Goal: Task Accomplishment & Management: Use online tool/utility

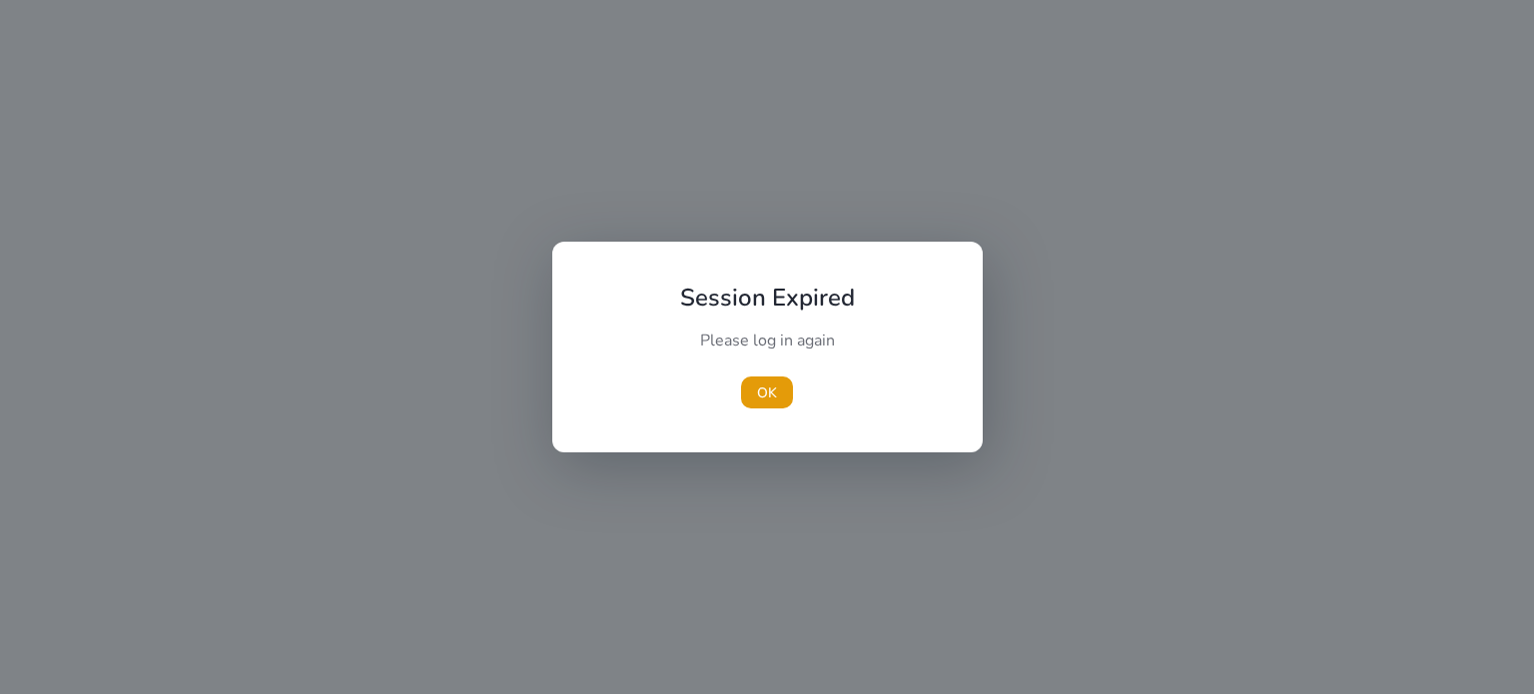
click at [737, 394] on div "OK" at bounding box center [767, 393] width 223 height 32
click at [751, 388] on span "button" at bounding box center [767, 393] width 52 height 48
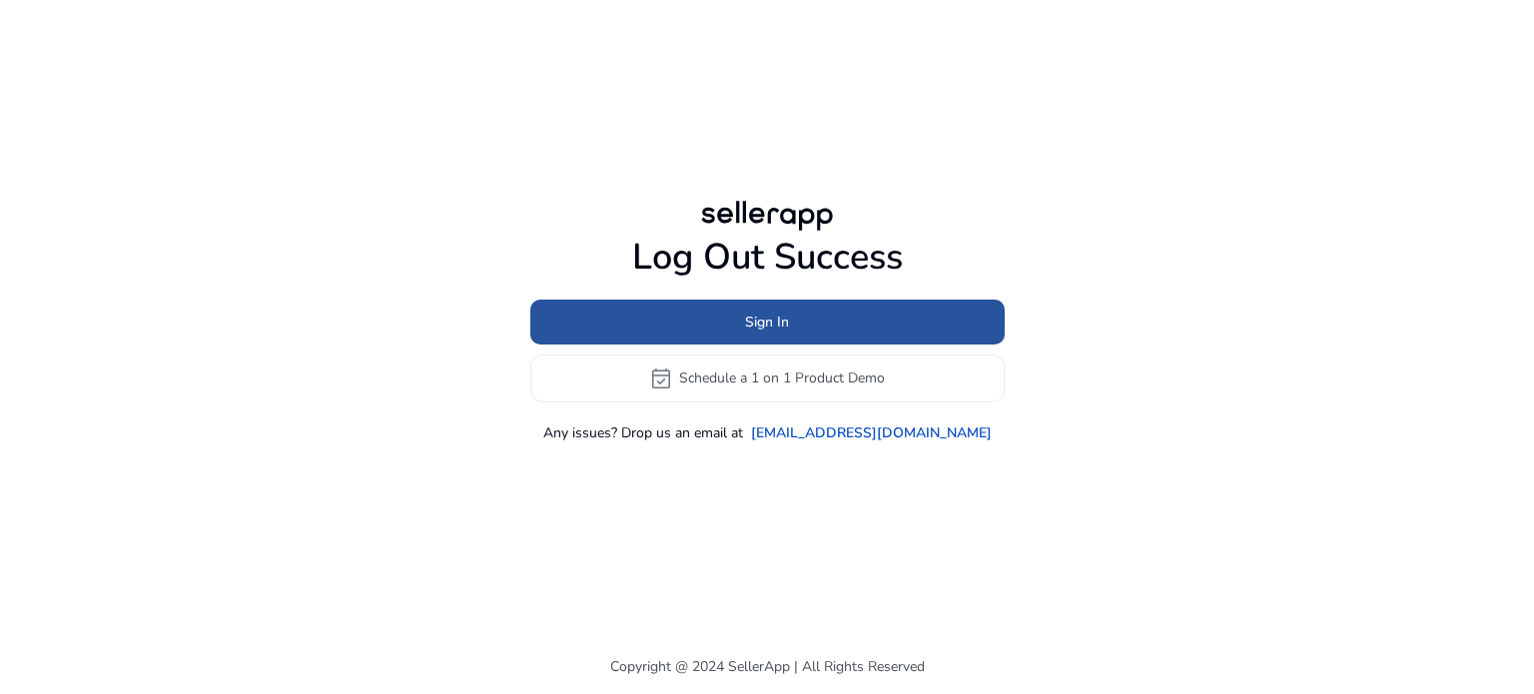
click at [777, 327] on span "Sign In" at bounding box center [767, 322] width 44 height 21
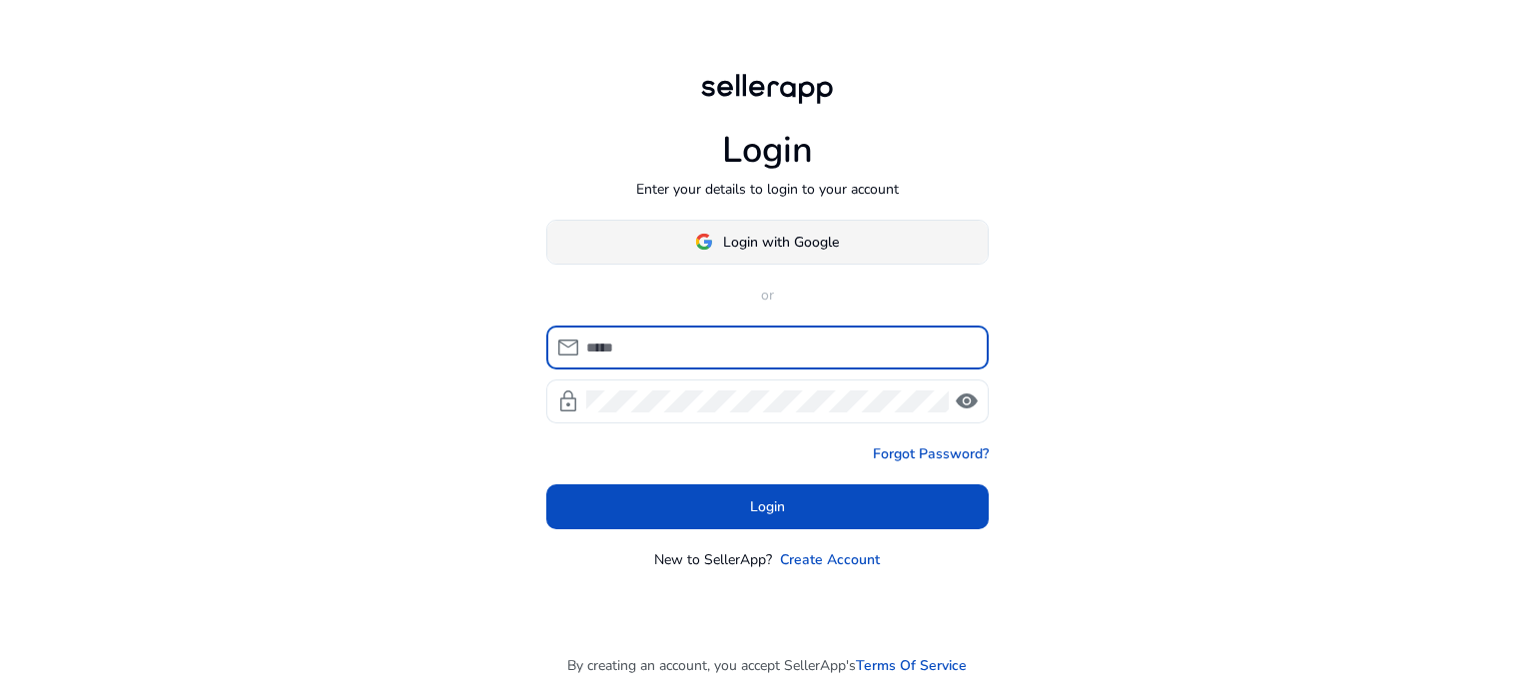
click at [702, 244] on img at bounding box center [704, 242] width 18 height 18
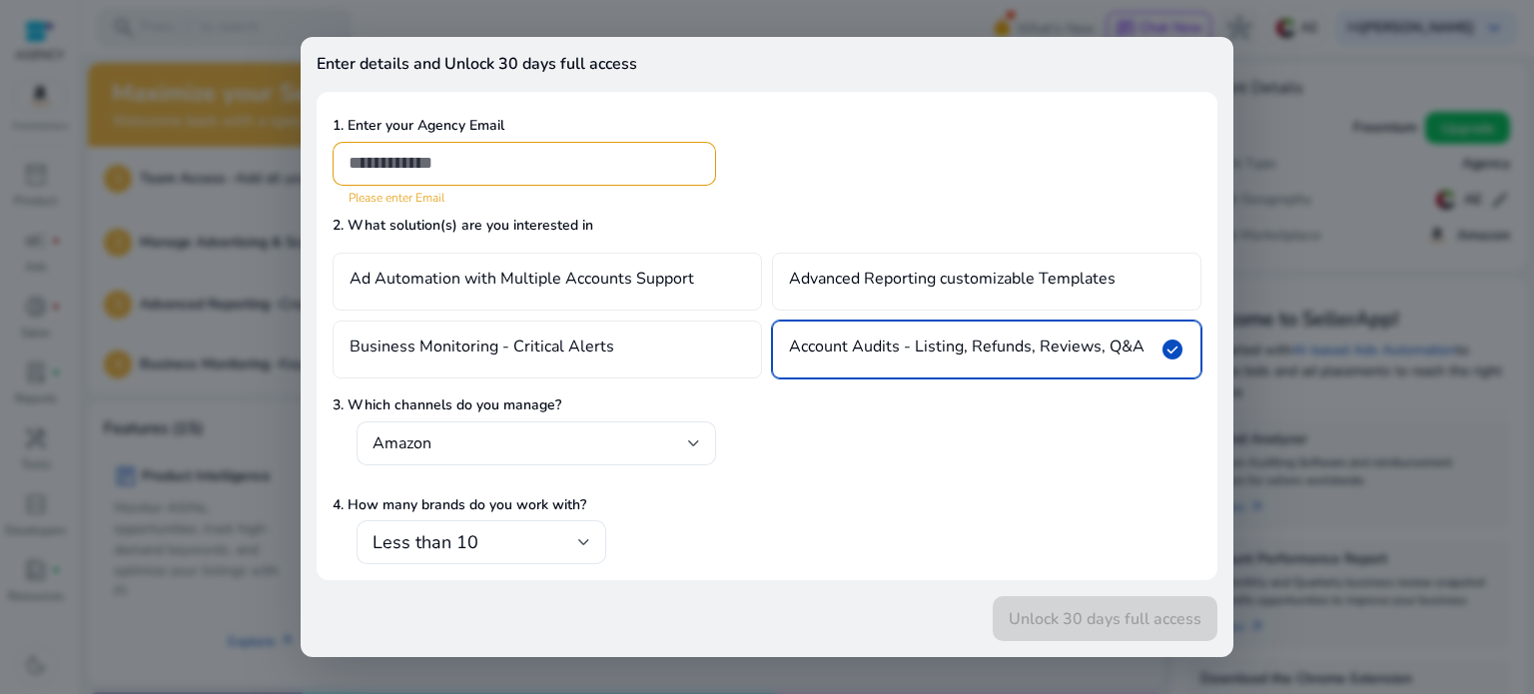
click at [1167, 32] on div at bounding box center [767, 347] width 1534 height 694
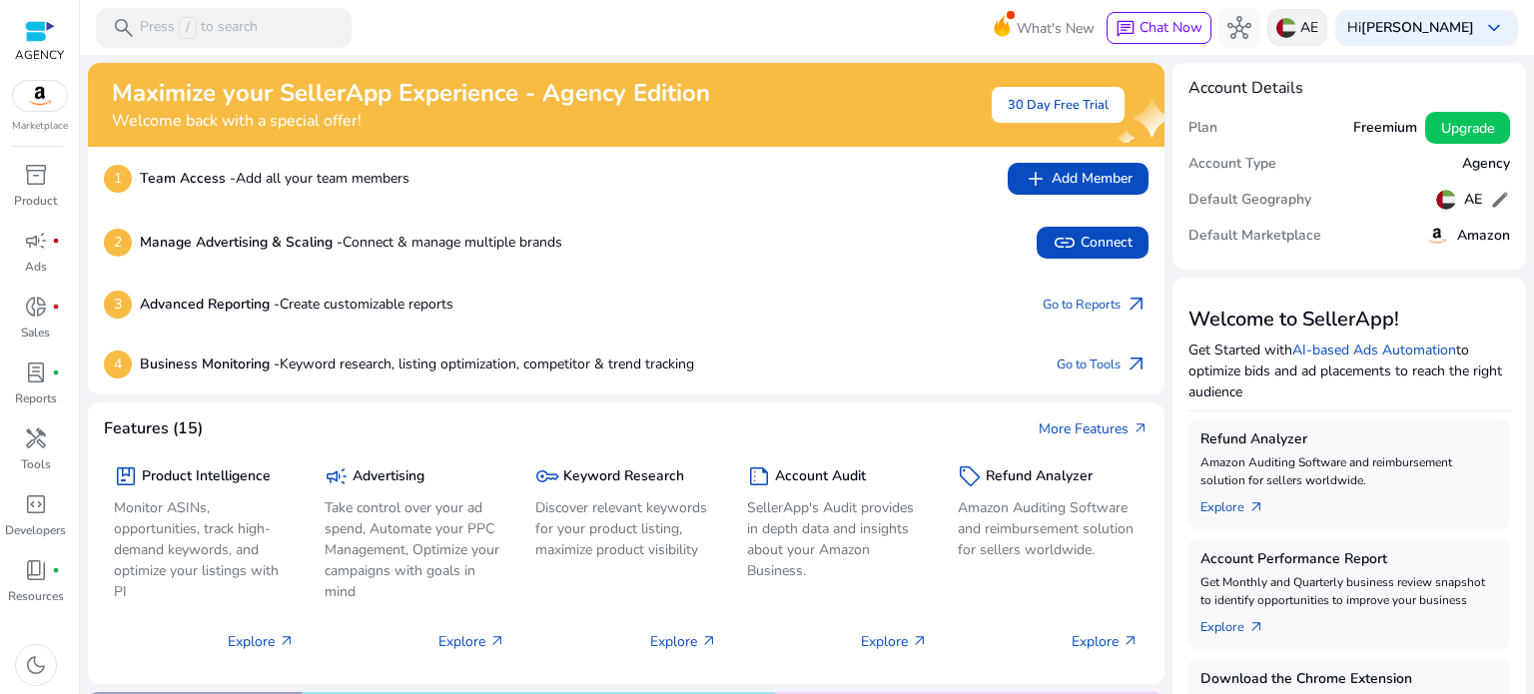
click at [1268, 21] on div "AE" at bounding box center [1298, 27] width 60 height 37
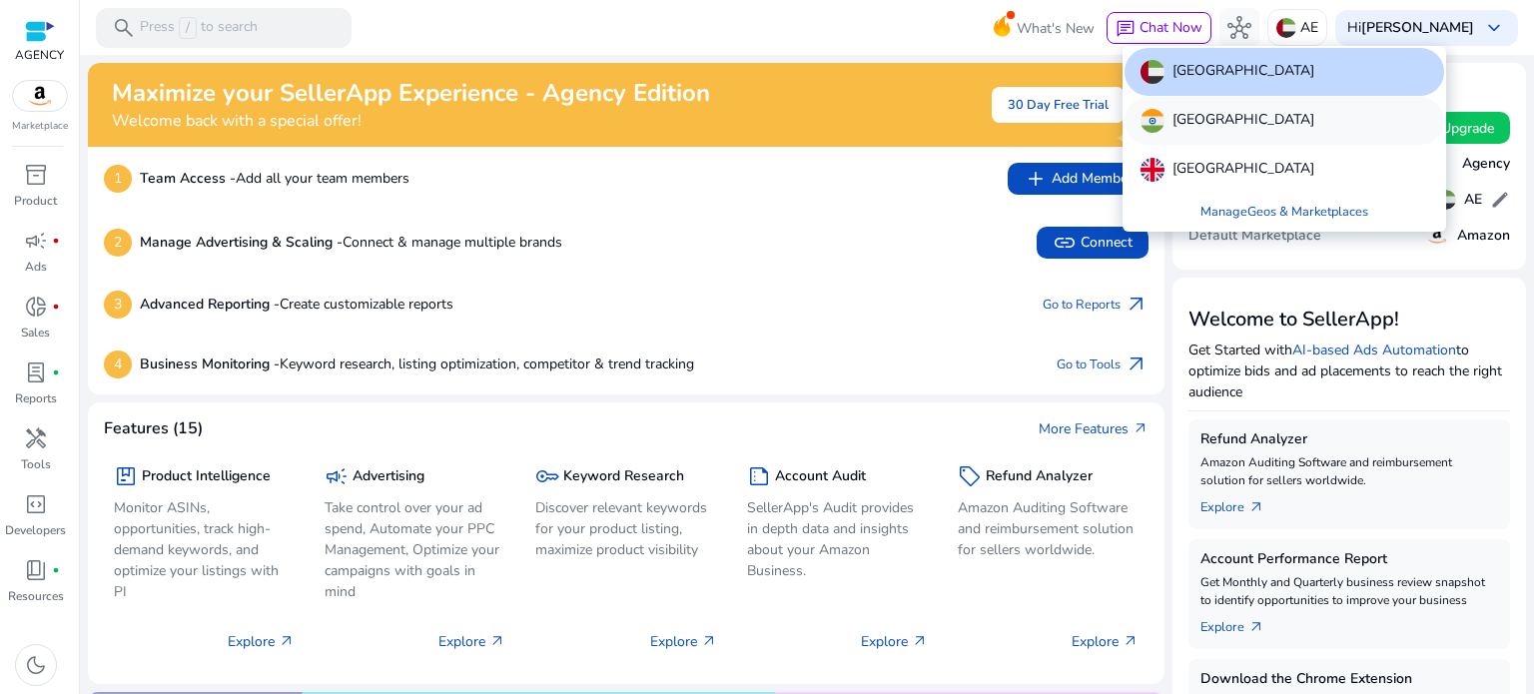
click at [1223, 127] on div "[GEOGRAPHIC_DATA]" at bounding box center [1285, 121] width 320 height 48
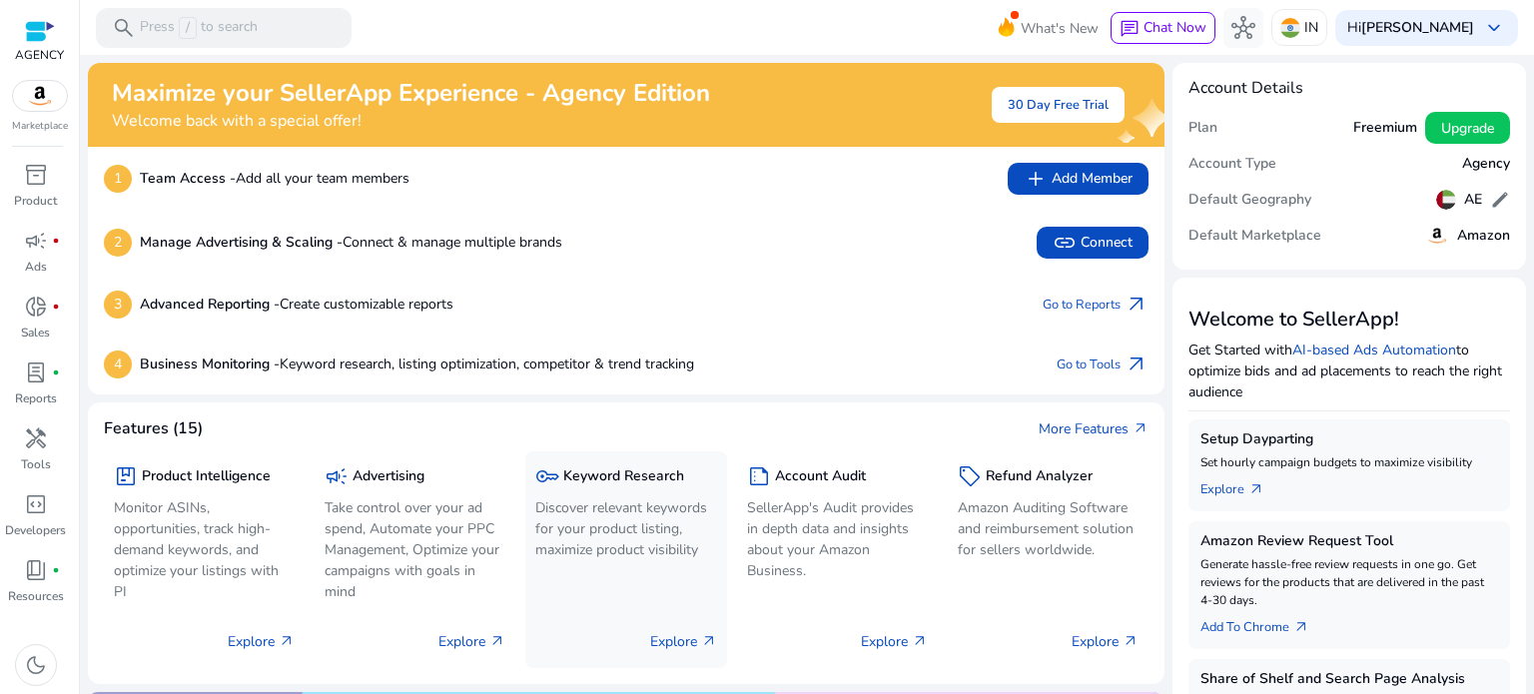
click at [603, 487] on div "key Keyword Research" at bounding box center [625, 476] width 181 height 29
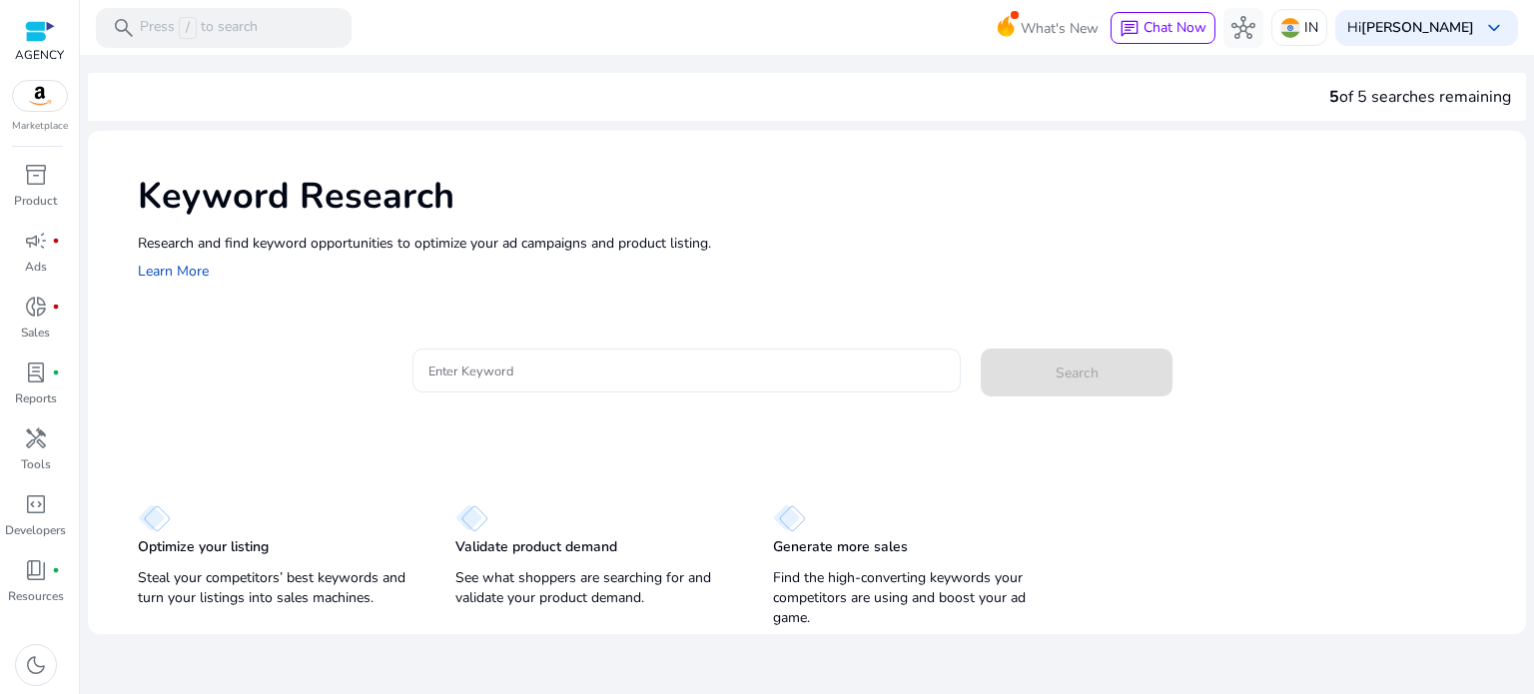
click at [556, 363] on input "Enter Keyword" at bounding box center [687, 371] width 517 height 22
click at [1305, 28] on p "IN" at bounding box center [1312, 27] width 14 height 35
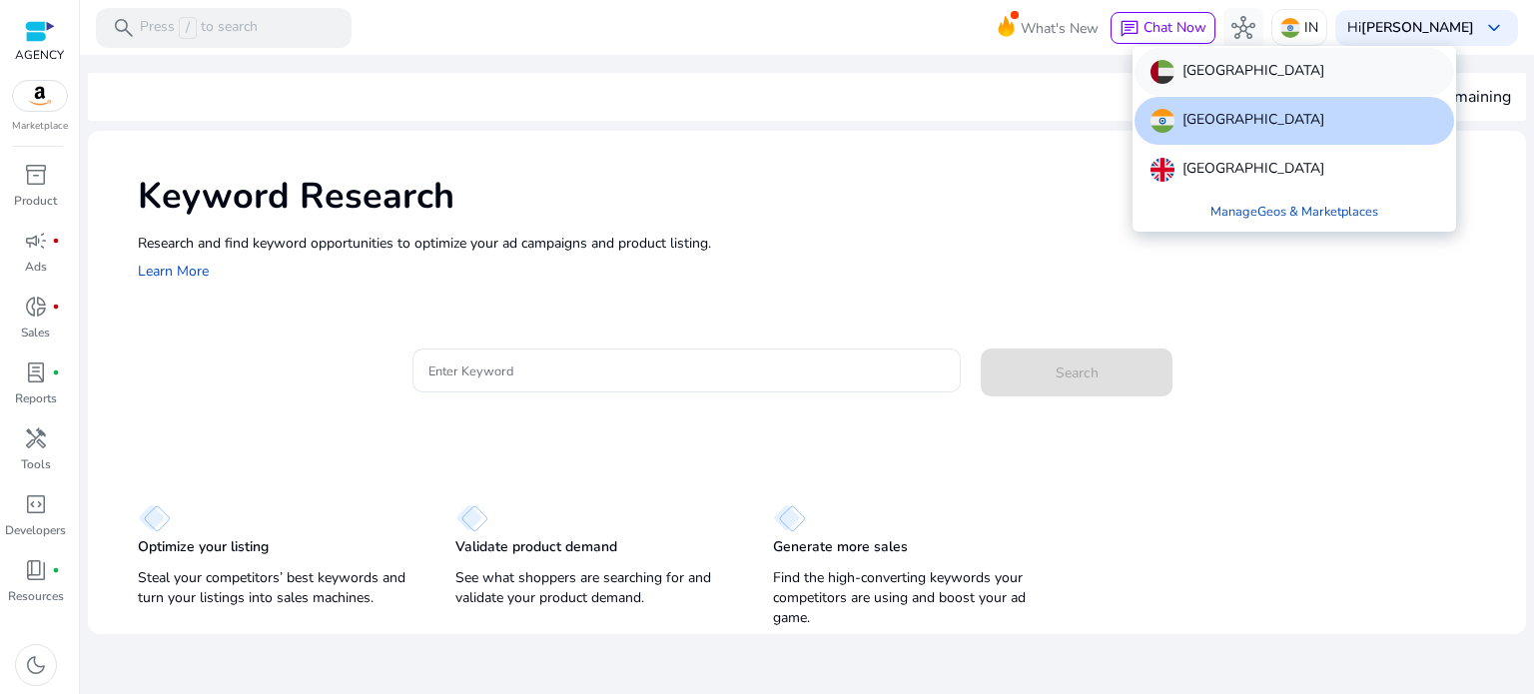
click at [1228, 75] on p "[GEOGRAPHIC_DATA]" at bounding box center [1254, 72] width 142 height 24
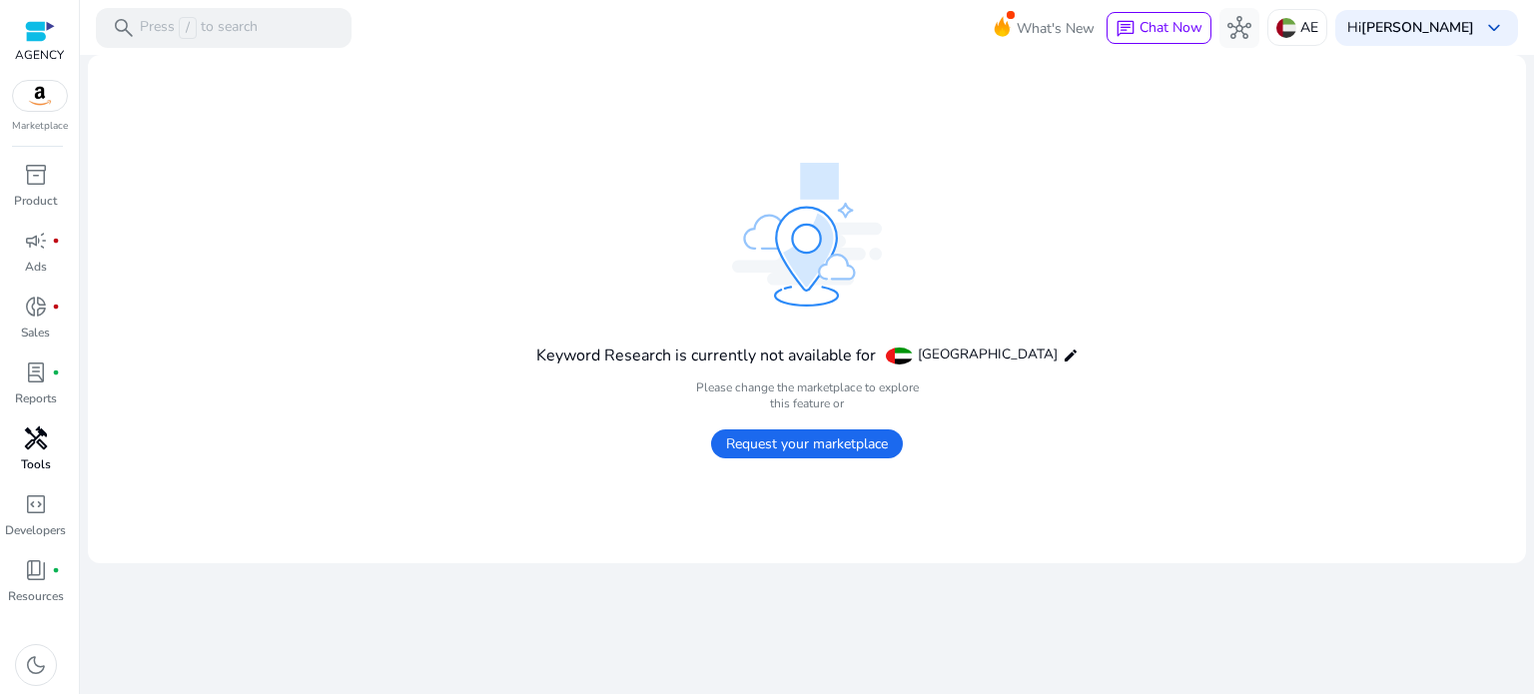
click at [22, 430] on div "handyman" at bounding box center [36, 439] width 56 height 32
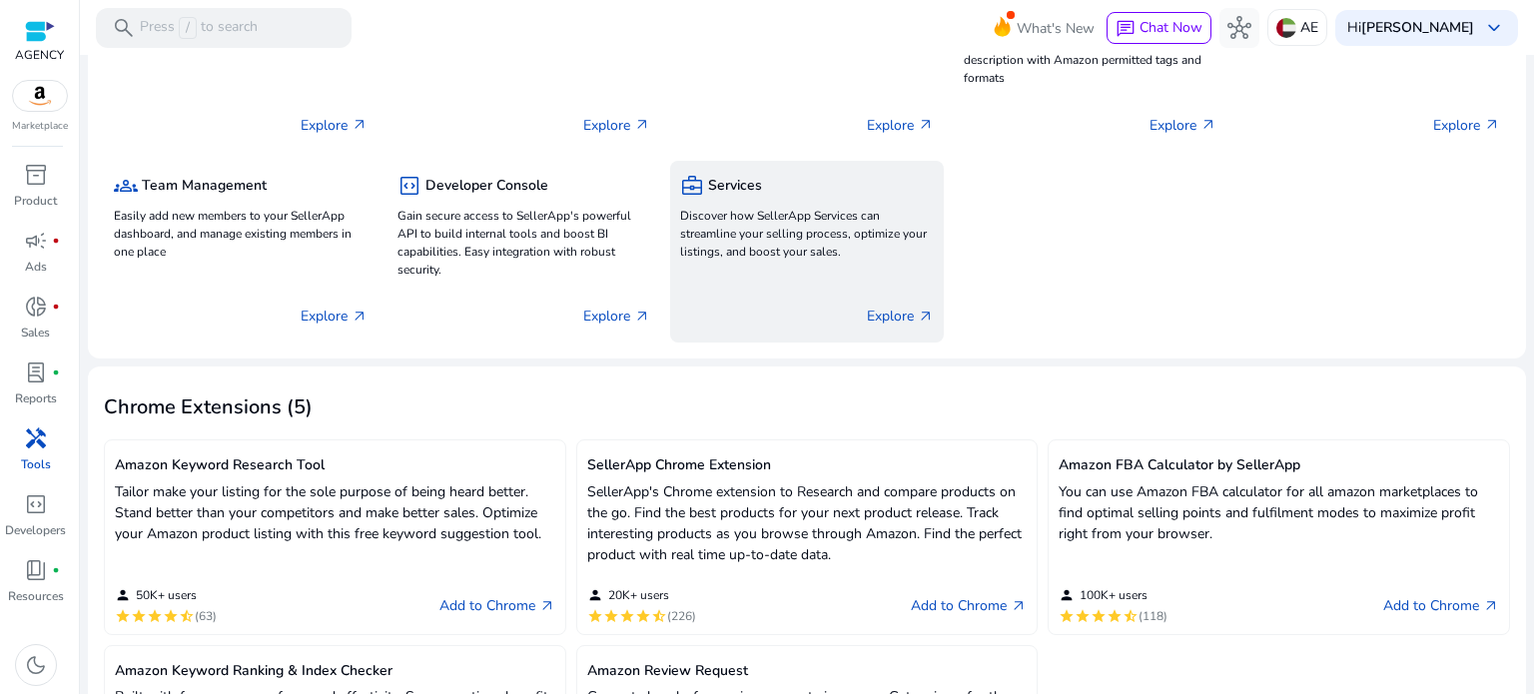
scroll to position [407, 0]
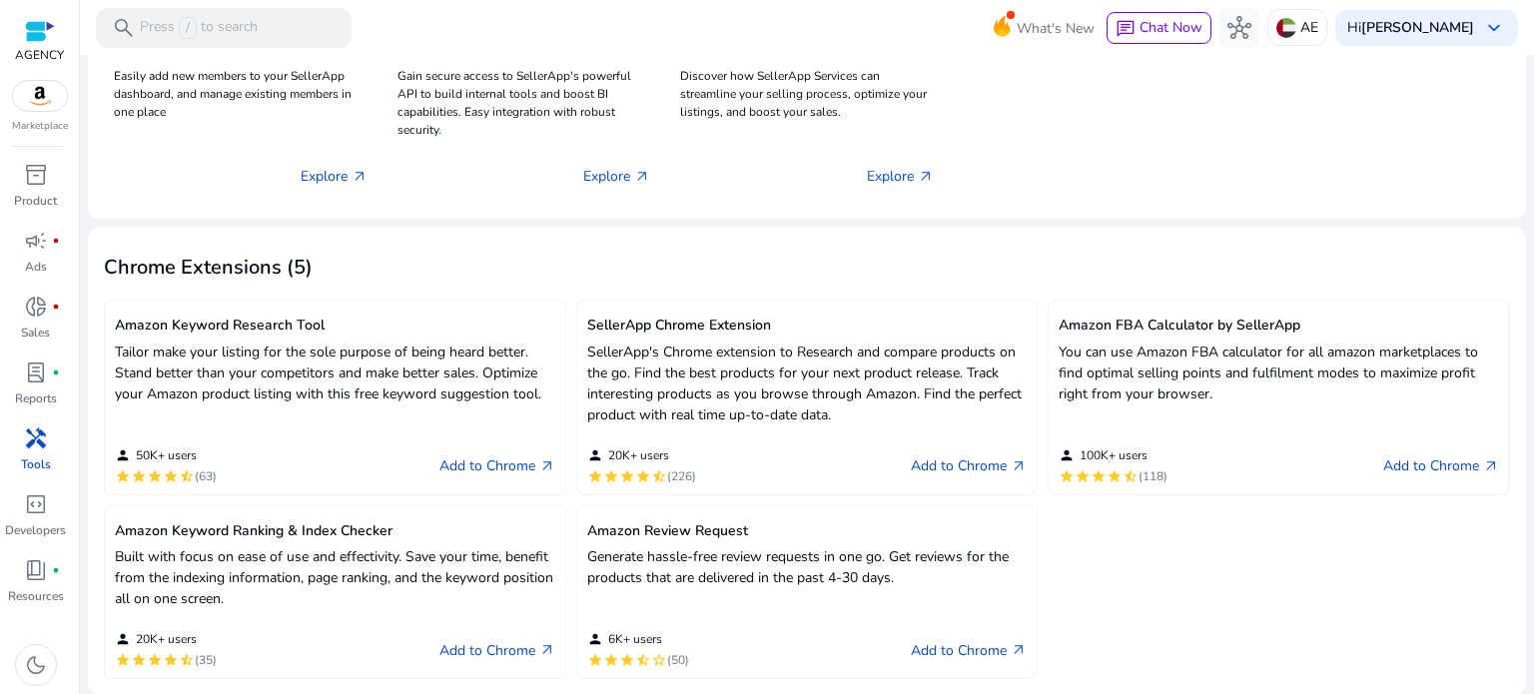
click at [20, 456] on link "handyman Tools" at bounding box center [35, 456] width 71 height 66
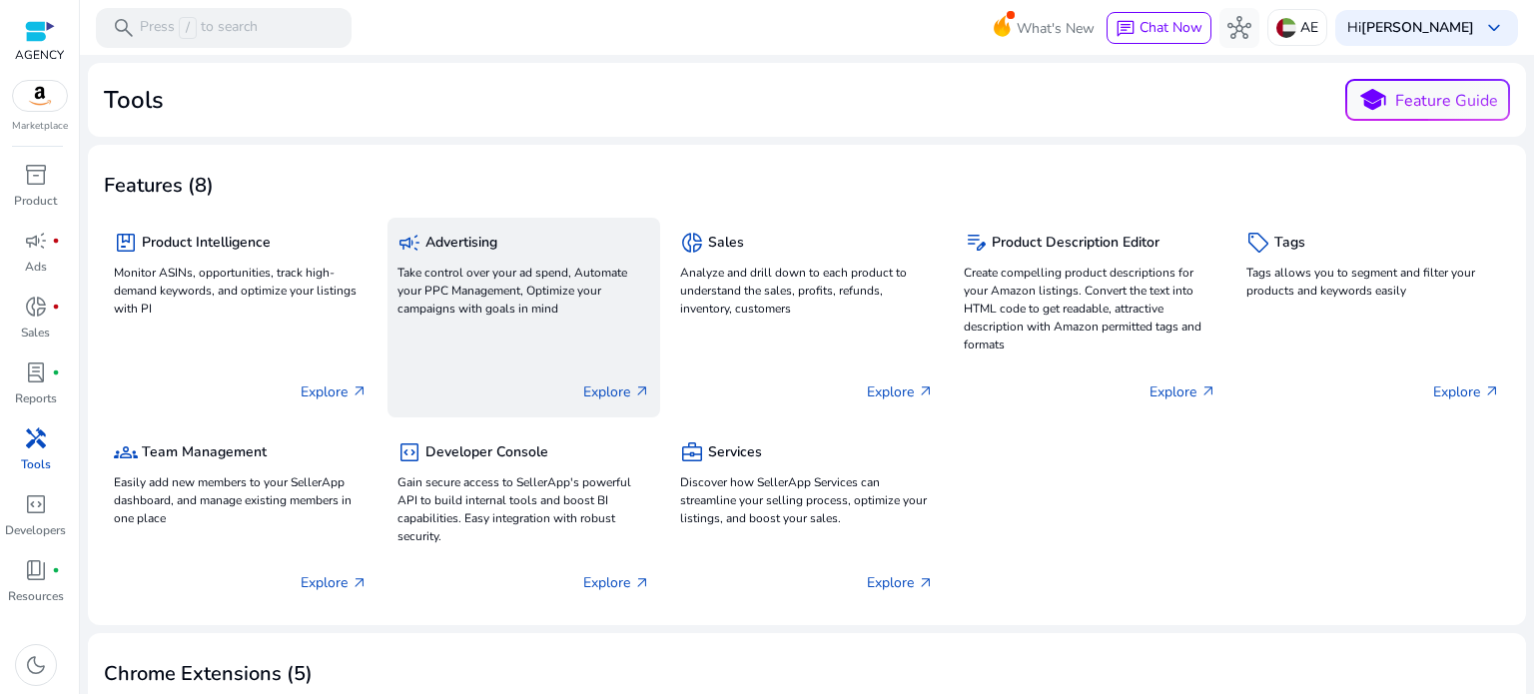
scroll to position [0, 0]
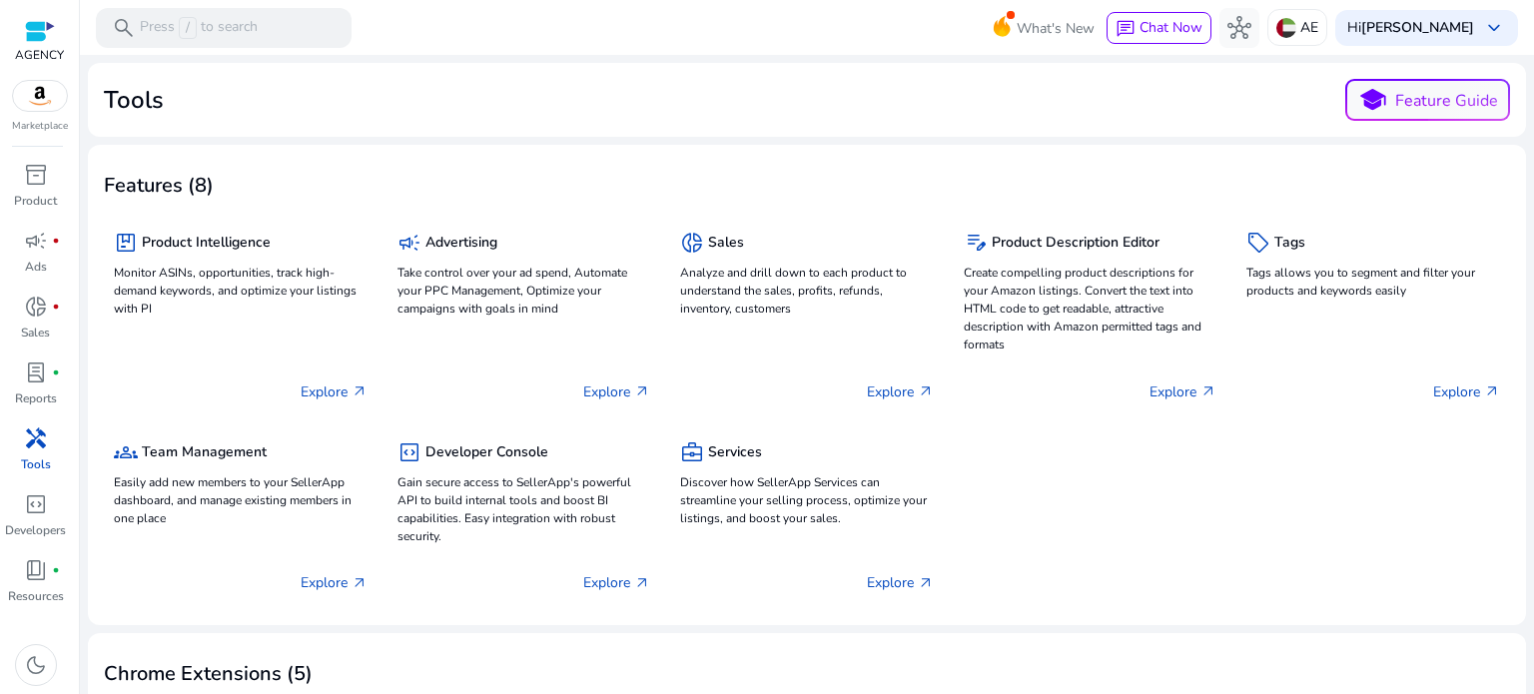
click at [31, 435] on span "handyman" at bounding box center [36, 439] width 24 height 24
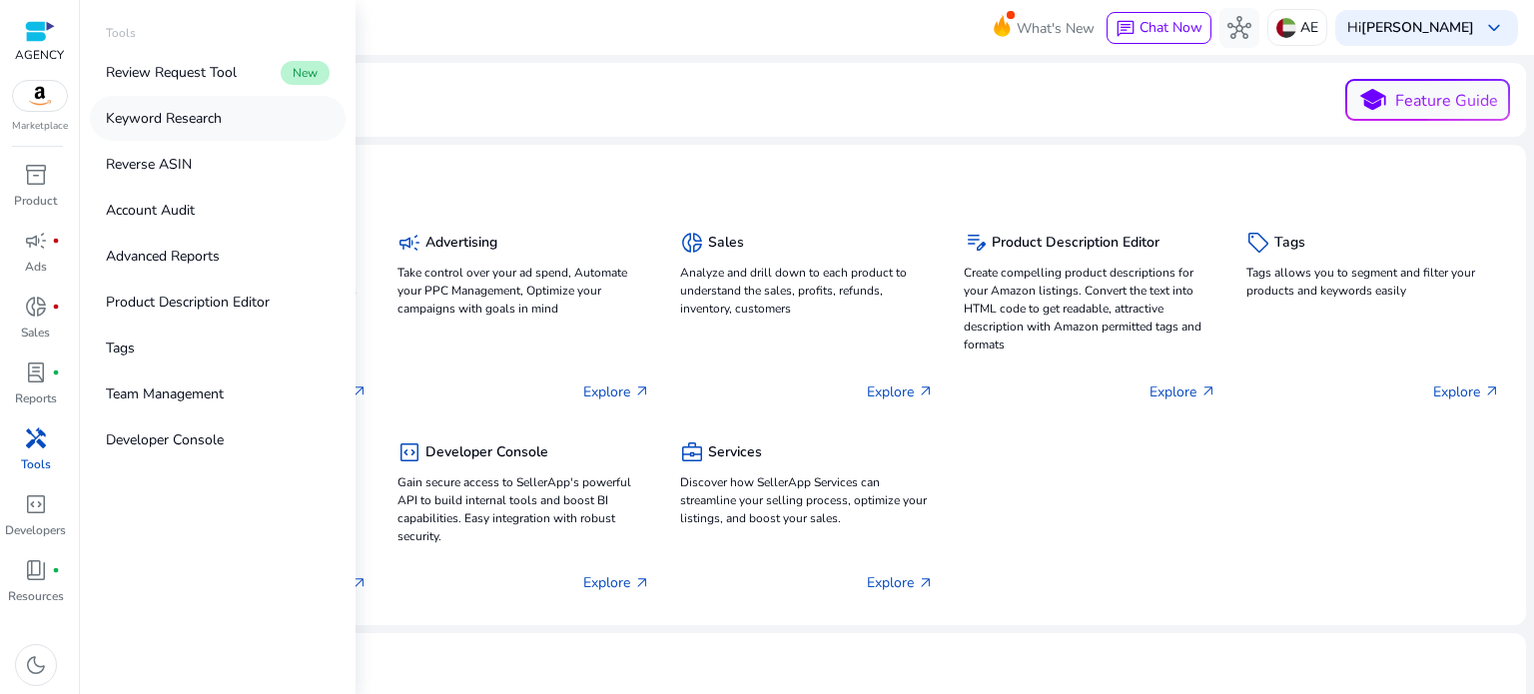
click at [170, 115] on p "Keyword Research" at bounding box center [164, 118] width 116 height 21
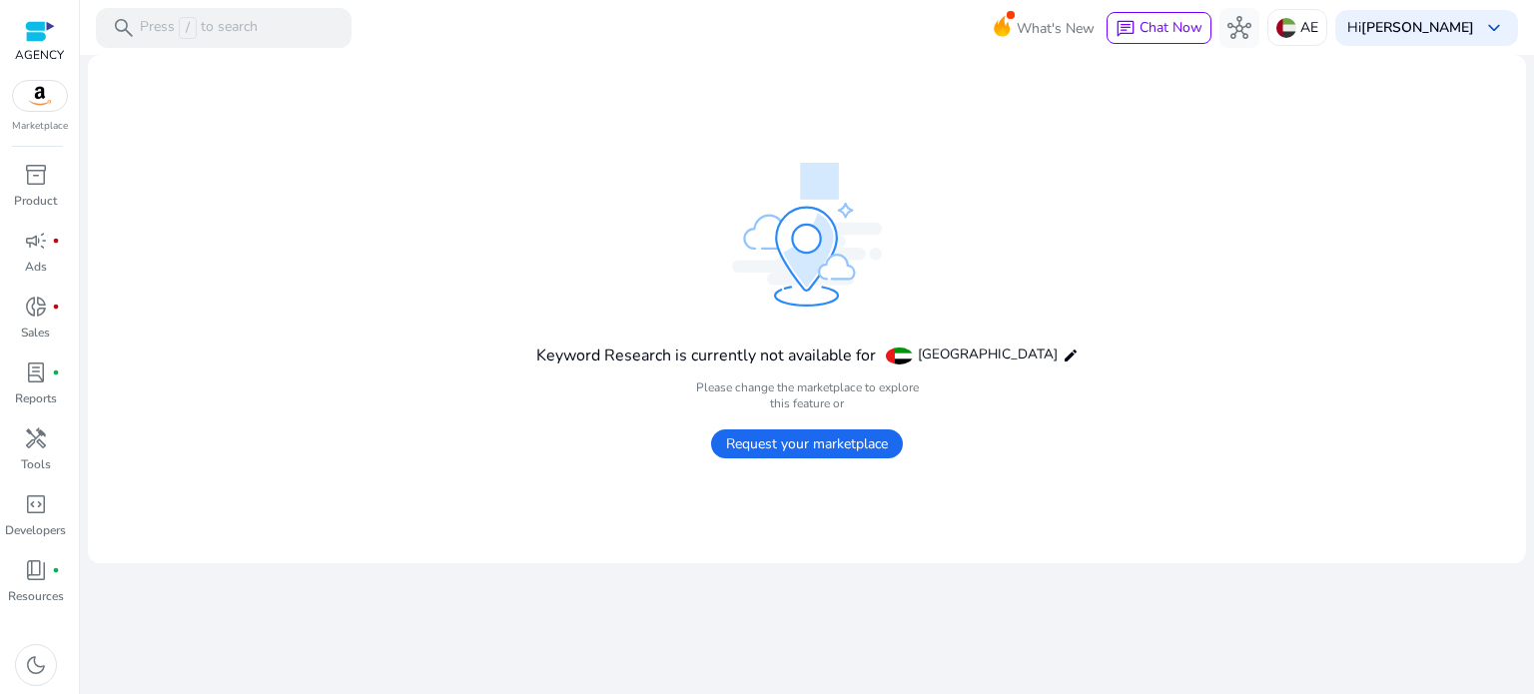
click at [771, 443] on span "Request your marketplace" at bounding box center [807, 444] width 192 height 29
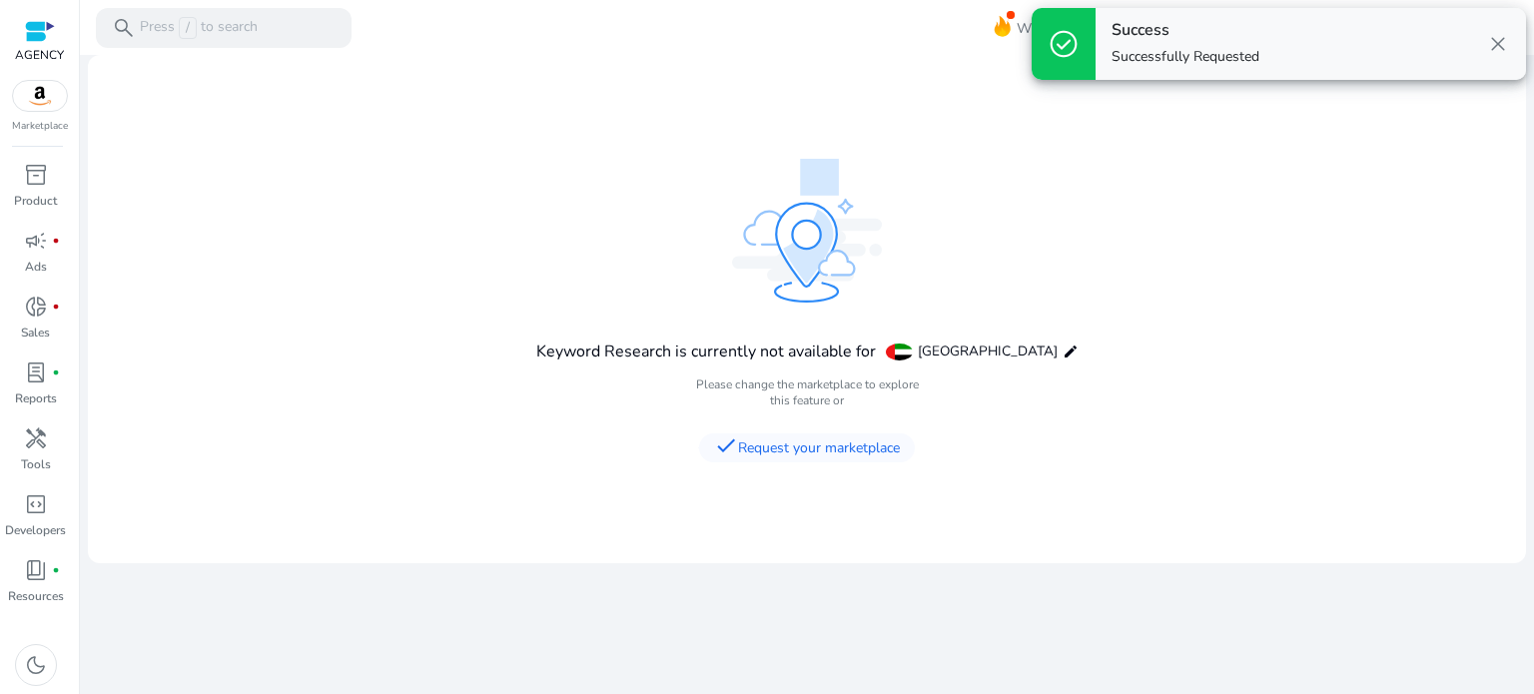
click at [1239, 43] on div "Success Successfully Requested" at bounding box center [1186, 44] width 148 height 46
click at [1491, 41] on span "close" at bounding box center [1498, 44] width 24 height 24
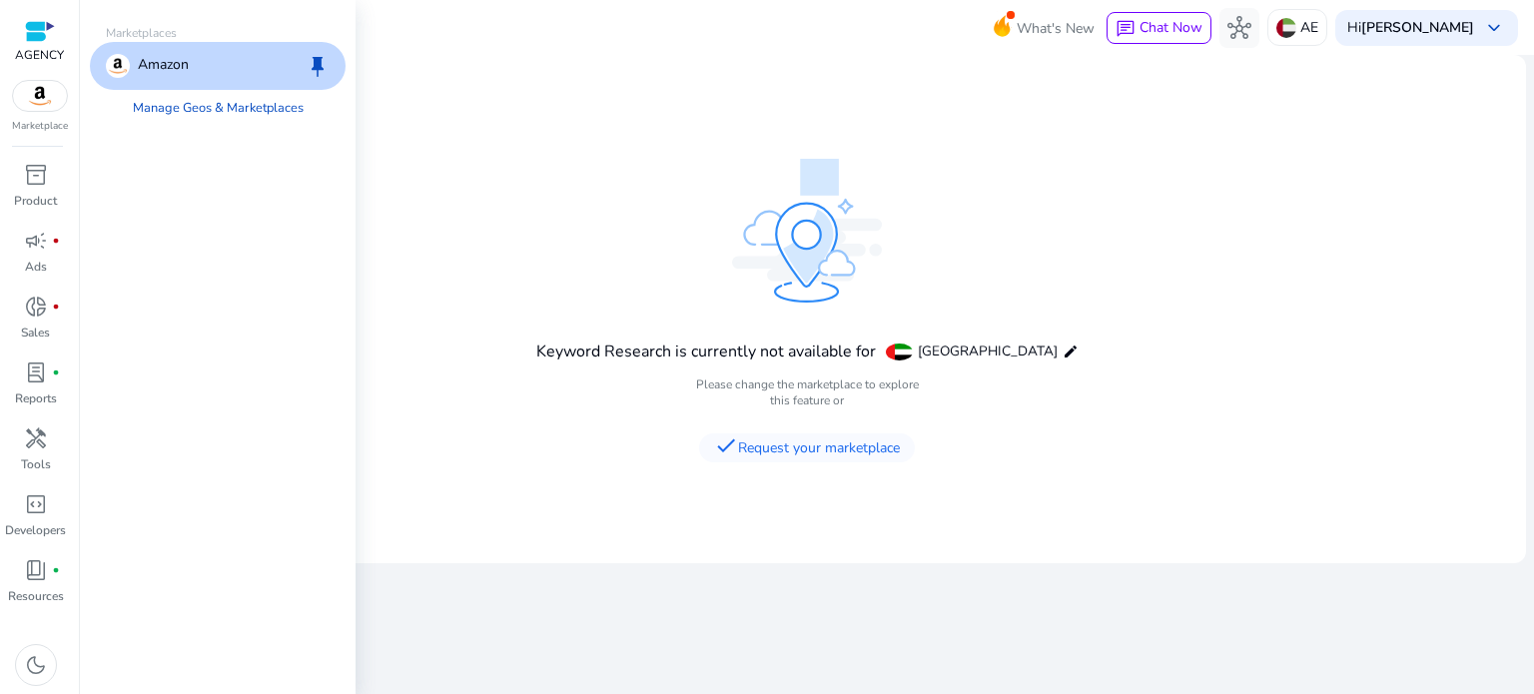
click at [29, 100] on img at bounding box center [40, 96] width 54 height 30
click at [170, 66] on p "Amazon" at bounding box center [163, 66] width 51 height 24
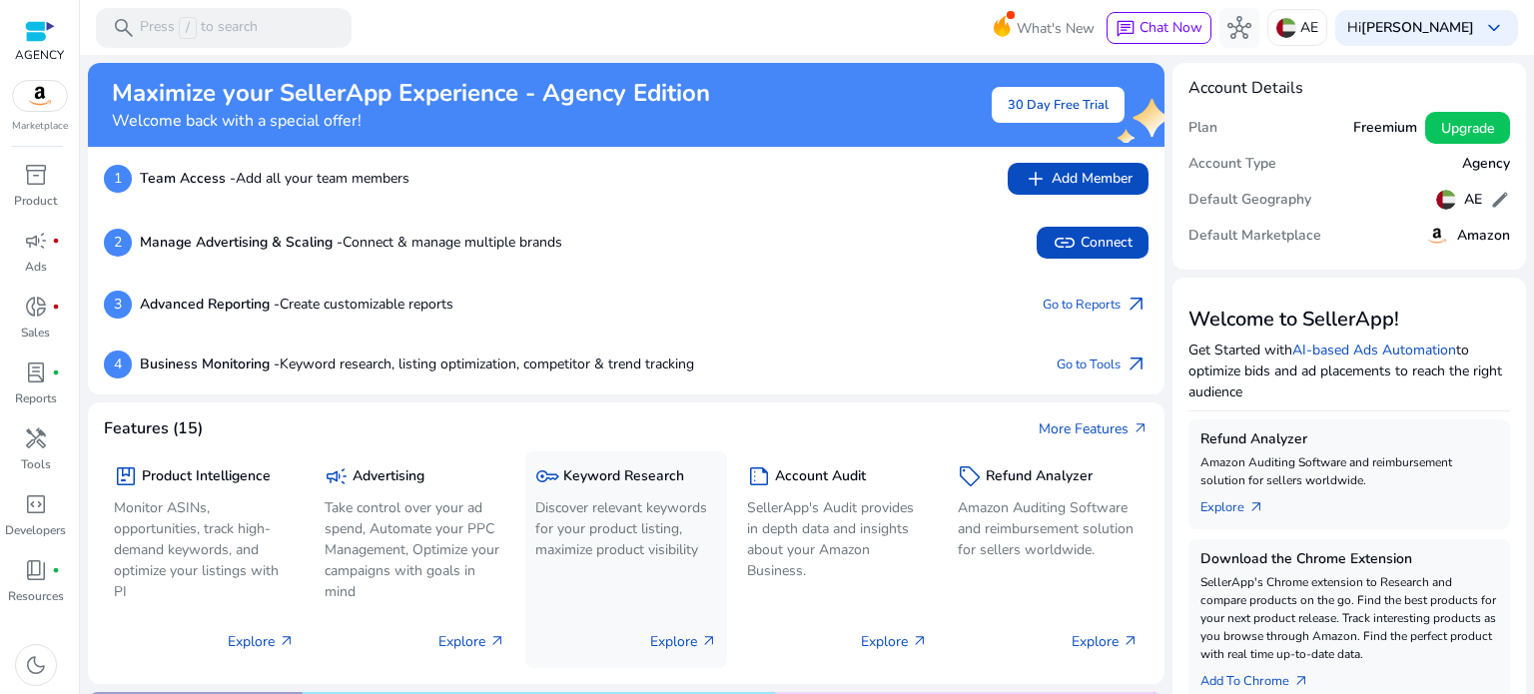
click at [593, 478] on h5 "Keyword Research" at bounding box center [623, 477] width 121 height 17
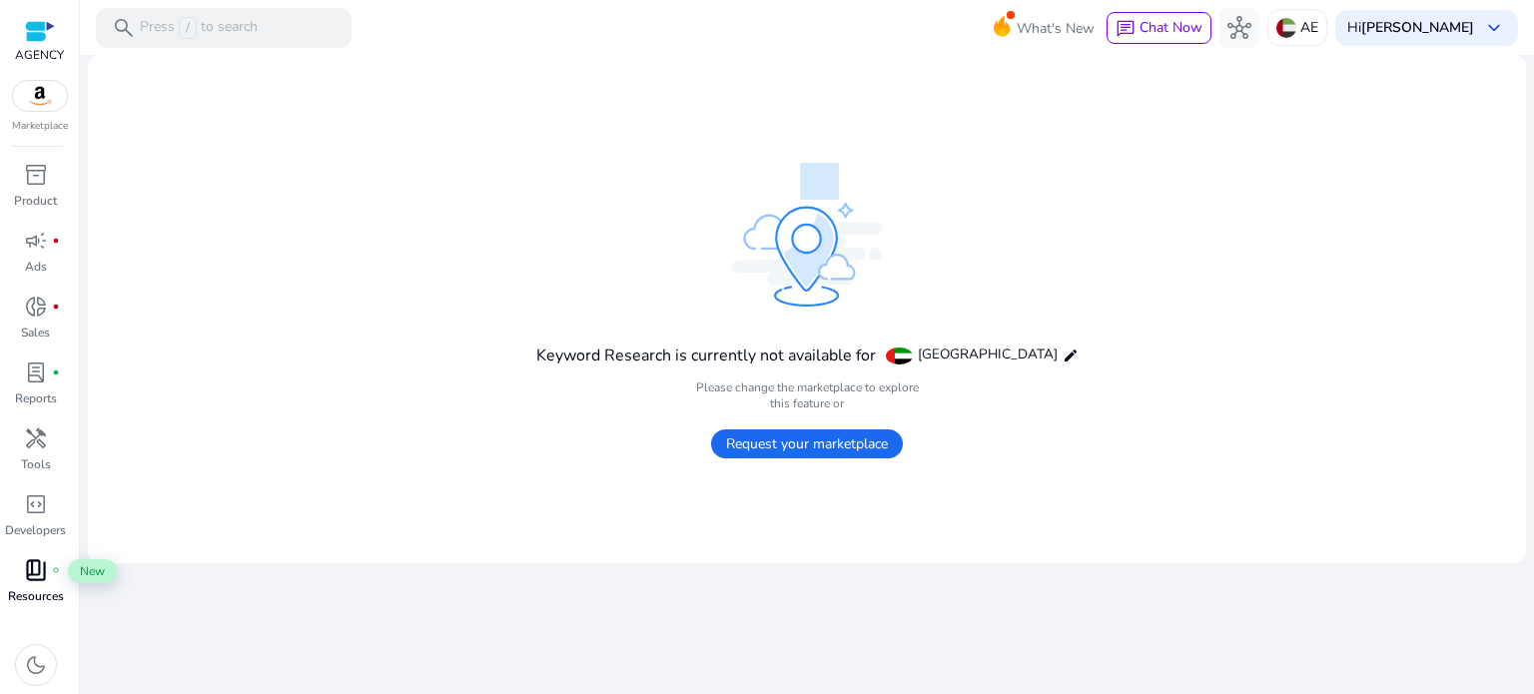
click at [33, 578] on span "book_4" at bounding box center [36, 570] width 24 height 24
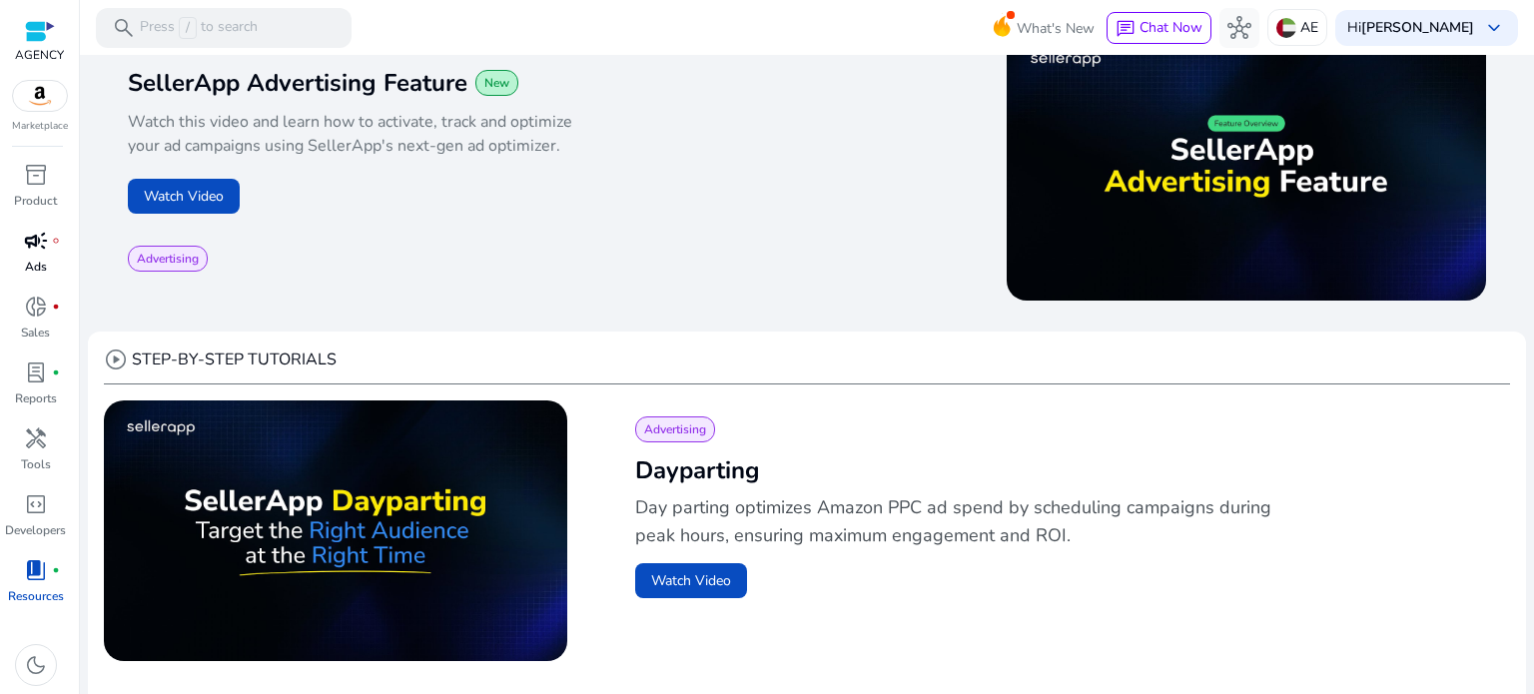
scroll to position [300, 0]
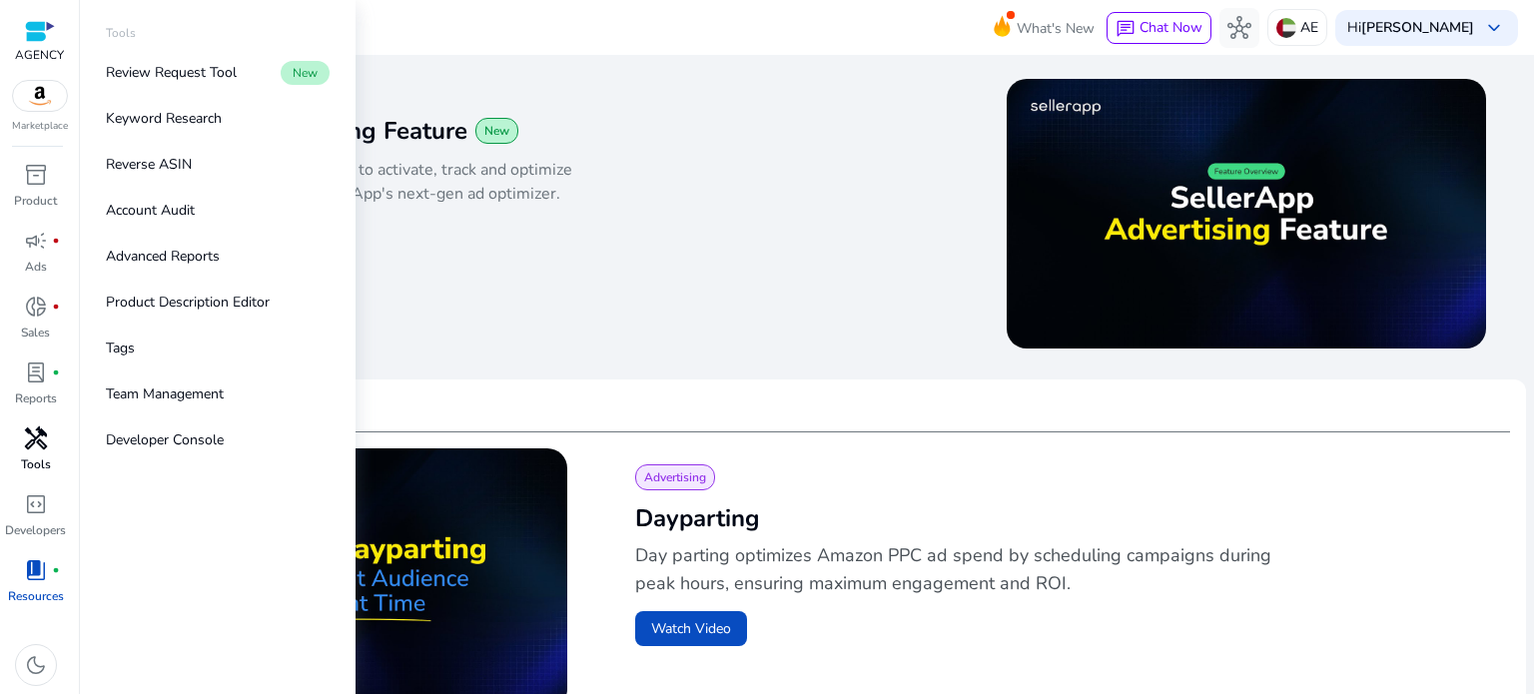
click at [41, 441] on span "handyman" at bounding box center [36, 439] width 24 height 24
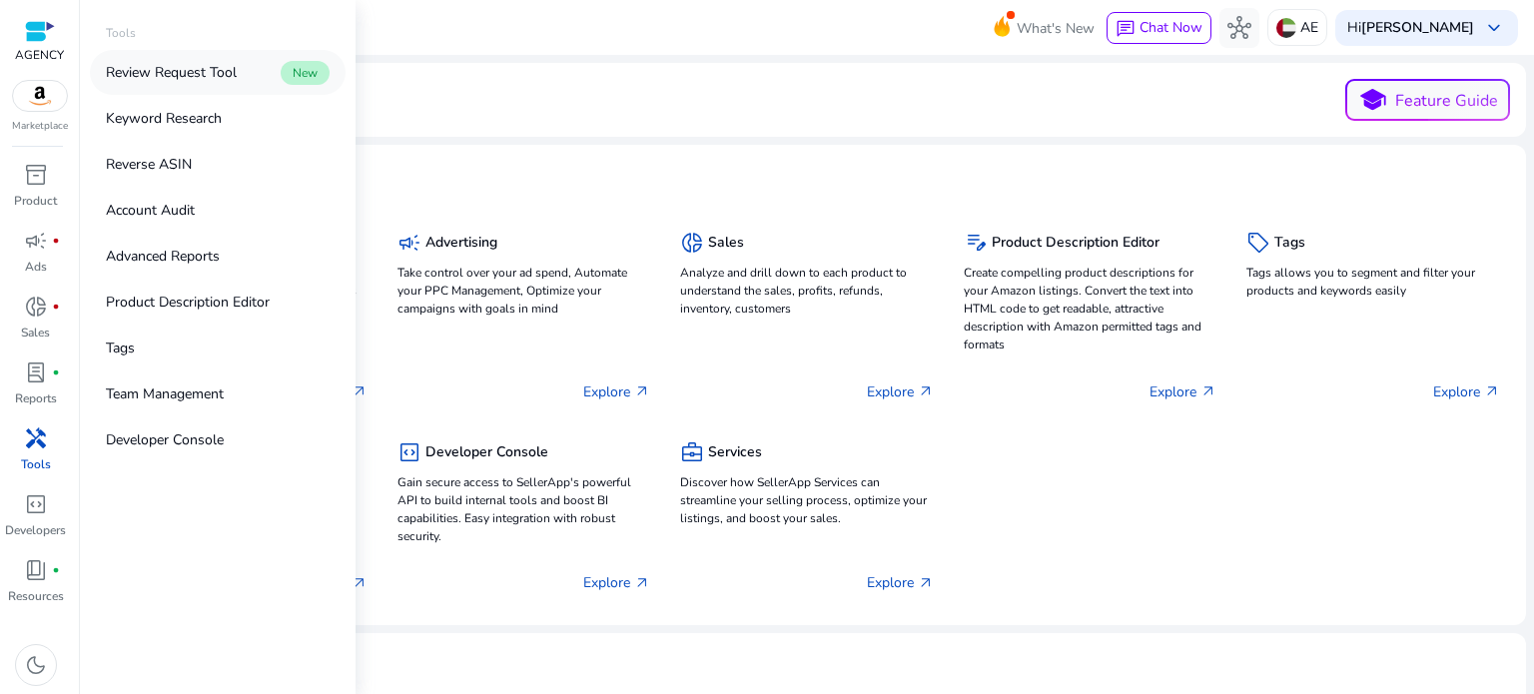
click at [197, 67] on p "Review Request Tool" at bounding box center [171, 72] width 131 height 21
click at [158, 164] on p "Reverse ASIN" at bounding box center [149, 164] width 86 height 21
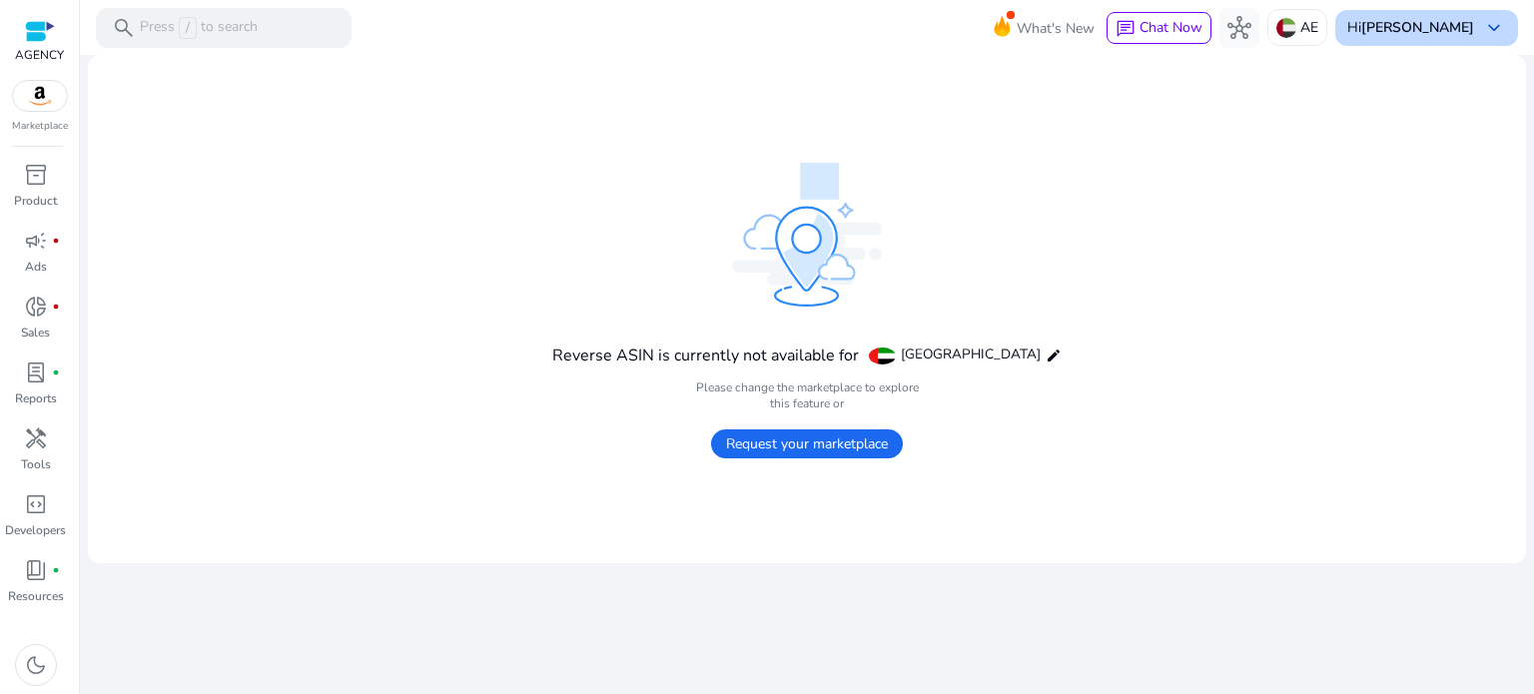
click at [1348, 32] on p "Hi abhishek mandiye" at bounding box center [1411, 28] width 127 height 14
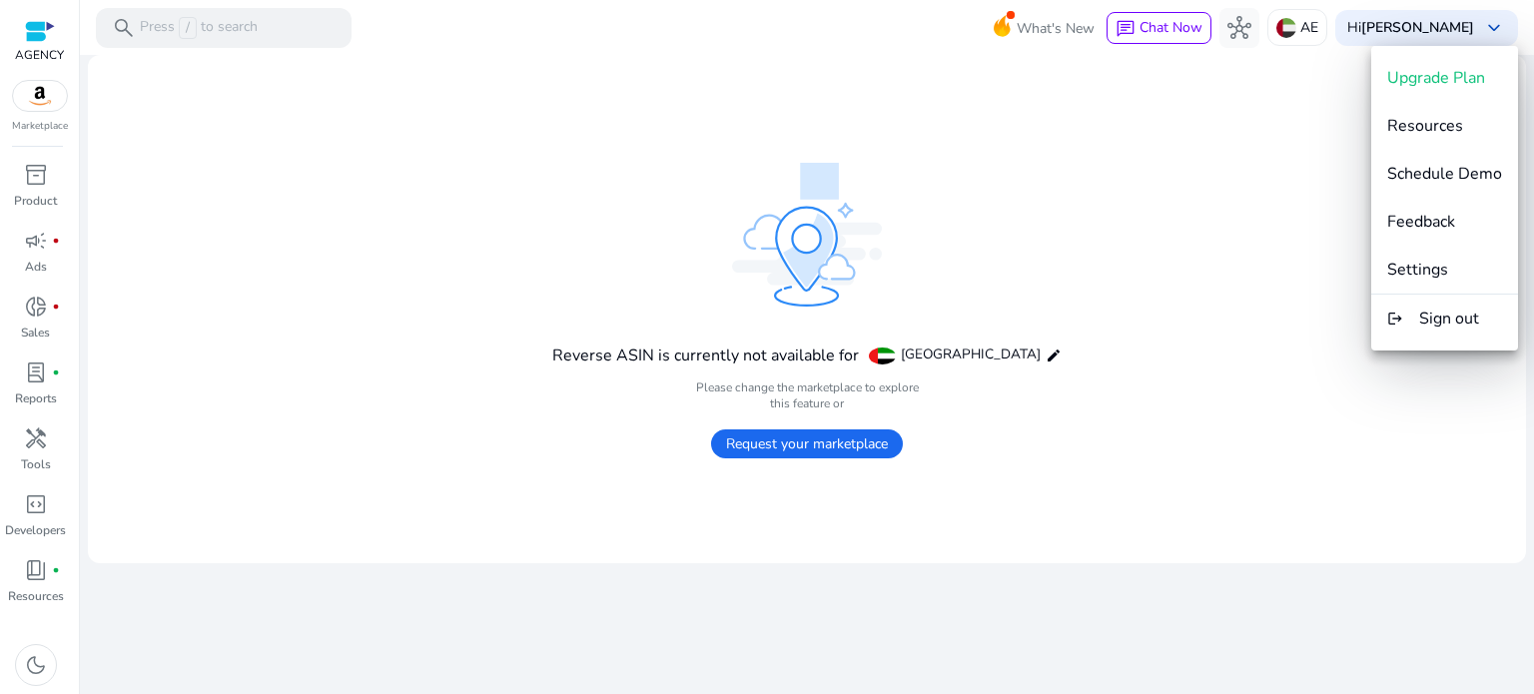
click at [1171, 200] on div at bounding box center [767, 347] width 1534 height 694
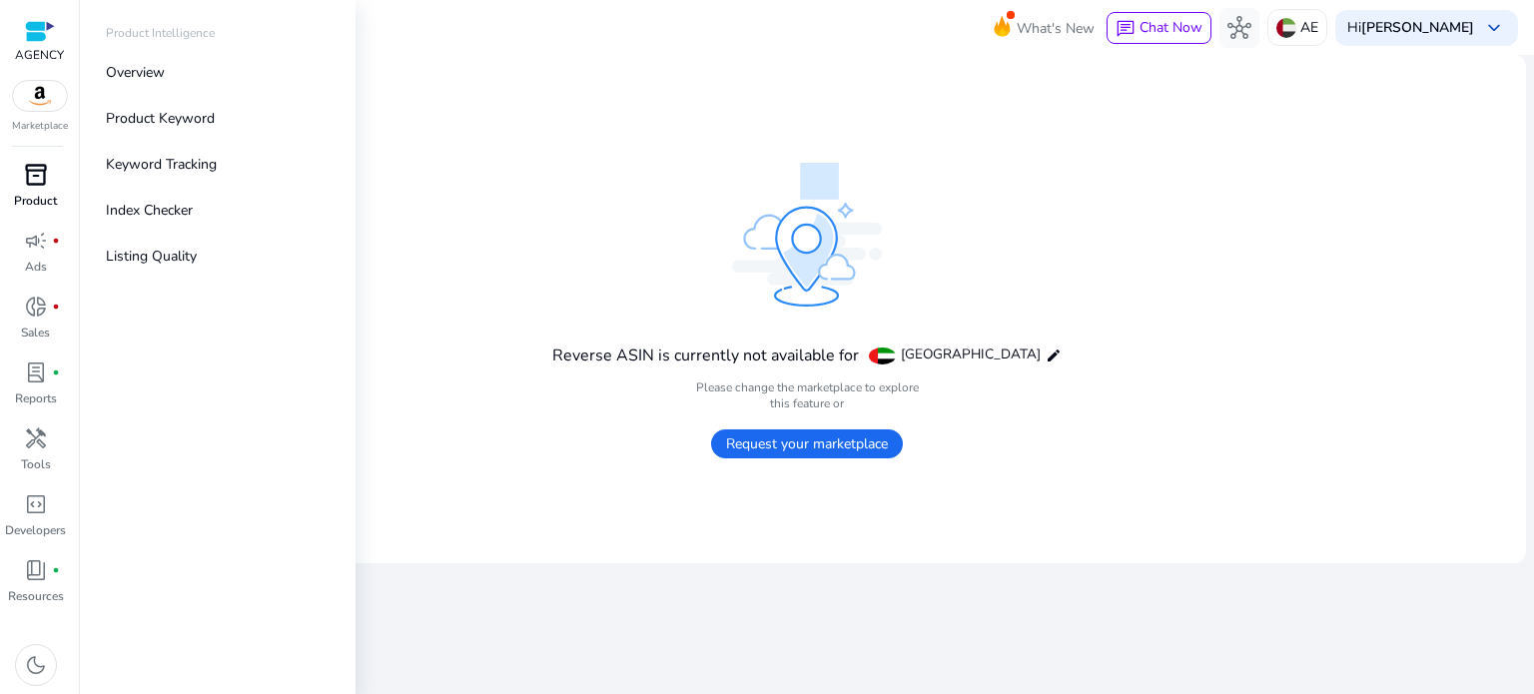
click at [36, 196] on p "Product" at bounding box center [35, 201] width 43 height 18
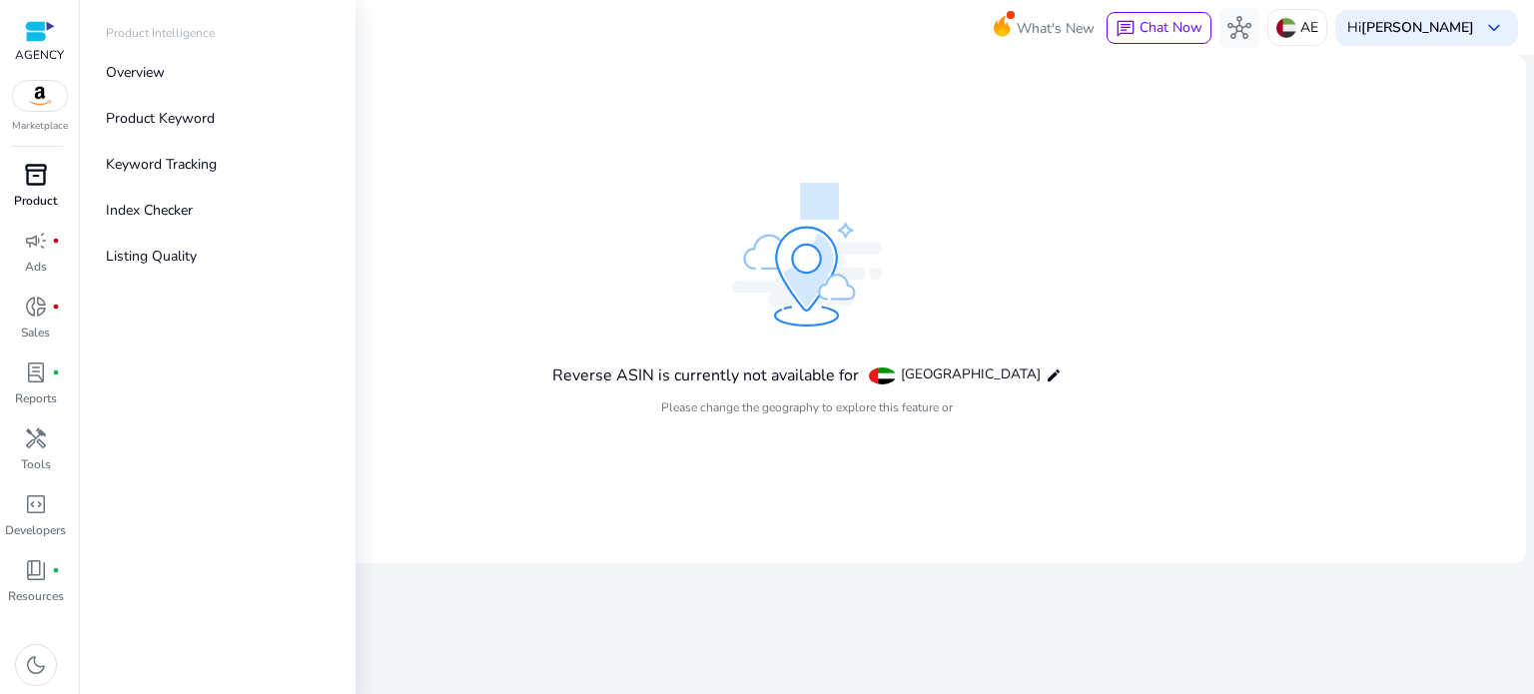
click at [37, 185] on span "inventory_2" at bounding box center [36, 175] width 24 height 24
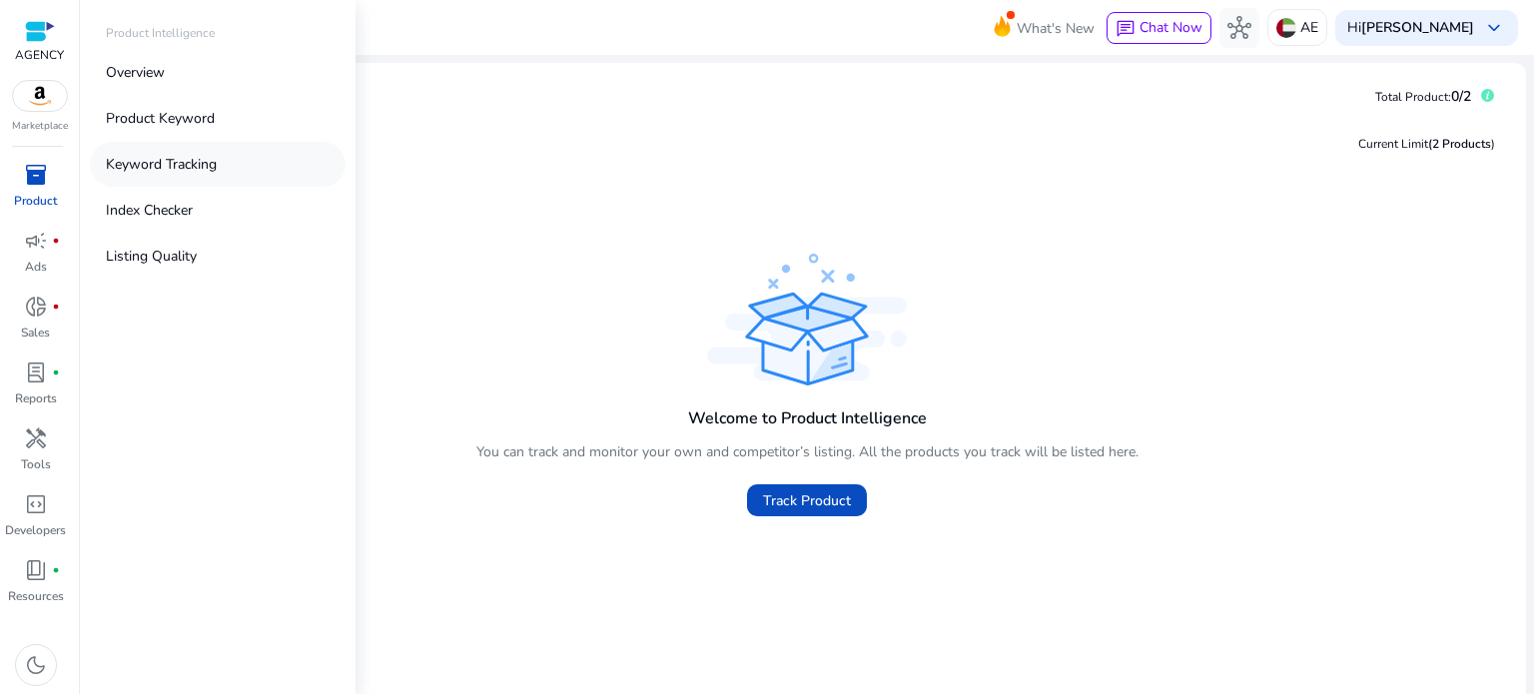
click at [162, 164] on p "Keyword Tracking" at bounding box center [161, 164] width 111 height 21
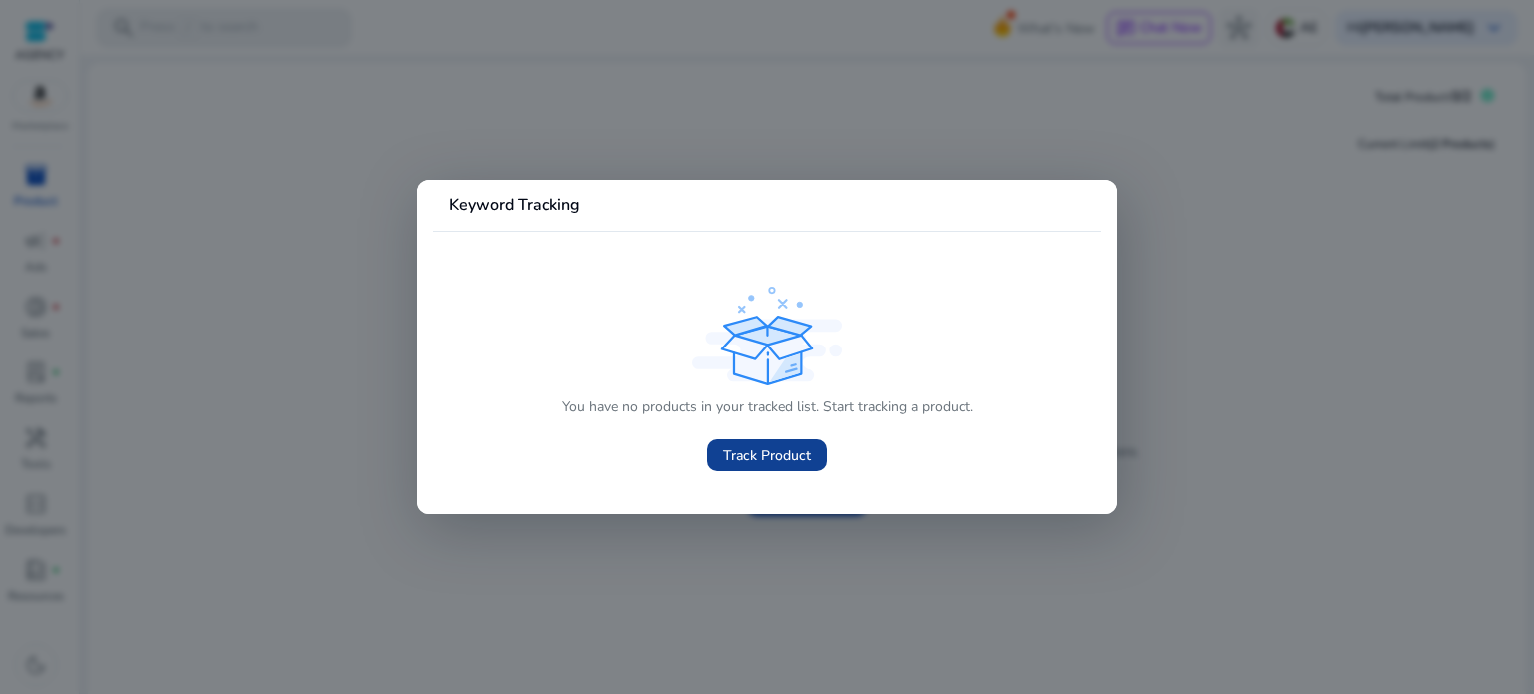
click at [733, 453] on span "Track Product" at bounding box center [767, 456] width 88 height 21
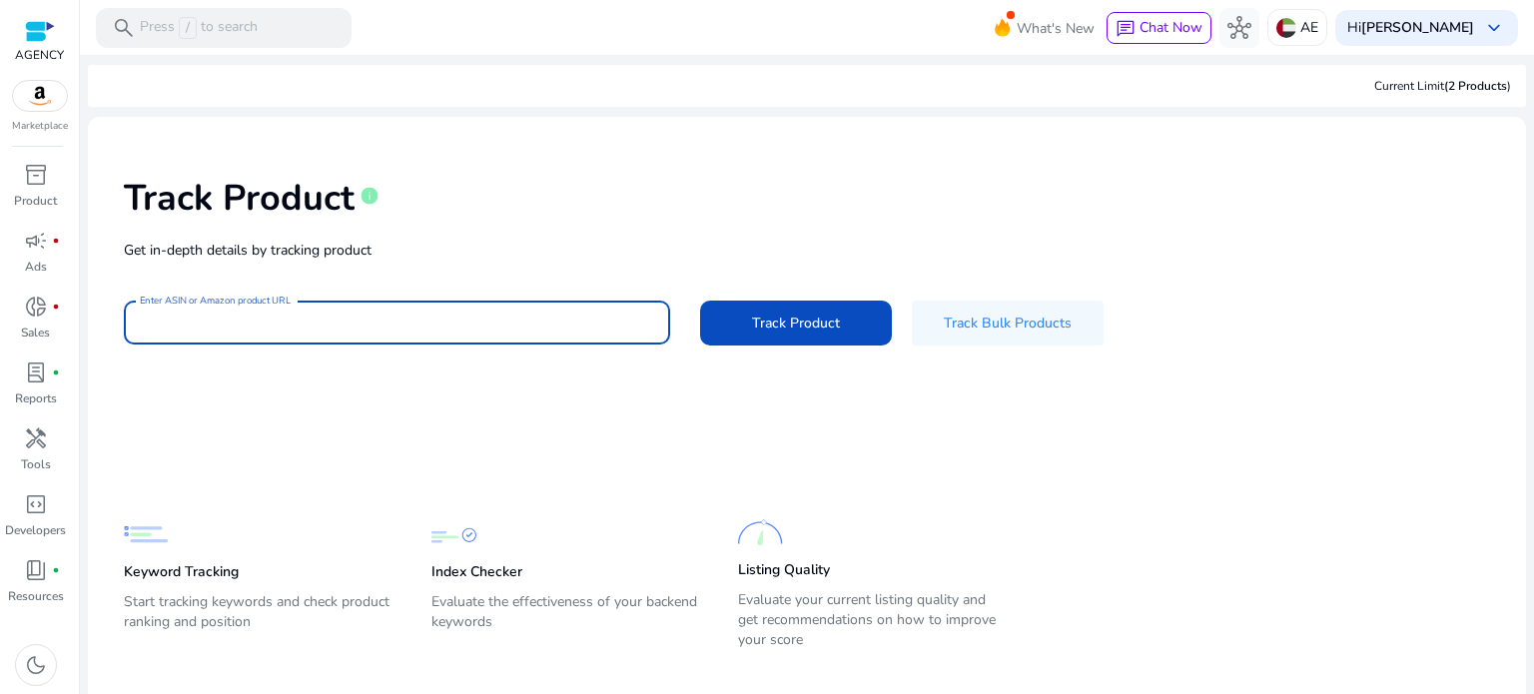
click at [412, 330] on input "Enter ASIN or Amazon product URL" at bounding box center [397, 323] width 514 height 22
click at [399, 330] on input "Enter ASIN or Amazon product URL" at bounding box center [397, 323] width 514 height 22
paste input "**********"
type input "**********"
click at [783, 320] on span "Track Product" at bounding box center [796, 323] width 88 height 21
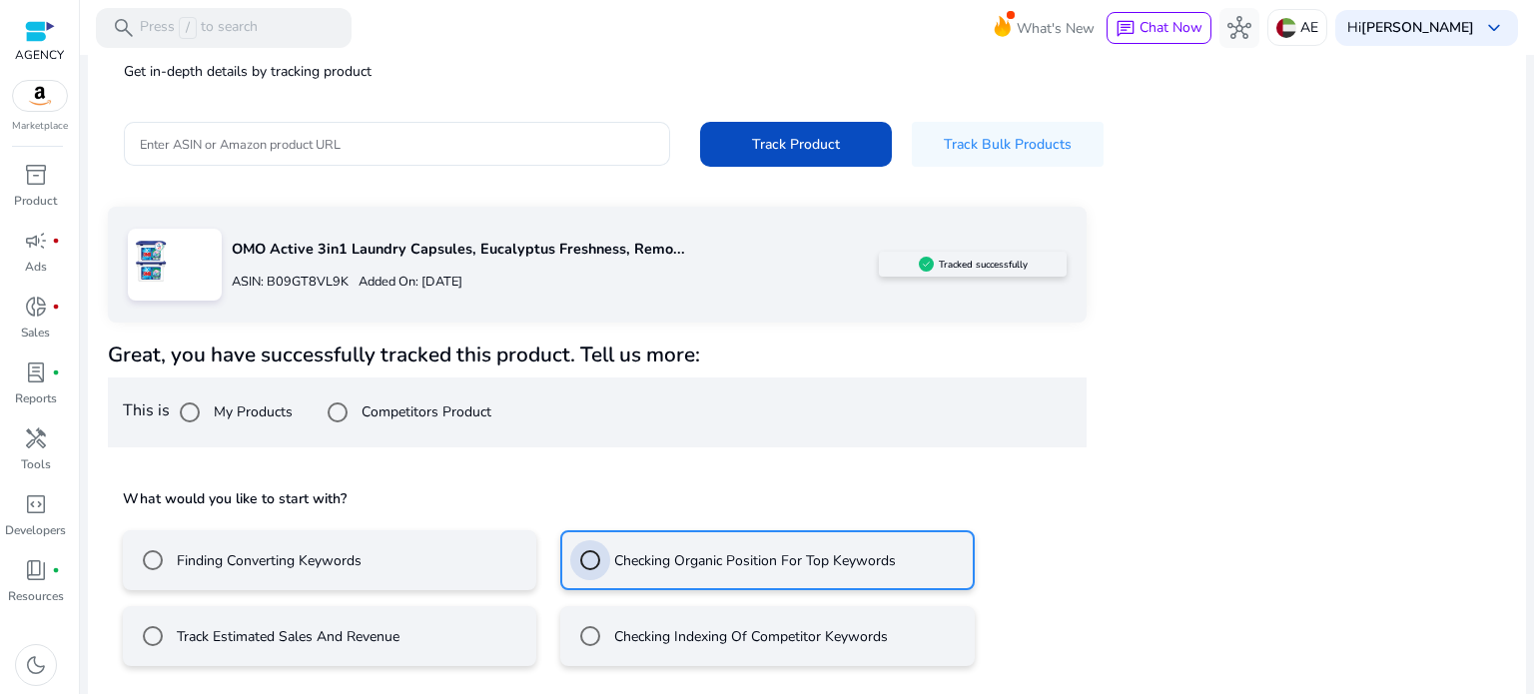
scroll to position [268, 0]
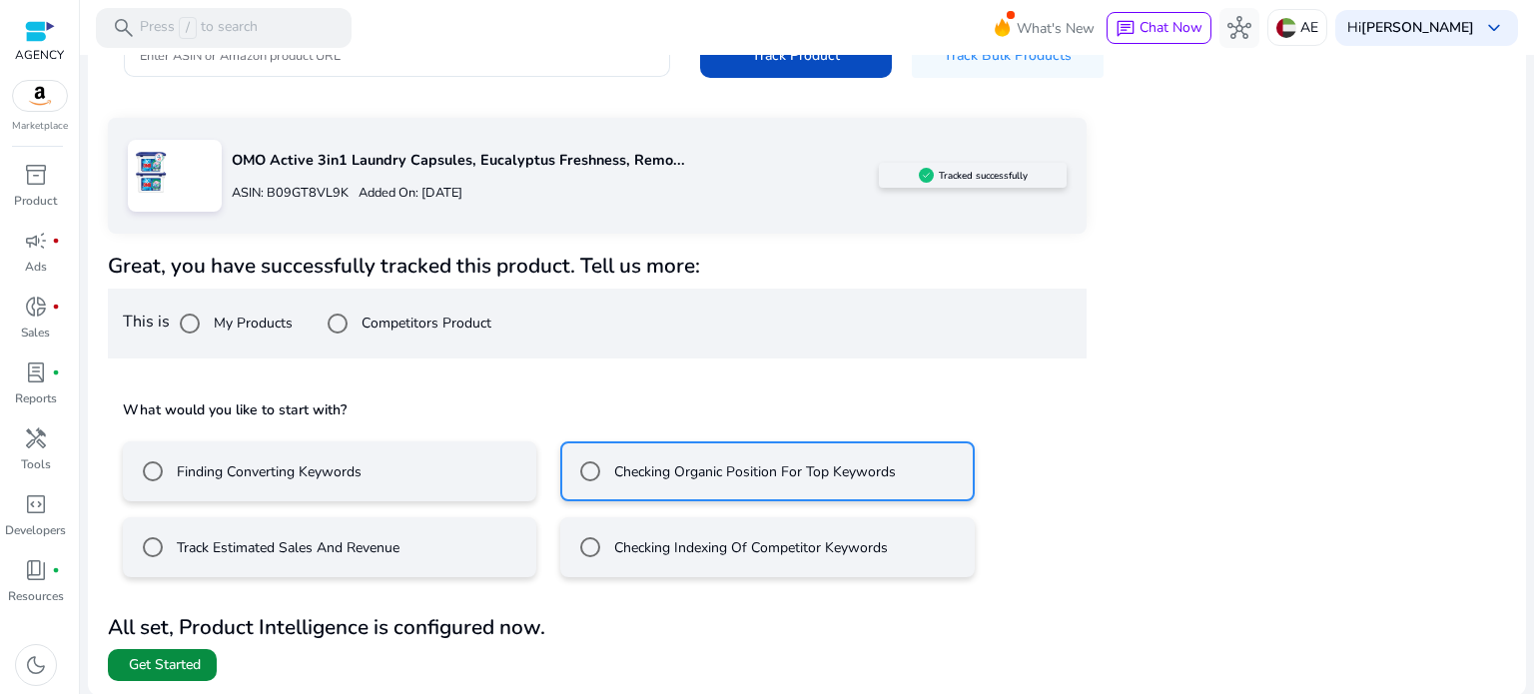
click at [152, 668] on span "Get Started" at bounding box center [165, 665] width 72 height 20
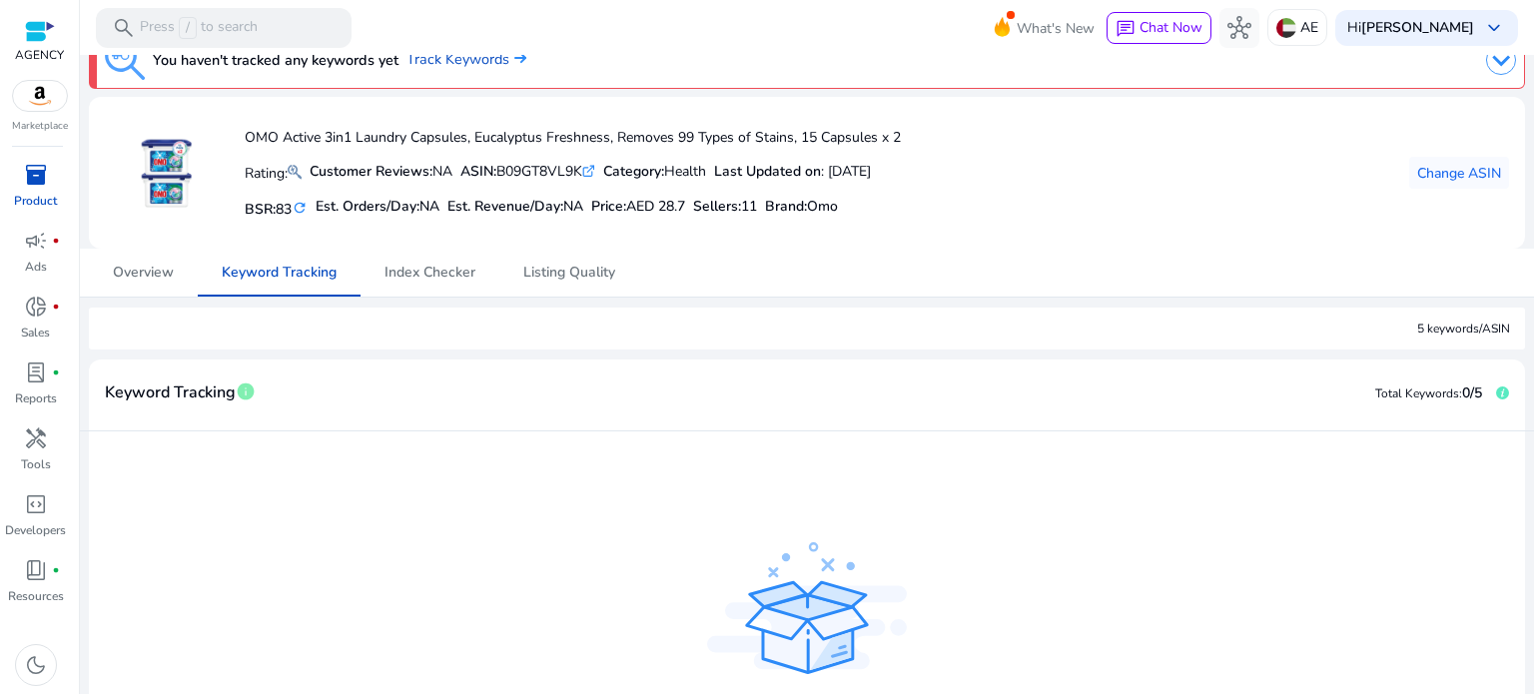
scroll to position [31, 0]
click at [155, 275] on span "Overview" at bounding box center [143, 275] width 61 height 14
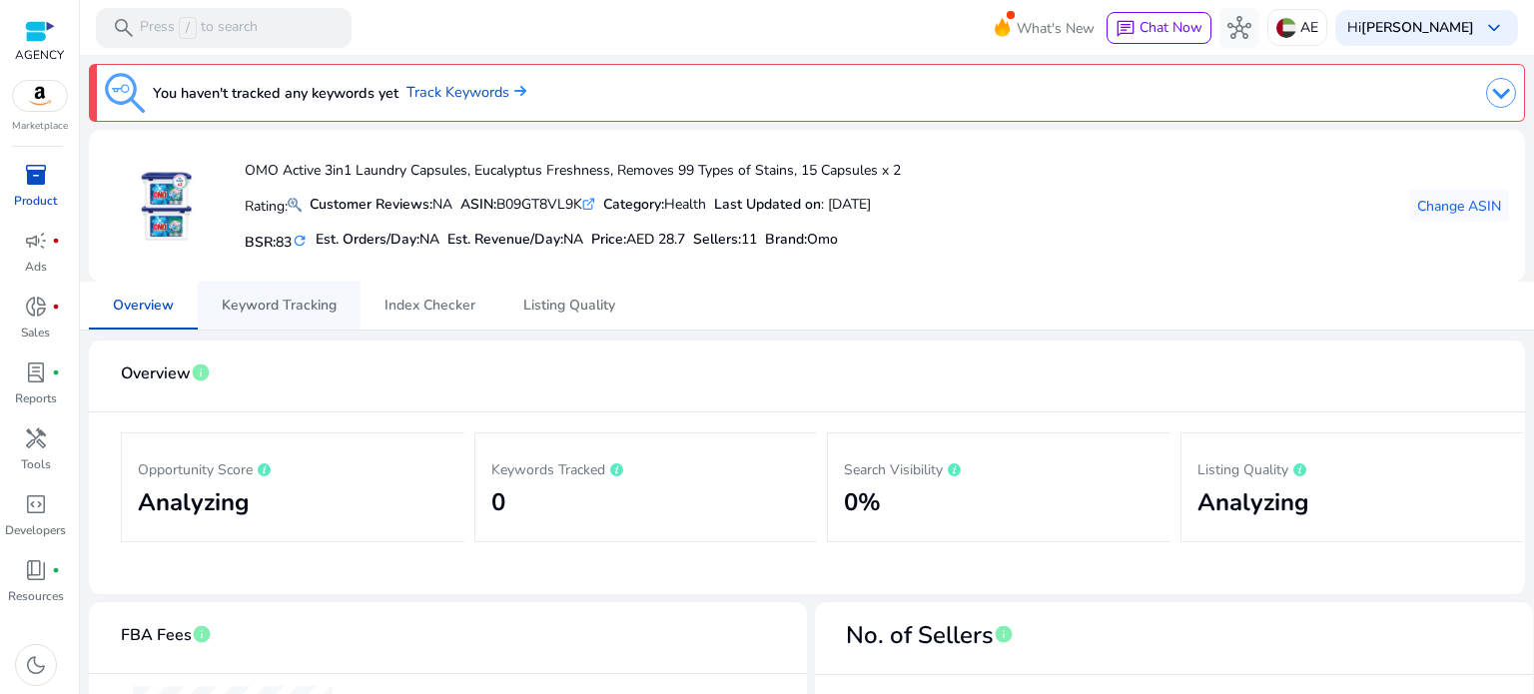
click at [232, 304] on span "Keyword Tracking" at bounding box center [279, 306] width 115 height 14
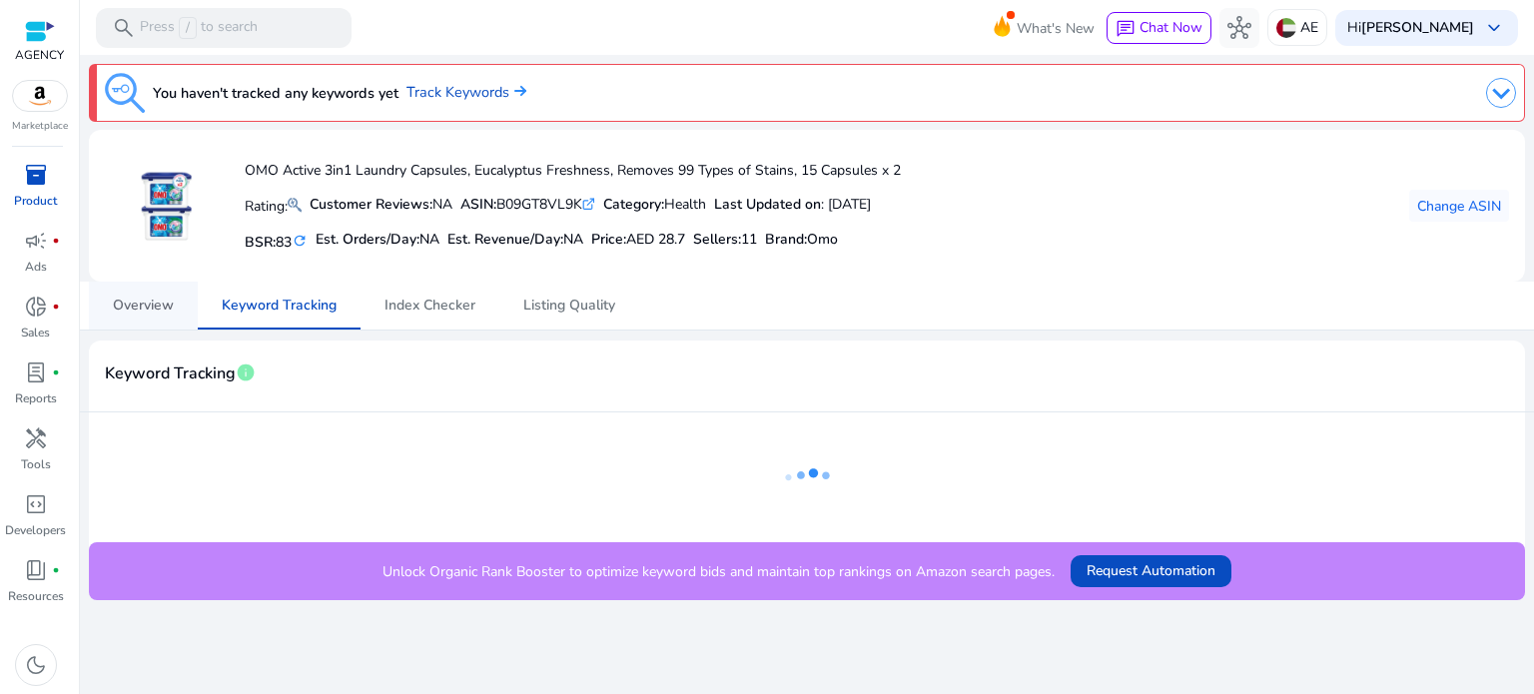
click at [190, 303] on link "Overview" at bounding box center [143, 306] width 109 height 48
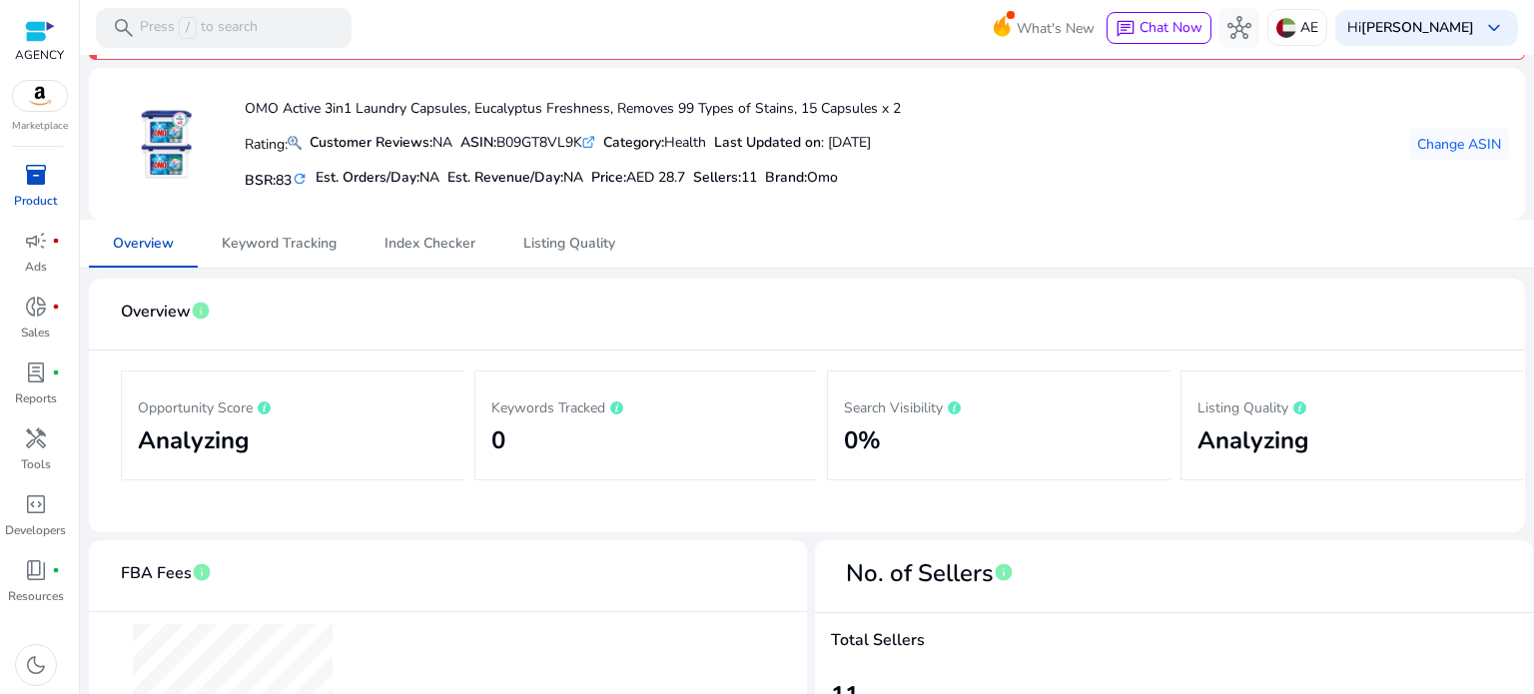
scroll to position [26, 0]
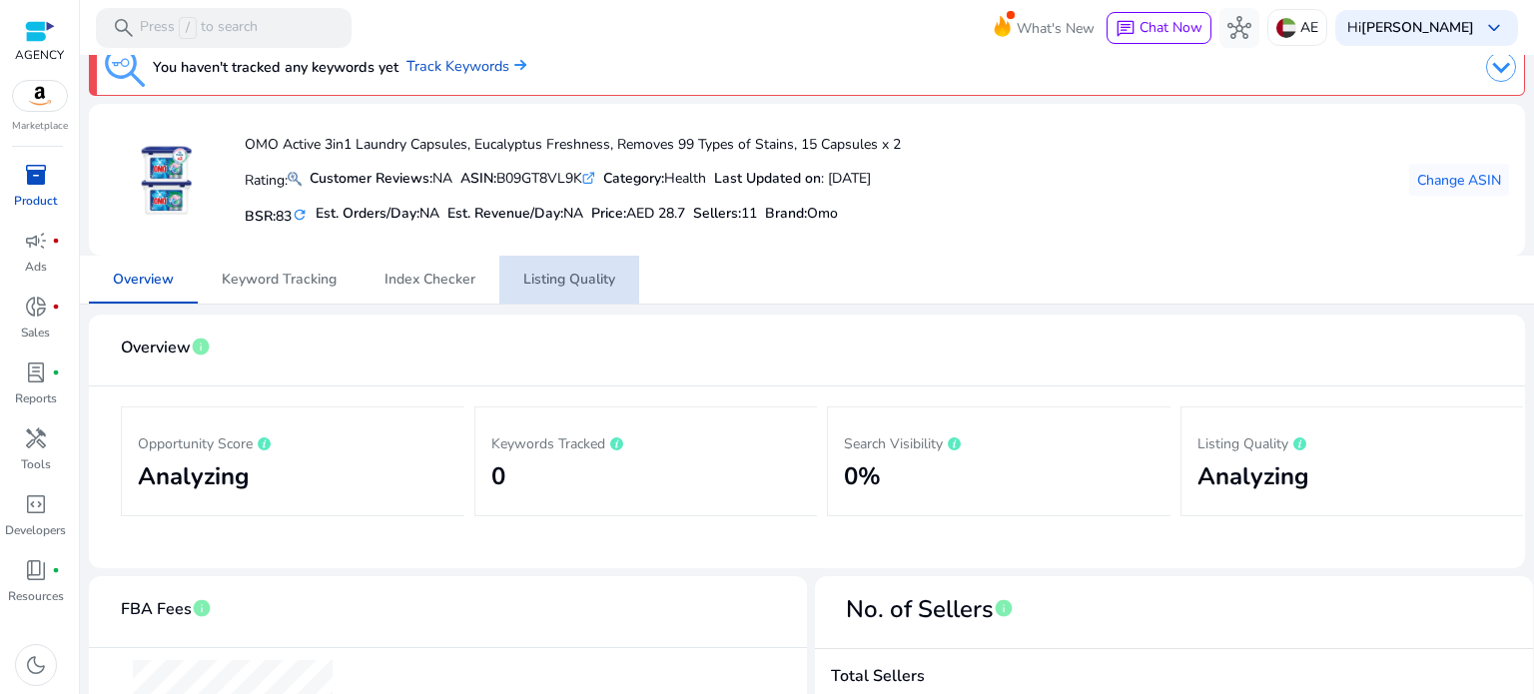
click at [544, 276] on span "Listing Quality" at bounding box center [569, 280] width 92 height 14
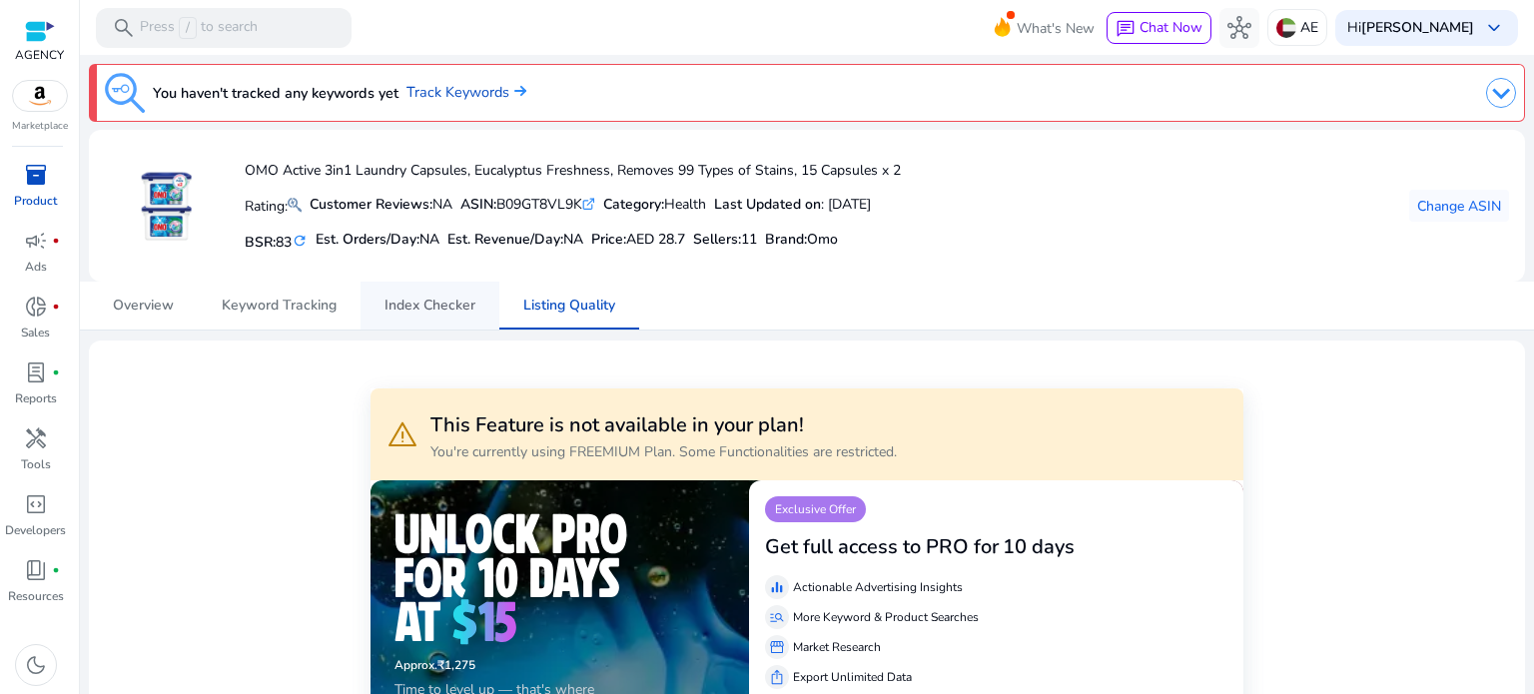
click at [420, 307] on span "Index Checker" at bounding box center [430, 306] width 91 height 14
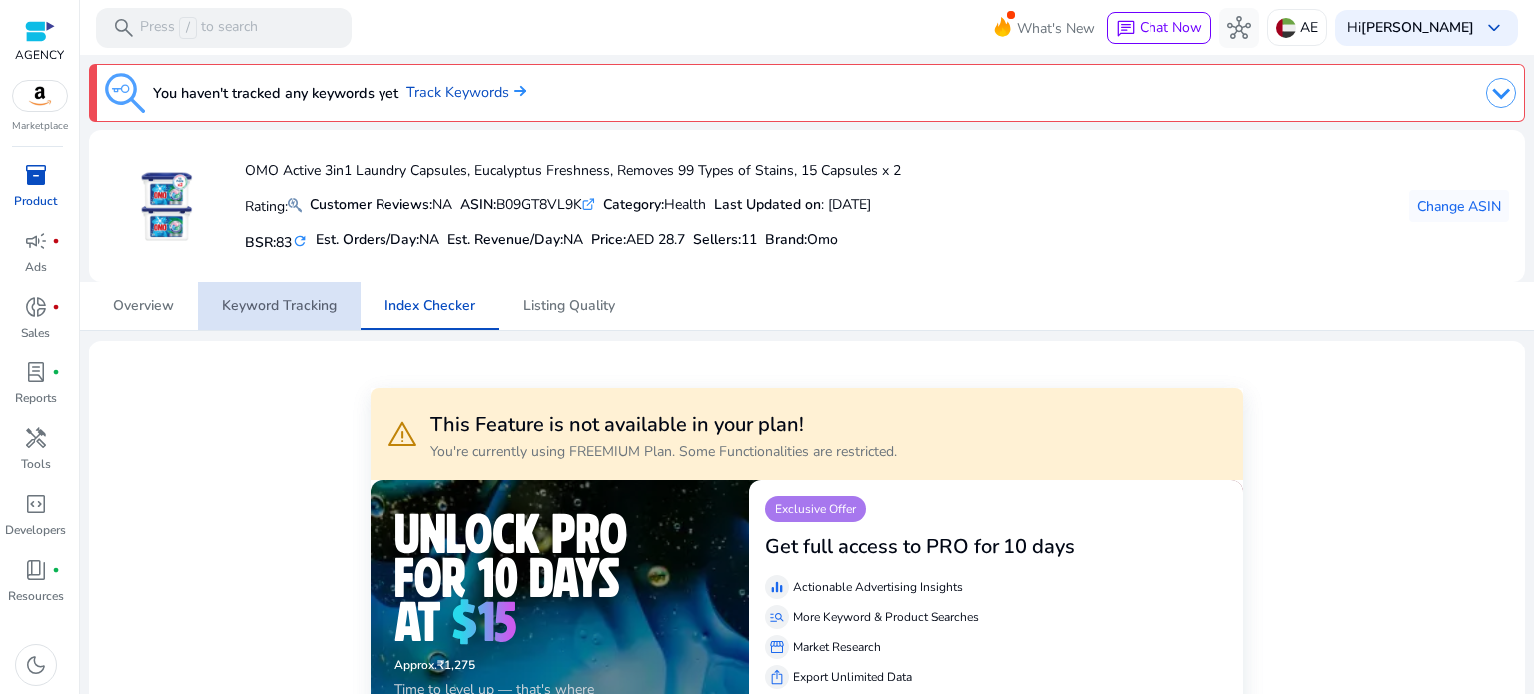
click at [295, 301] on span "Keyword Tracking" at bounding box center [279, 306] width 115 height 14
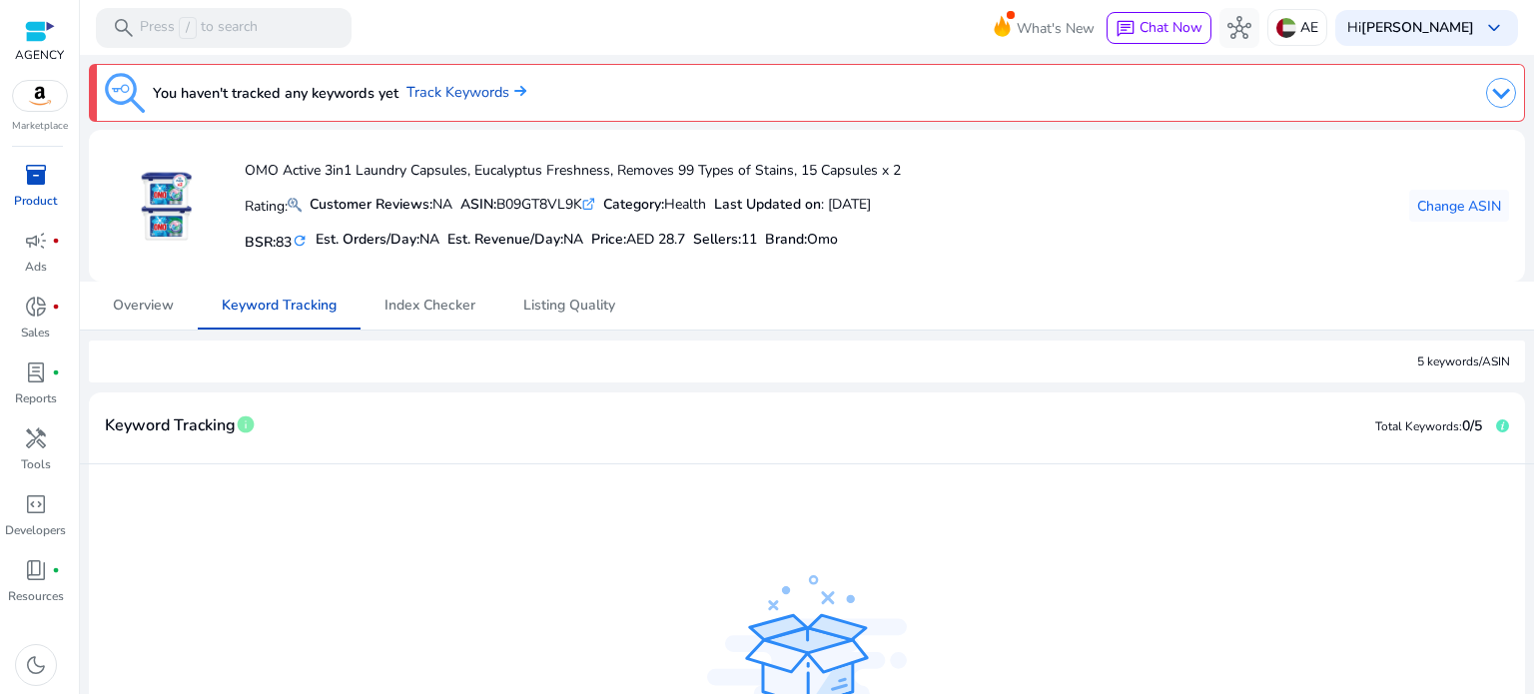
scroll to position [100, 0]
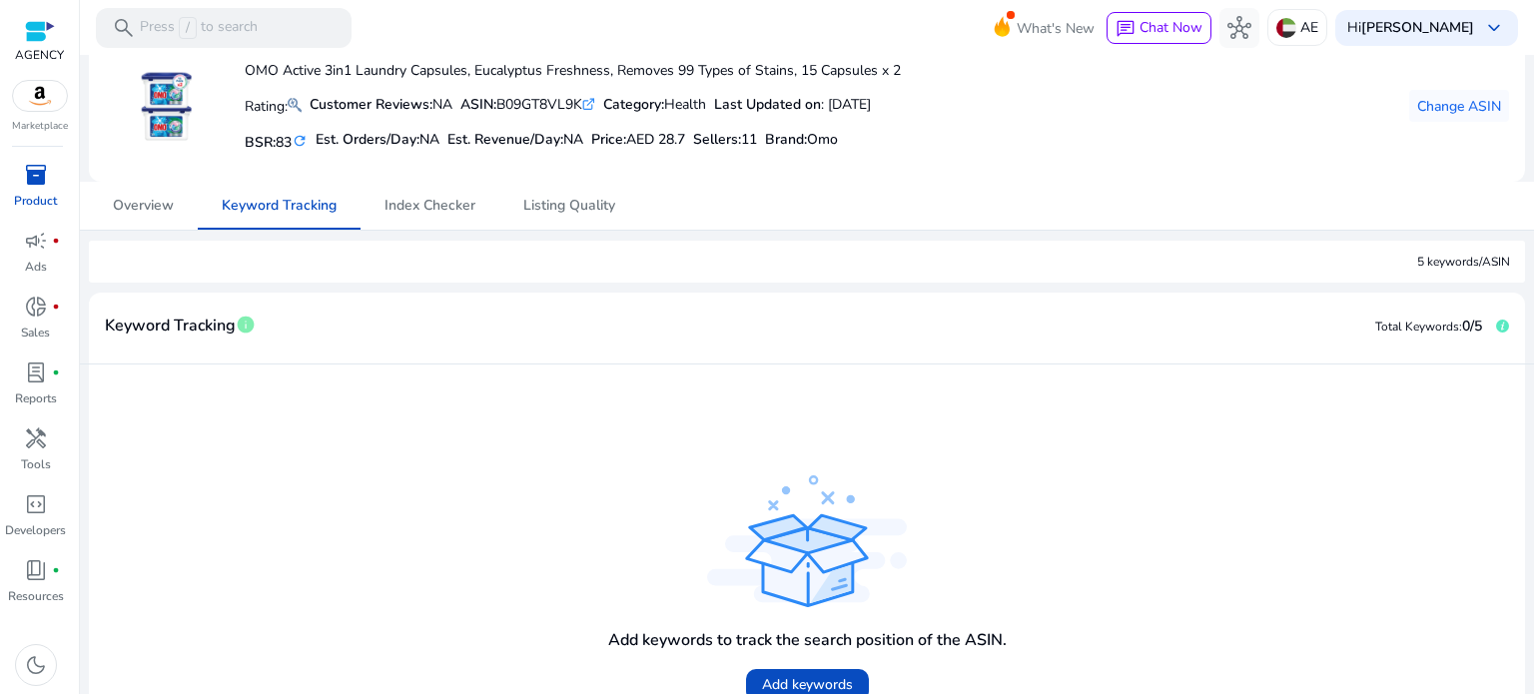
click at [1419, 267] on div "5 keywords/ASIN" at bounding box center [1464, 262] width 93 height 18
click at [1259, 244] on div "5 keywords/ASIN" at bounding box center [807, 262] width 1436 height 42
click at [1244, 272] on div "5 keywords/ASIN" at bounding box center [807, 262] width 1436 height 42
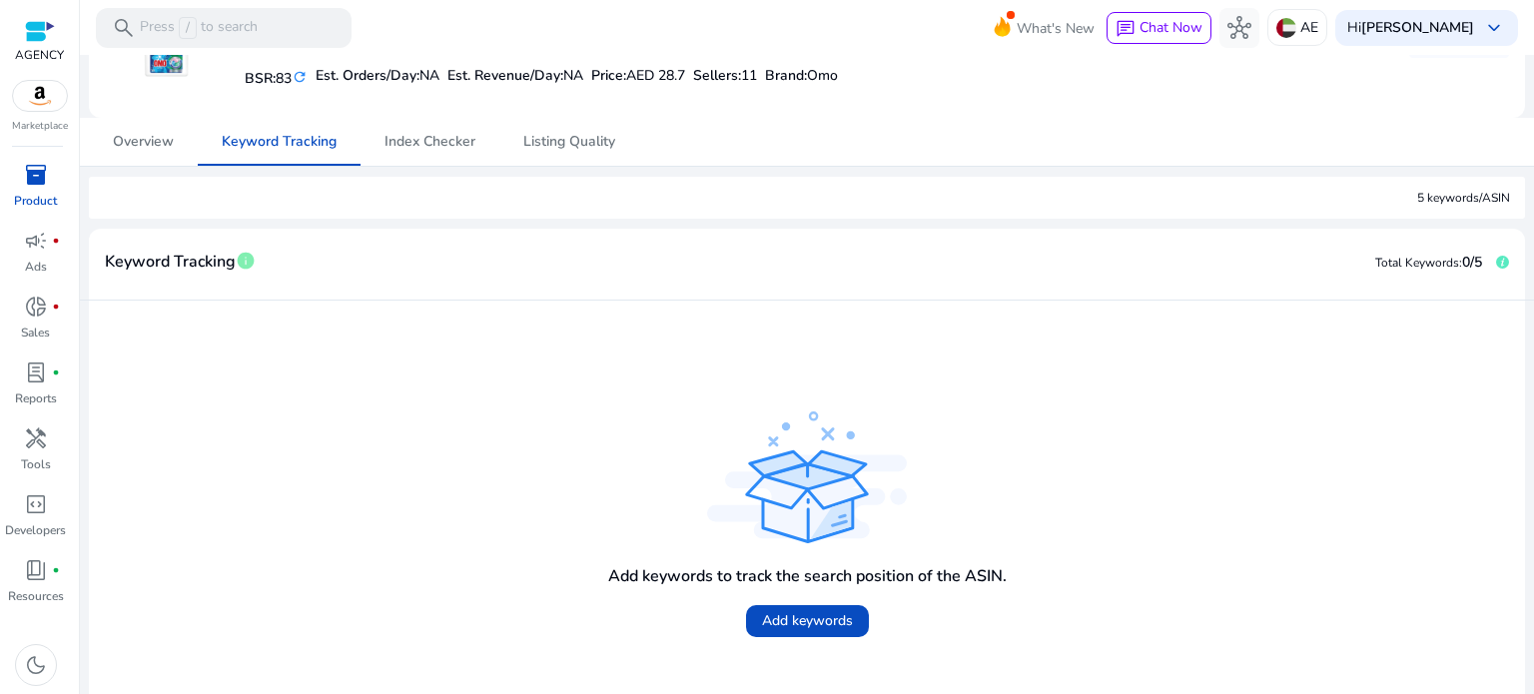
scroll to position [131, 0]
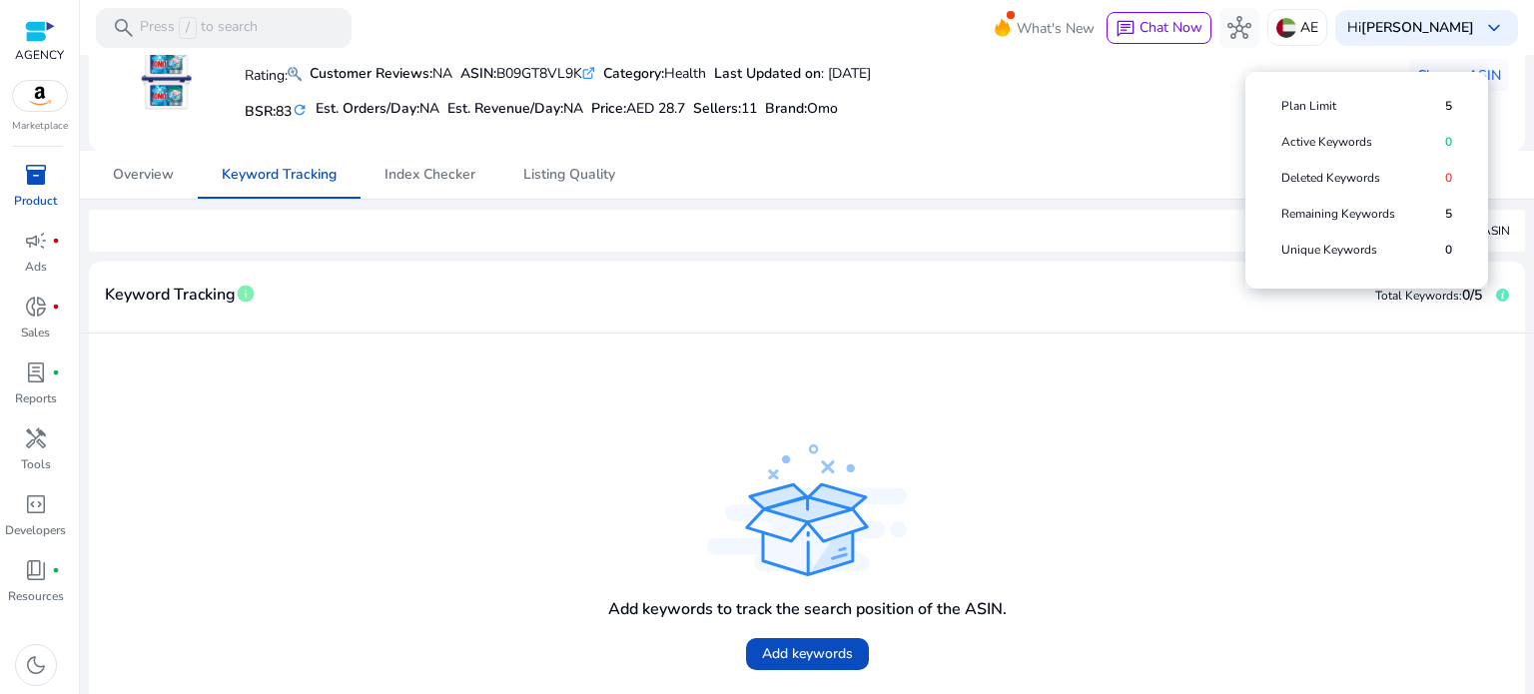
click at [1496, 295] on icon at bounding box center [1502, 295] width 13 height 13
click at [1327, 216] on span "Remaining Keywords" at bounding box center [1364, 214] width 164 height 16
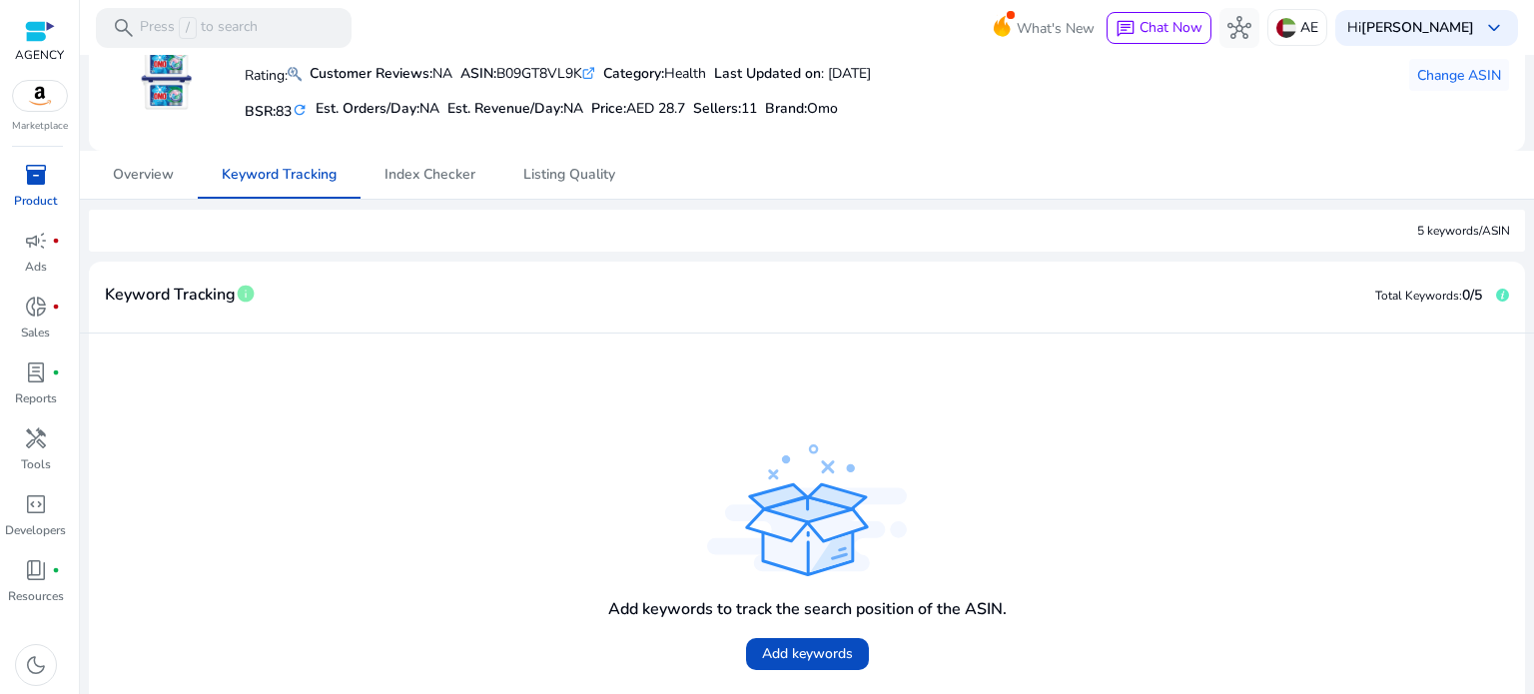
scroll to position [0, 0]
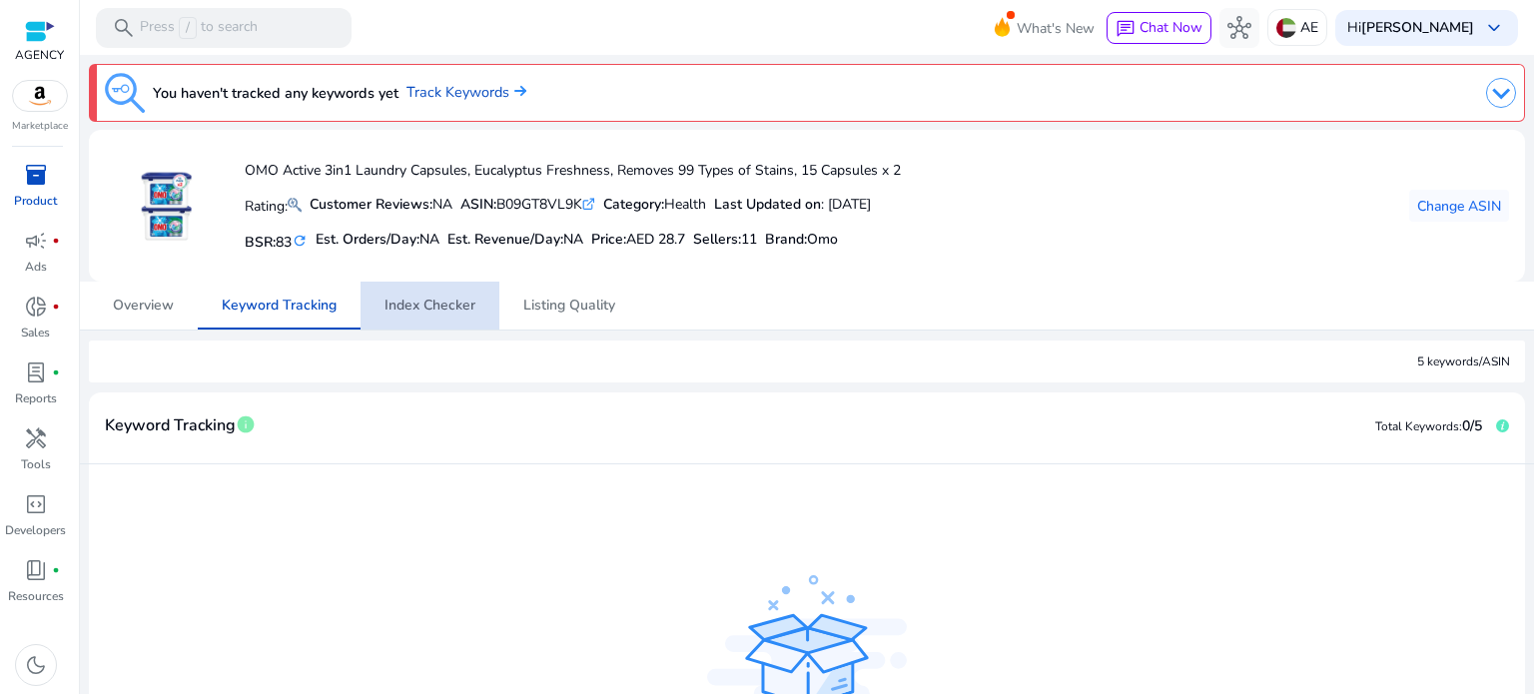
click at [440, 307] on span "Index Checker" at bounding box center [430, 306] width 91 height 14
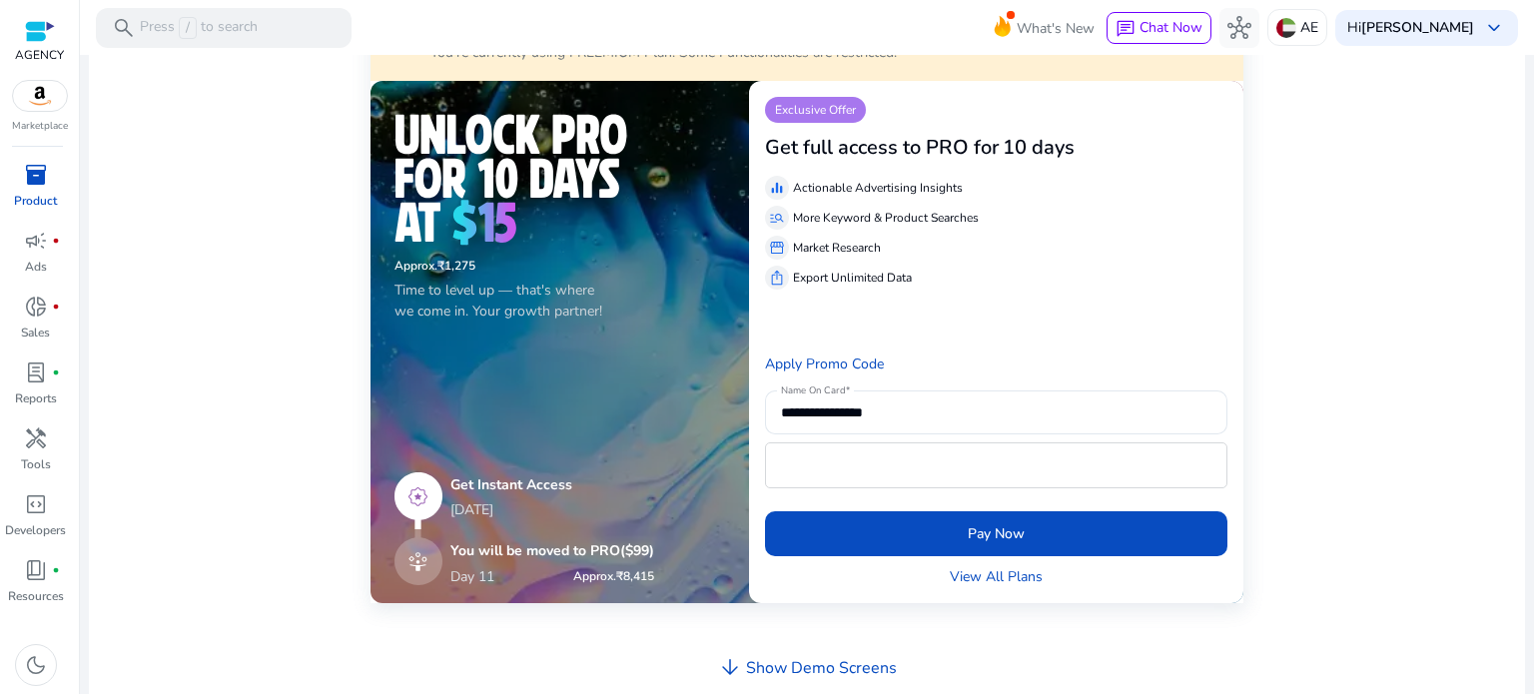
scroll to position [100, 0]
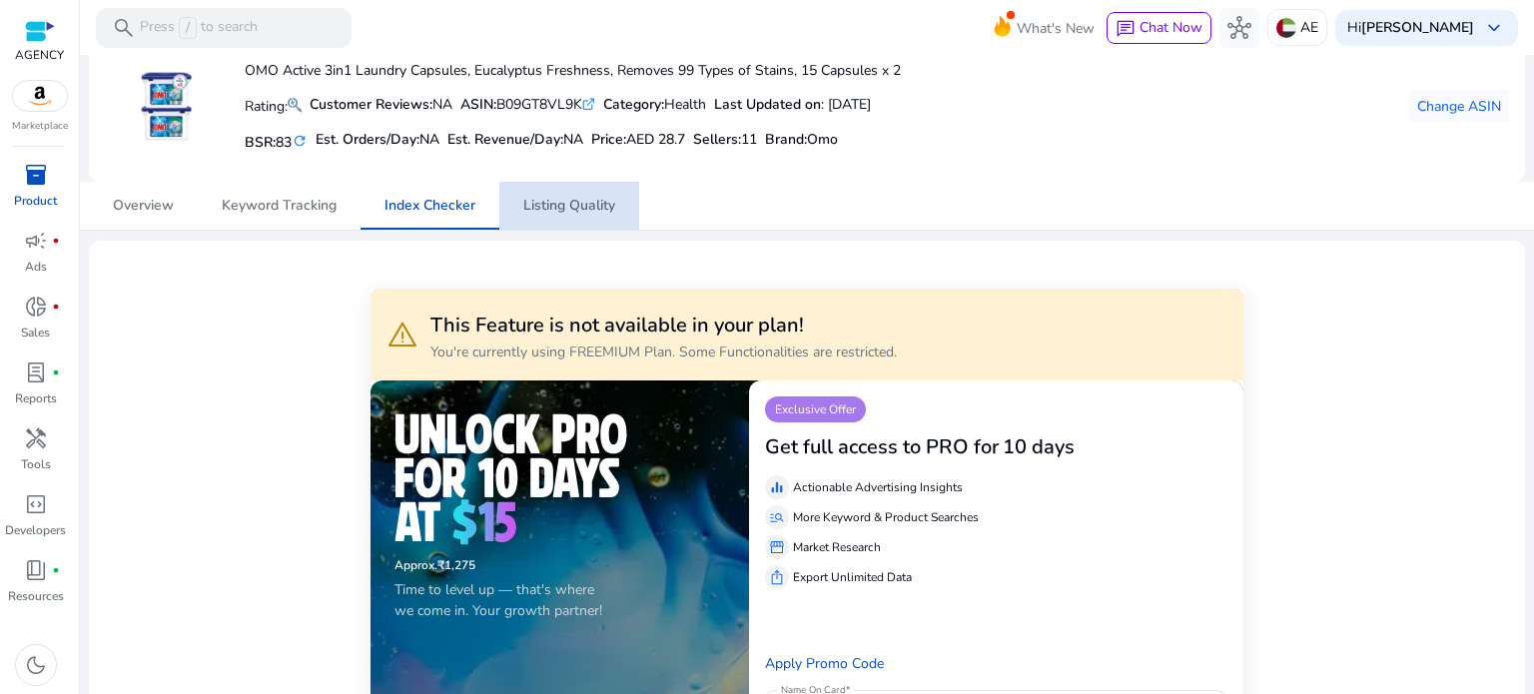
click at [562, 203] on span "Listing Quality" at bounding box center [569, 206] width 92 height 14
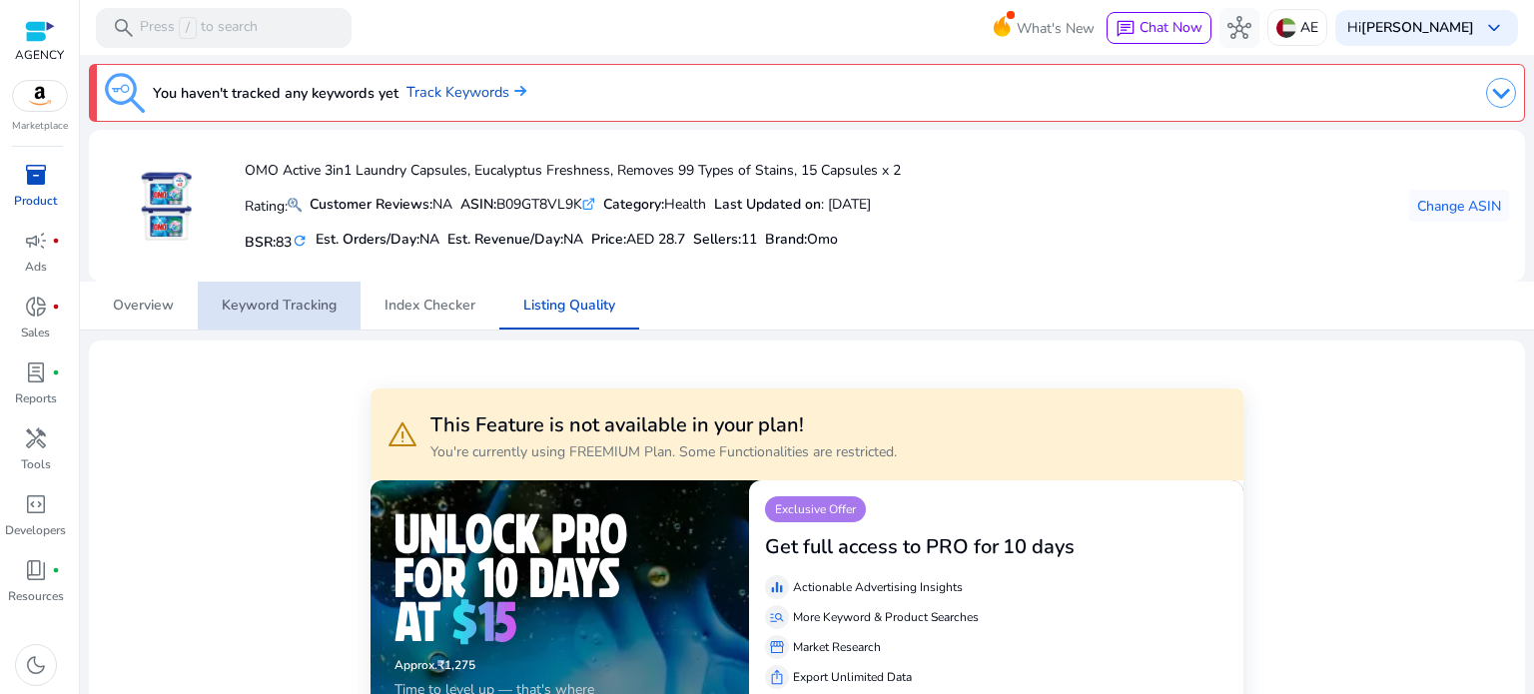
click at [305, 306] on span "Keyword Tracking" at bounding box center [279, 306] width 115 height 14
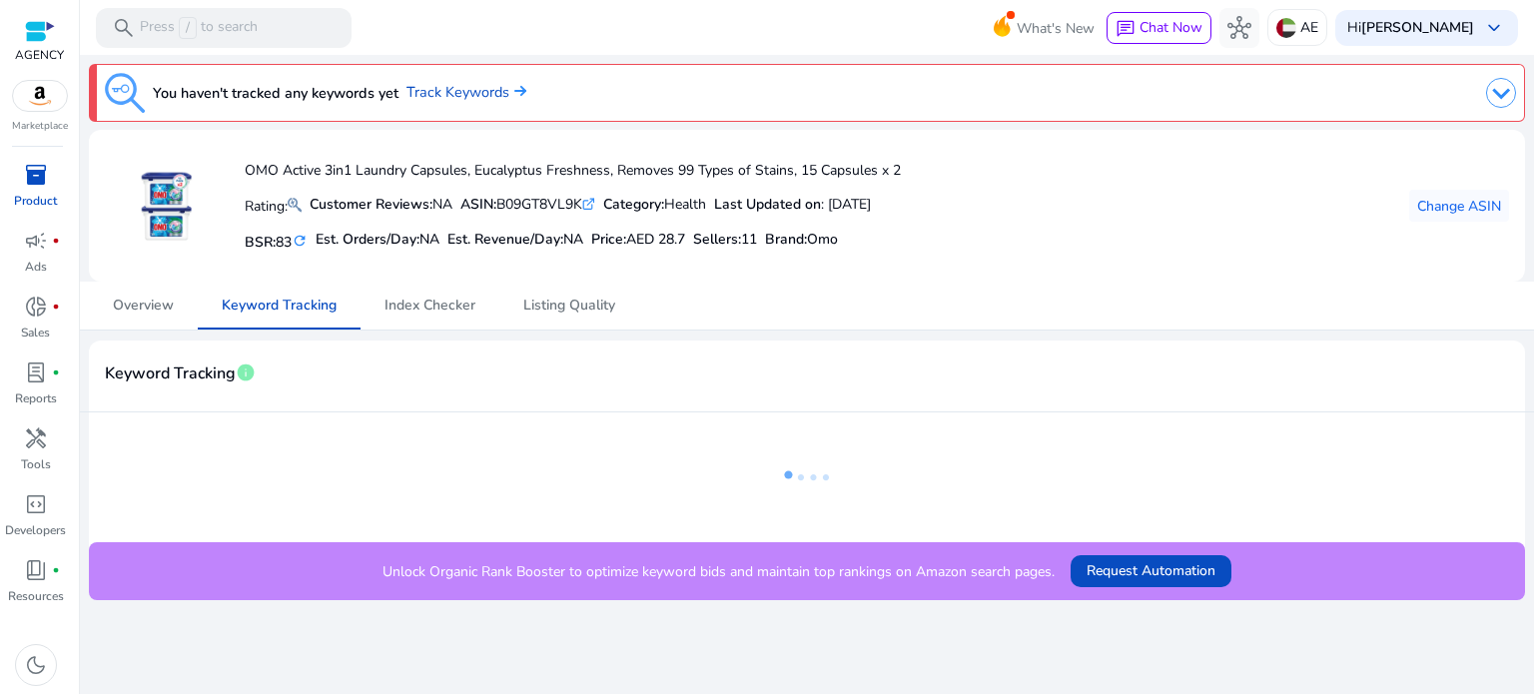
click at [176, 371] on span "Keyword Tracking" at bounding box center [170, 374] width 131 height 35
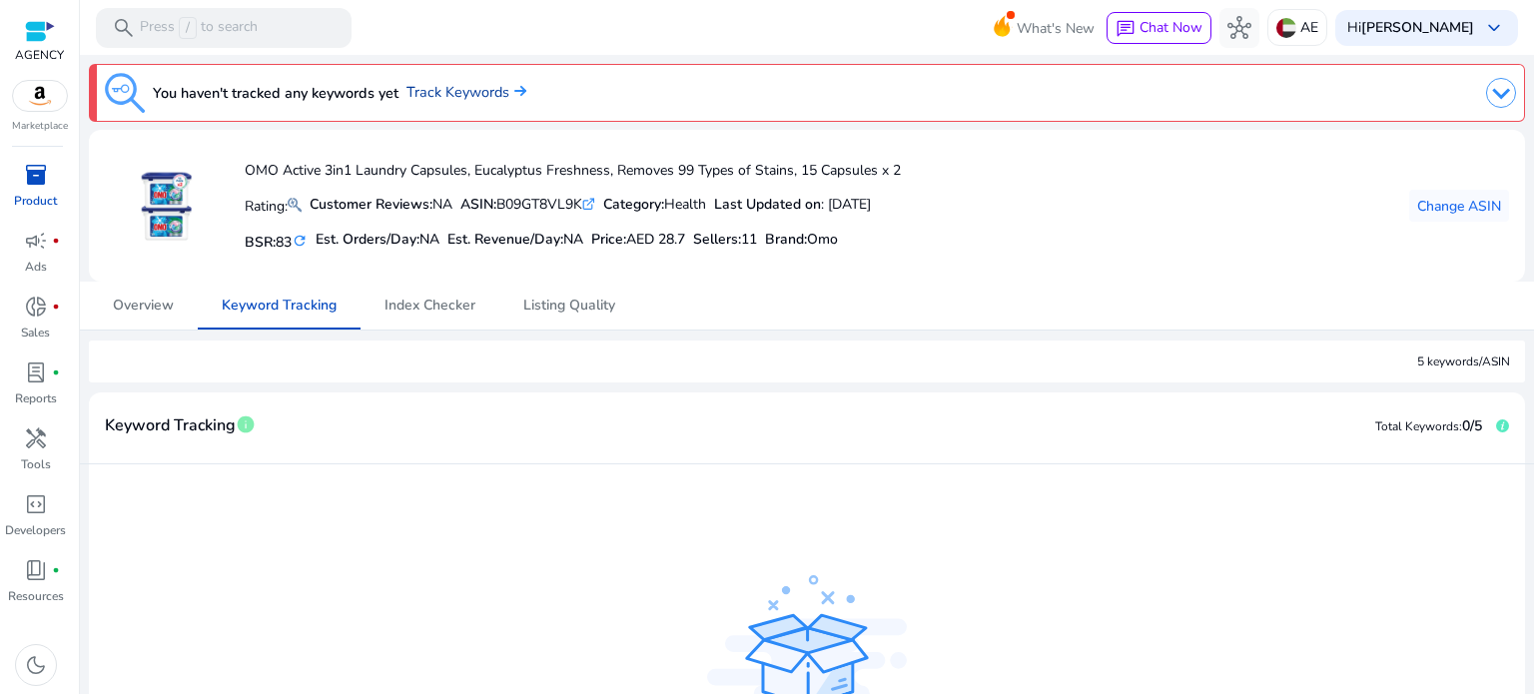
click at [460, 86] on link "Track Keywords" at bounding box center [467, 93] width 120 height 22
click at [1488, 92] on img at bounding box center [1501, 93] width 30 height 30
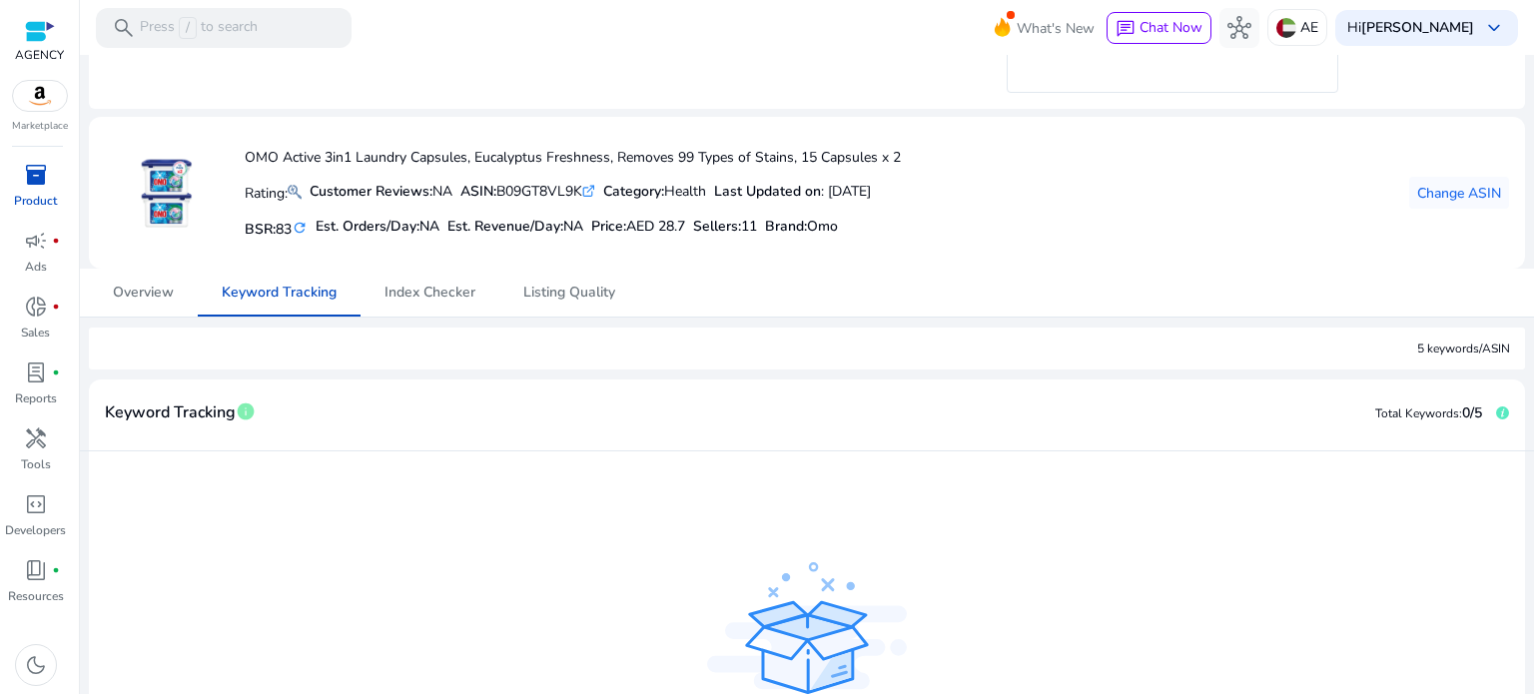
scroll to position [300, 0]
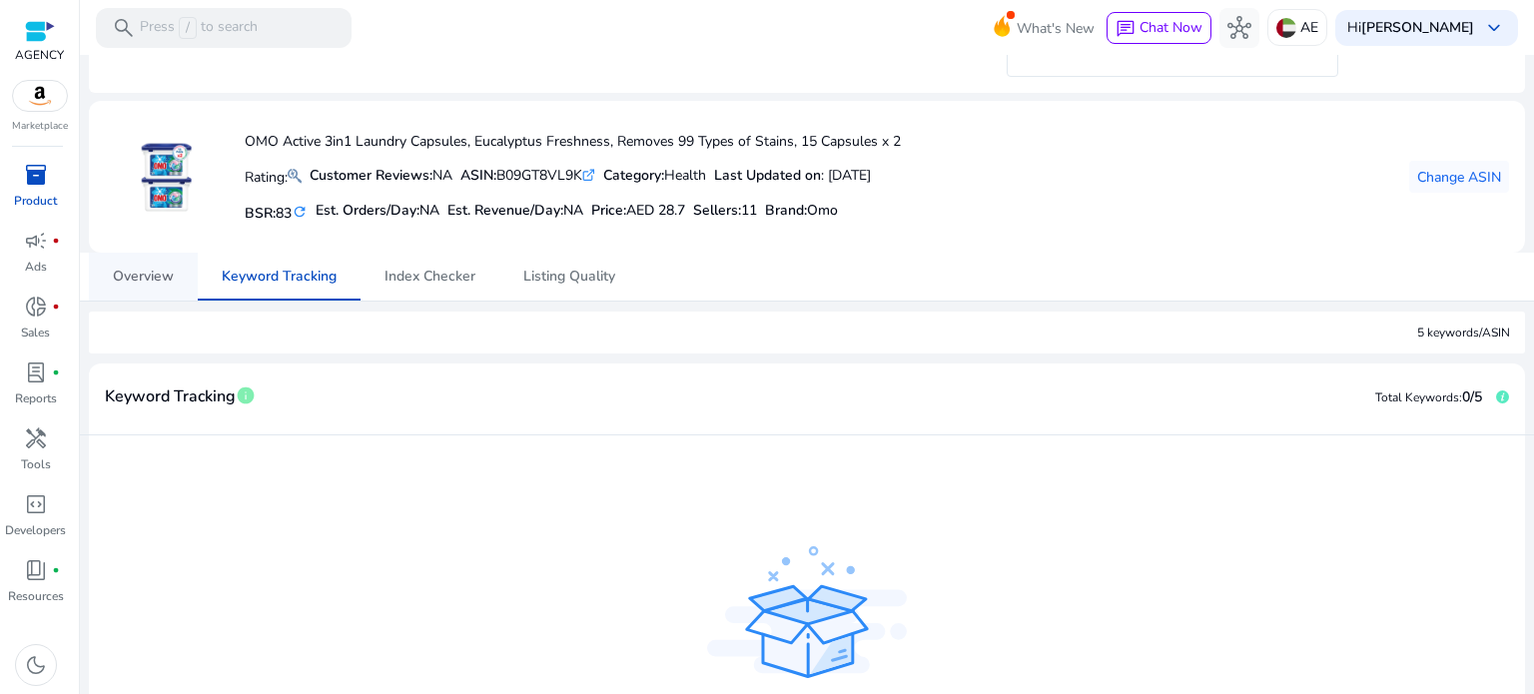
click at [151, 272] on span "Overview" at bounding box center [143, 277] width 61 height 14
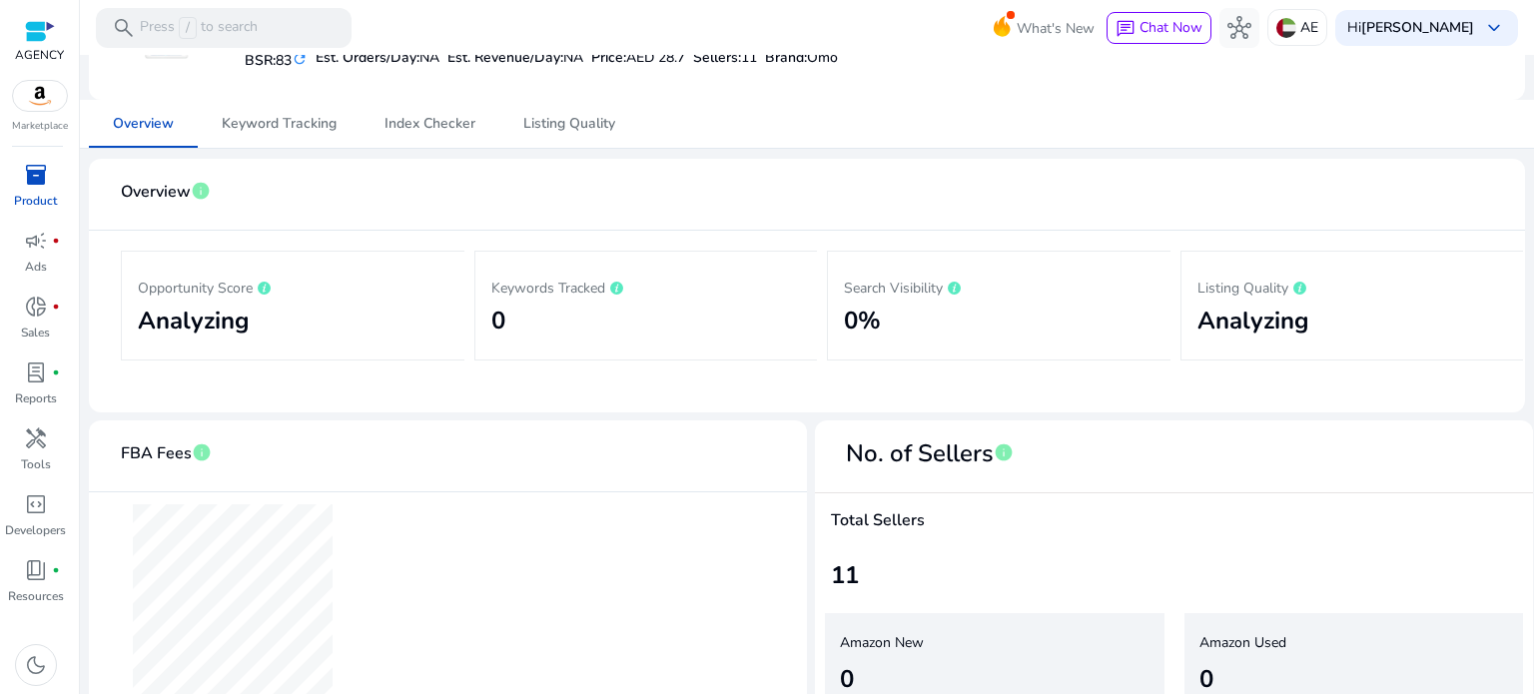
scroll to position [595, 0]
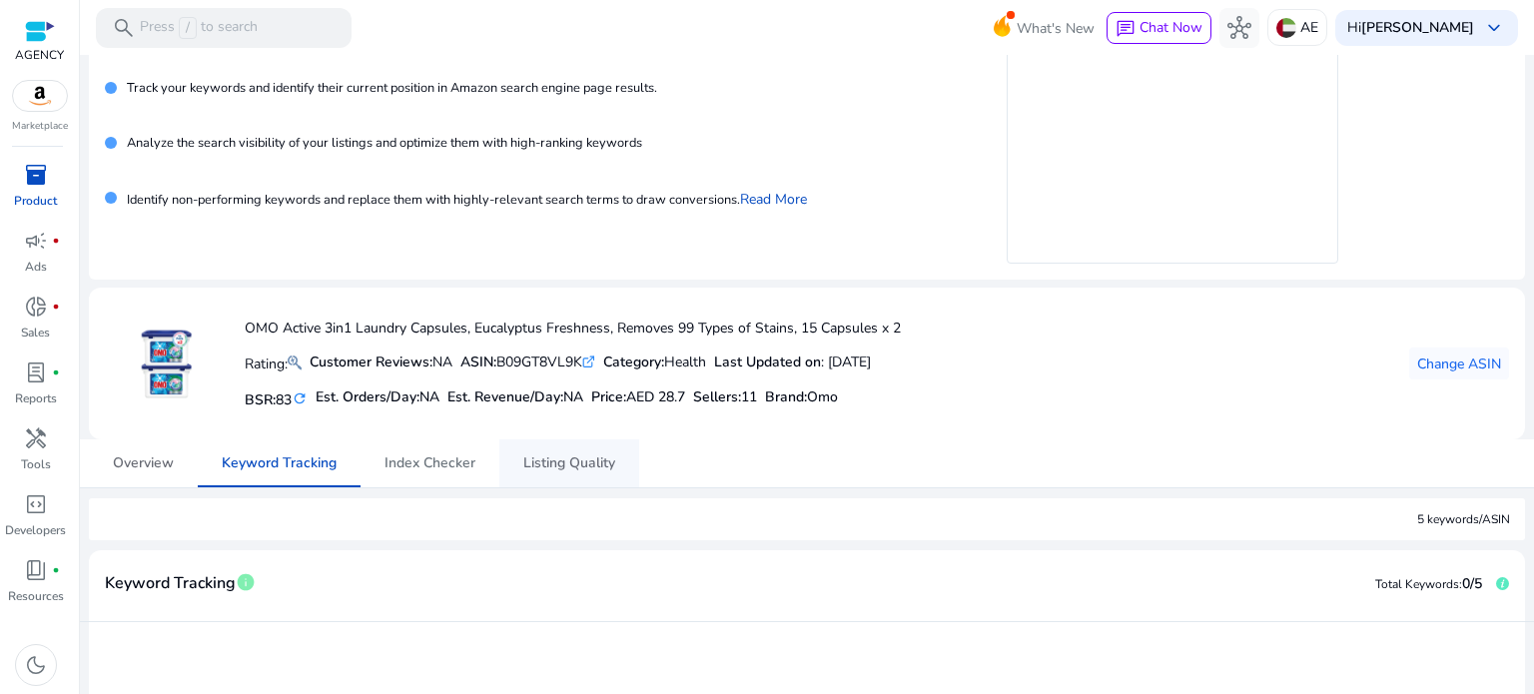
scroll to position [176, 0]
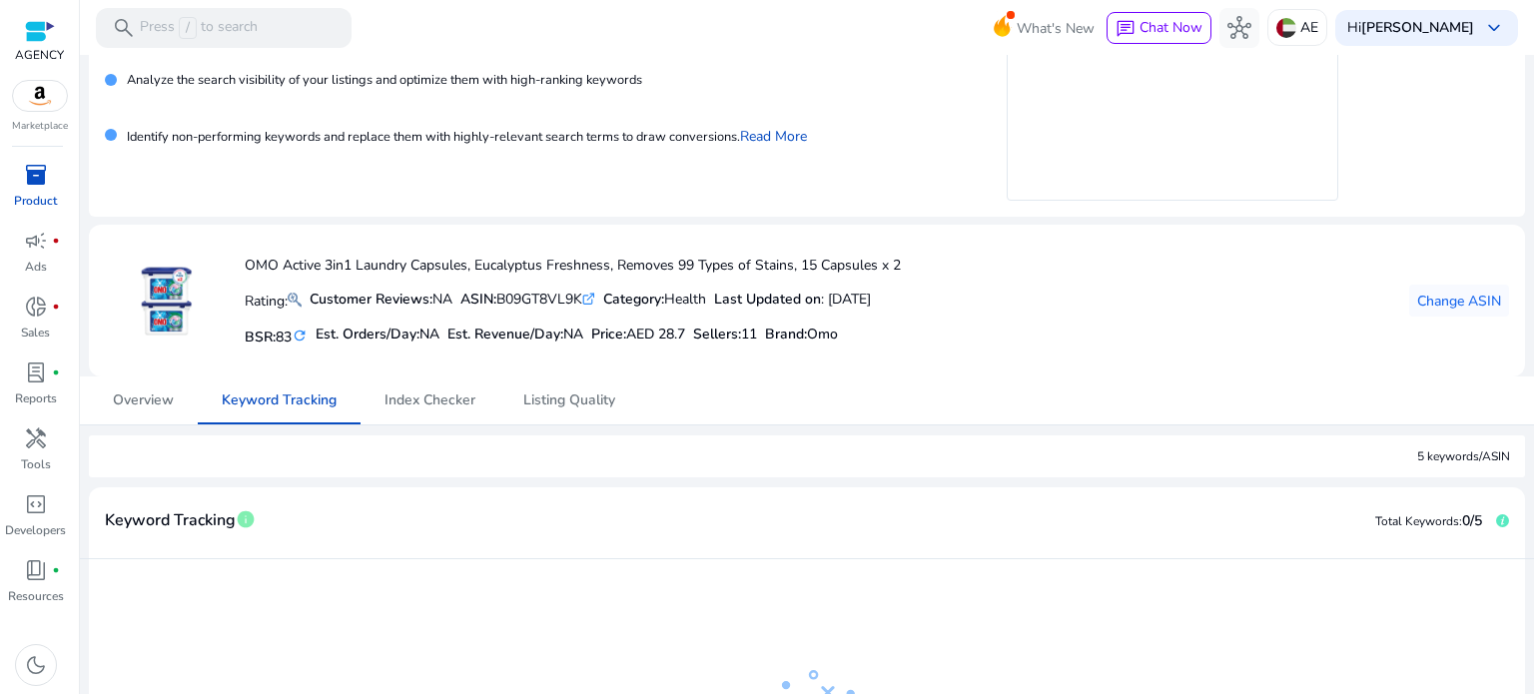
click at [172, 528] on span "Keyword Tracking" at bounding box center [170, 520] width 131 height 35
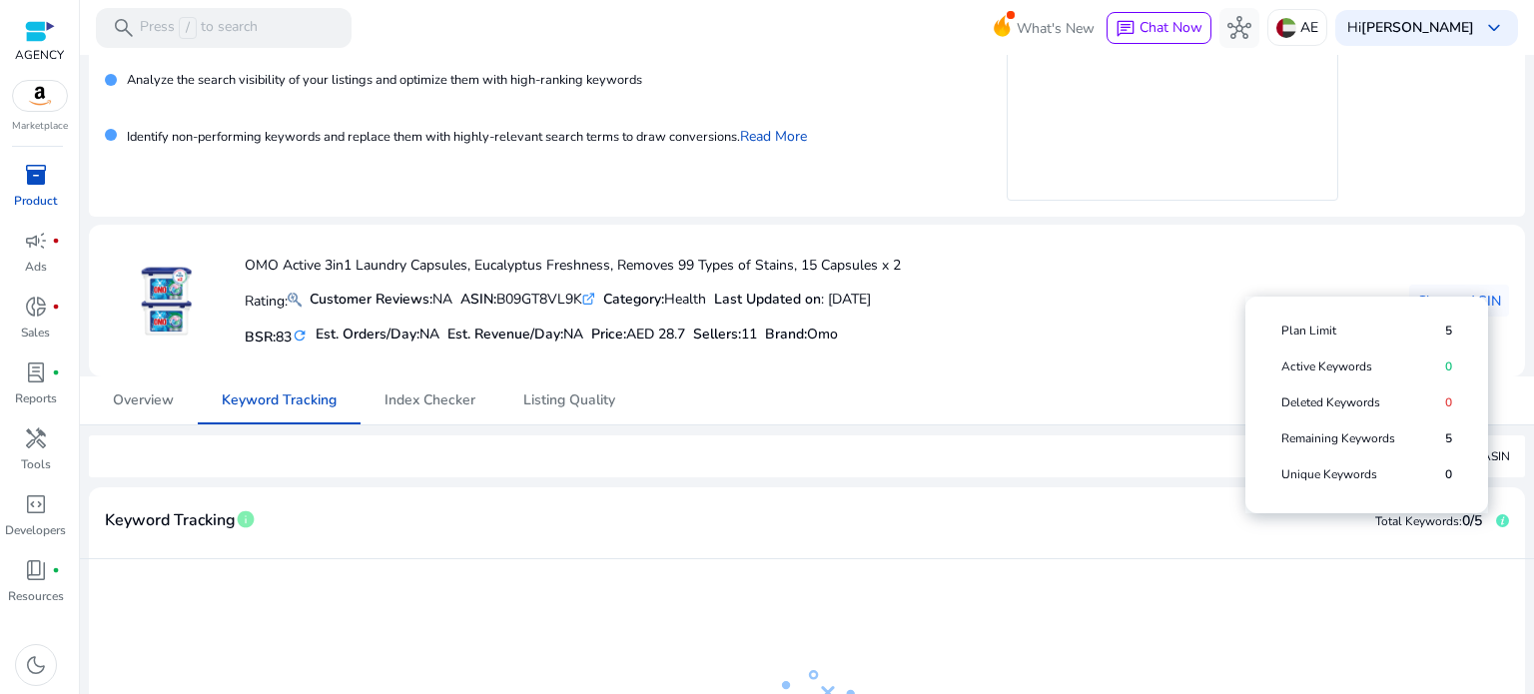
click at [1346, 442] on span "Remaining Keywords" at bounding box center [1364, 439] width 164 height 16
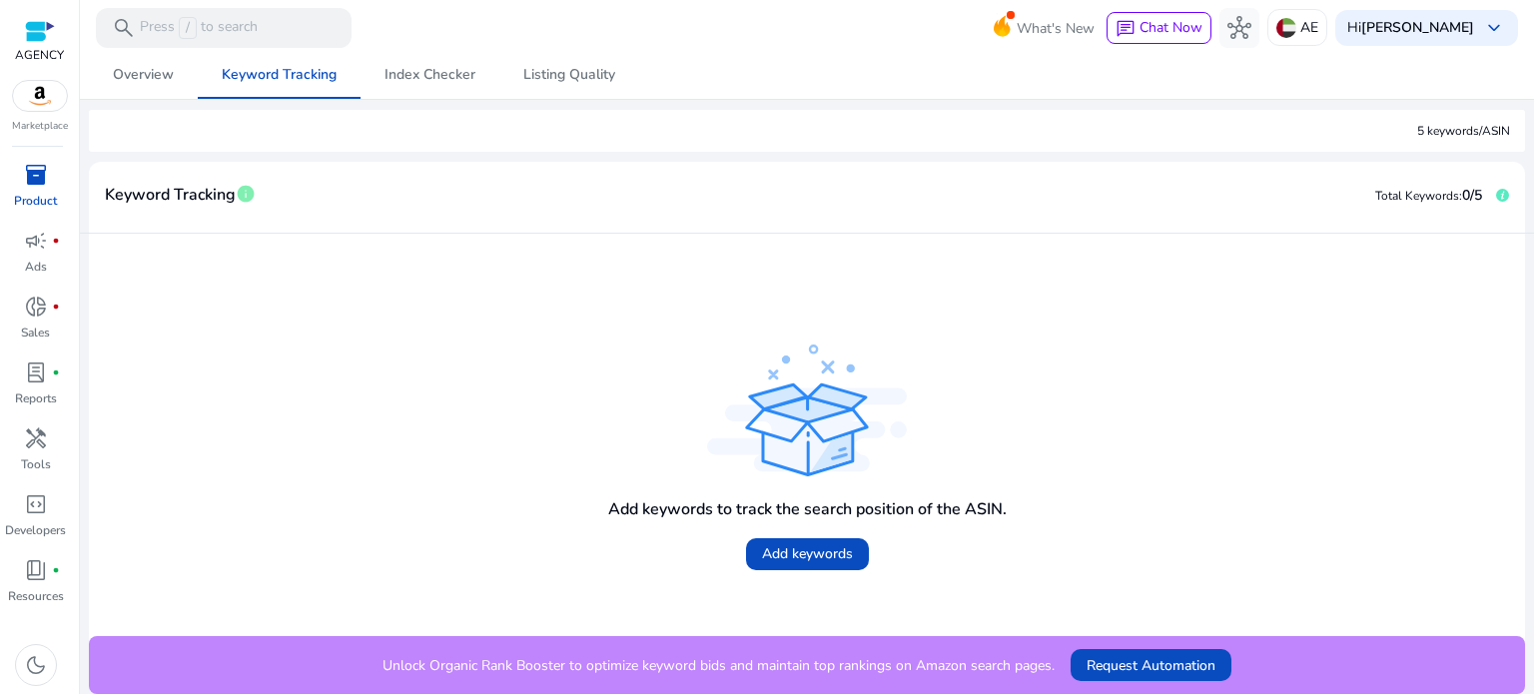
scroll to position [2, 0]
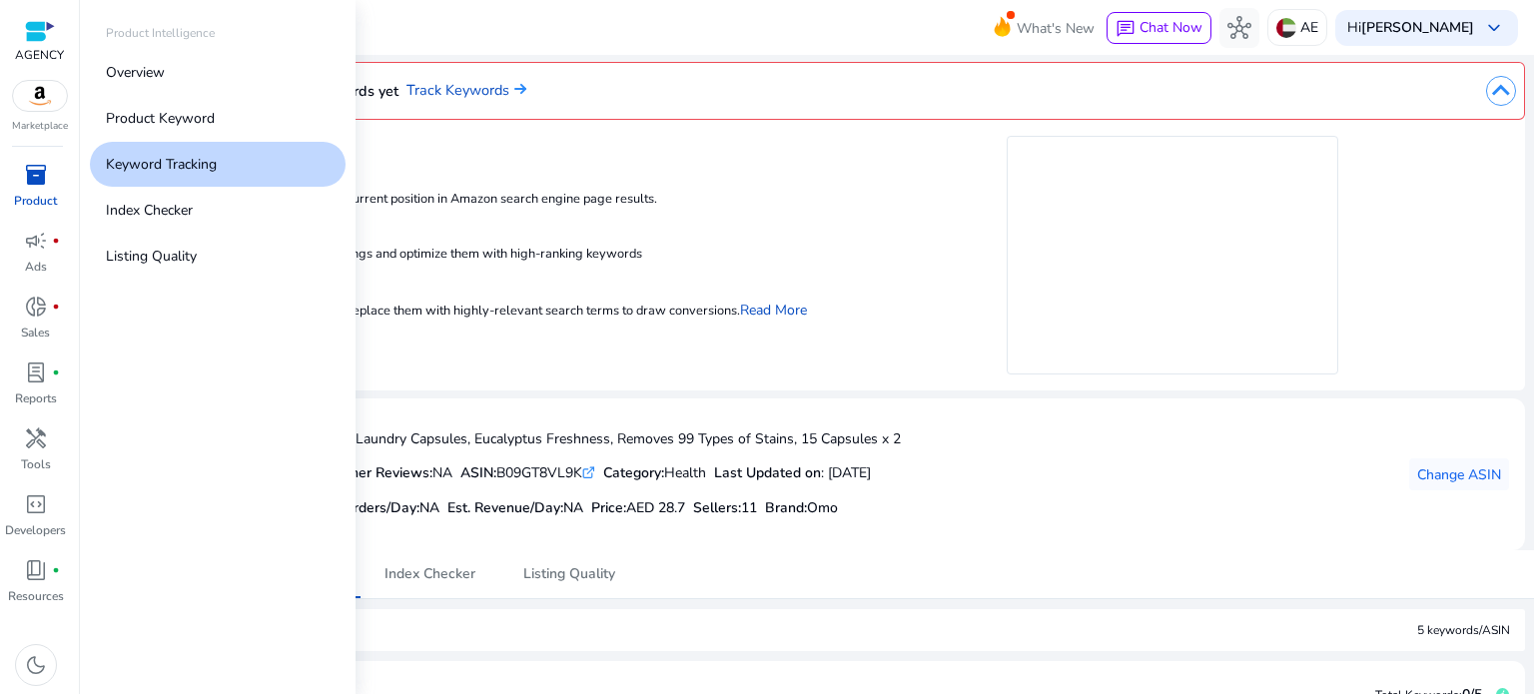
click at [36, 174] on span "inventory_2" at bounding box center [36, 175] width 24 height 24
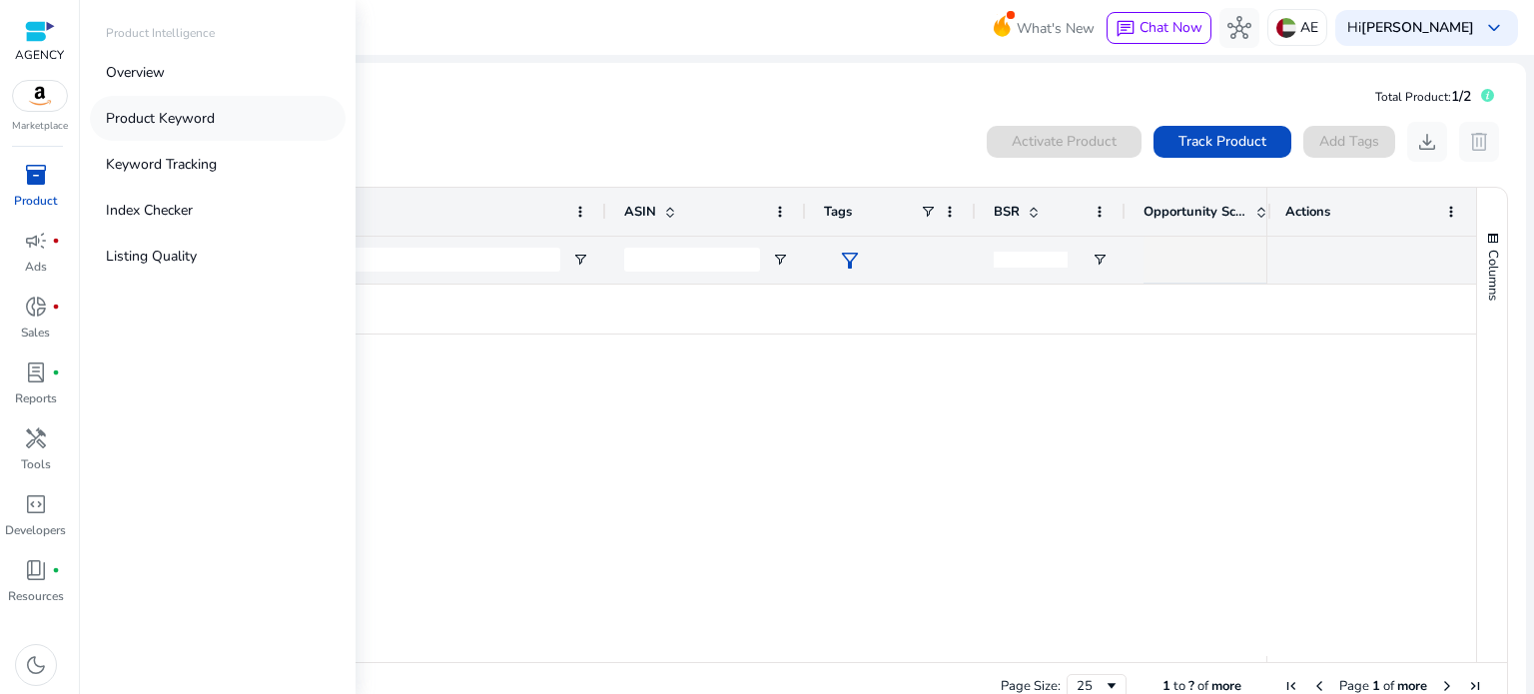
click at [141, 121] on p "Product Keyword" at bounding box center [160, 118] width 109 height 21
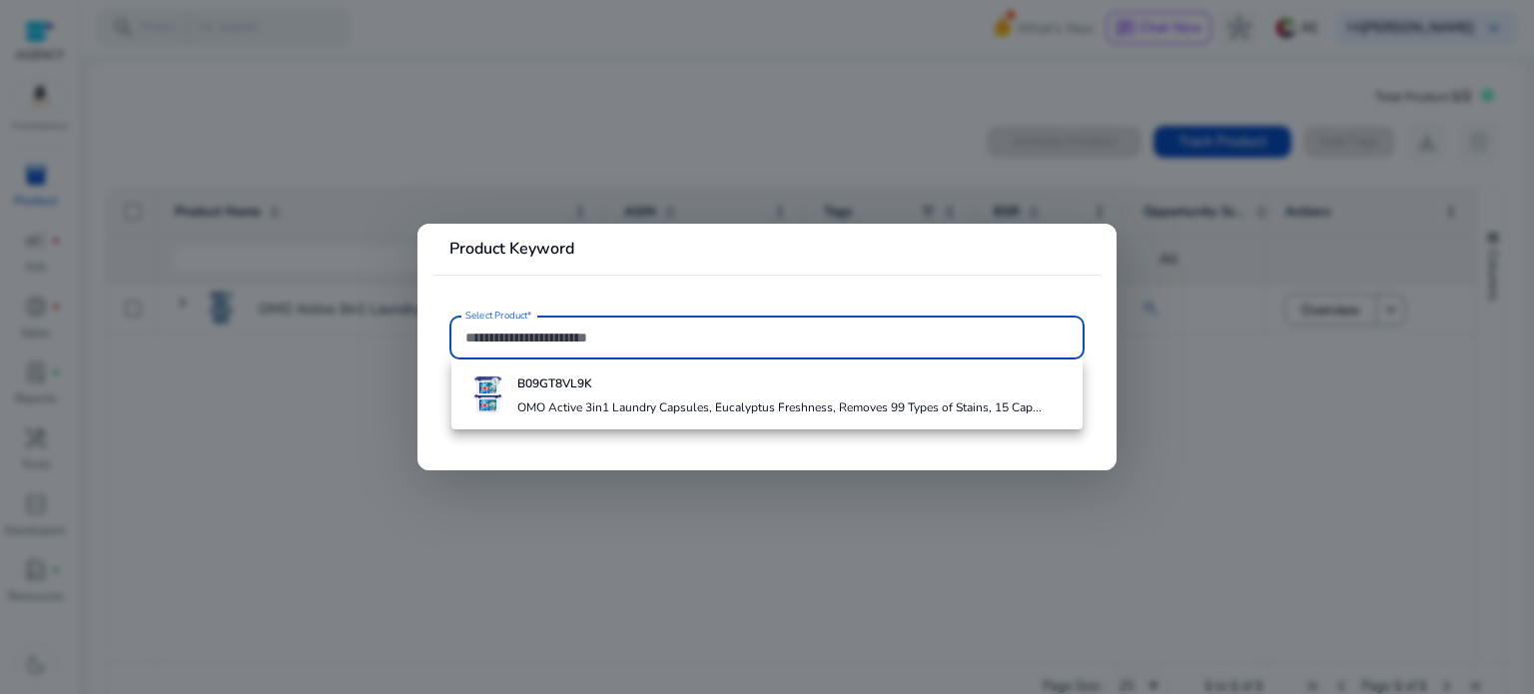
click at [555, 335] on input "Select Product*" at bounding box center [767, 338] width 603 height 22
paste input "**********"
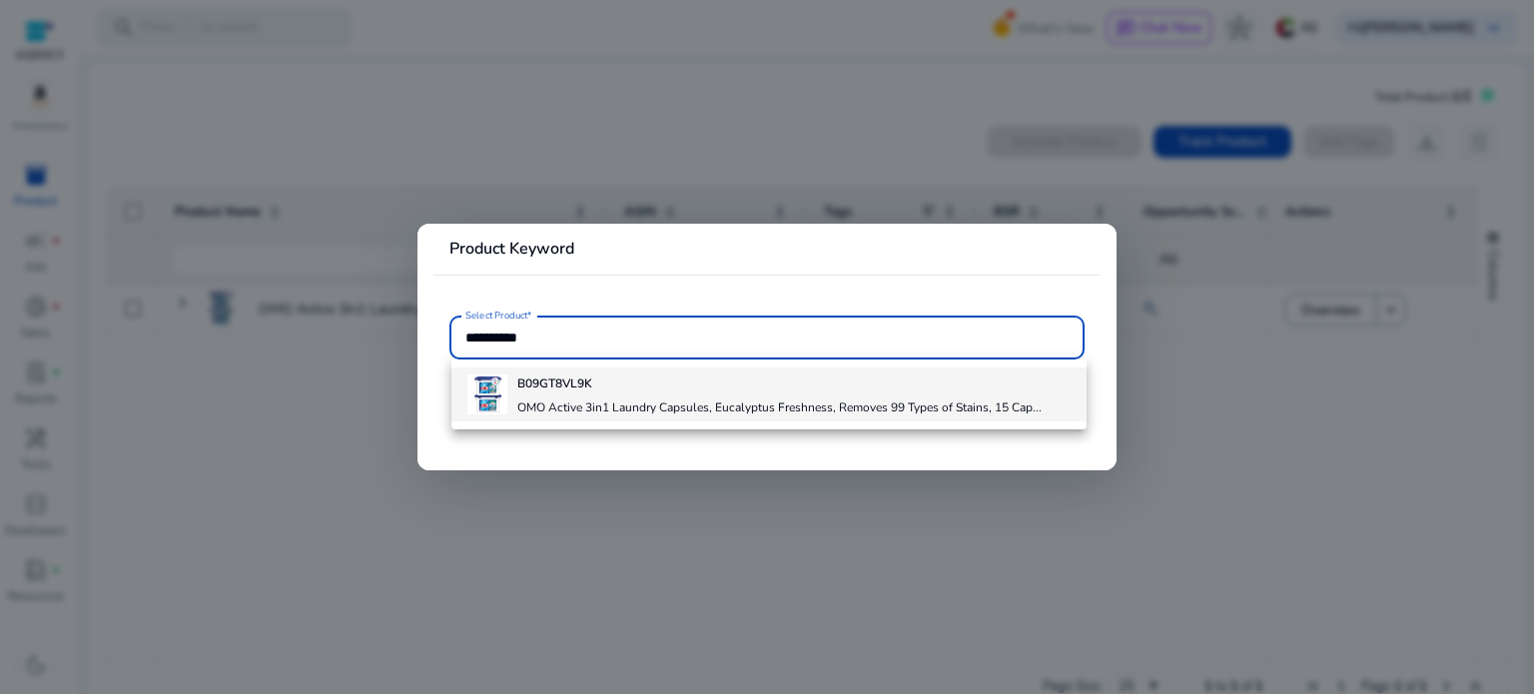
click at [888, 390] on h4 "B09GT8VL9K" at bounding box center [779, 384] width 524 height 16
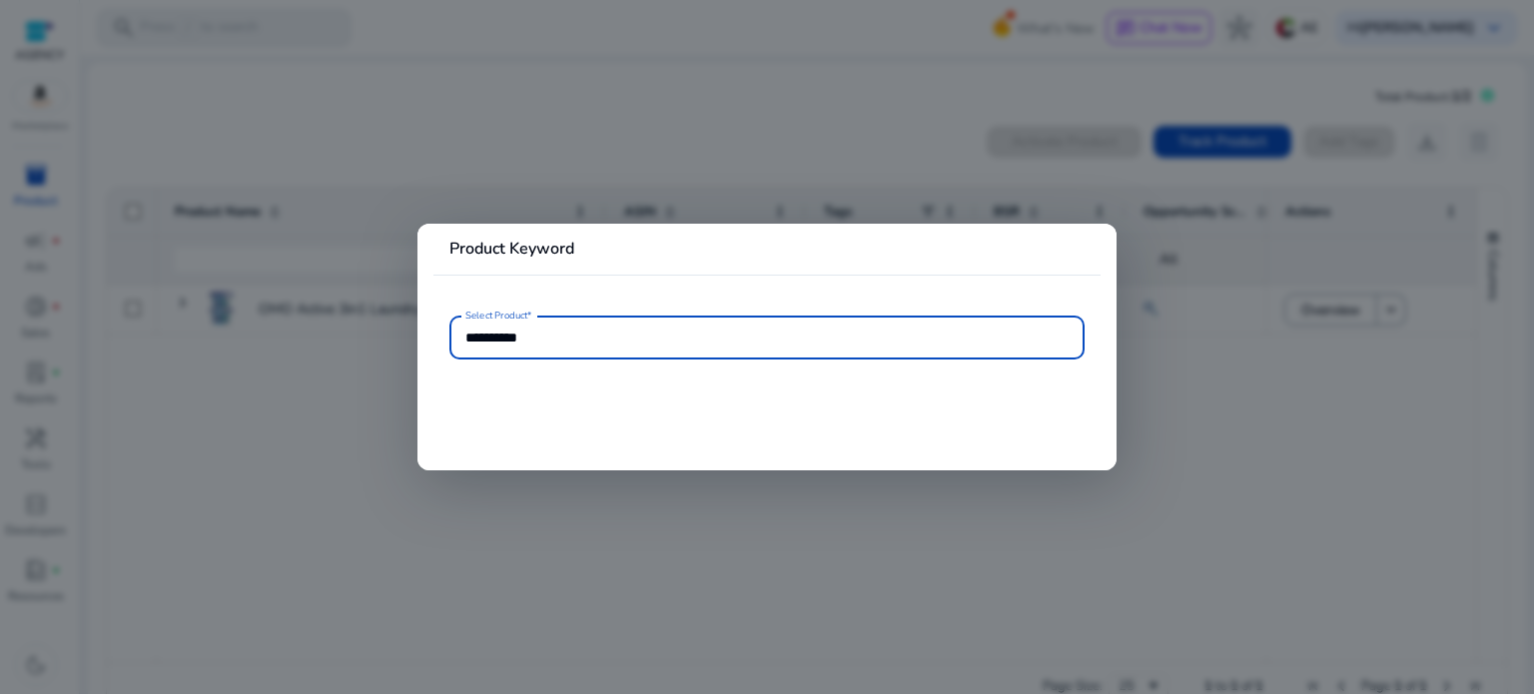
type input "**********"
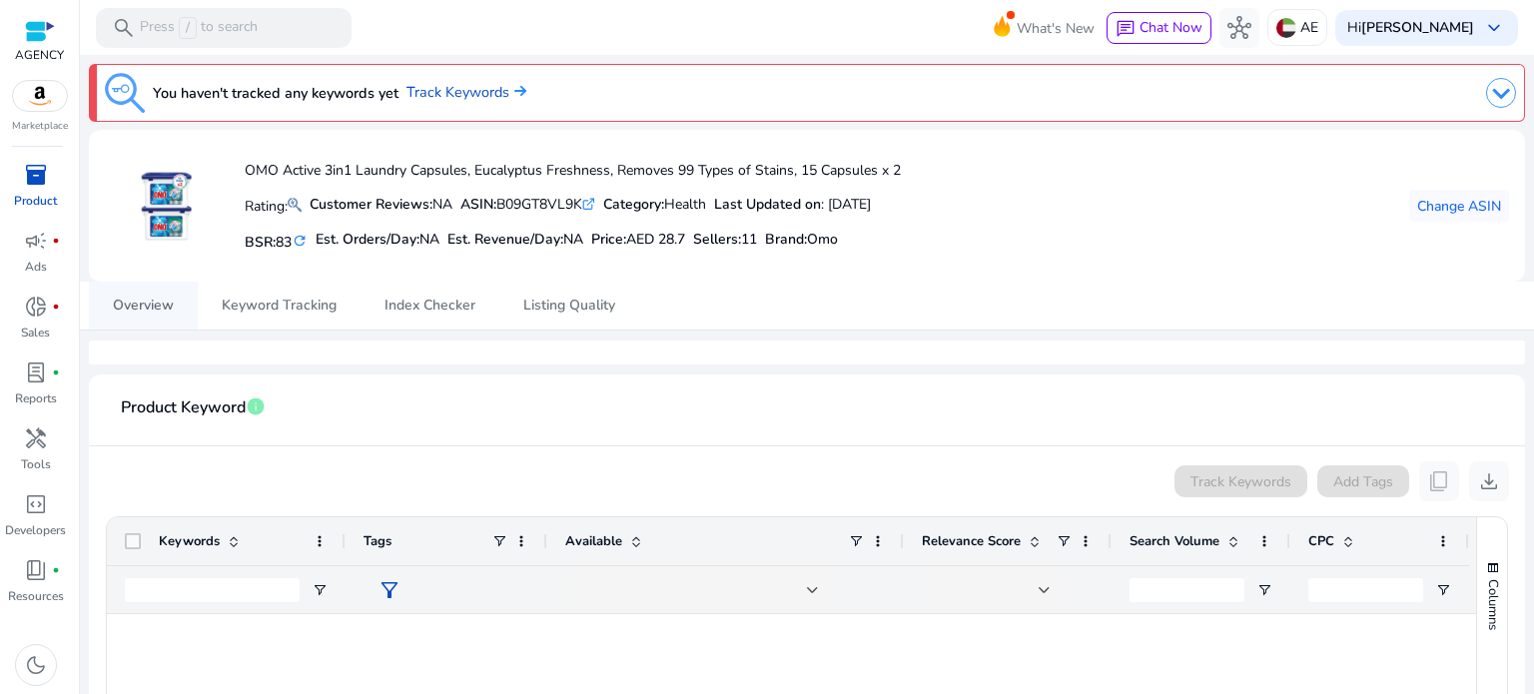
click at [152, 311] on span "Overview" at bounding box center [143, 306] width 61 height 14
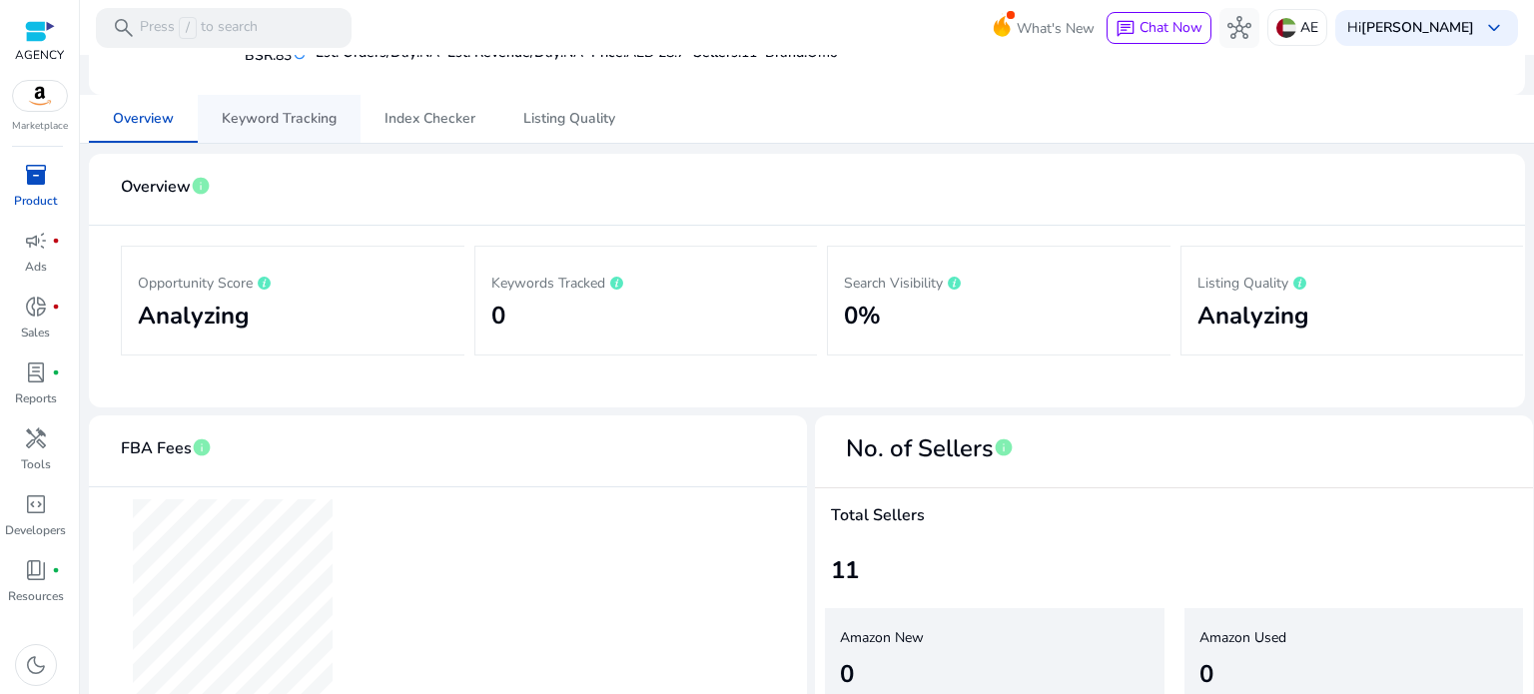
scroll to position [200, 0]
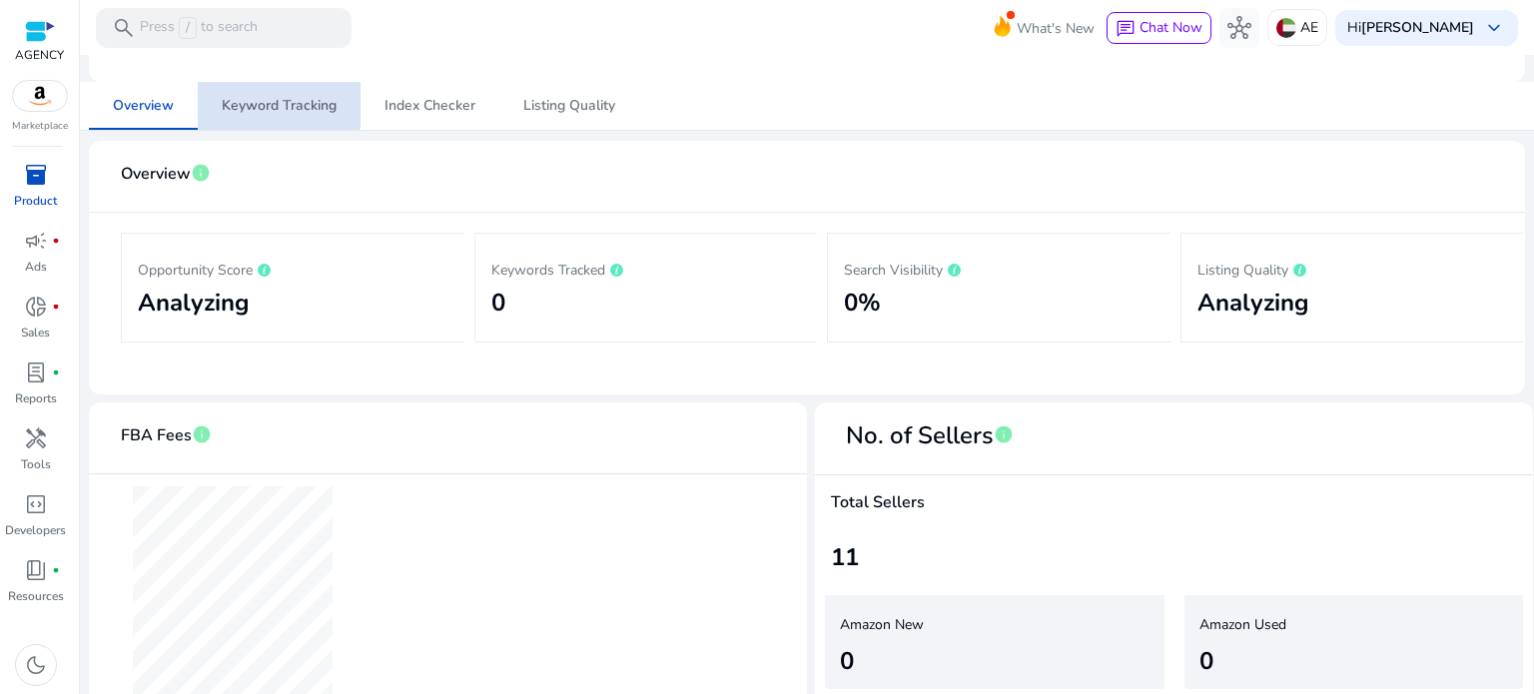
click at [276, 99] on span "Keyword Tracking" at bounding box center [279, 106] width 115 height 14
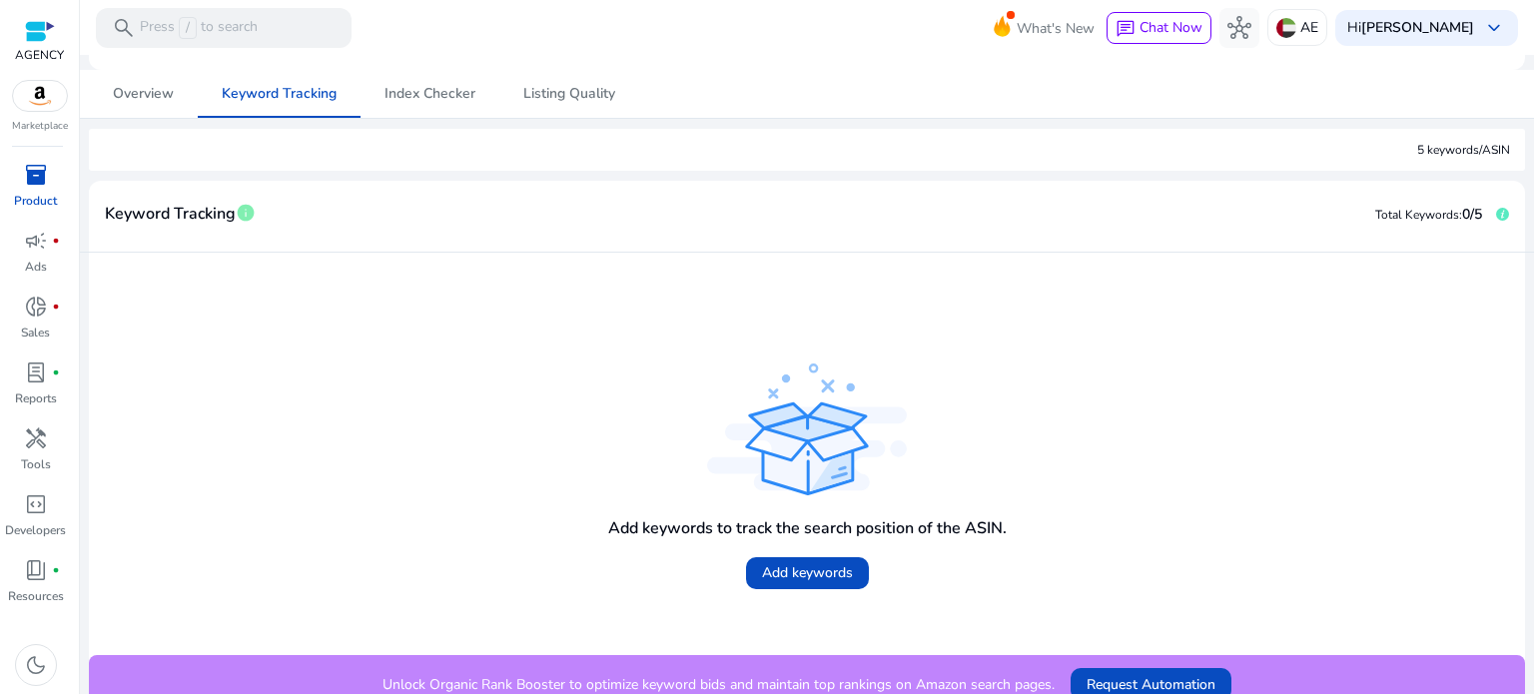
scroll to position [231, 0]
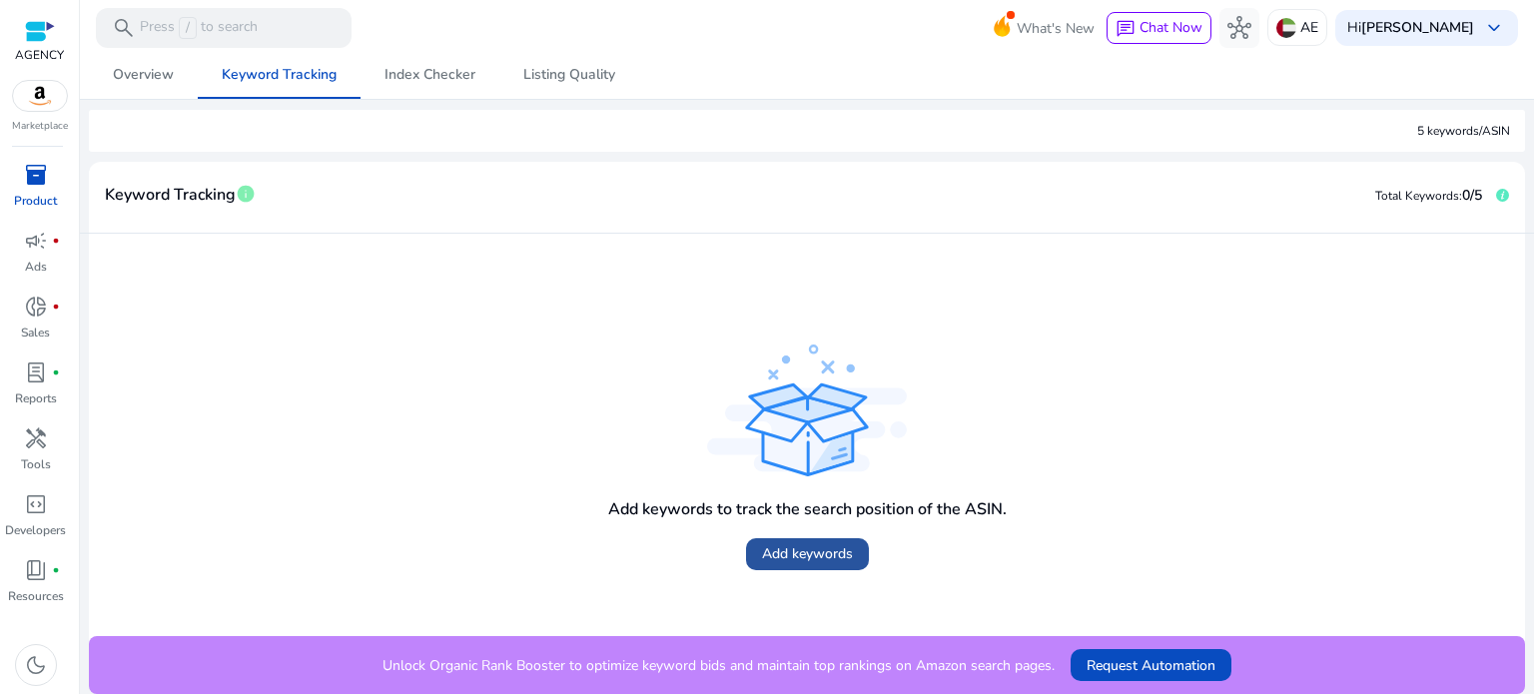
click at [771, 554] on span "Add keywords" at bounding box center [807, 553] width 91 height 21
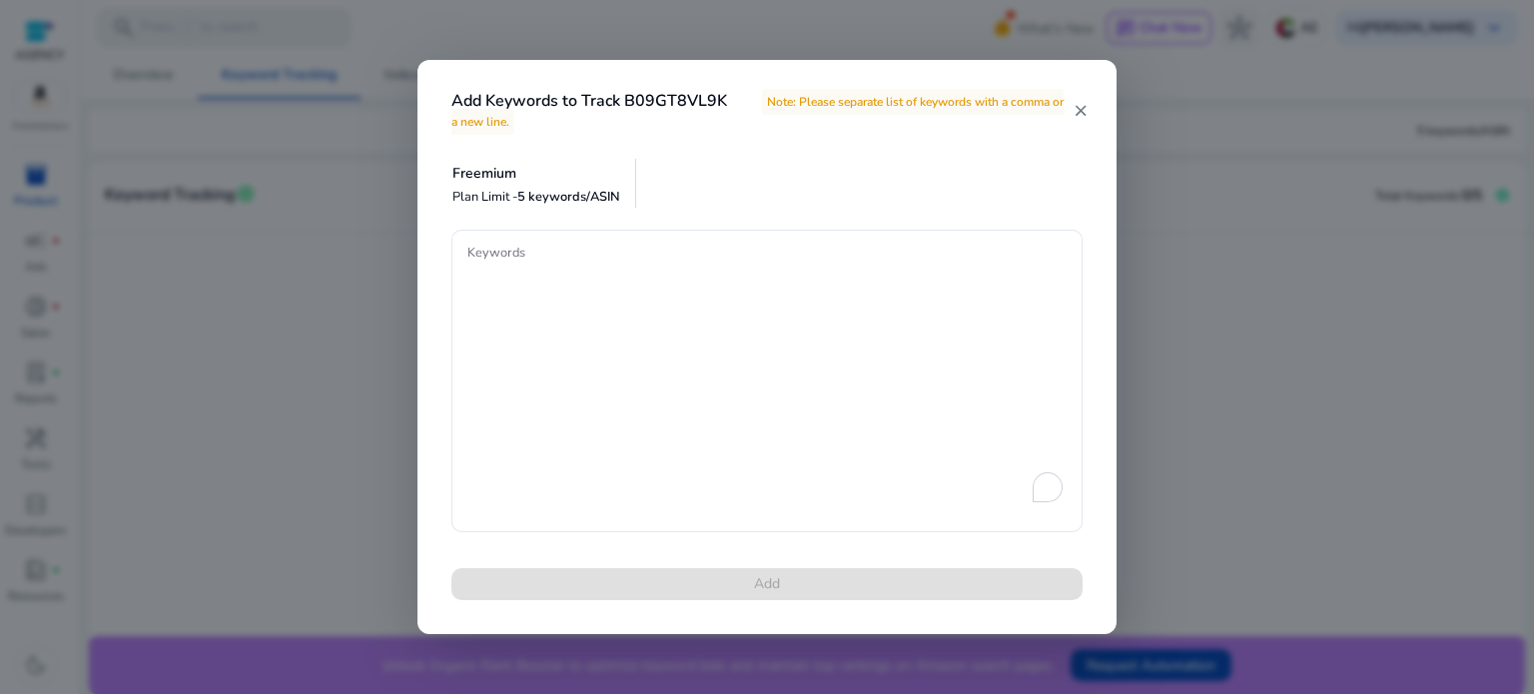
click at [1082, 107] on mat-icon "close" at bounding box center [1081, 111] width 16 height 18
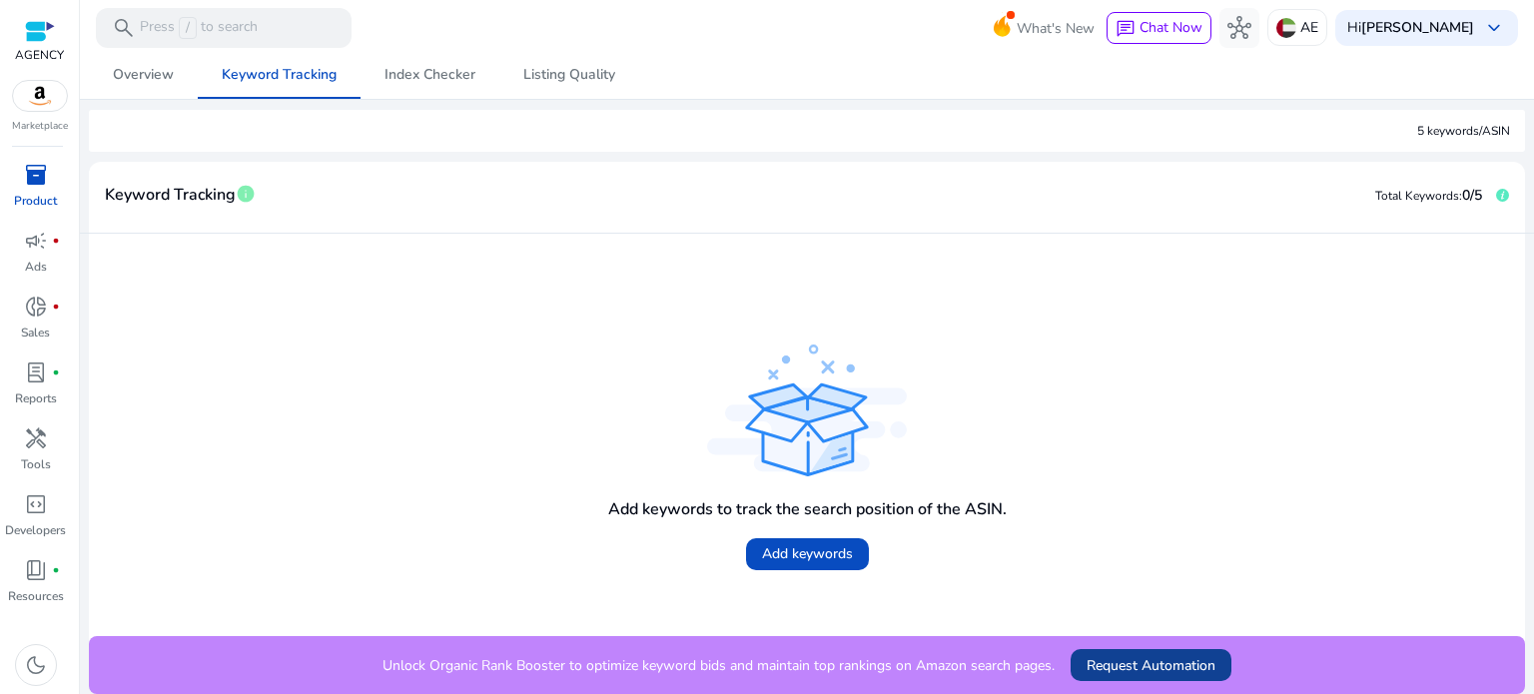
click at [1135, 664] on span "Request Automation" at bounding box center [1151, 665] width 129 height 21
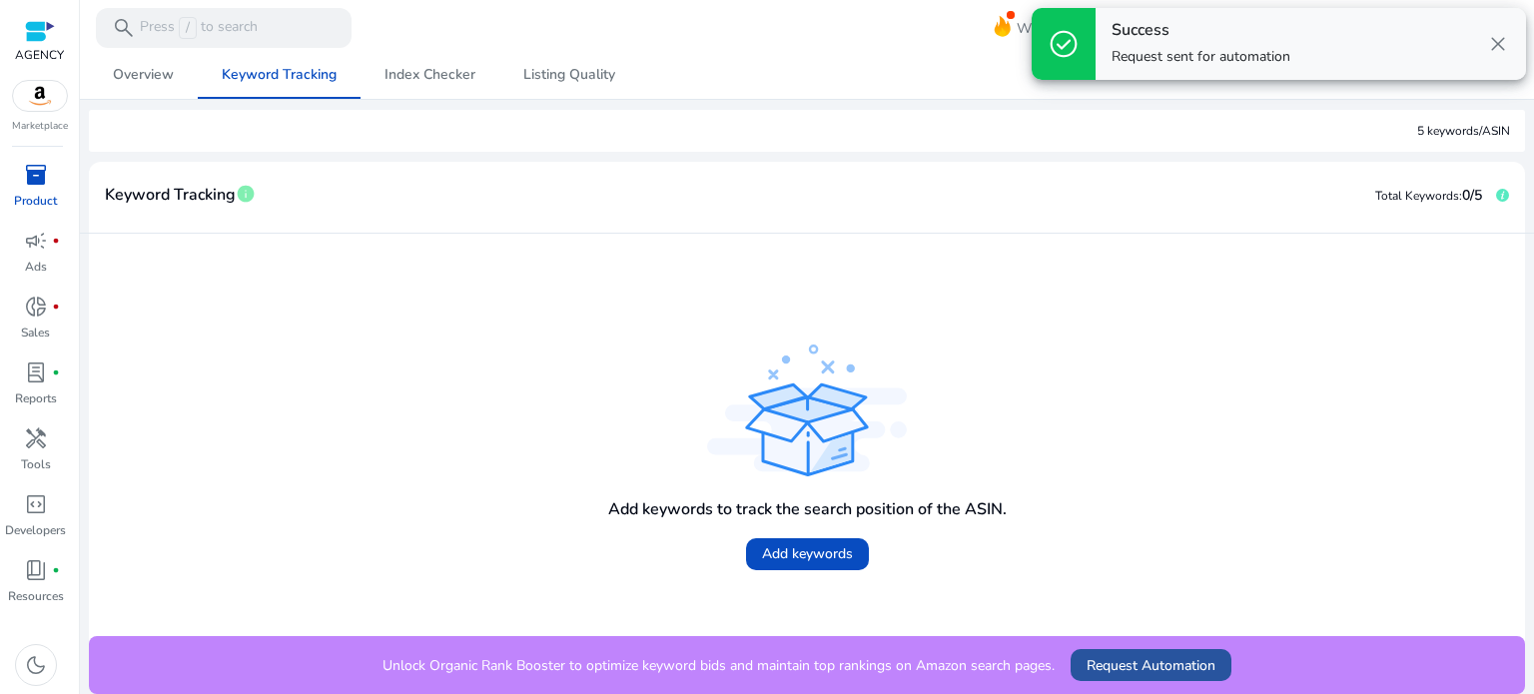
click at [1142, 664] on span "Request Automation" at bounding box center [1151, 665] width 129 height 21
click at [408, 75] on span "Index Checker" at bounding box center [430, 75] width 91 height 14
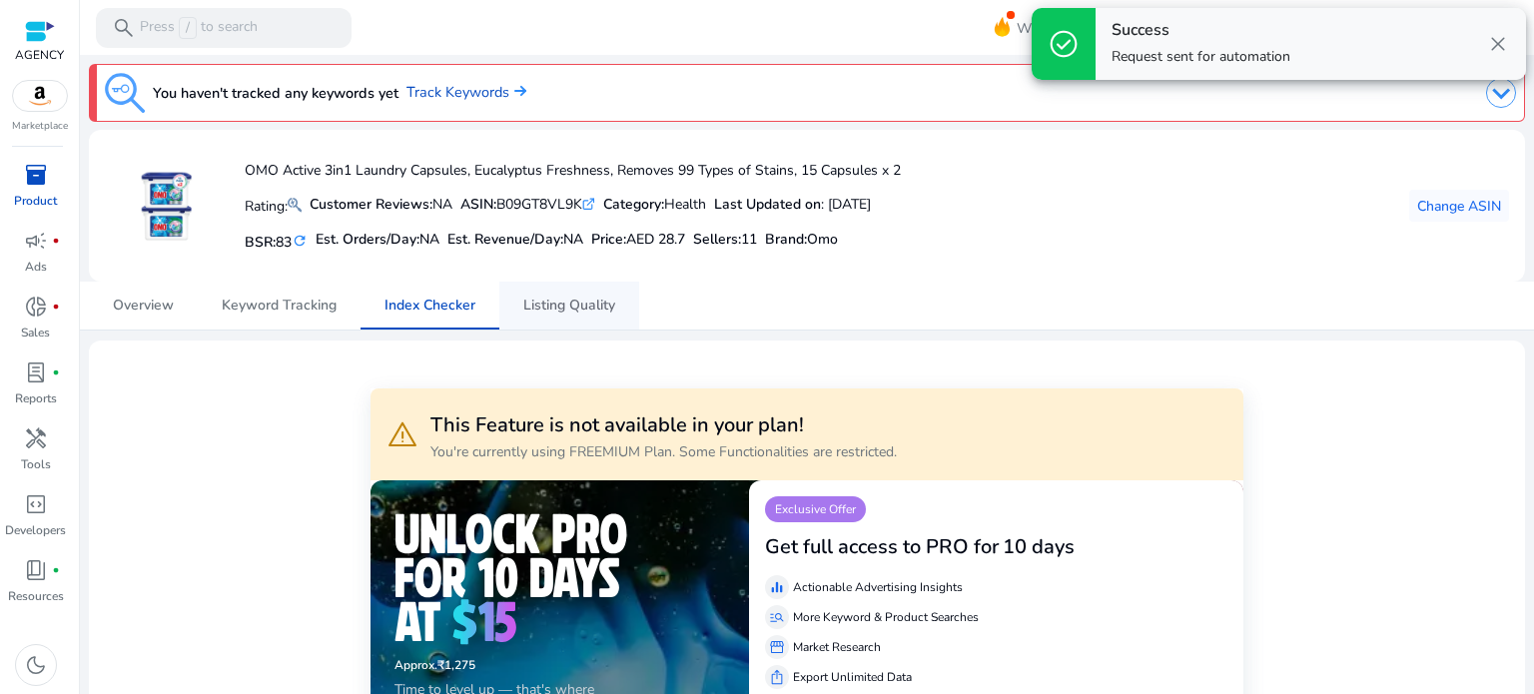
click at [587, 304] on span "Listing Quality" at bounding box center [569, 306] width 92 height 14
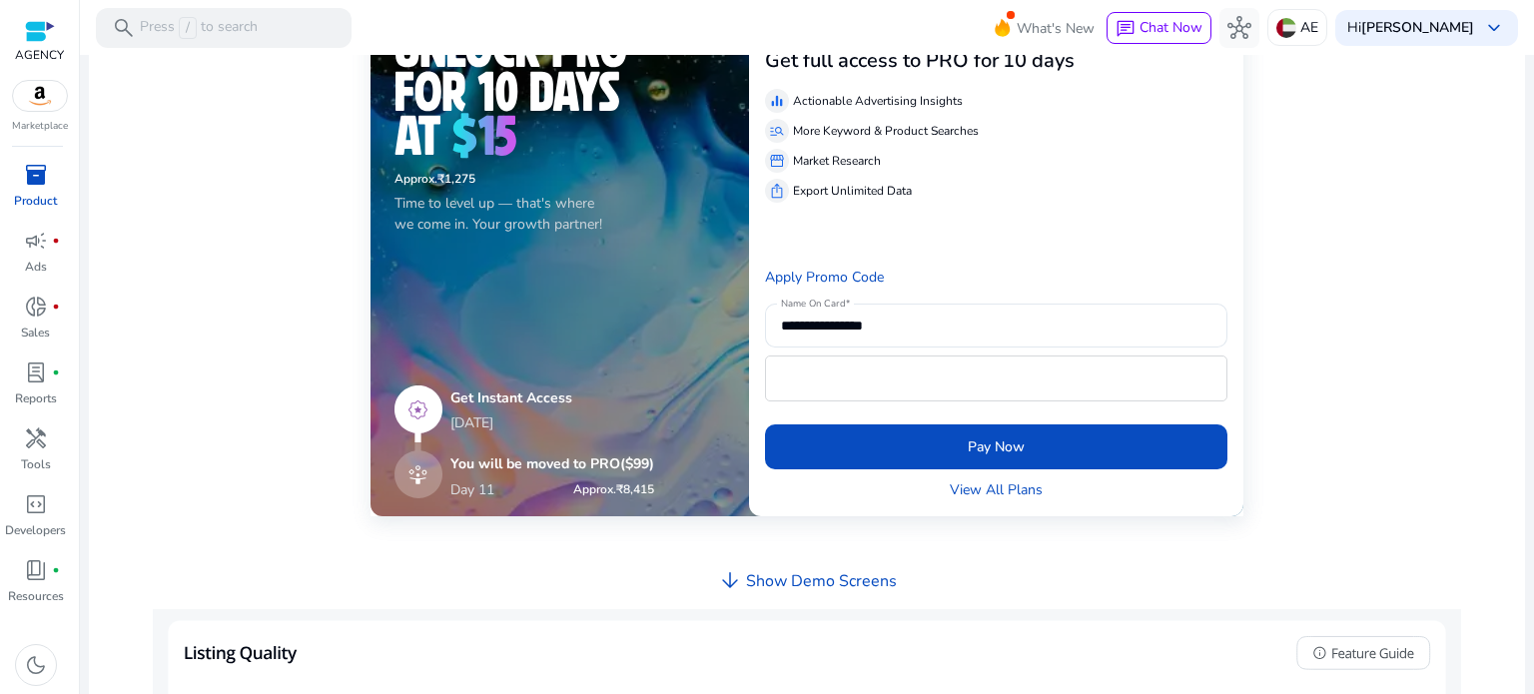
scroll to position [474, 0]
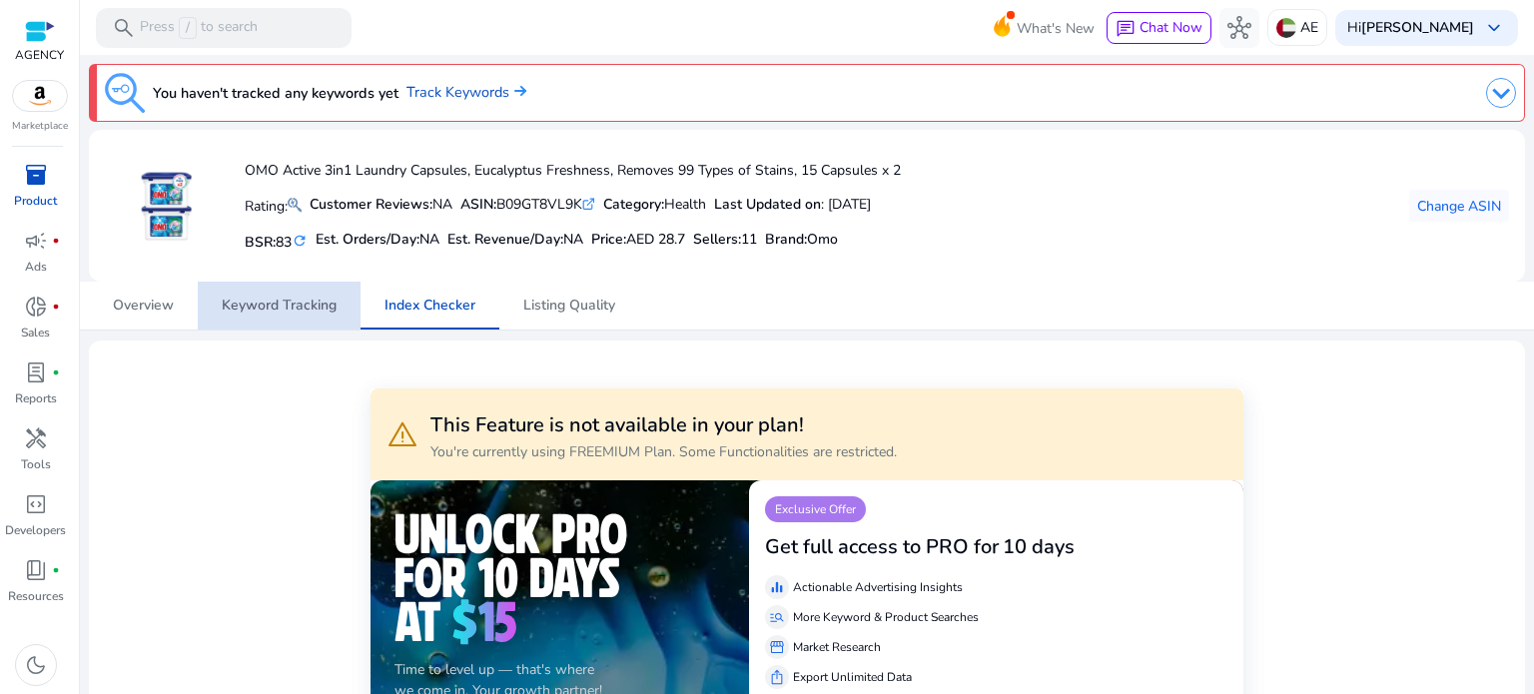
click at [284, 303] on span "Keyword Tracking" at bounding box center [279, 306] width 115 height 14
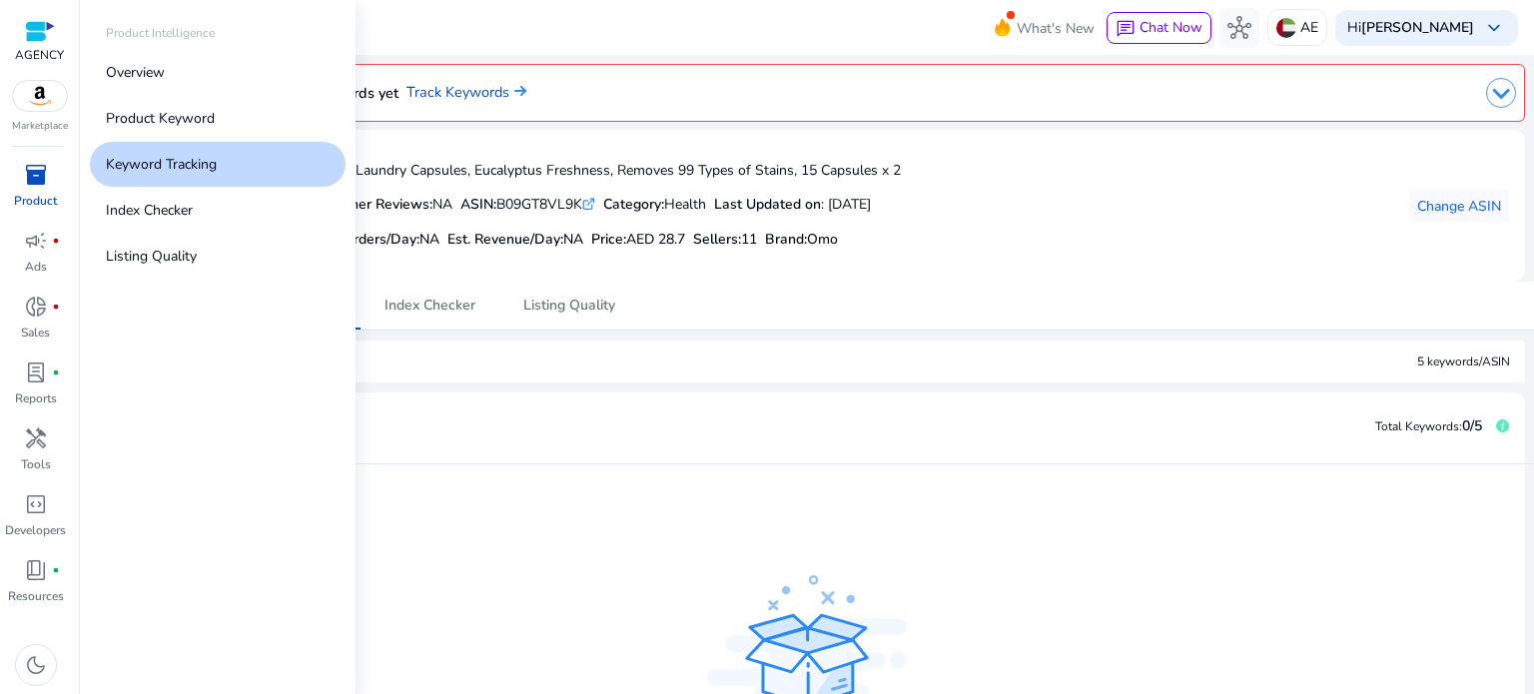
click at [35, 175] on span "inventory_2" at bounding box center [36, 175] width 24 height 24
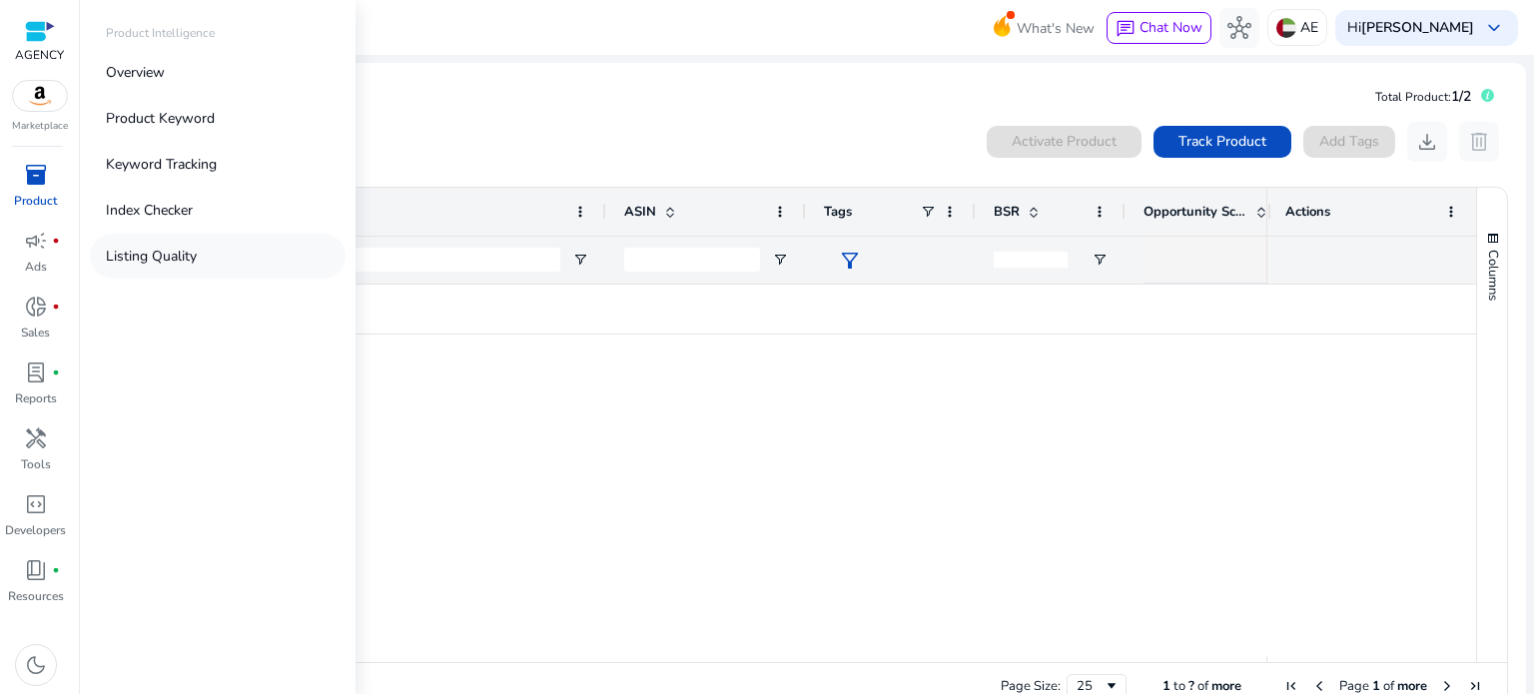
click at [147, 262] on p "Listing Quality" at bounding box center [151, 256] width 91 height 21
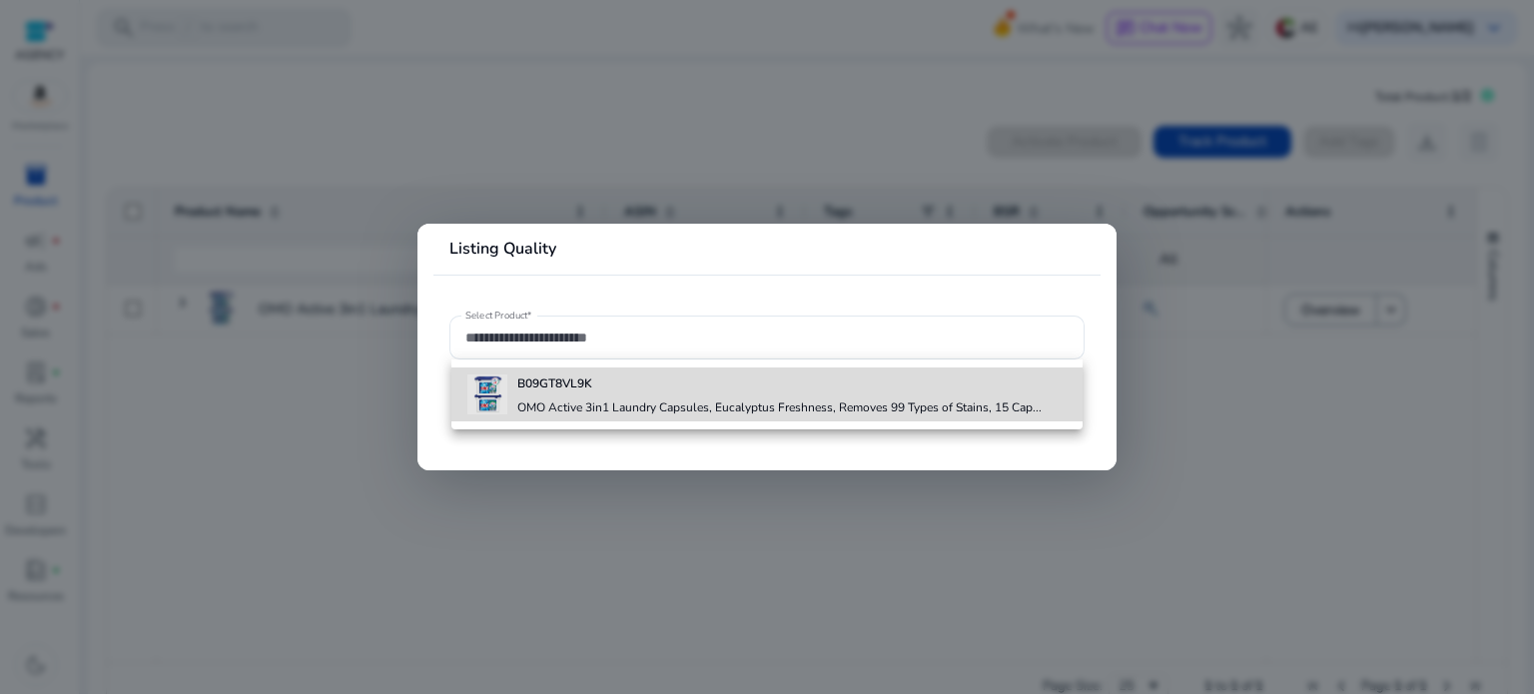
click at [567, 382] on b "B09GT8VL9K" at bounding box center [554, 384] width 75 height 16
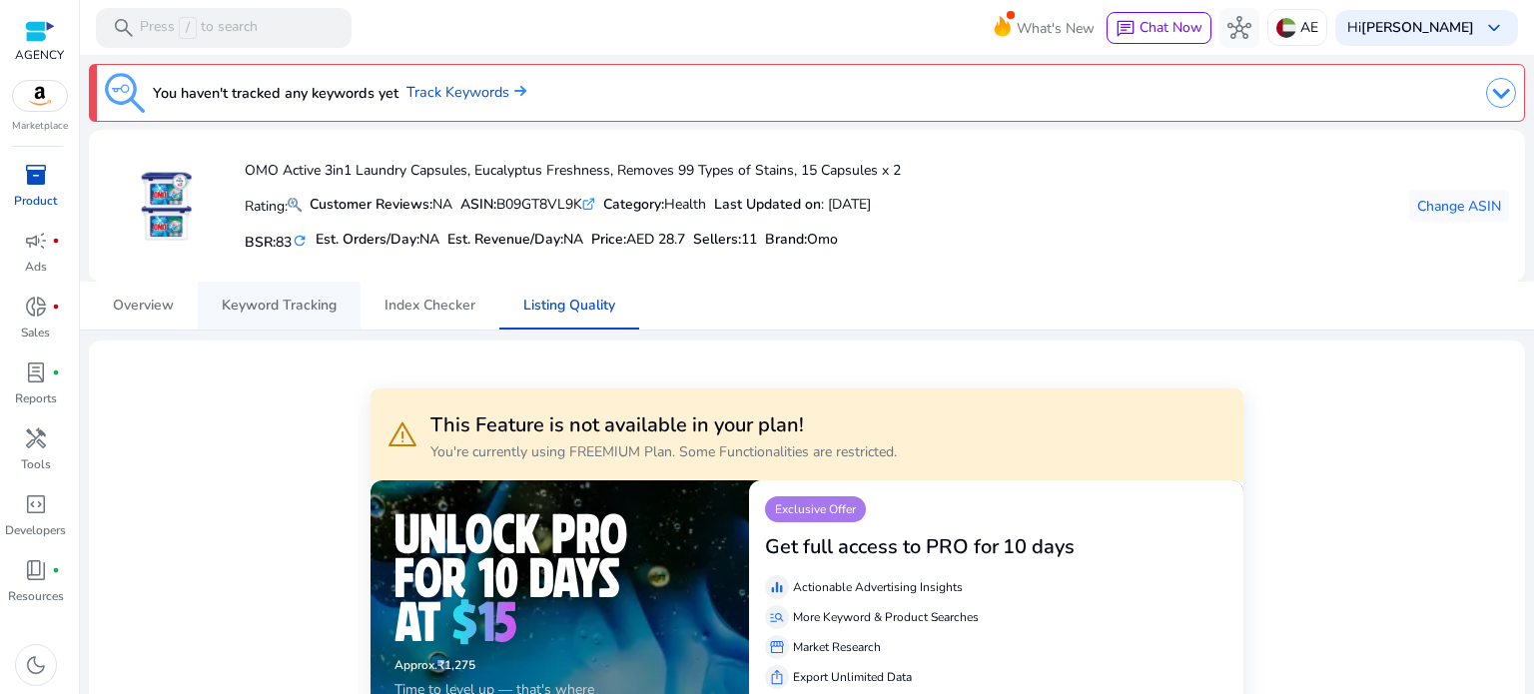
click at [257, 305] on span "Keyword Tracking" at bounding box center [279, 306] width 115 height 14
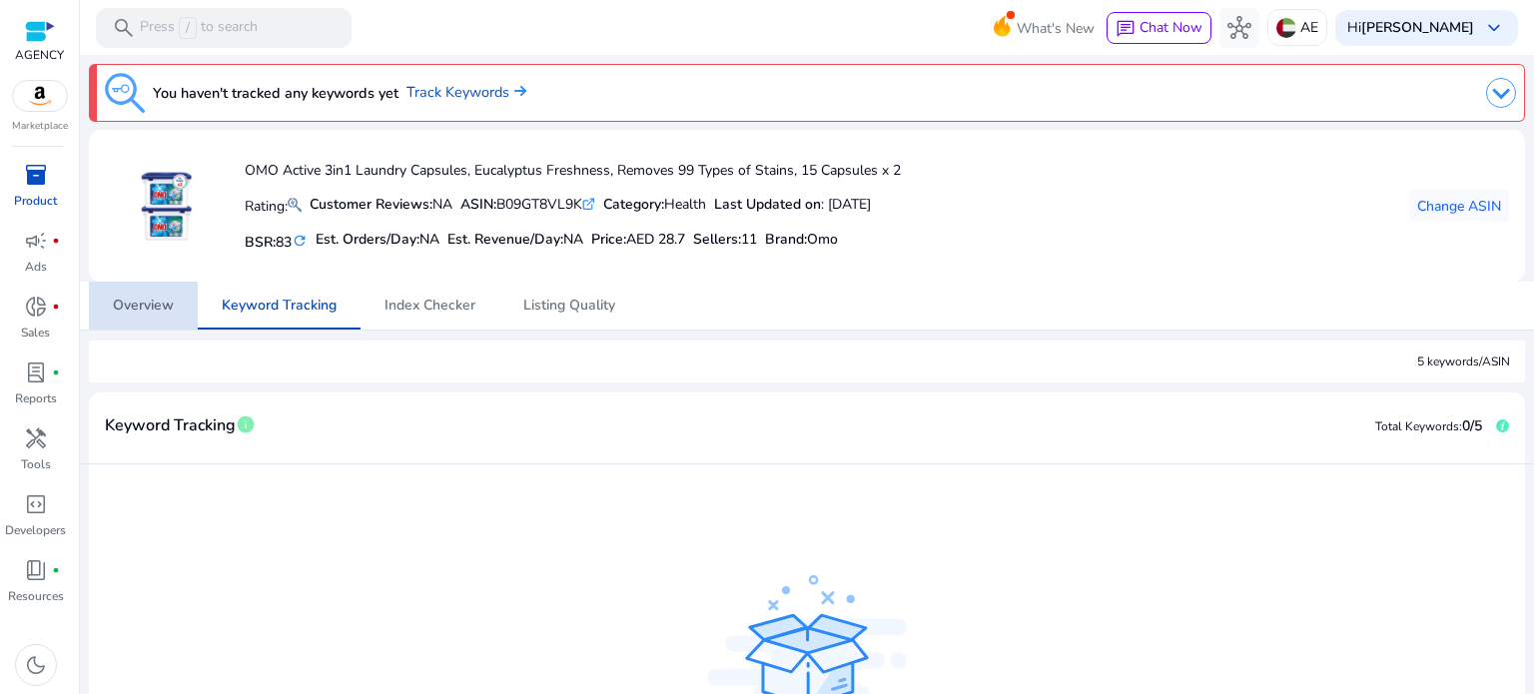
click at [122, 312] on span "Overview" at bounding box center [143, 306] width 61 height 14
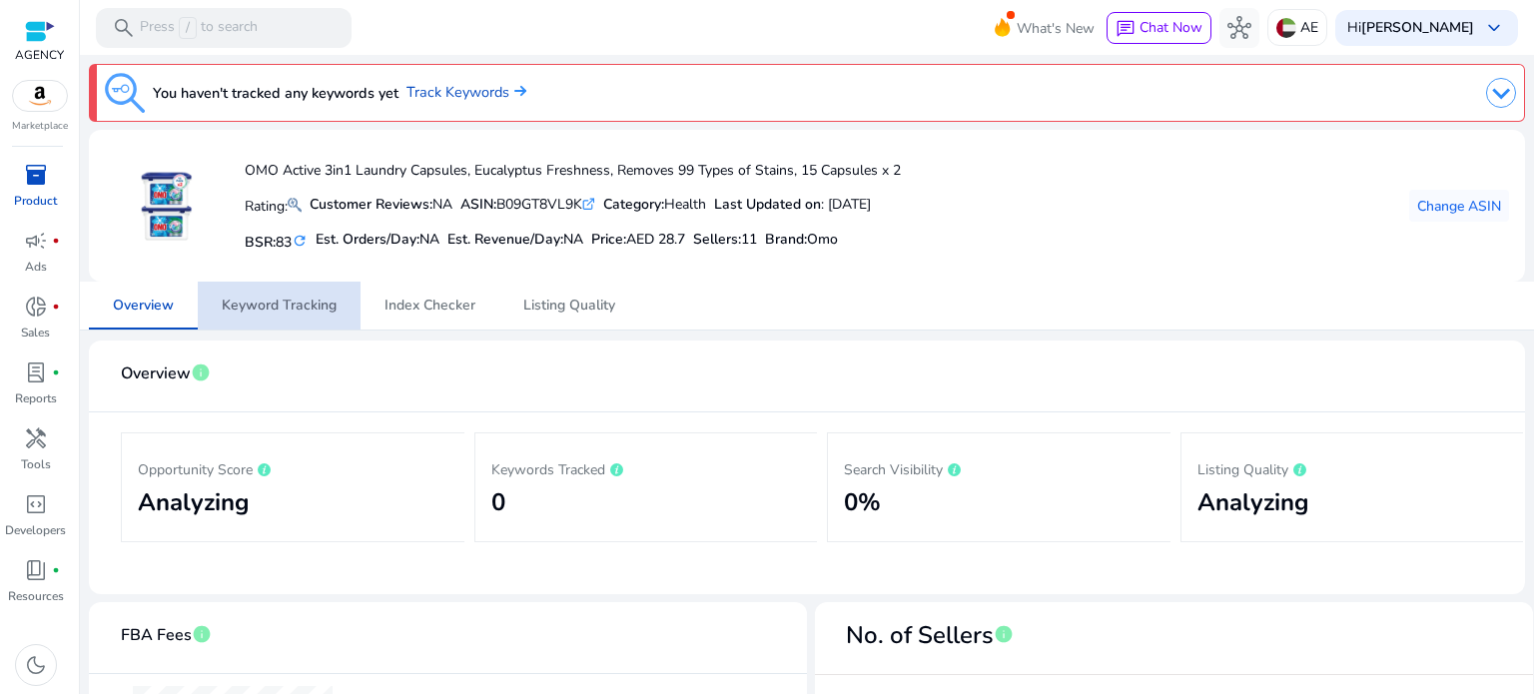
click at [293, 302] on span "Keyword Tracking" at bounding box center [279, 306] width 115 height 14
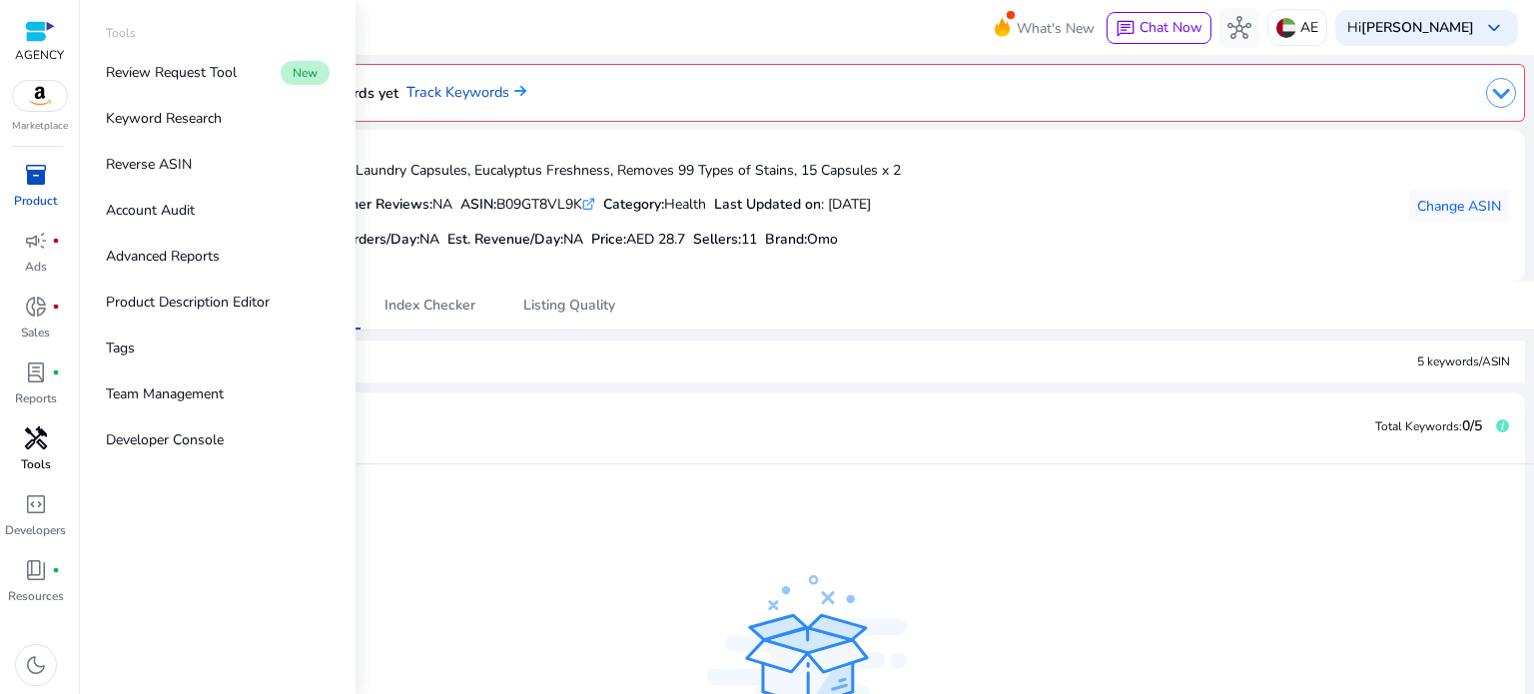
click at [24, 447] on span "handyman" at bounding box center [36, 439] width 24 height 24
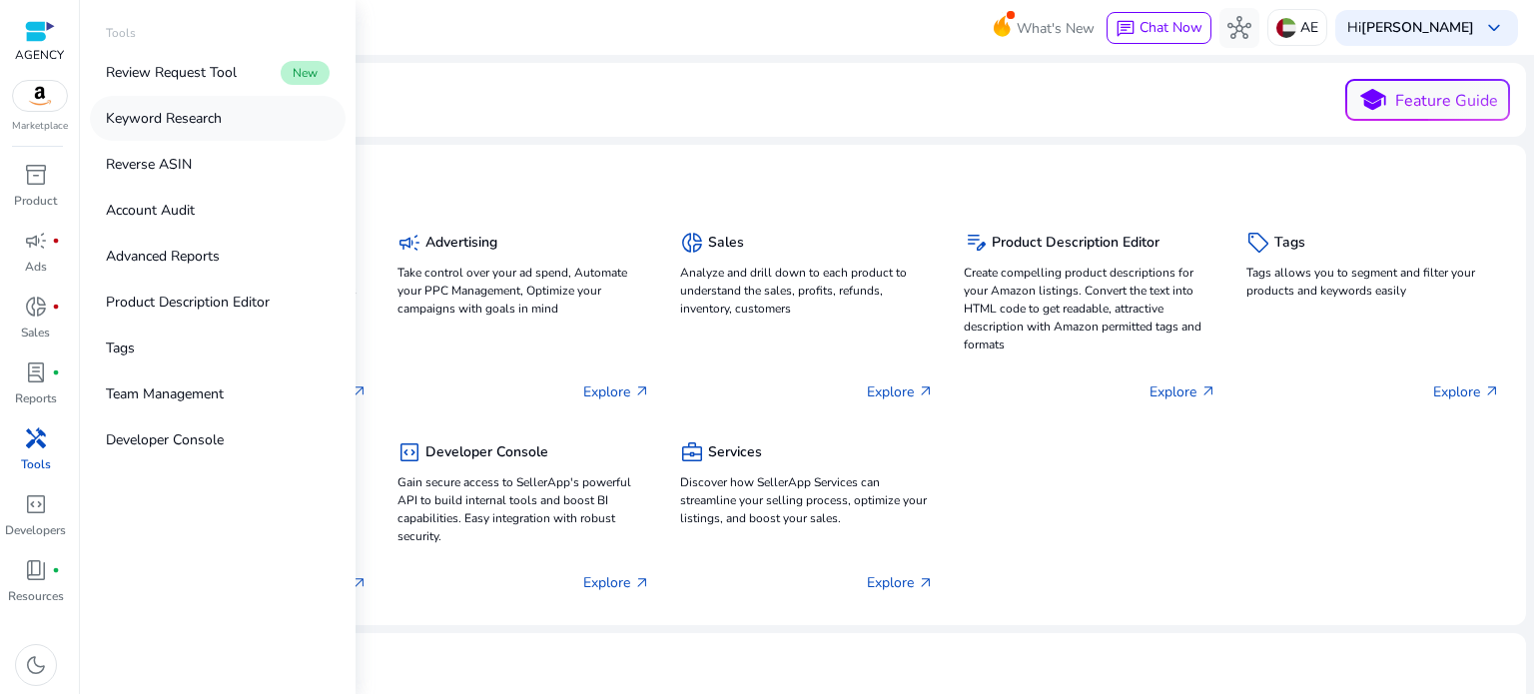
click at [159, 121] on p "Keyword Research" at bounding box center [164, 118] width 116 height 21
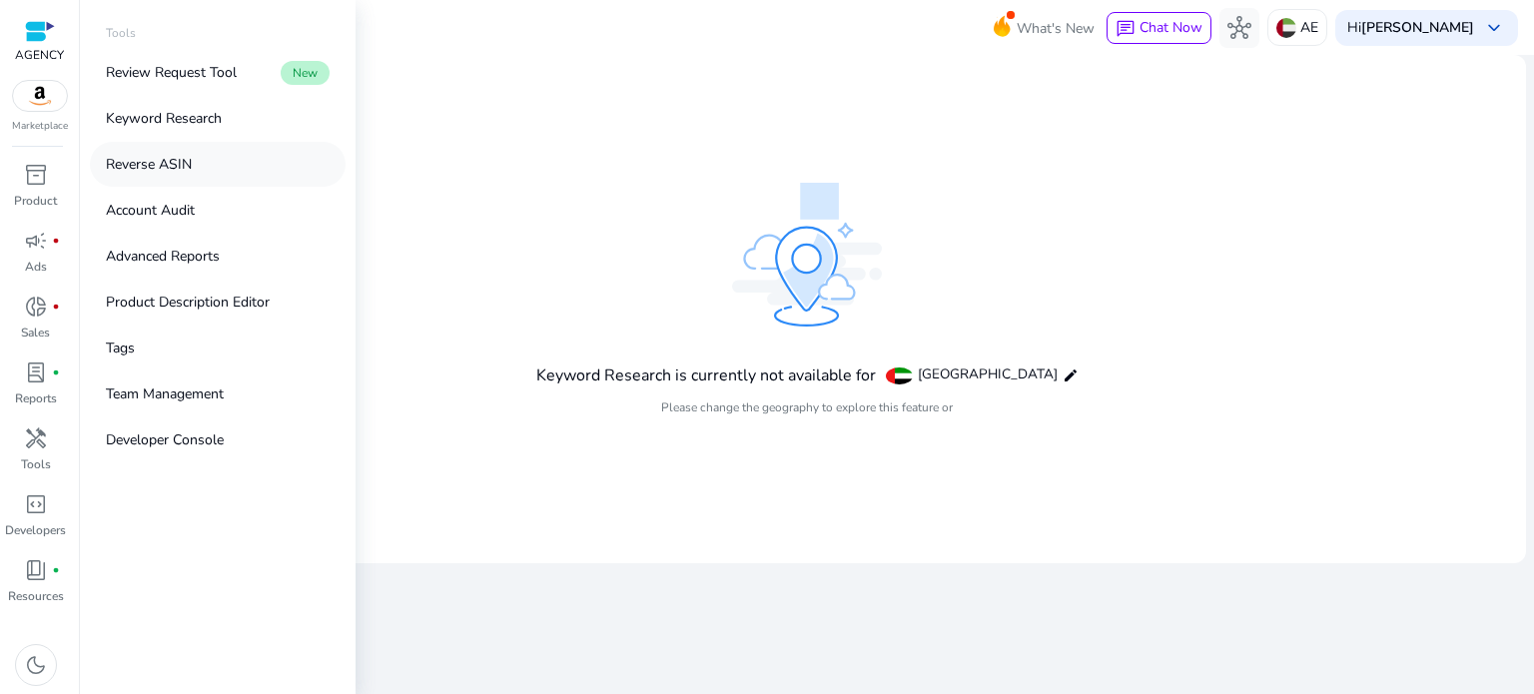
click at [147, 167] on p "Reverse ASIN" at bounding box center [149, 164] width 86 height 21
click at [144, 207] on p "Account Audit" at bounding box center [150, 210] width 89 height 21
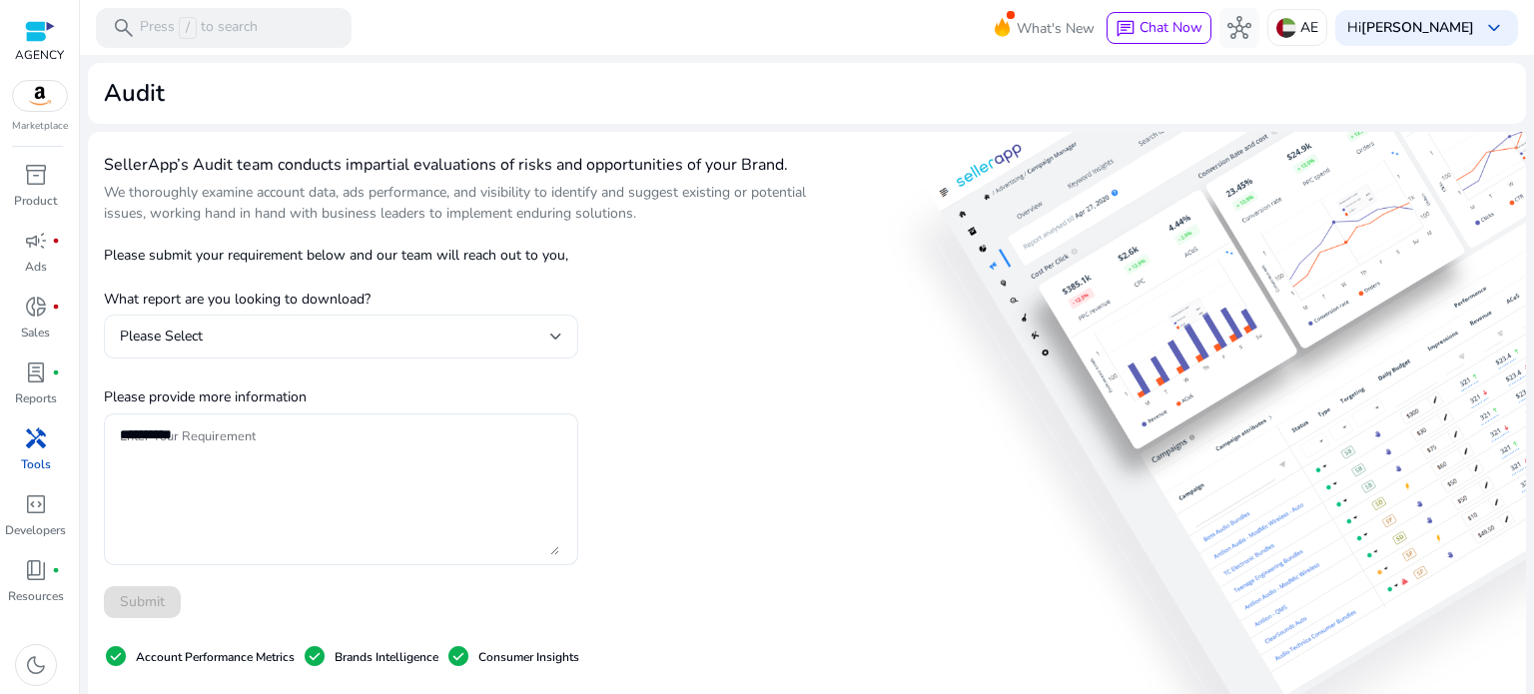
click at [190, 335] on span "Please Select" at bounding box center [161, 336] width 83 height 19
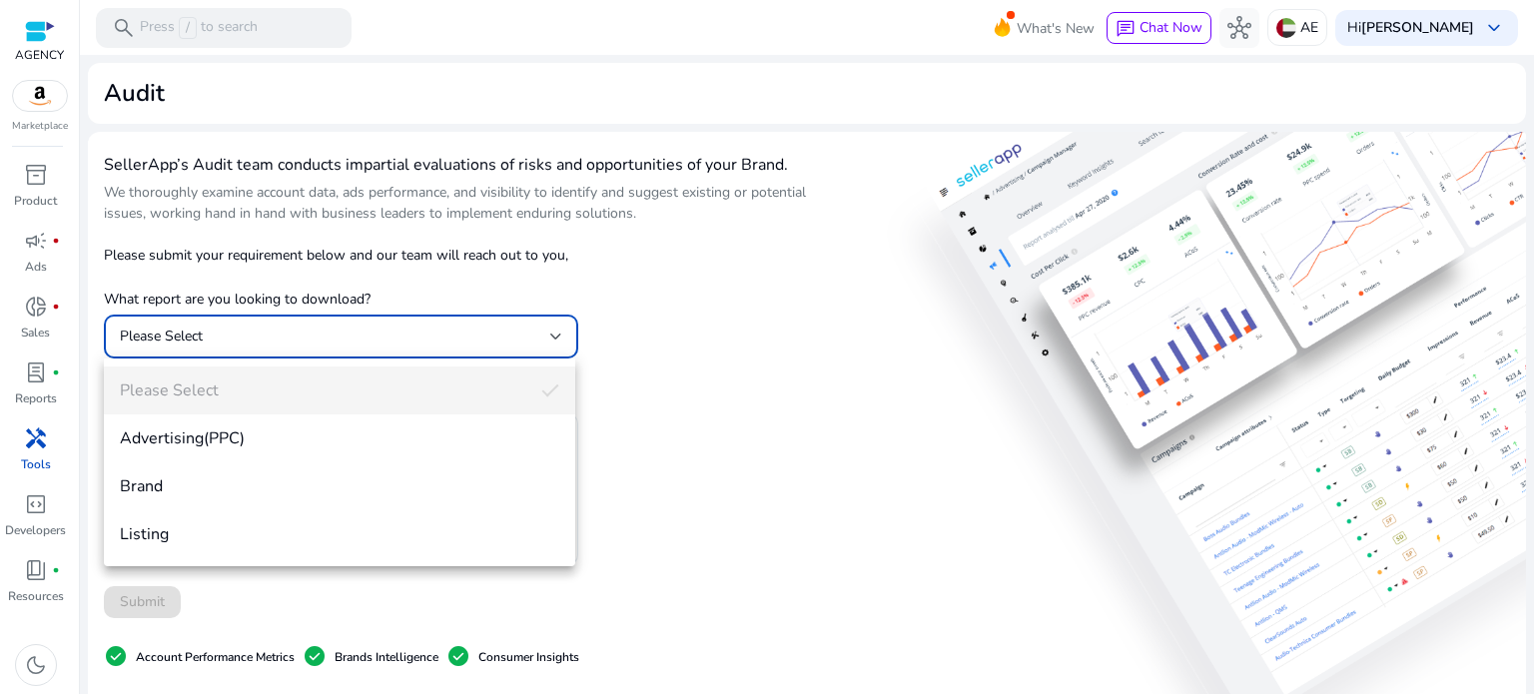
click at [180, 529] on span "Listing" at bounding box center [340, 534] width 440 height 22
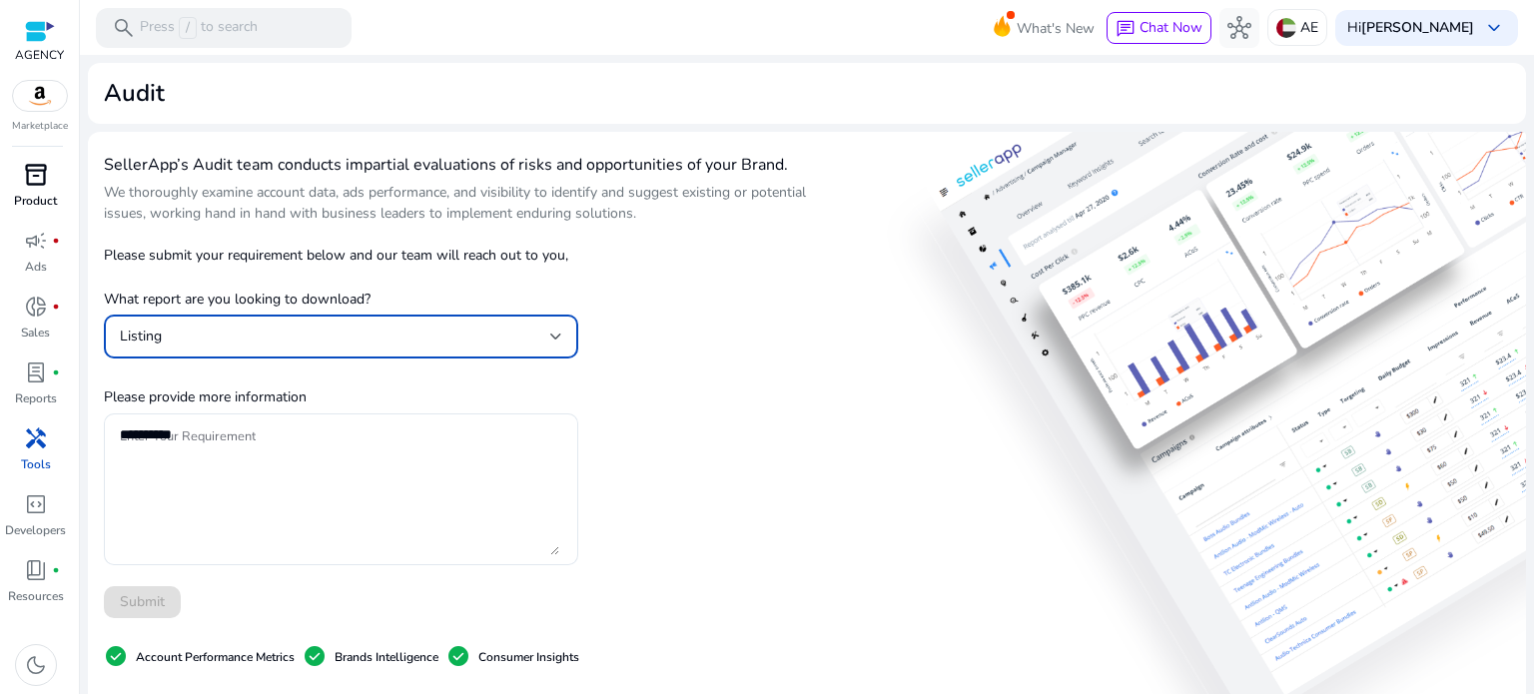
click at [24, 175] on span "inventory_2" at bounding box center [36, 175] width 24 height 24
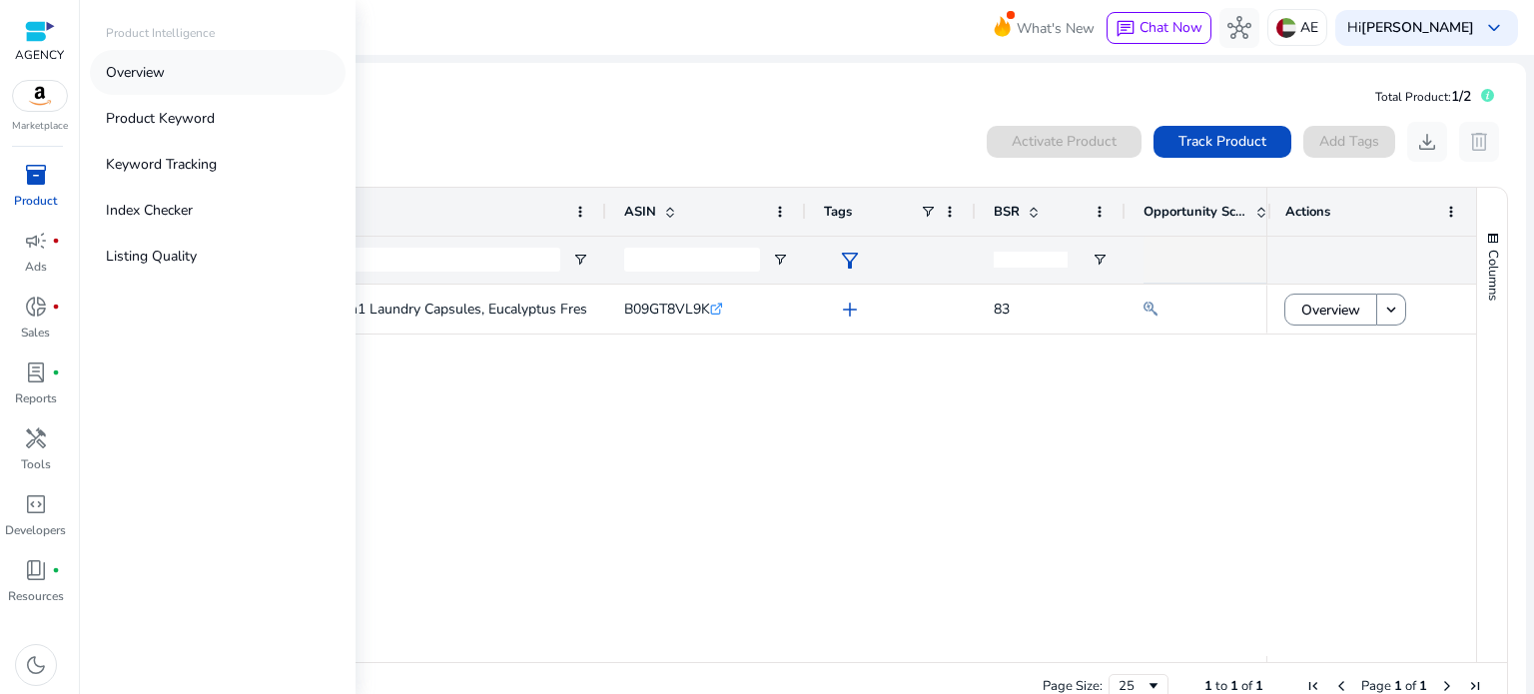
click at [180, 80] on link "Overview" at bounding box center [218, 72] width 256 height 45
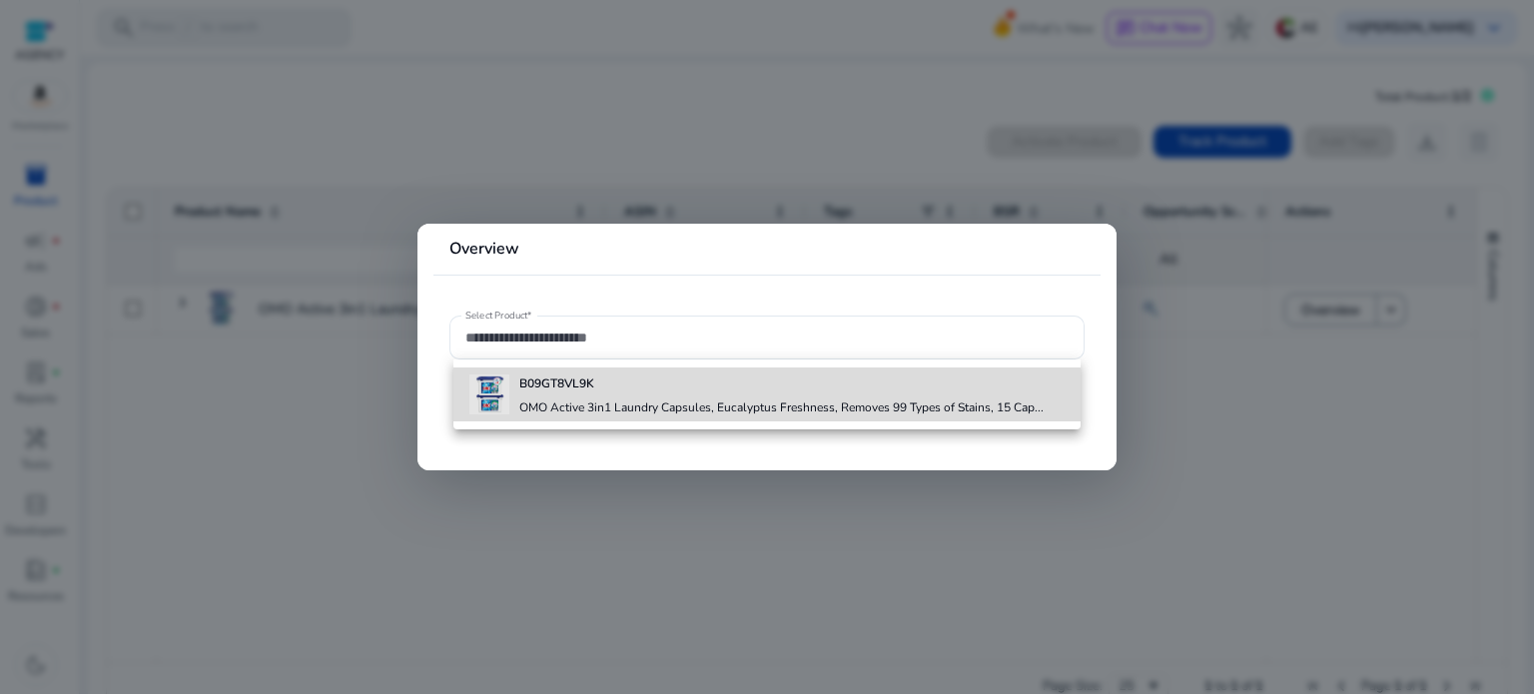
click at [563, 401] on h4 "OMO Active 3in1 Laundry Capsules, Eucalyptus Freshness, Removes 99 Types of Sta…" at bounding box center [781, 408] width 524 height 16
type input "**********"
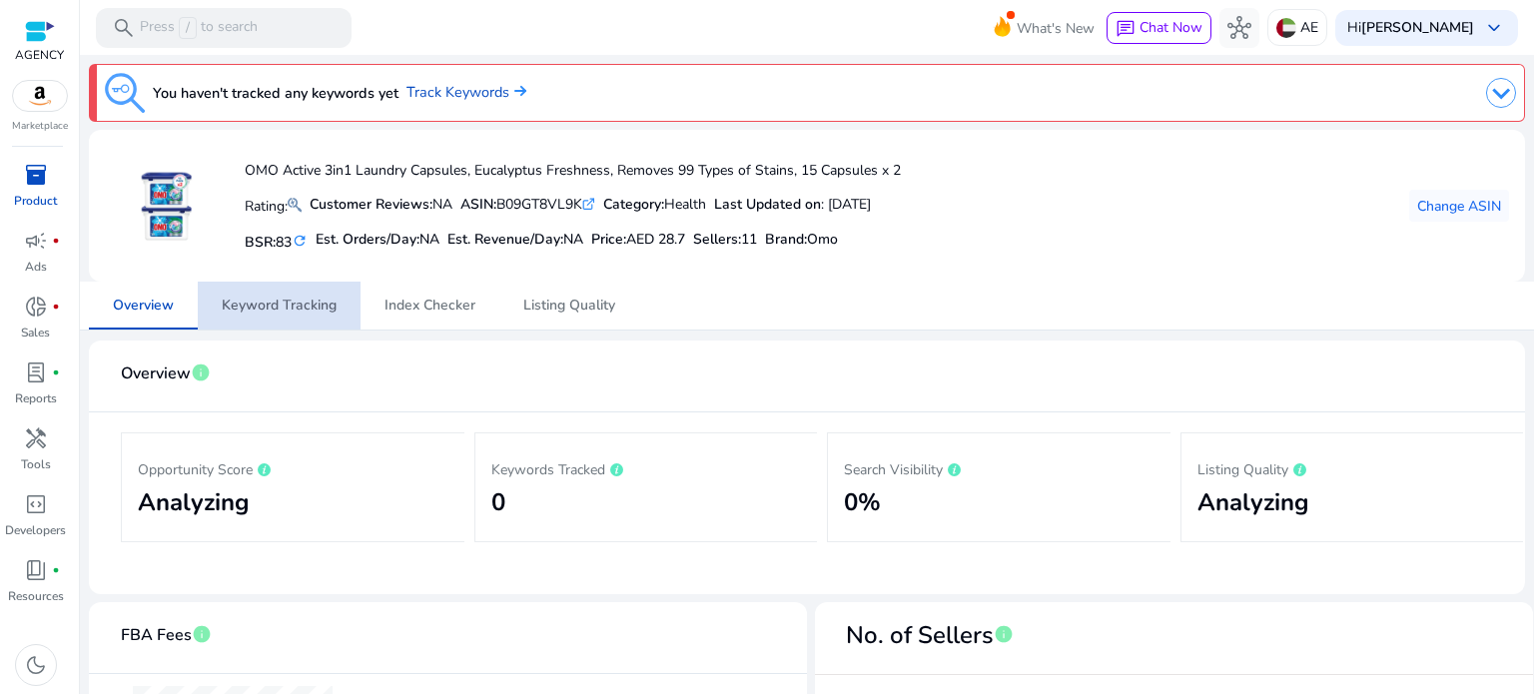
click at [298, 306] on span "Keyword Tracking" at bounding box center [279, 306] width 115 height 14
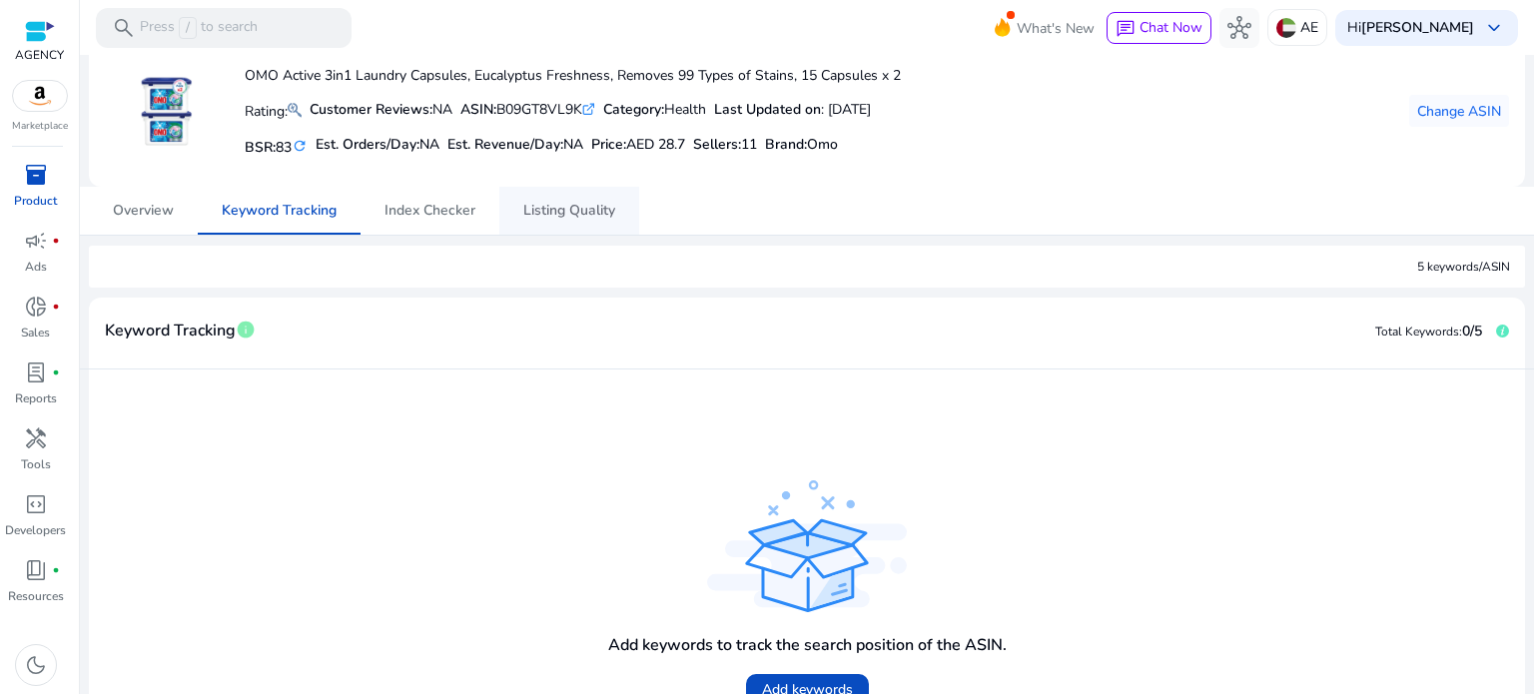
scroll to position [200, 0]
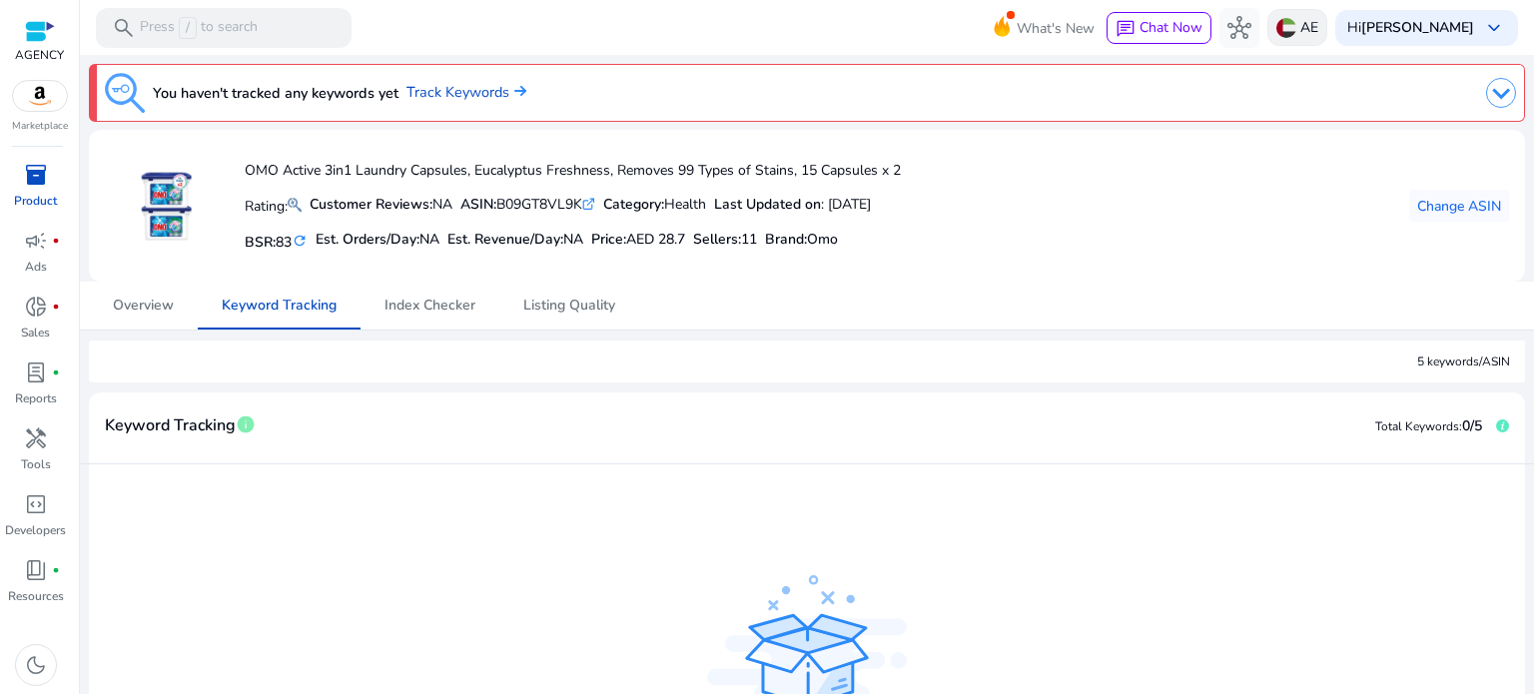
click at [1277, 21] on img at bounding box center [1287, 28] width 20 height 20
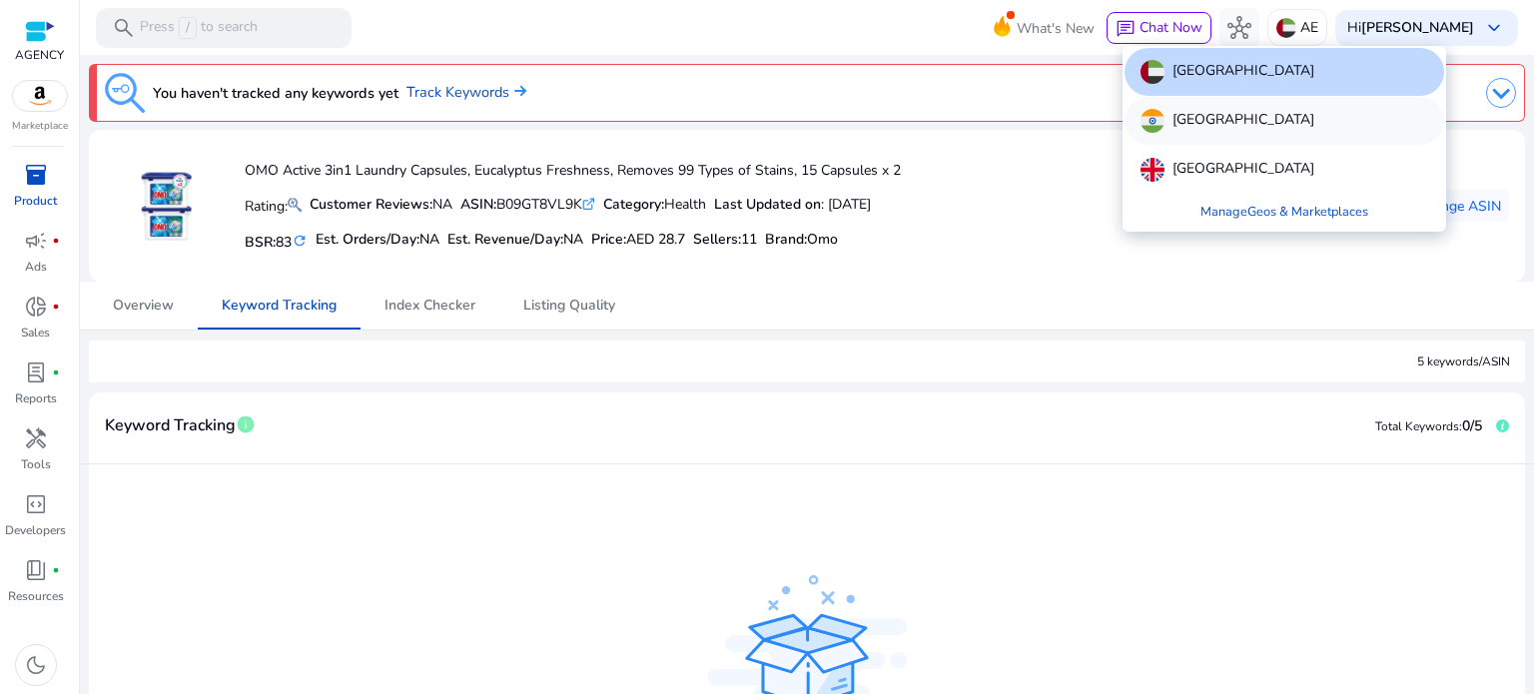
click at [1213, 122] on div "[GEOGRAPHIC_DATA]" at bounding box center [1285, 121] width 320 height 48
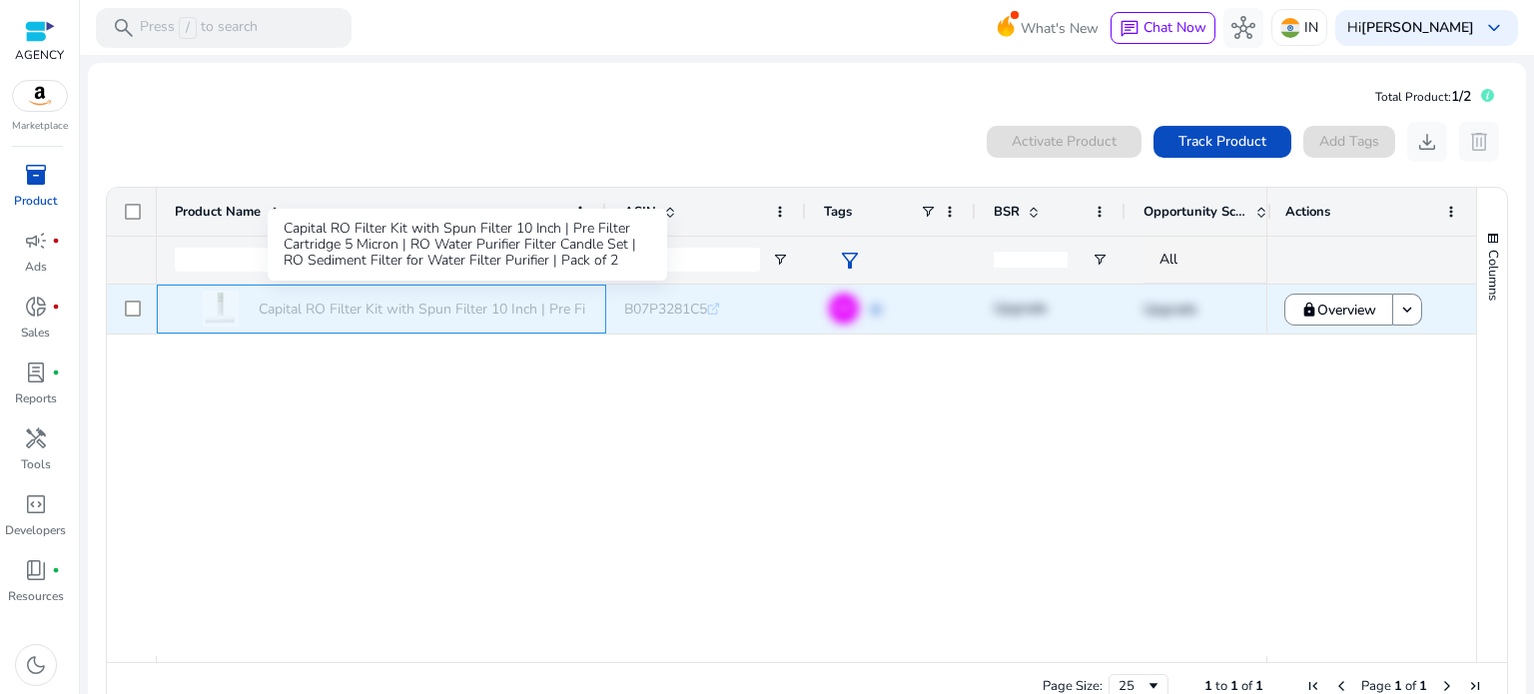
click at [539, 299] on p "Capital RO Filter Kit with Spun Filter 10 Inch | Pre Filter Cartridge..." at bounding box center [468, 309] width 418 height 41
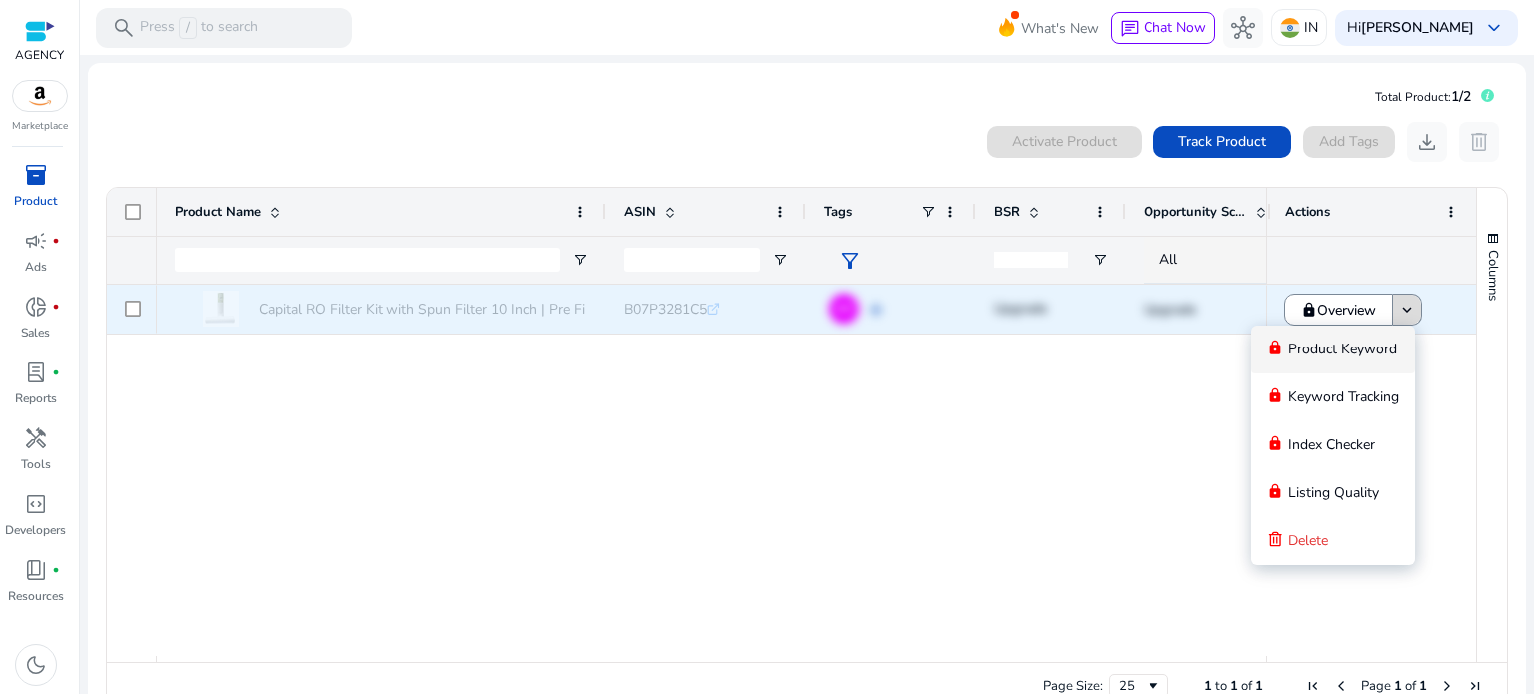
click at [1399, 307] on mat-icon "keyboard_arrow_down" at bounding box center [1408, 310] width 18 height 18
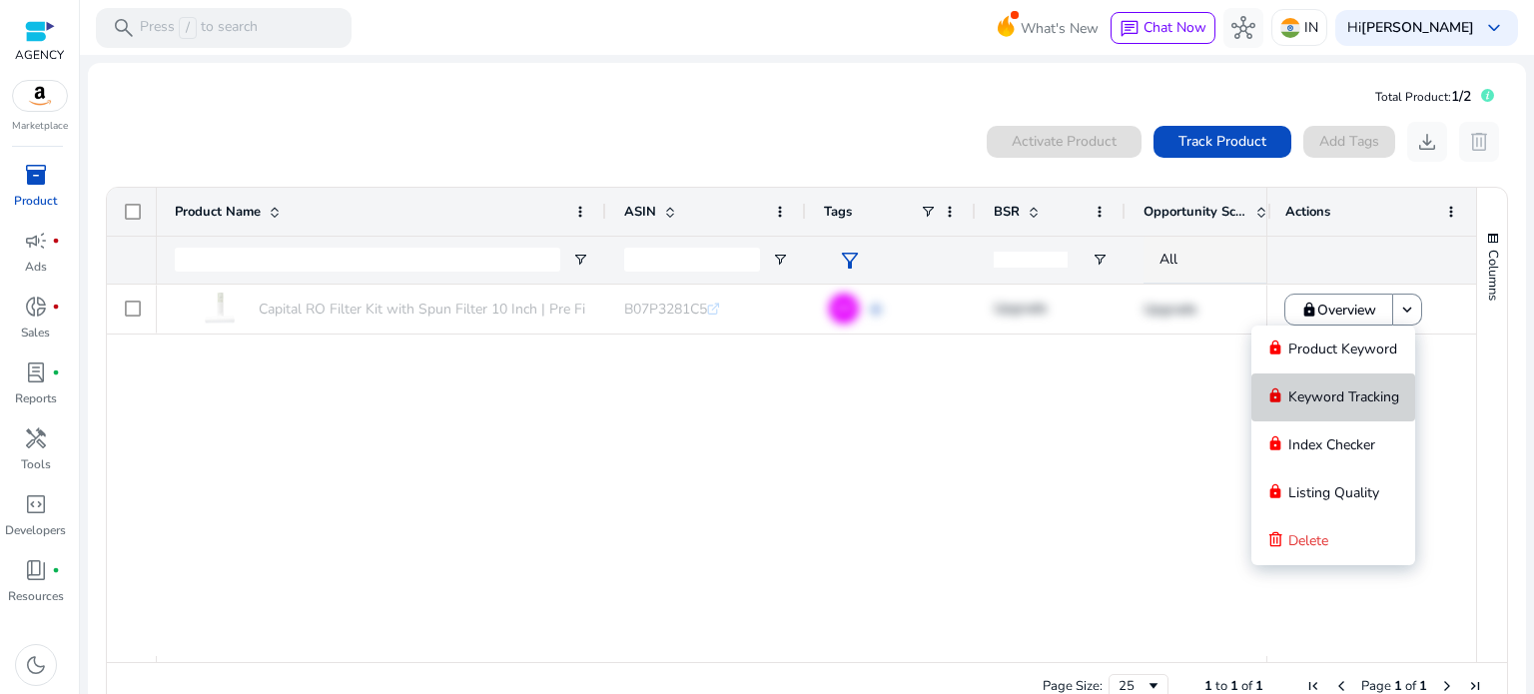
click at [1306, 403] on span "Keyword Tracking" at bounding box center [1344, 397] width 111 height 19
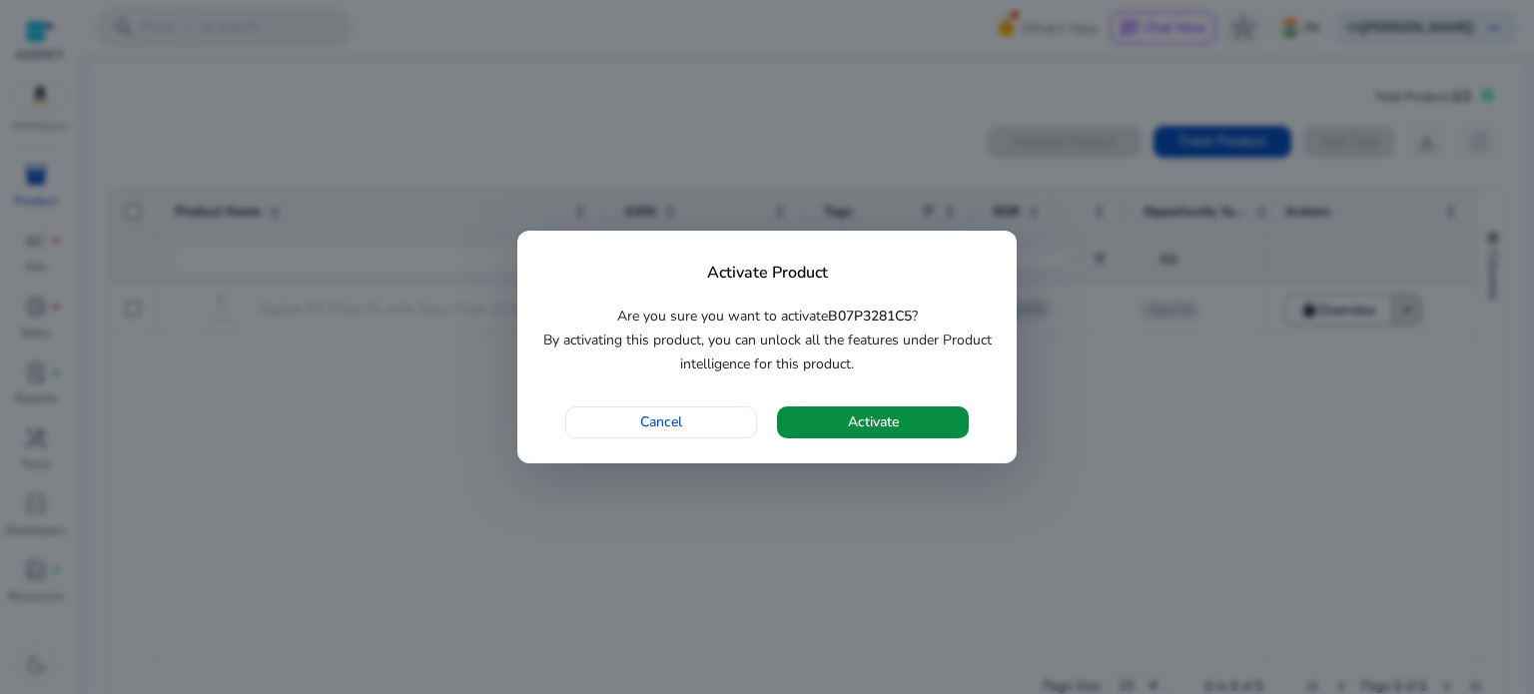
click at [841, 424] on span "button" at bounding box center [873, 423] width 192 height 48
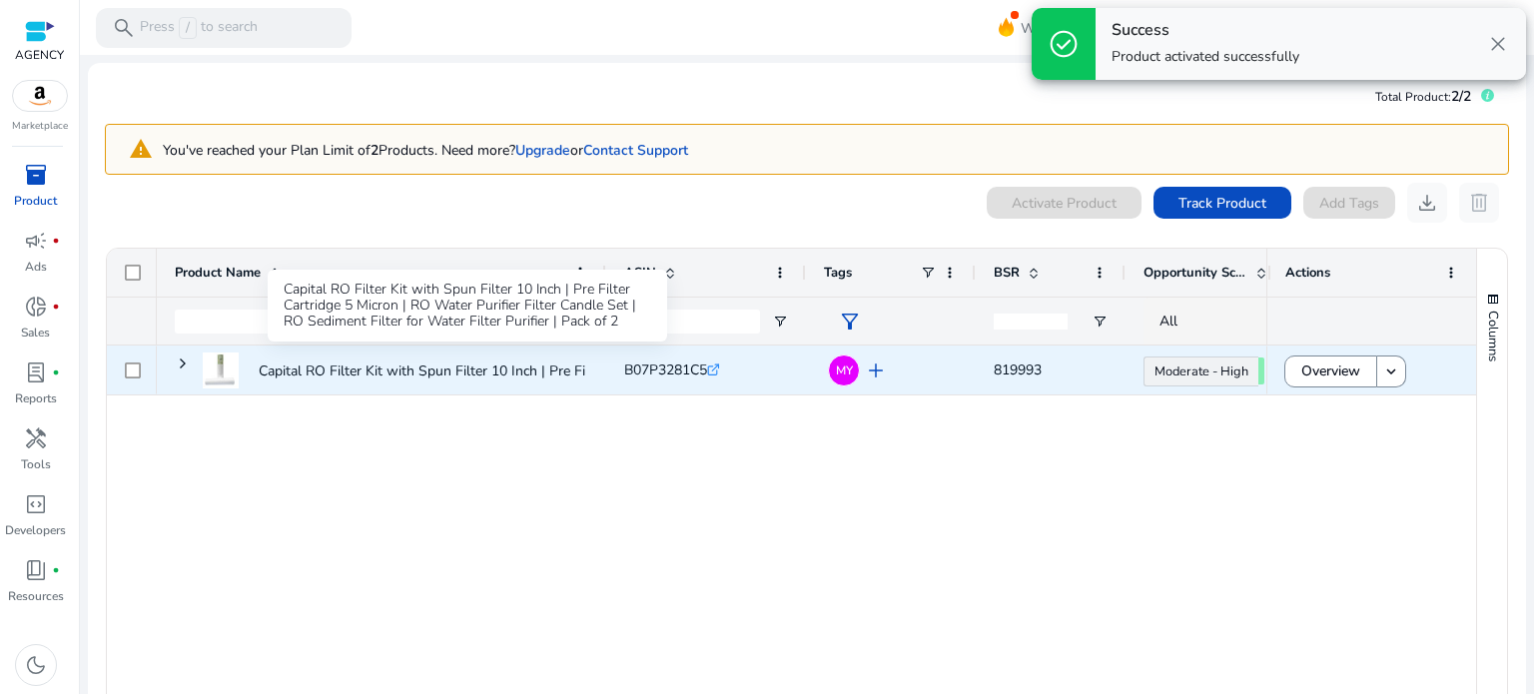
click at [436, 374] on p "Capital RO Filter Kit with Spun Filter 10 Inch | Pre Filter Cartridge..." at bounding box center [468, 371] width 418 height 41
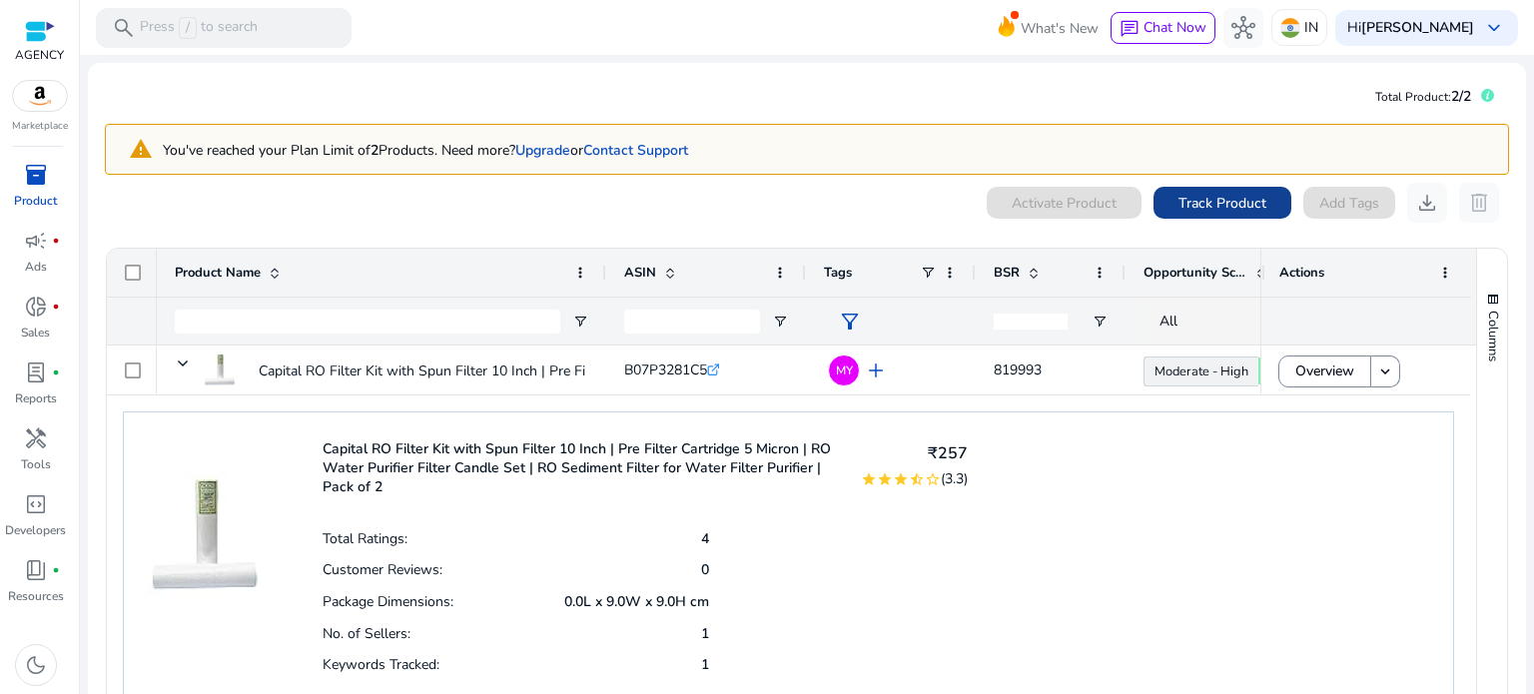
click at [1193, 200] on span "Track Product" at bounding box center [1223, 203] width 88 height 21
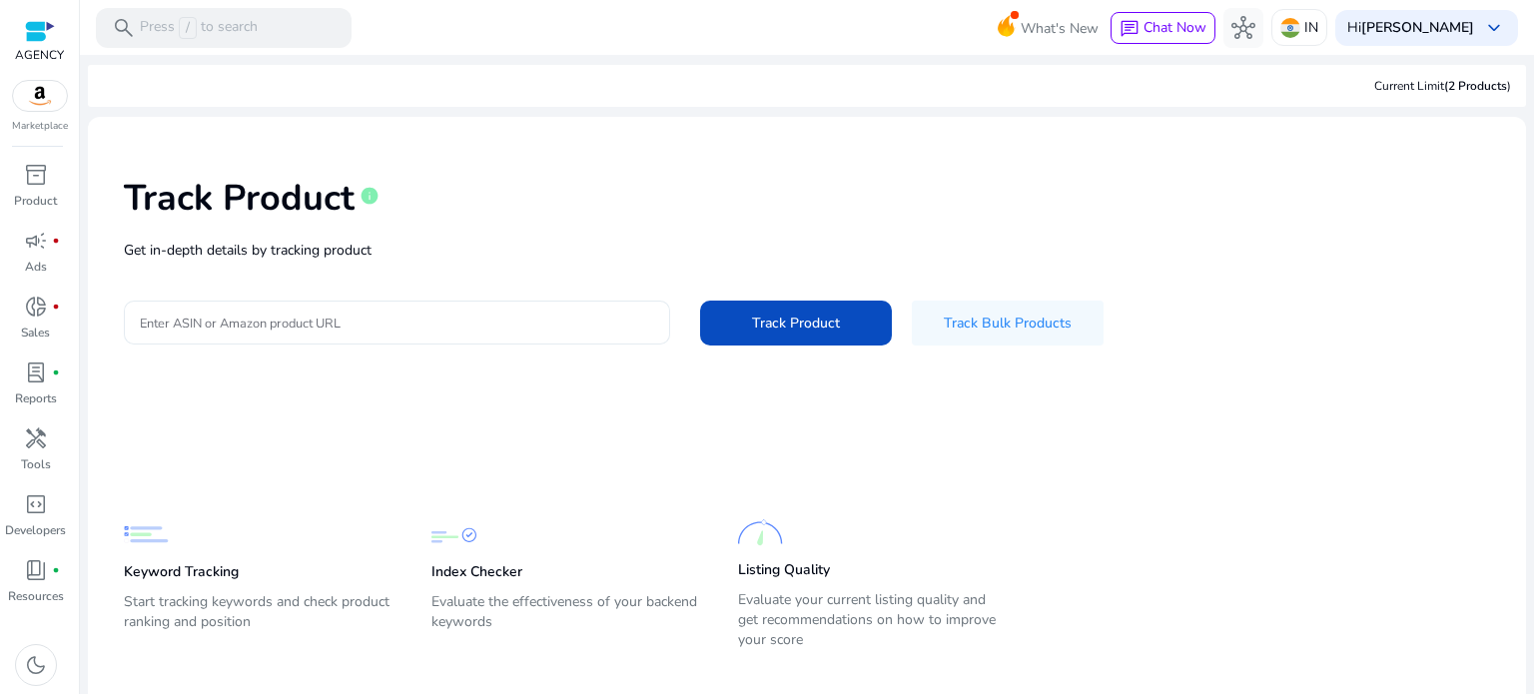
click at [376, 329] on input "Enter ASIN or Amazon product URL" at bounding box center [397, 323] width 514 height 22
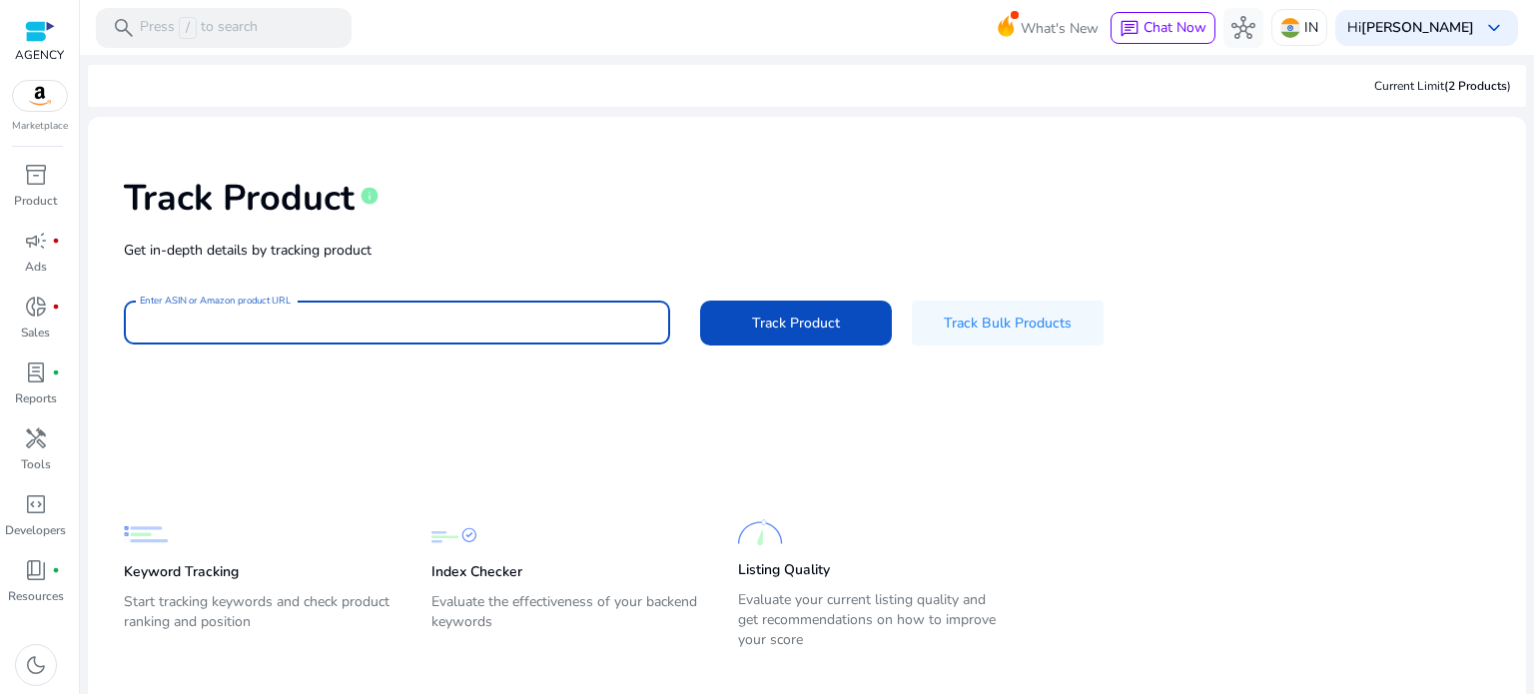
type input "**********"
click at [858, 324] on span at bounding box center [796, 323] width 192 height 48
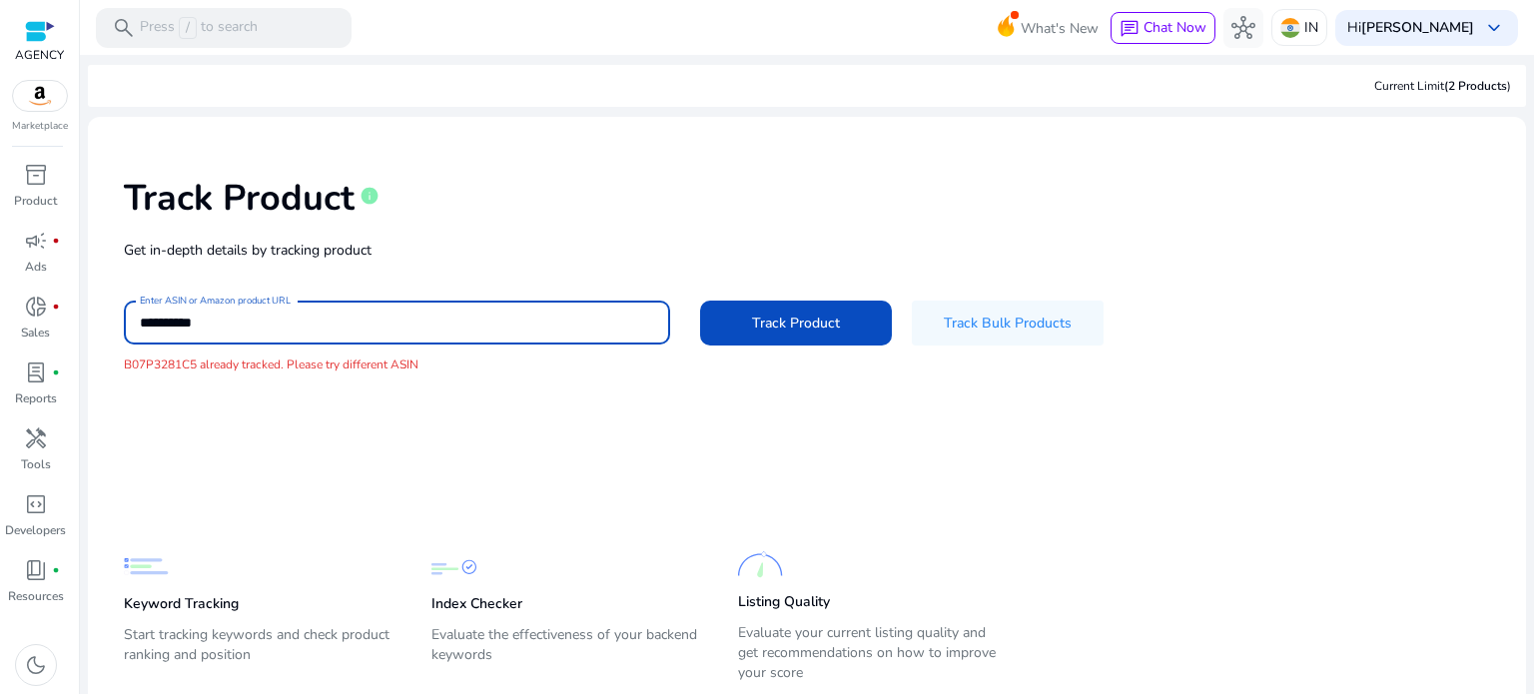
click at [248, 324] on input "**********" at bounding box center [397, 323] width 514 height 22
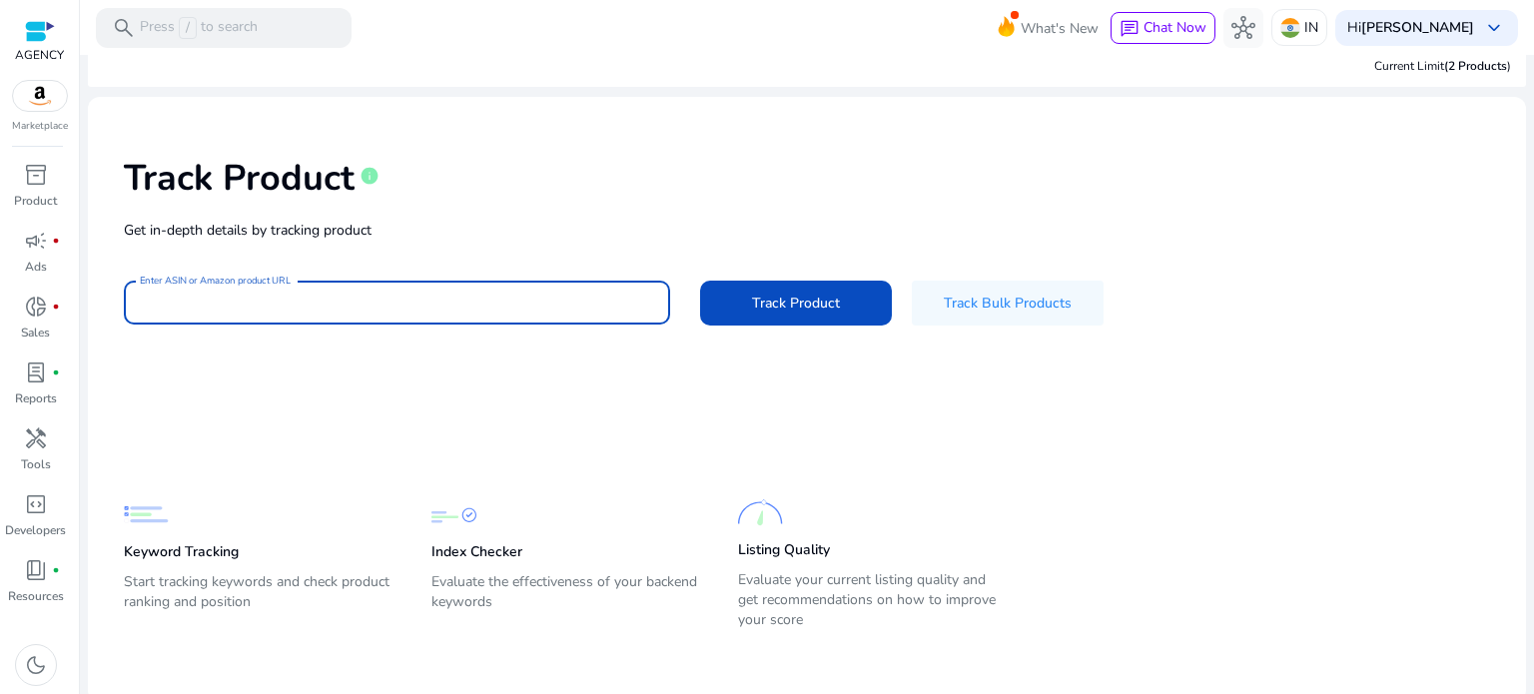
scroll to position [28, 0]
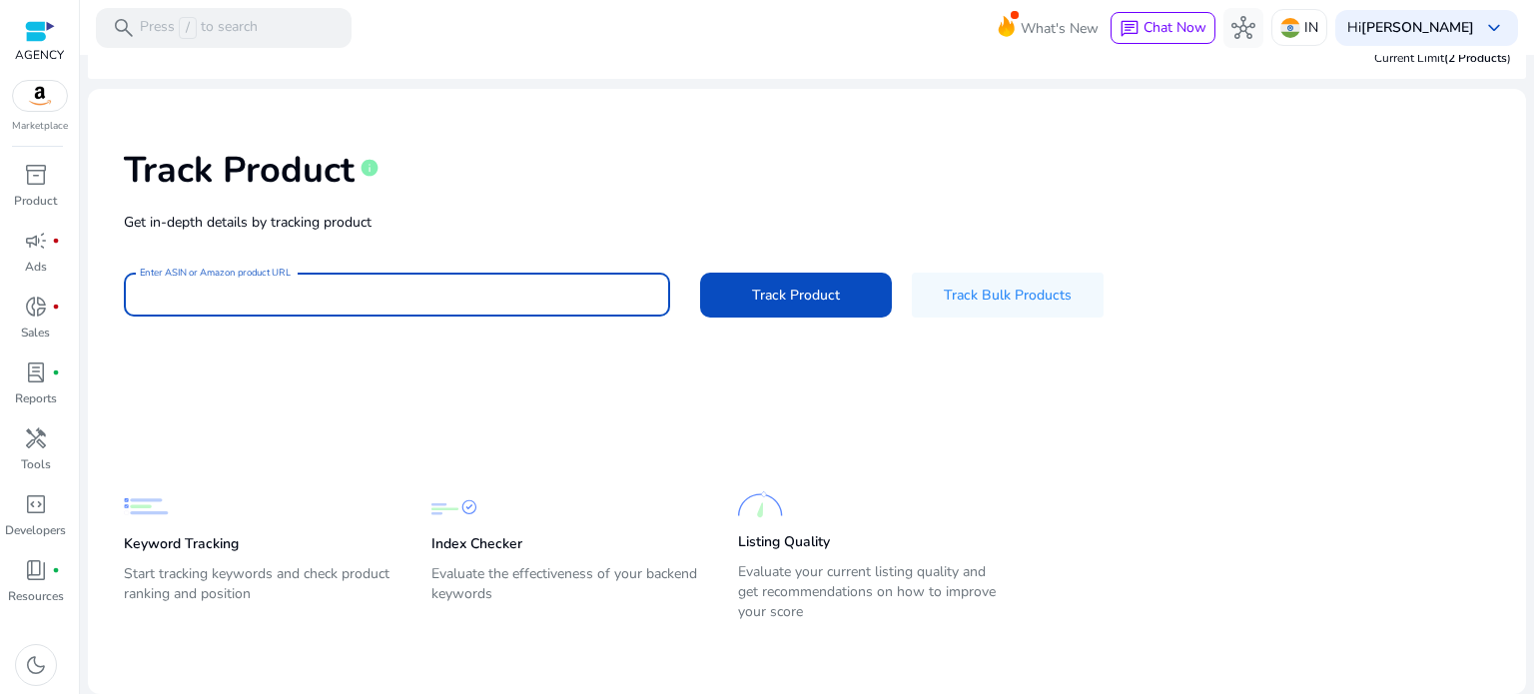
click at [167, 526] on img at bounding box center [146, 506] width 45 height 45
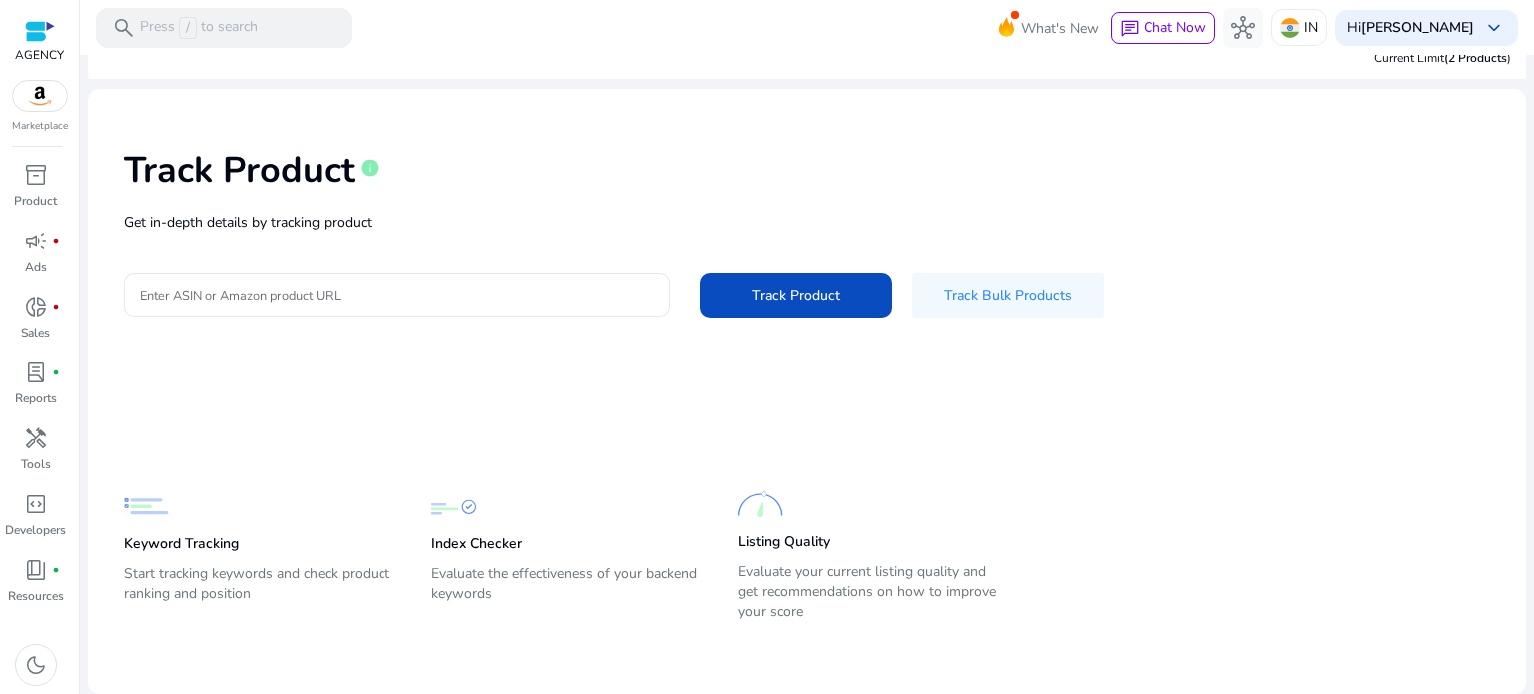
click at [168, 548] on p "Keyword Tracking" at bounding box center [181, 544] width 115 height 20
click at [302, 307] on div at bounding box center [397, 295] width 514 height 44
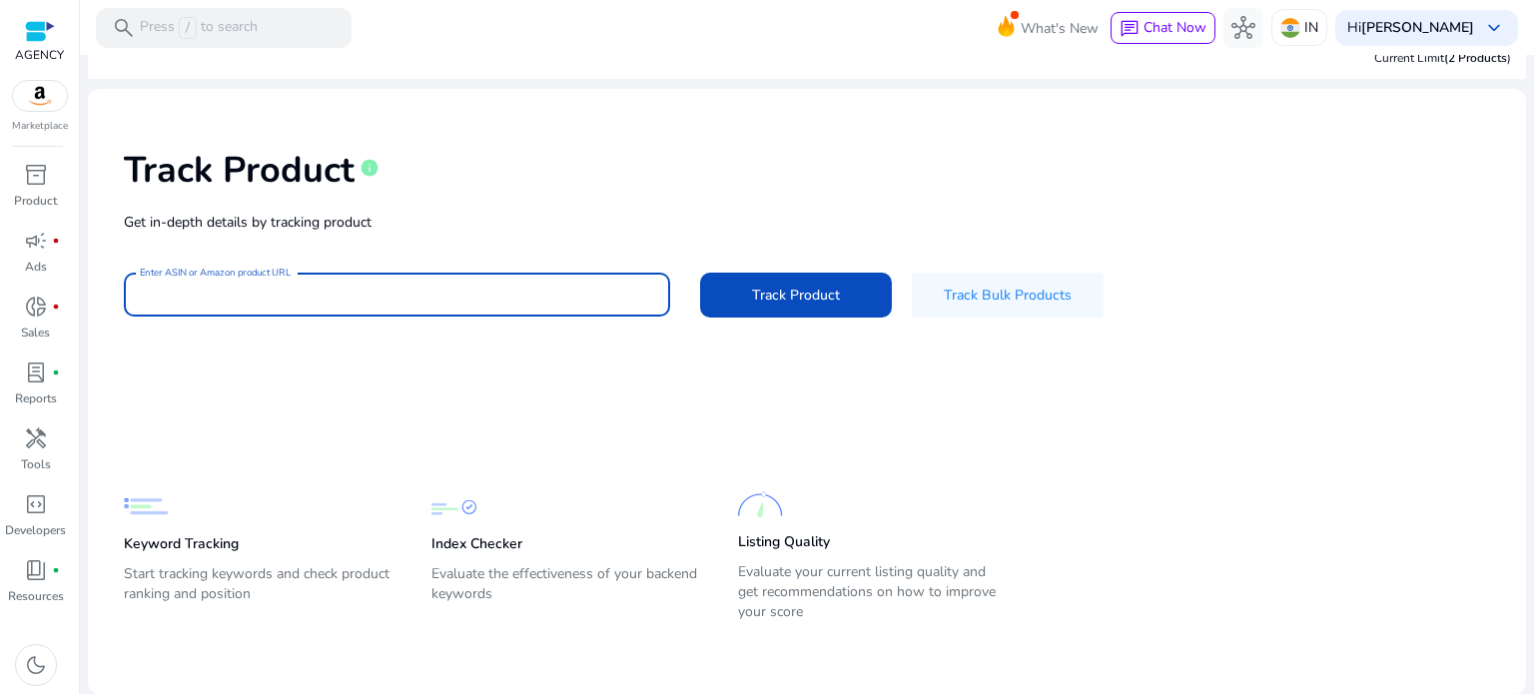
click at [292, 298] on input "Enter ASIN or Amazon product URL" at bounding box center [397, 295] width 514 height 22
type input "**********"
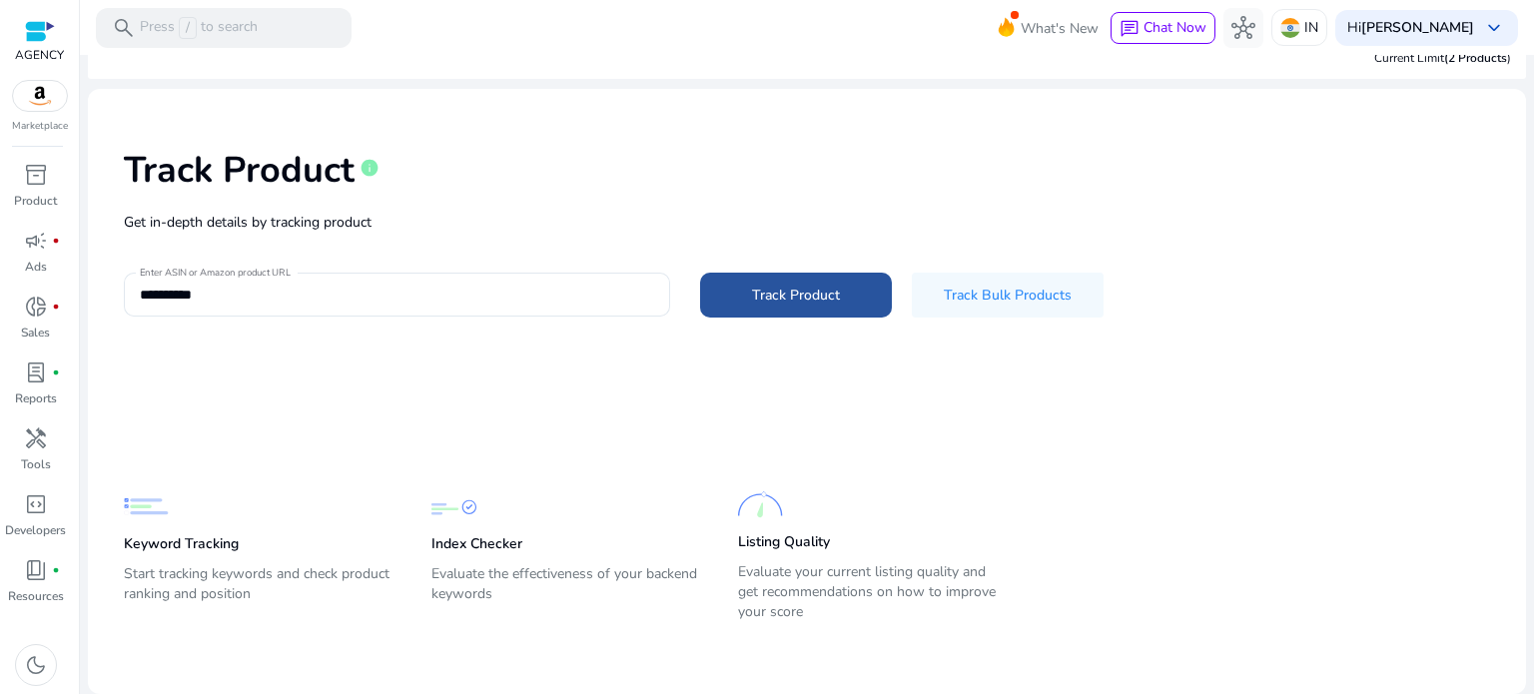
click at [757, 303] on span "Track Product" at bounding box center [796, 295] width 88 height 21
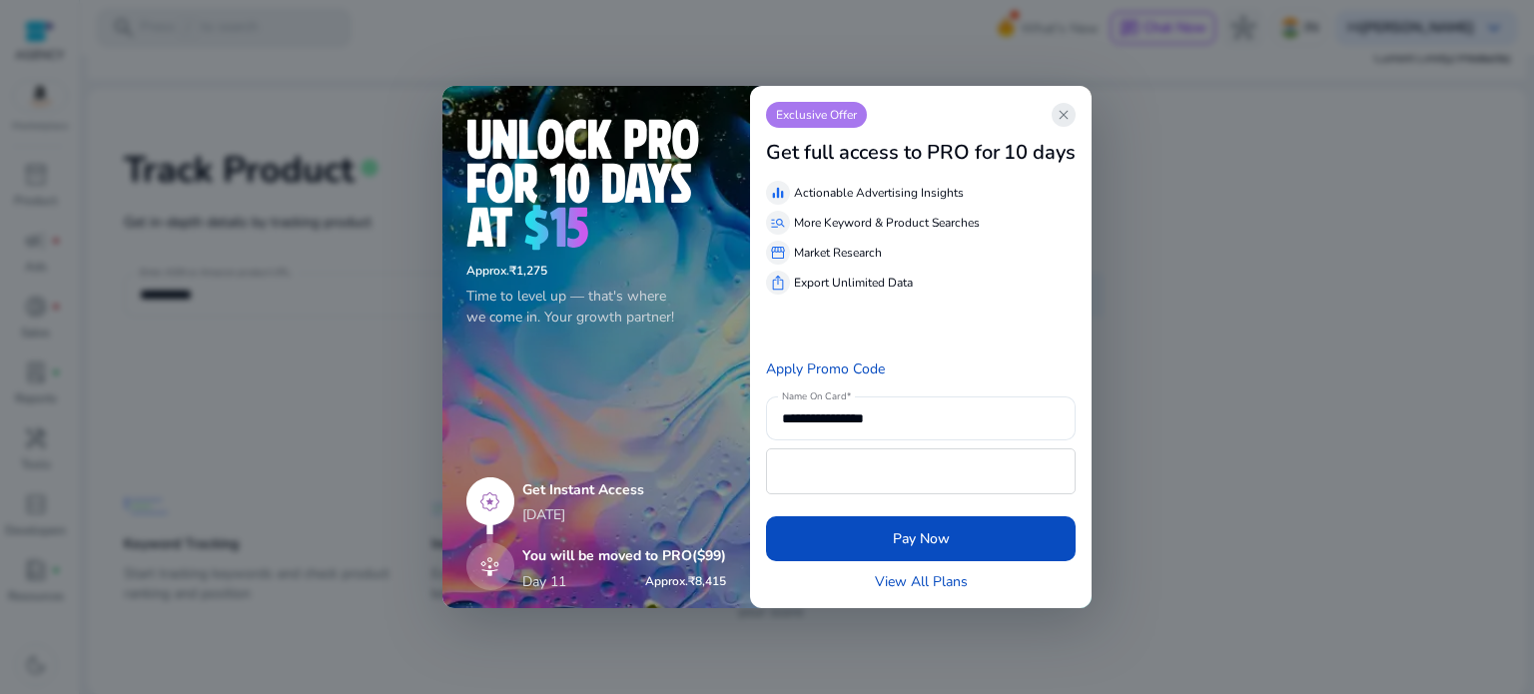
click at [1062, 115] on span "close" at bounding box center [1064, 115] width 16 height 16
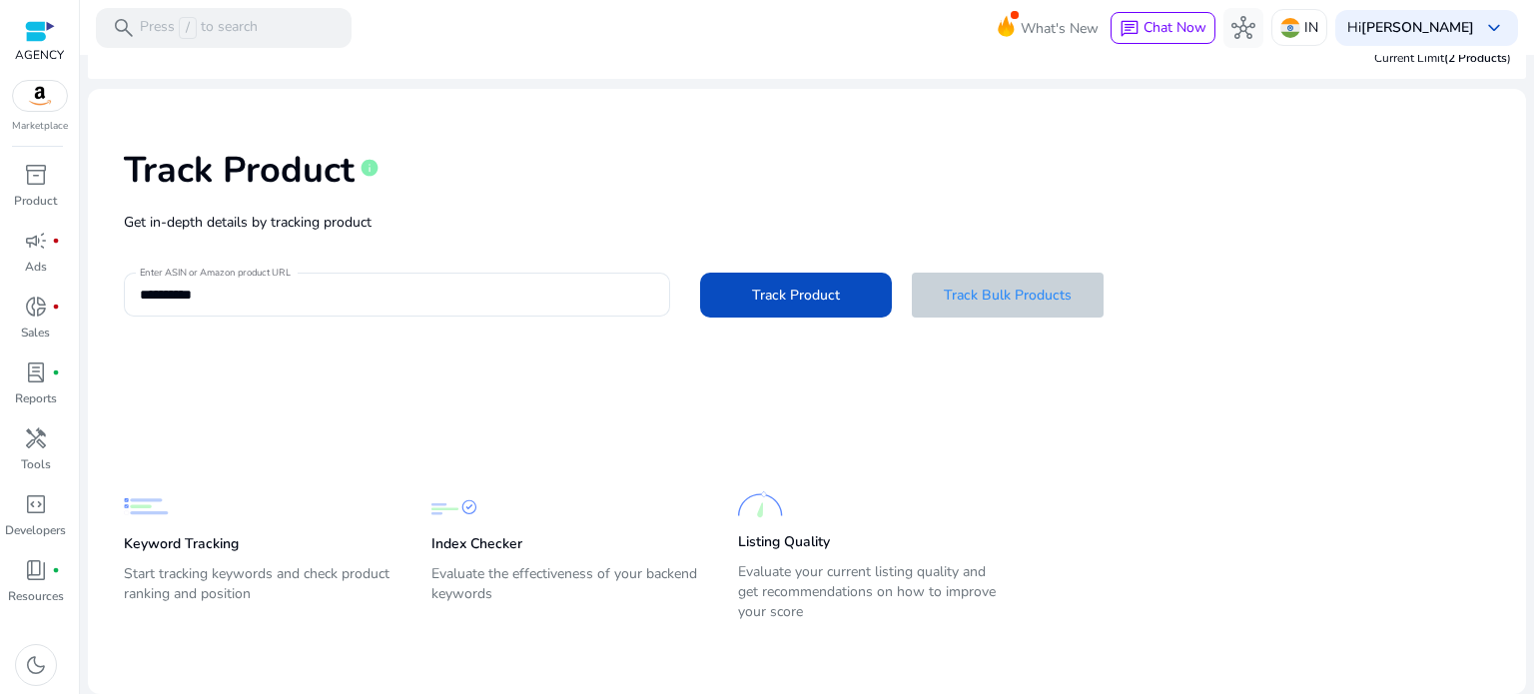
click at [979, 300] on span "Track Bulk Products" at bounding box center [1008, 295] width 128 height 21
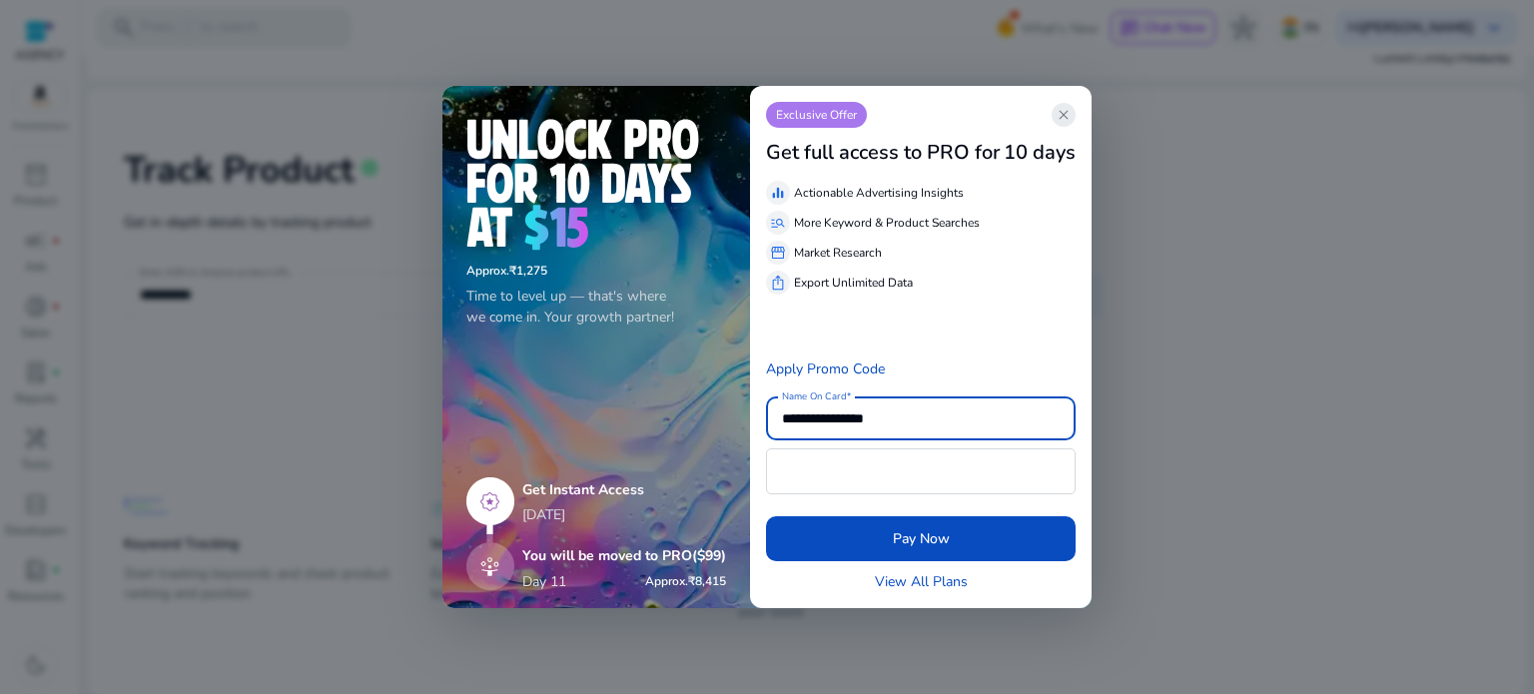
click at [1066, 115] on span "close" at bounding box center [1064, 115] width 16 height 16
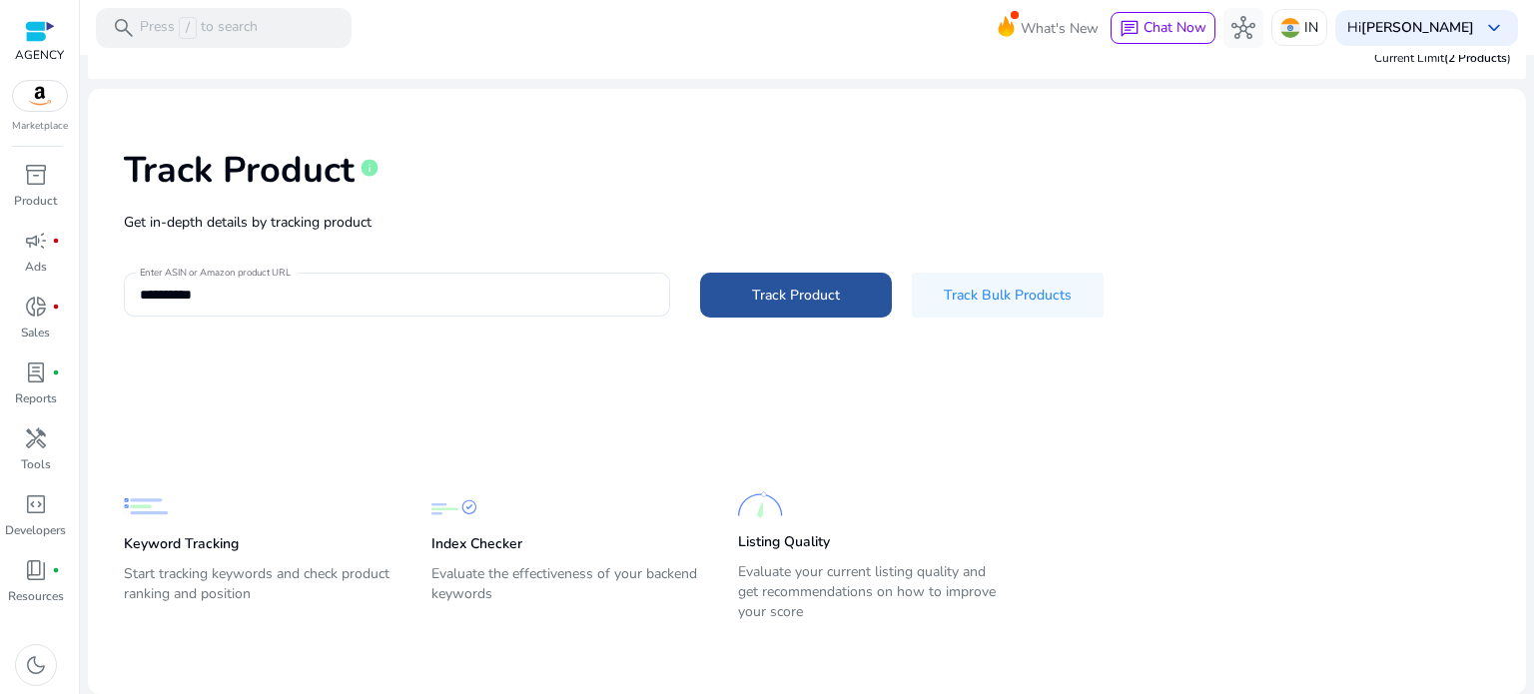
click at [836, 299] on span at bounding box center [796, 295] width 192 height 48
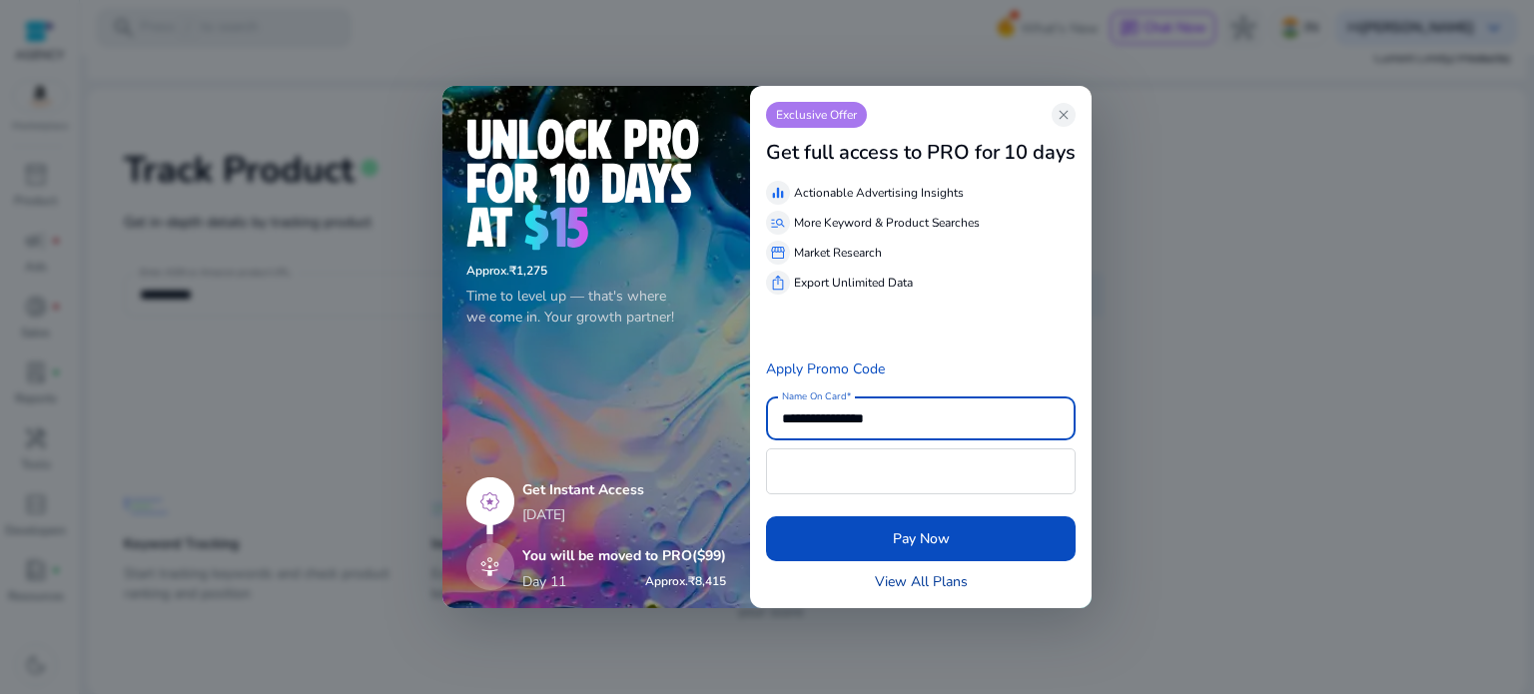
click at [943, 582] on link "View All Plans" at bounding box center [921, 581] width 93 height 21
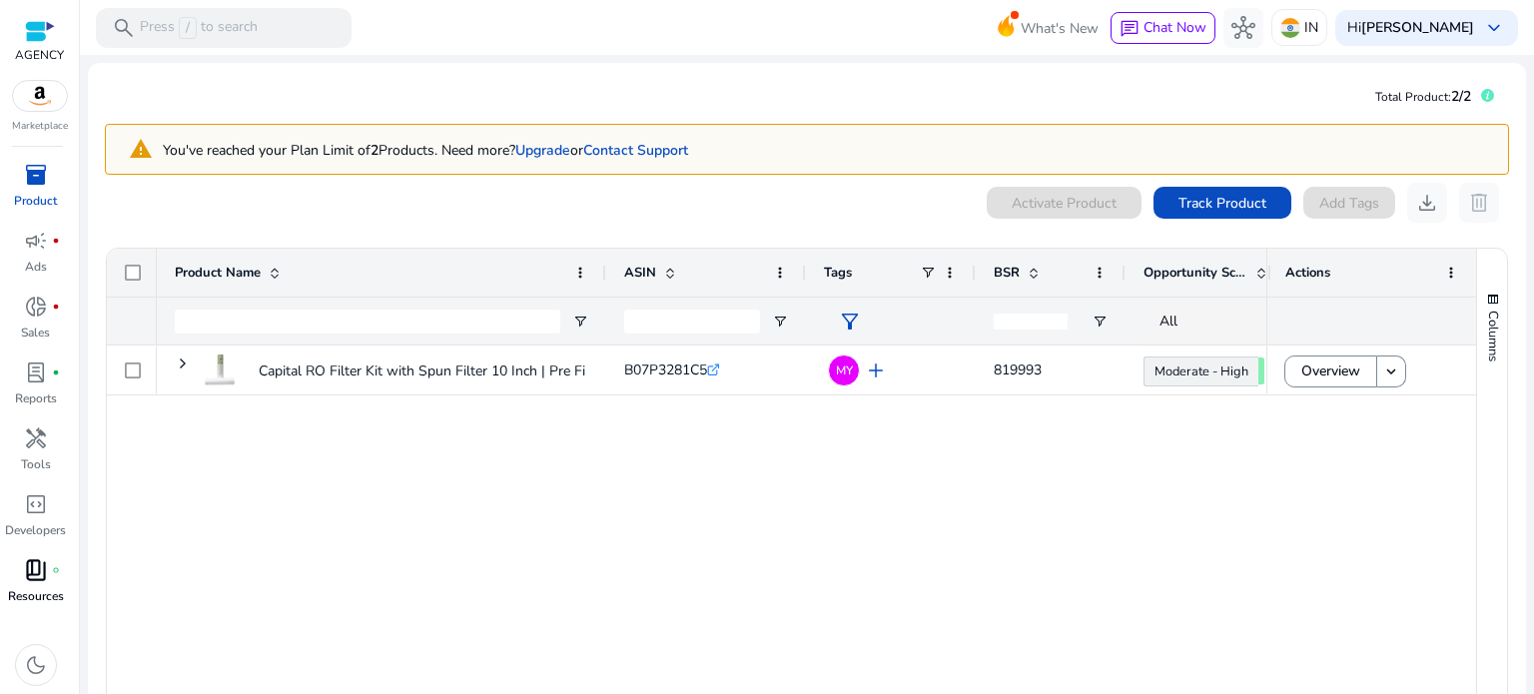
click at [37, 573] on span "book_4" at bounding box center [36, 570] width 24 height 24
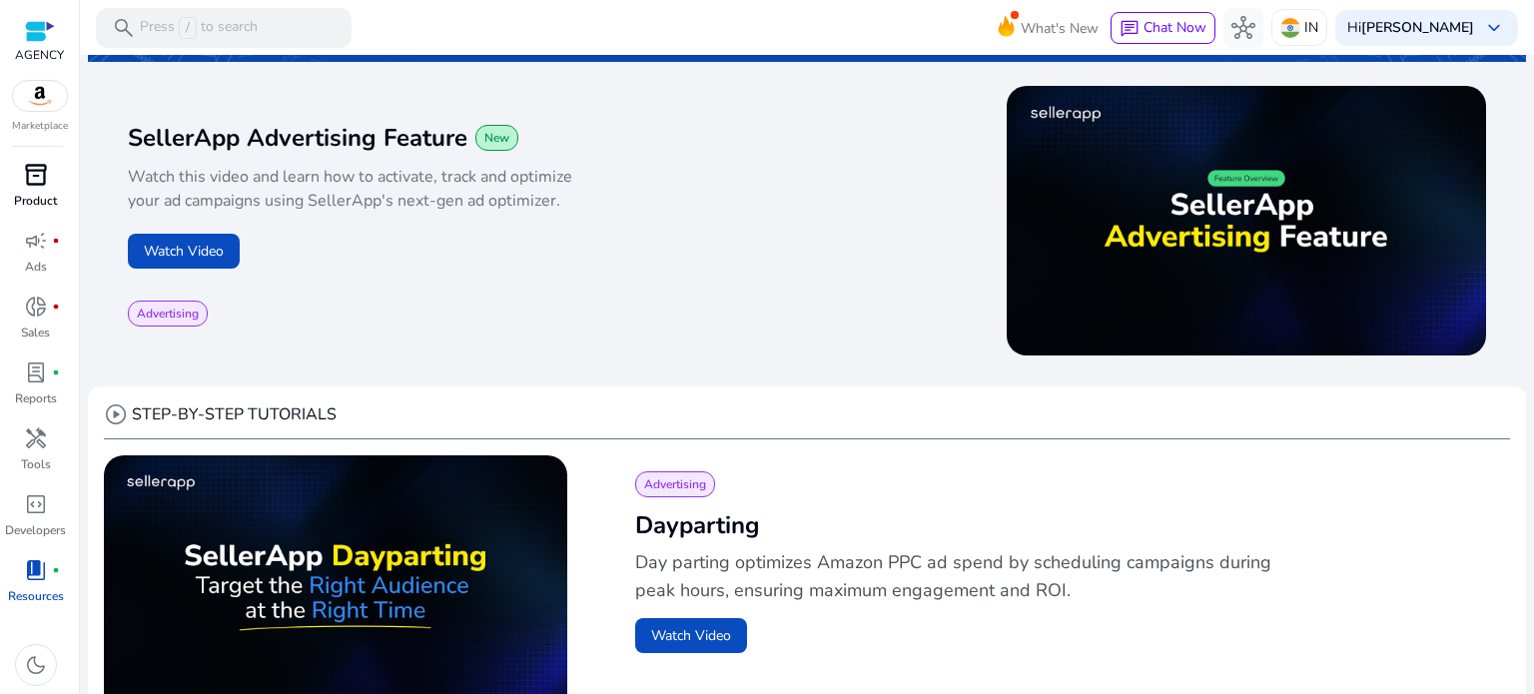
scroll to position [200, 0]
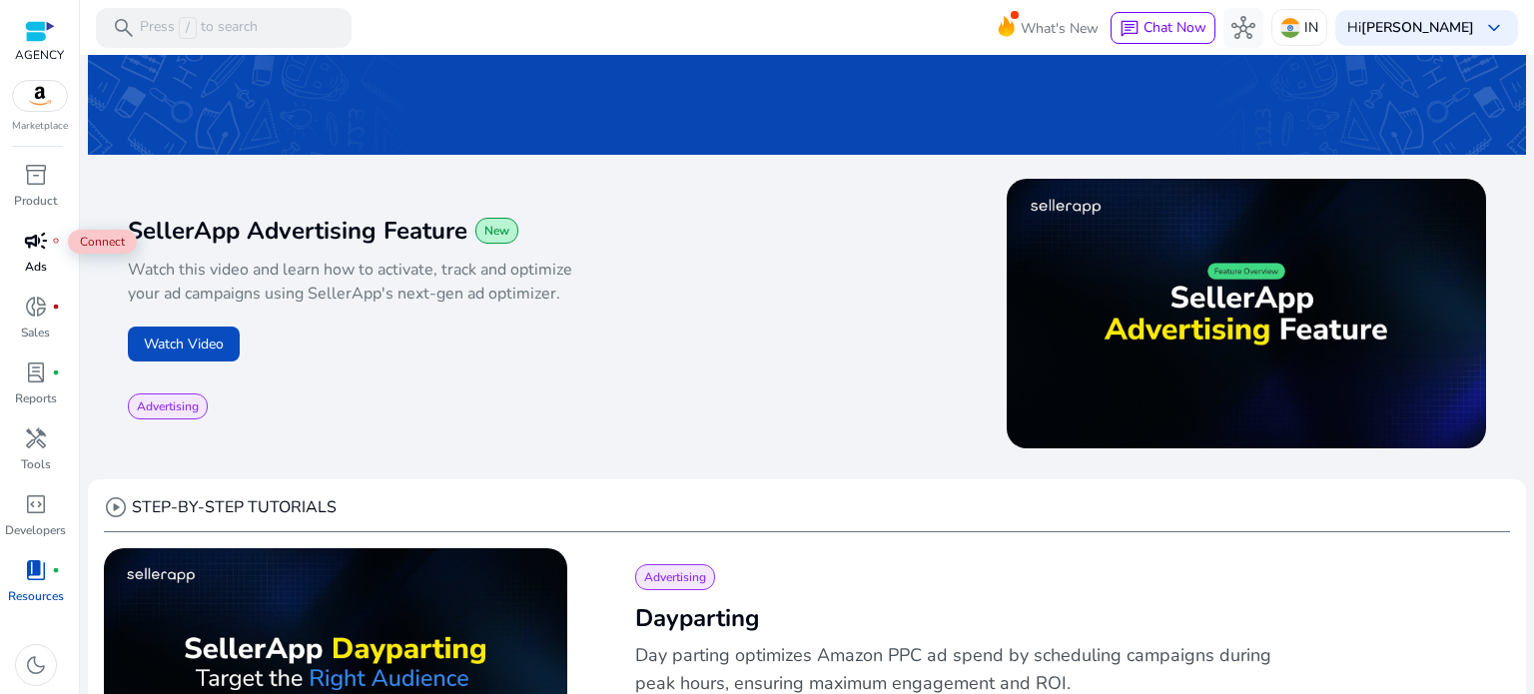
click at [42, 247] on span "campaign" at bounding box center [36, 241] width 24 height 24
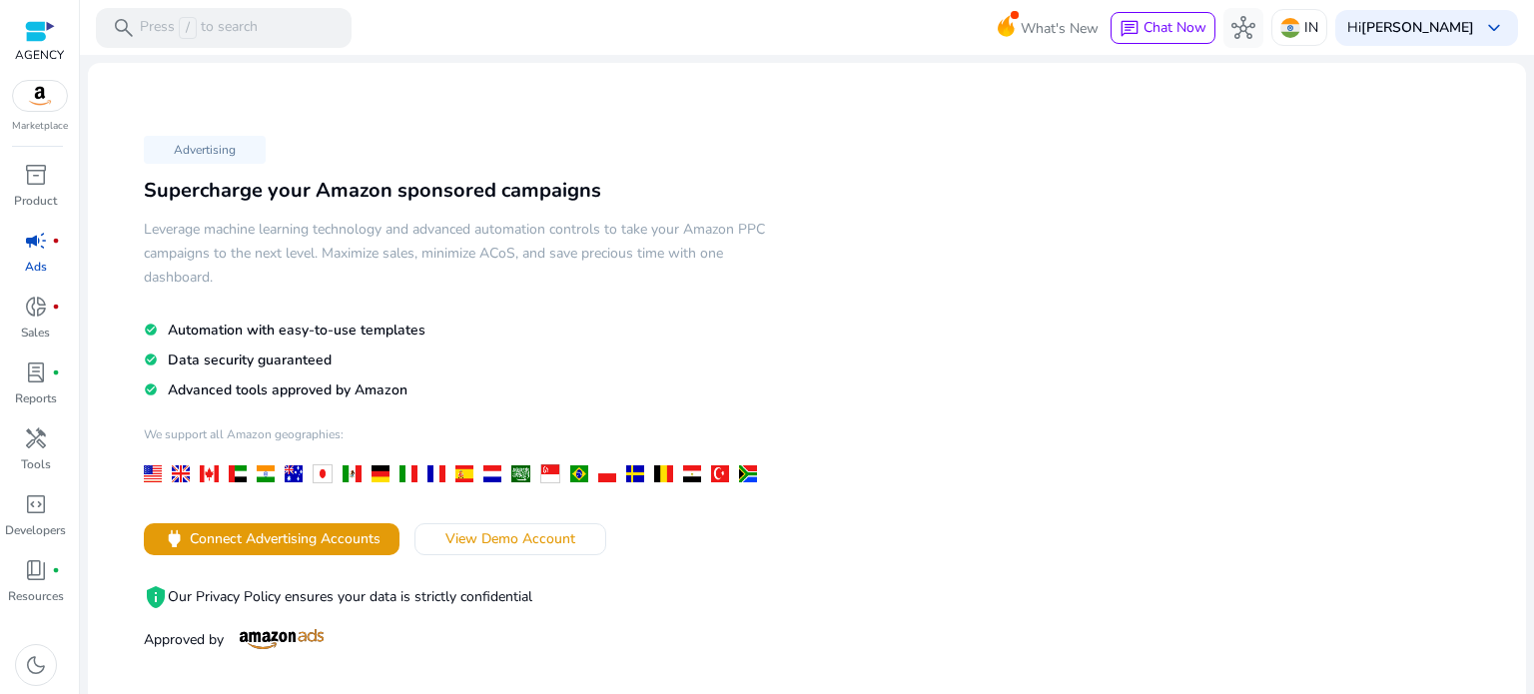
scroll to position [300, 0]
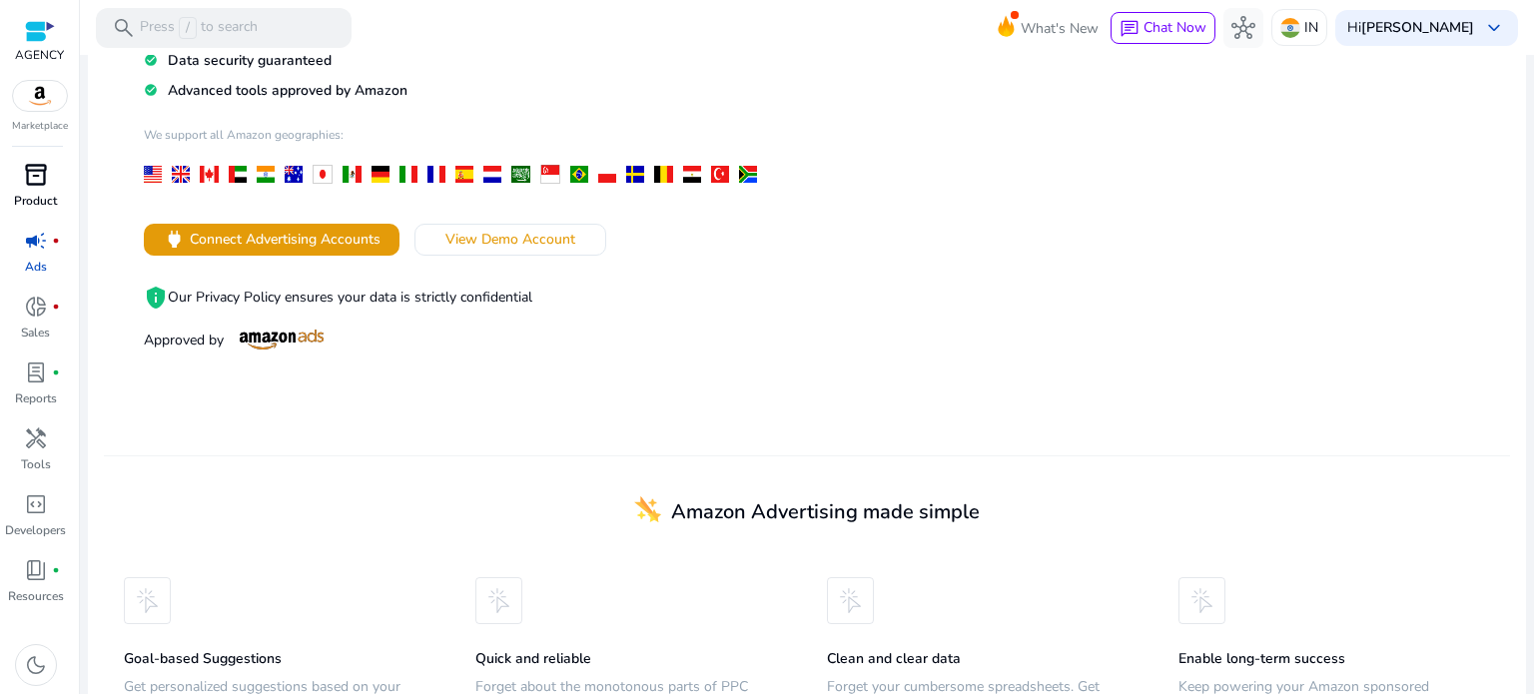
click at [33, 199] on p "Product" at bounding box center [35, 201] width 43 height 18
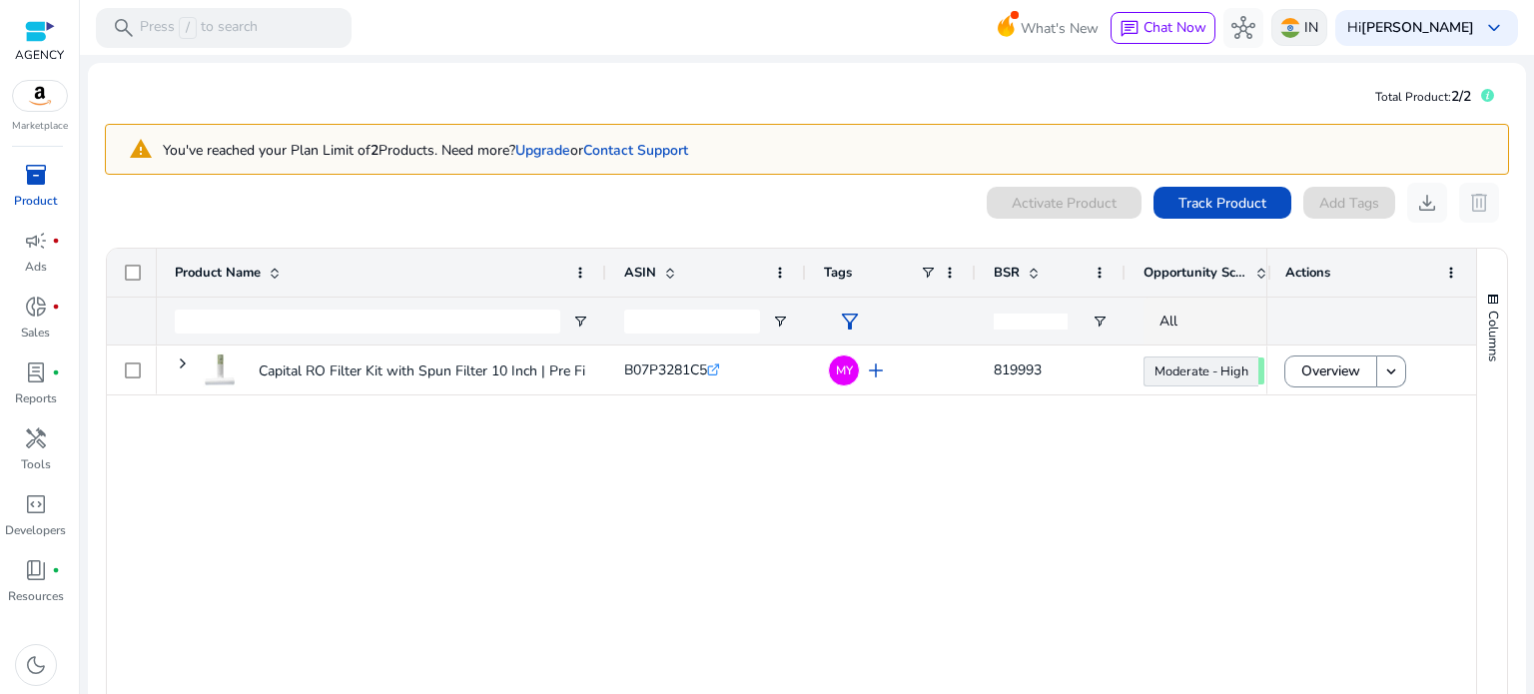
click at [1281, 20] on img at bounding box center [1291, 28] width 20 height 20
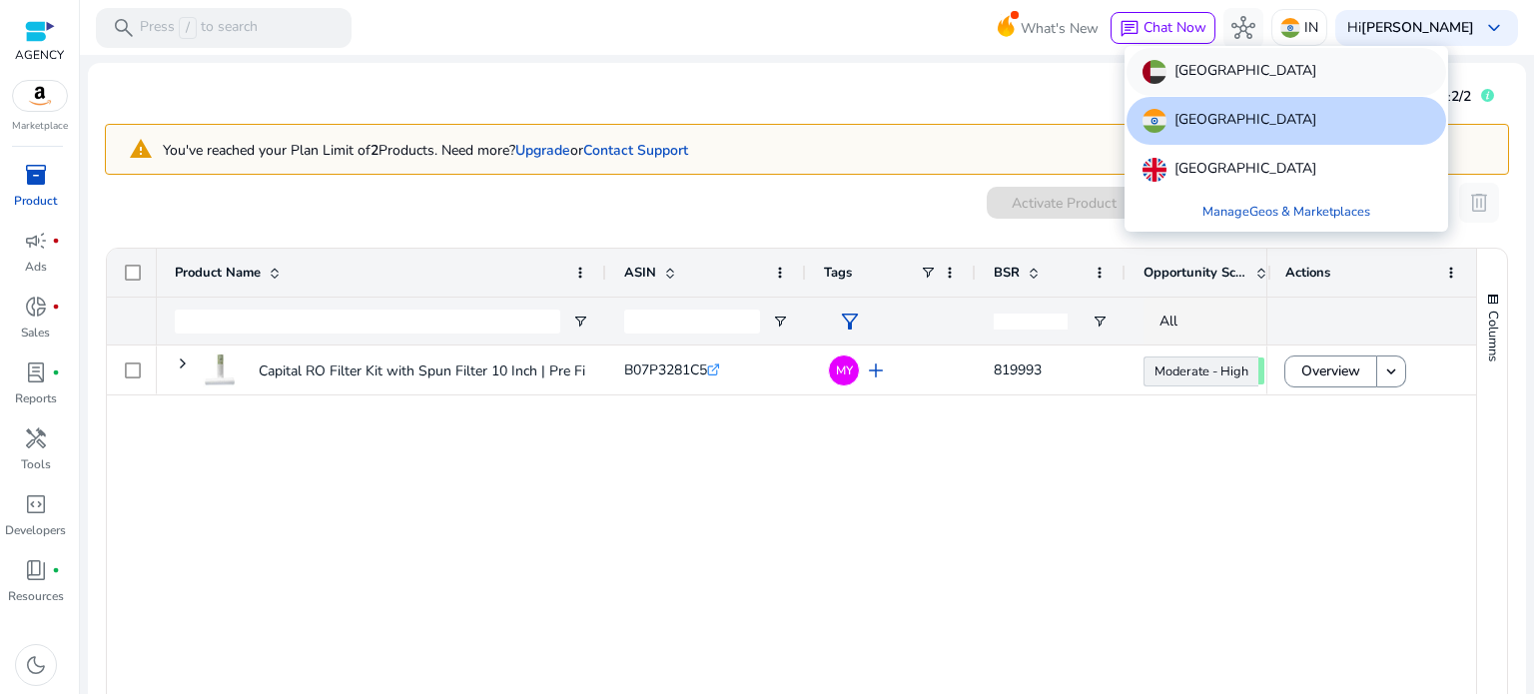
click at [1235, 74] on p "United Arab Emirates" at bounding box center [1246, 72] width 142 height 24
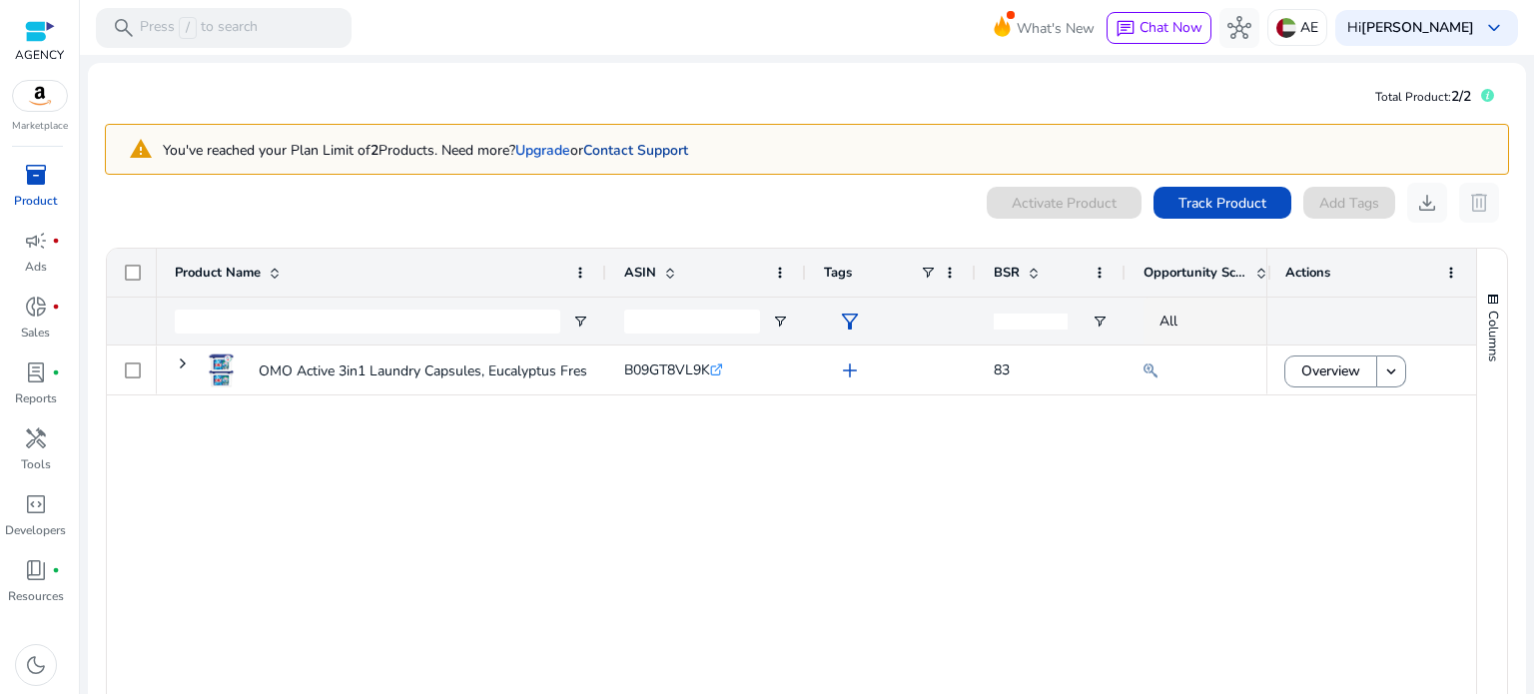
click at [654, 152] on link "Contact Support" at bounding box center [635, 150] width 105 height 19
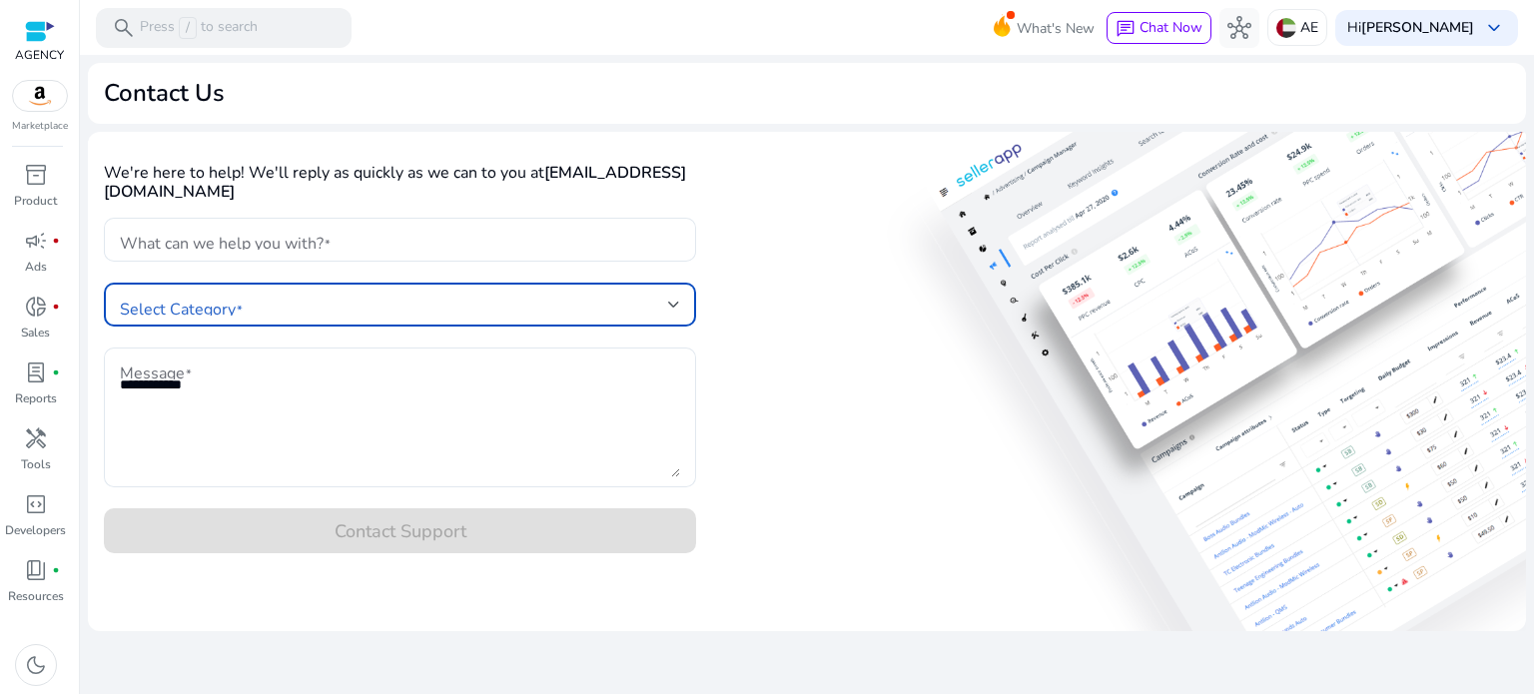
click at [295, 314] on span at bounding box center [394, 305] width 548 height 22
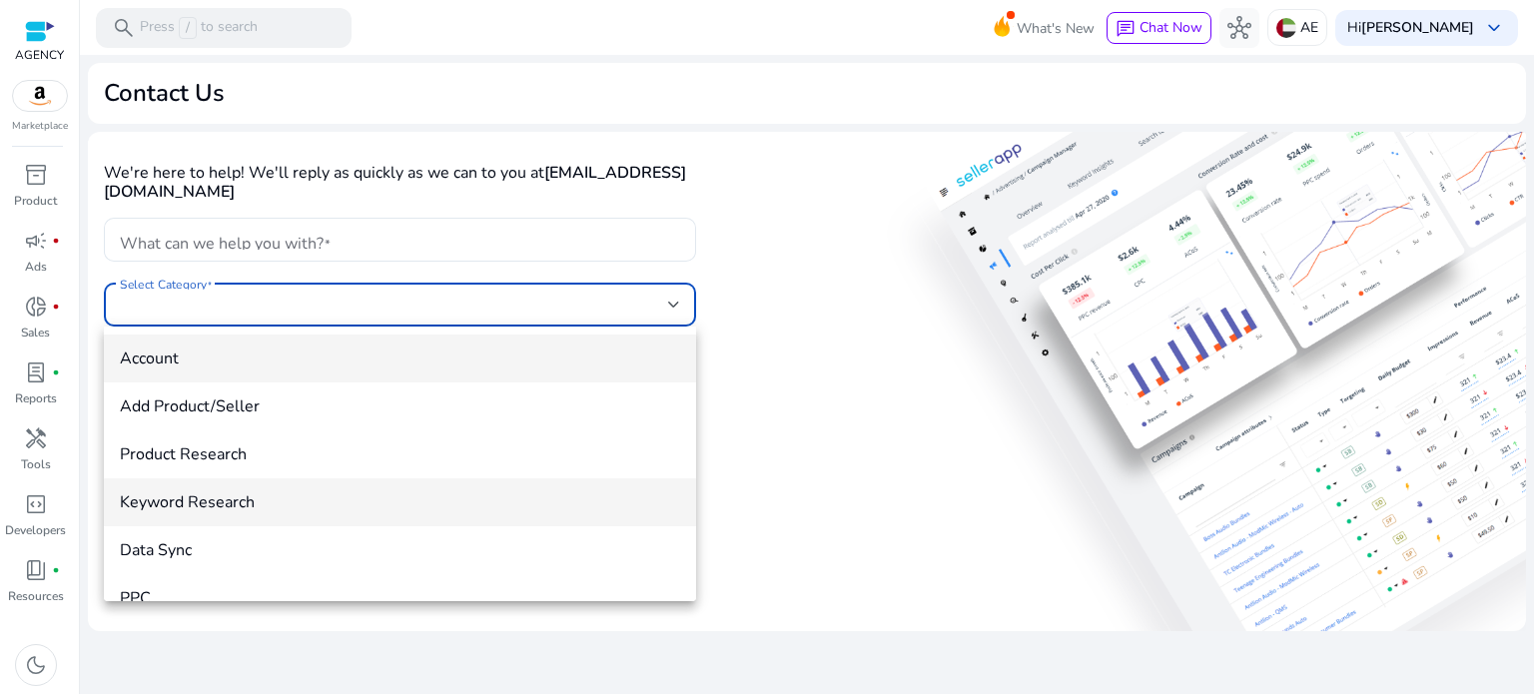
click at [217, 512] on span "Keyword Research" at bounding box center [400, 502] width 560 height 22
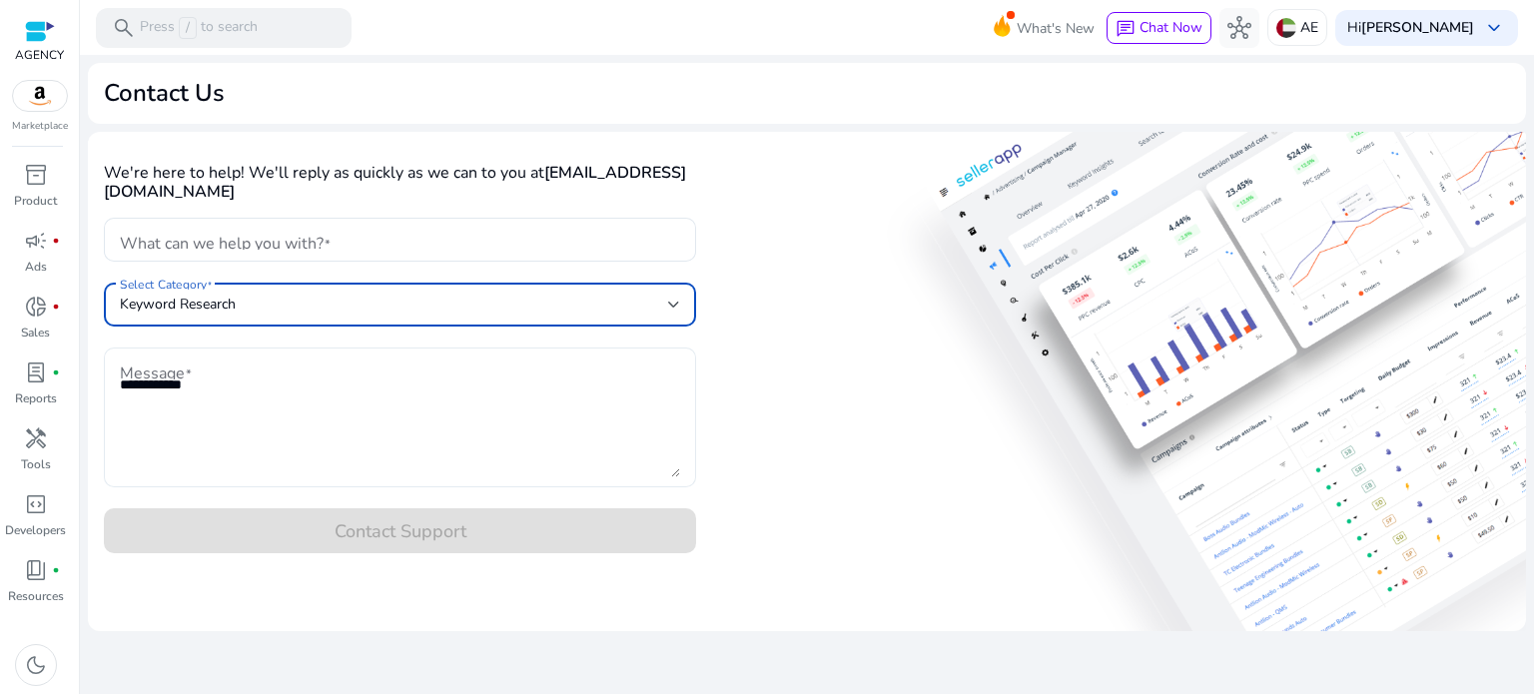
click at [192, 392] on textarea "Message" at bounding box center [400, 418] width 560 height 120
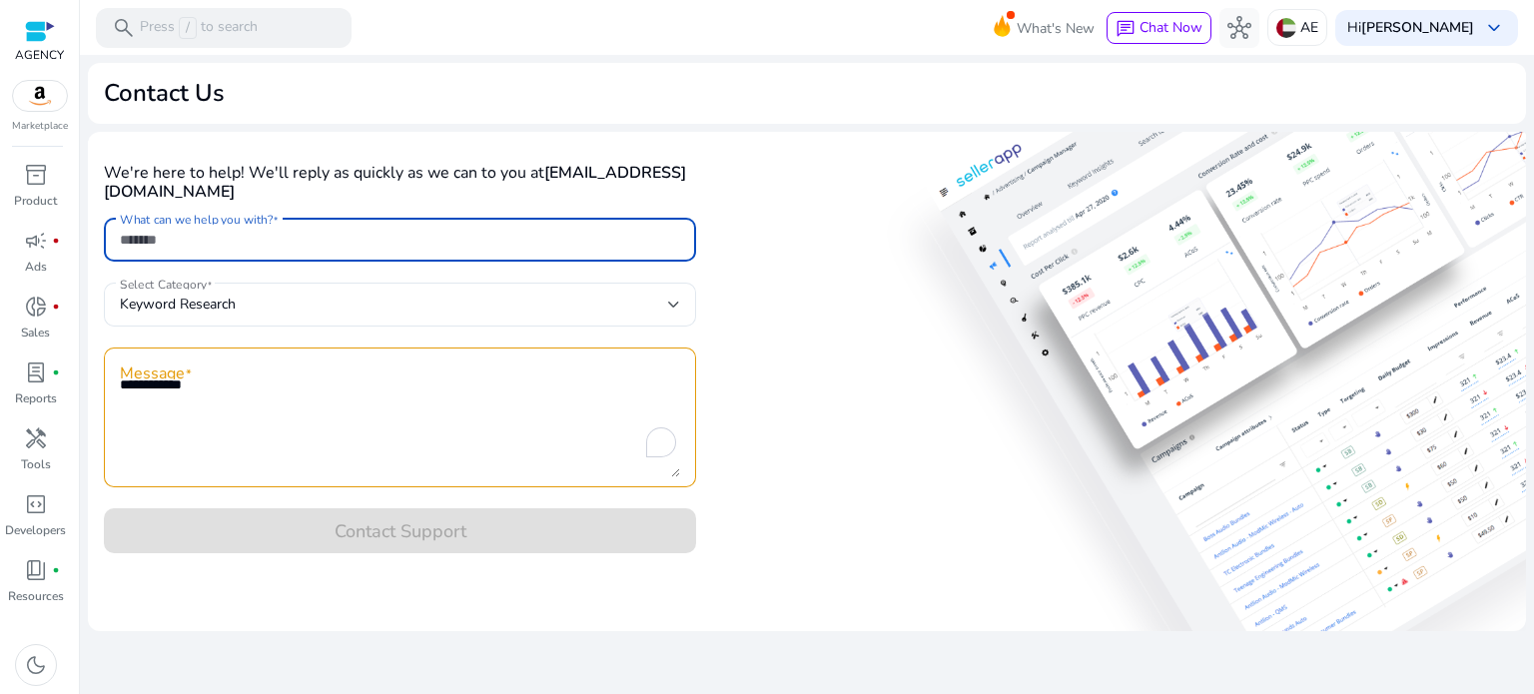
click at [292, 244] on input "What can we help you with?" at bounding box center [400, 240] width 560 height 22
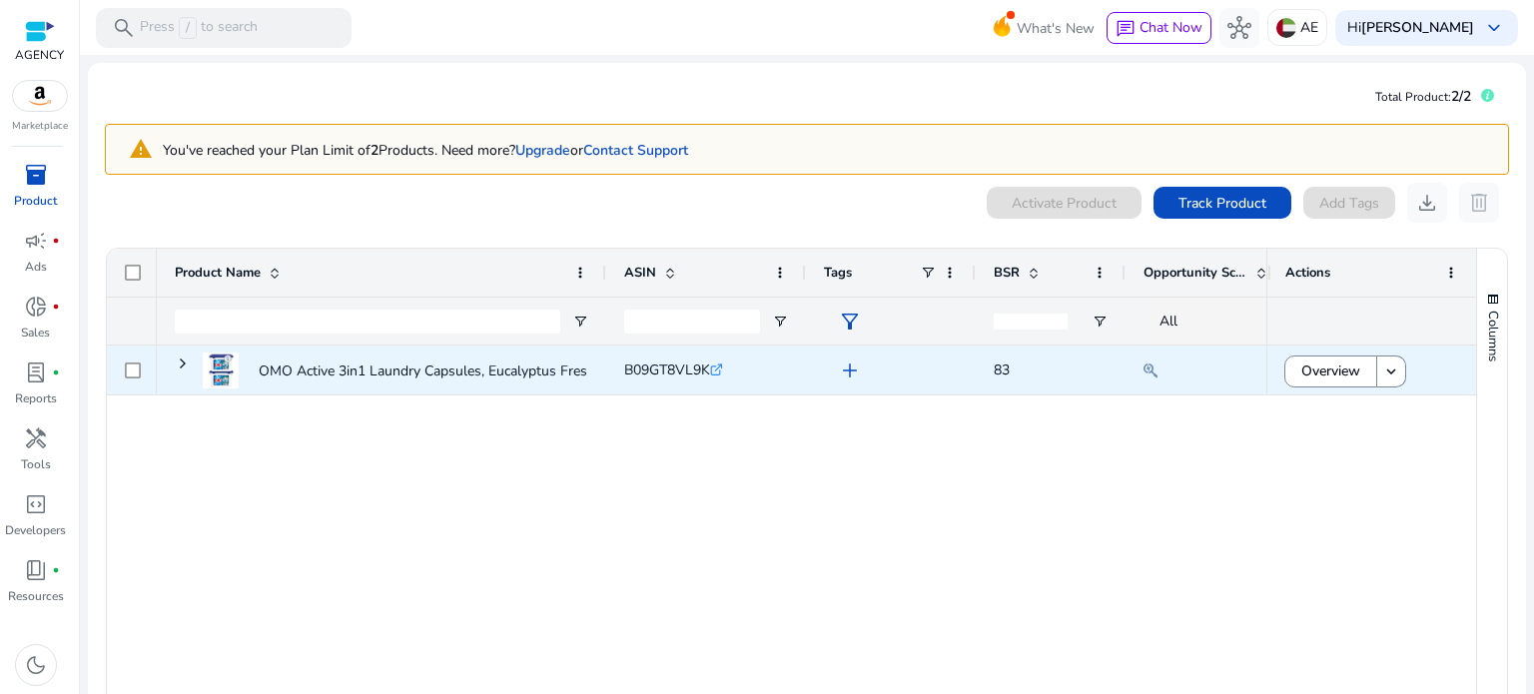
click at [260, 360] on p "OMO Active 3in1 Laundry Capsules, Eucalyptus Freshness, Removes..." at bounding box center [478, 371] width 439 height 41
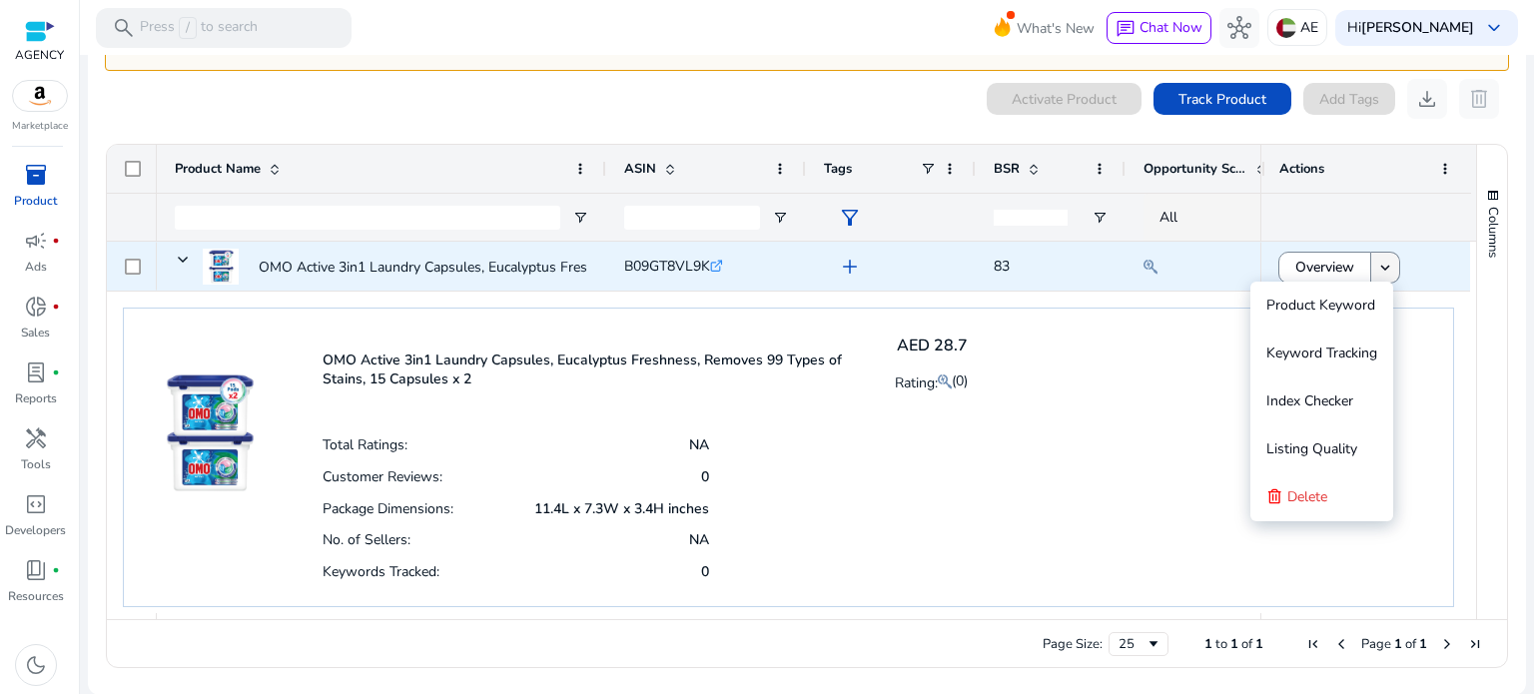
click at [1385, 265] on mat-icon "keyboard_arrow_down" at bounding box center [1386, 268] width 18 height 18
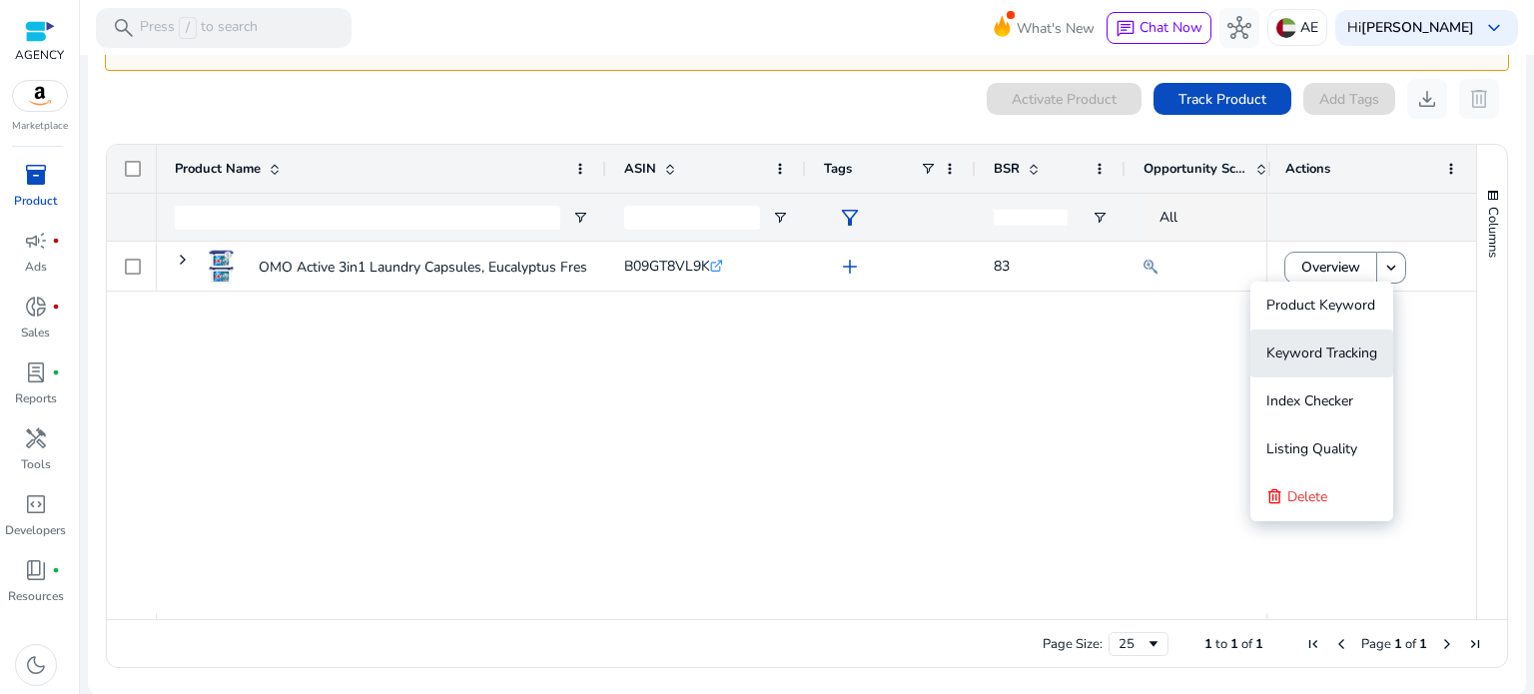
click at [1316, 352] on span "Keyword Tracking" at bounding box center [1322, 353] width 111 height 19
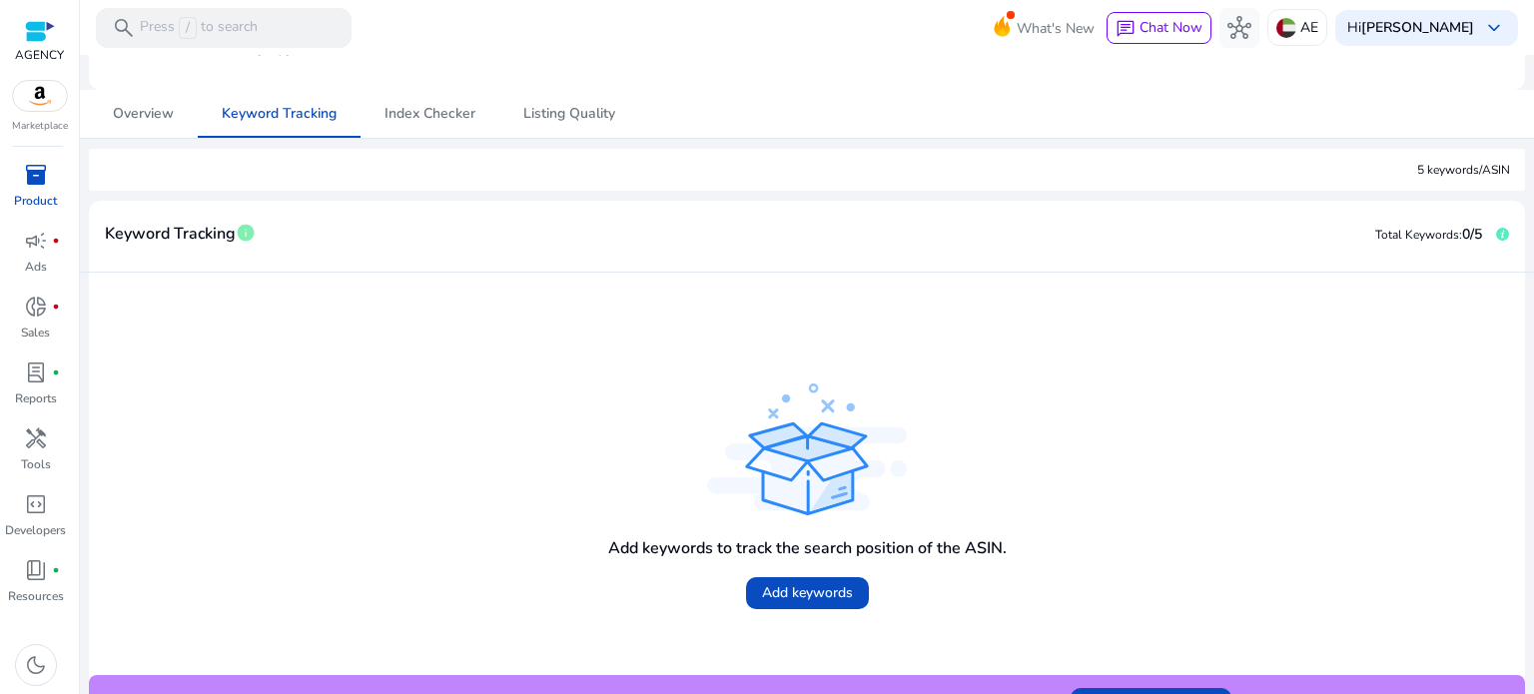
scroll to position [200, 0]
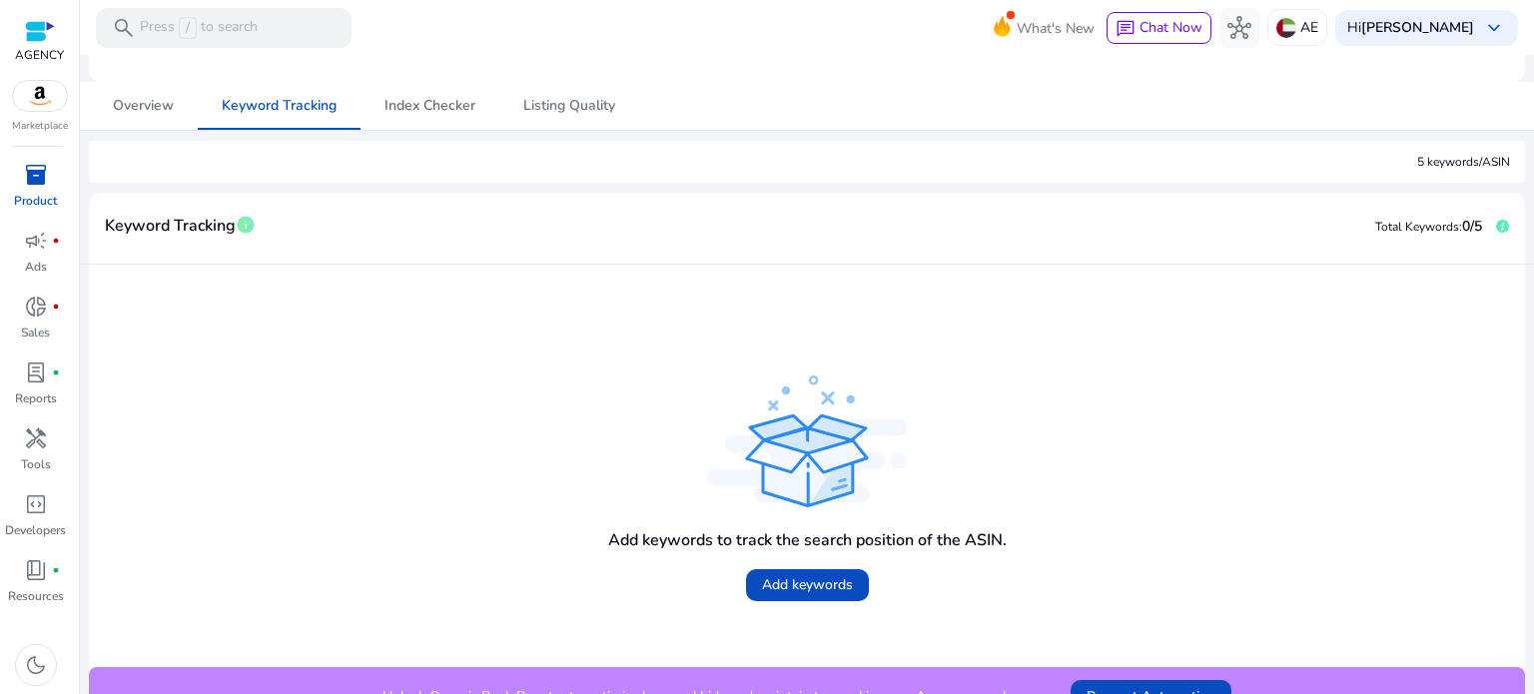
click at [447, 106] on span "Index Checker" at bounding box center [430, 106] width 91 height 14
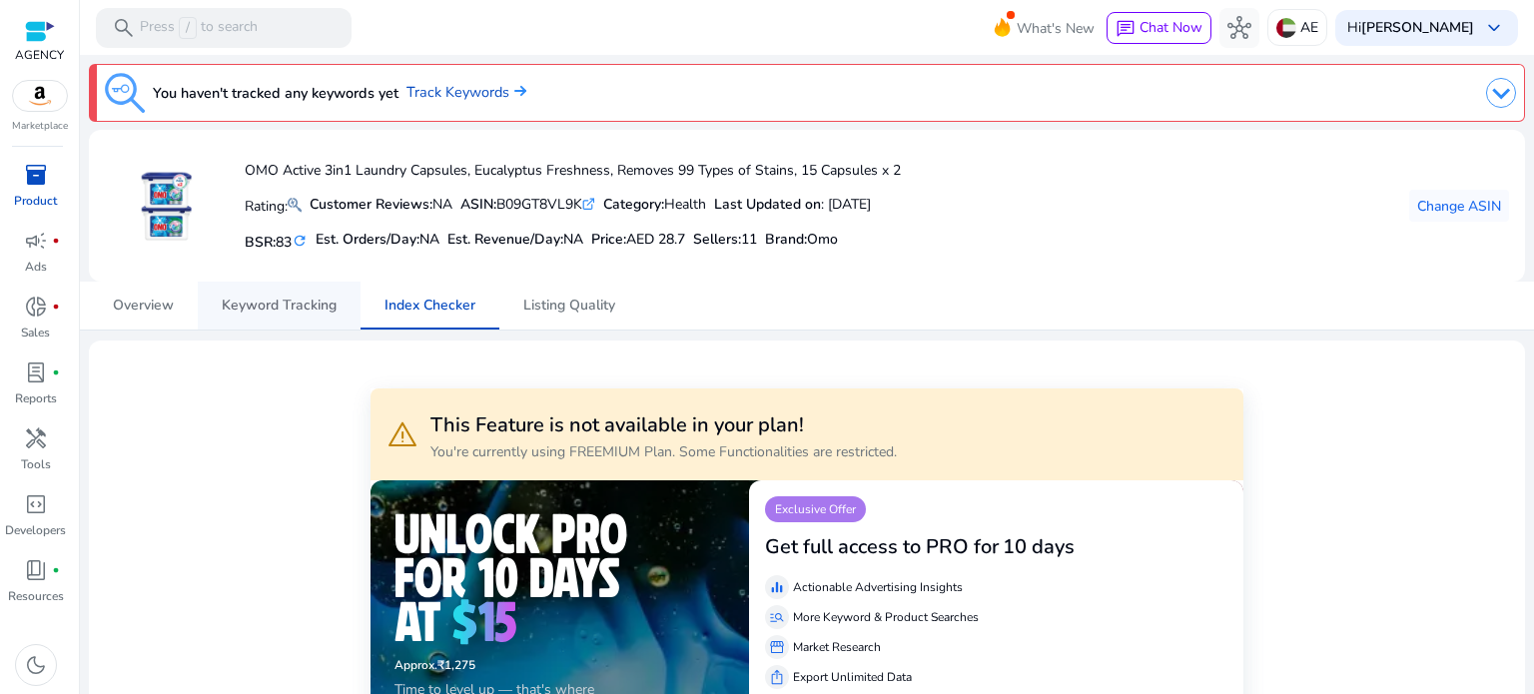
click at [262, 299] on span "Keyword Tracking" at bounding box center [279, 306] width 115 height 14
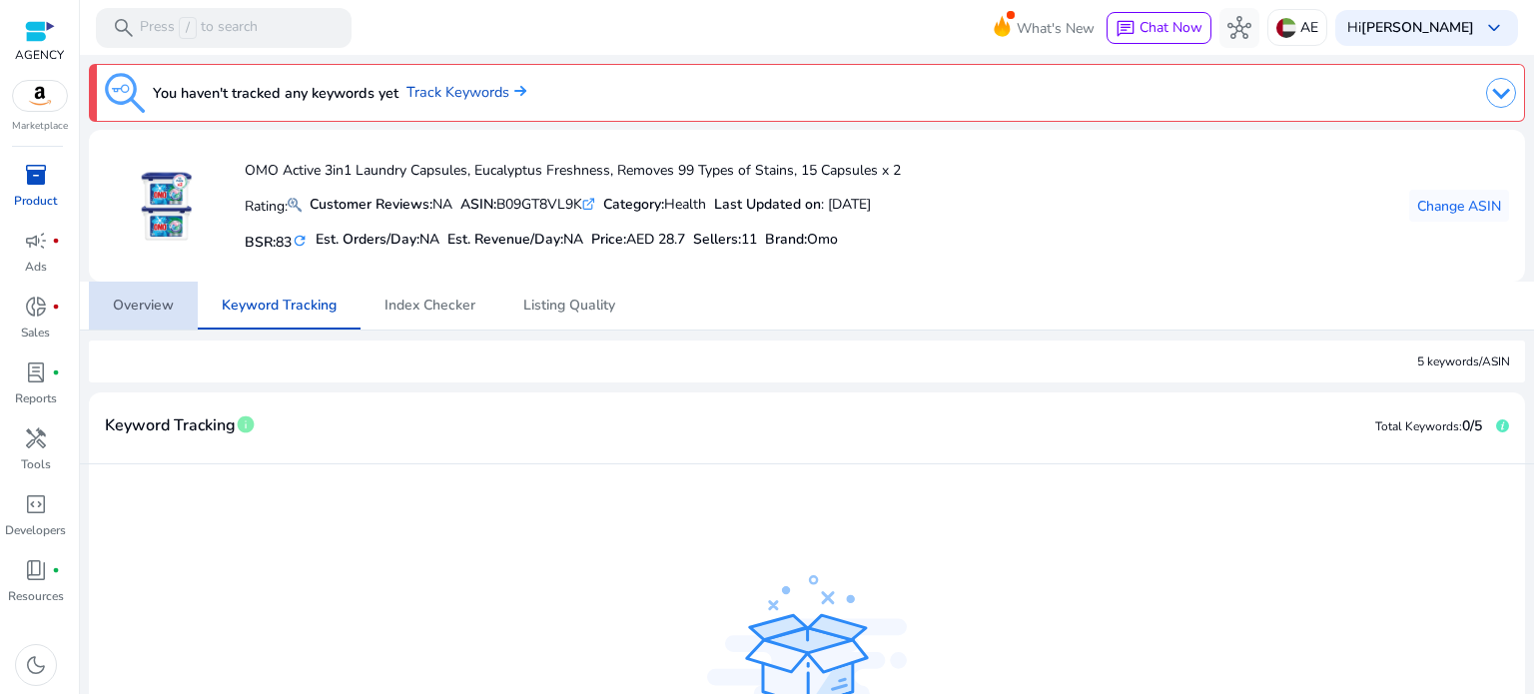
click at [132, 299] on span "Overview" at bounding box center [143, 306] width 61 height 14
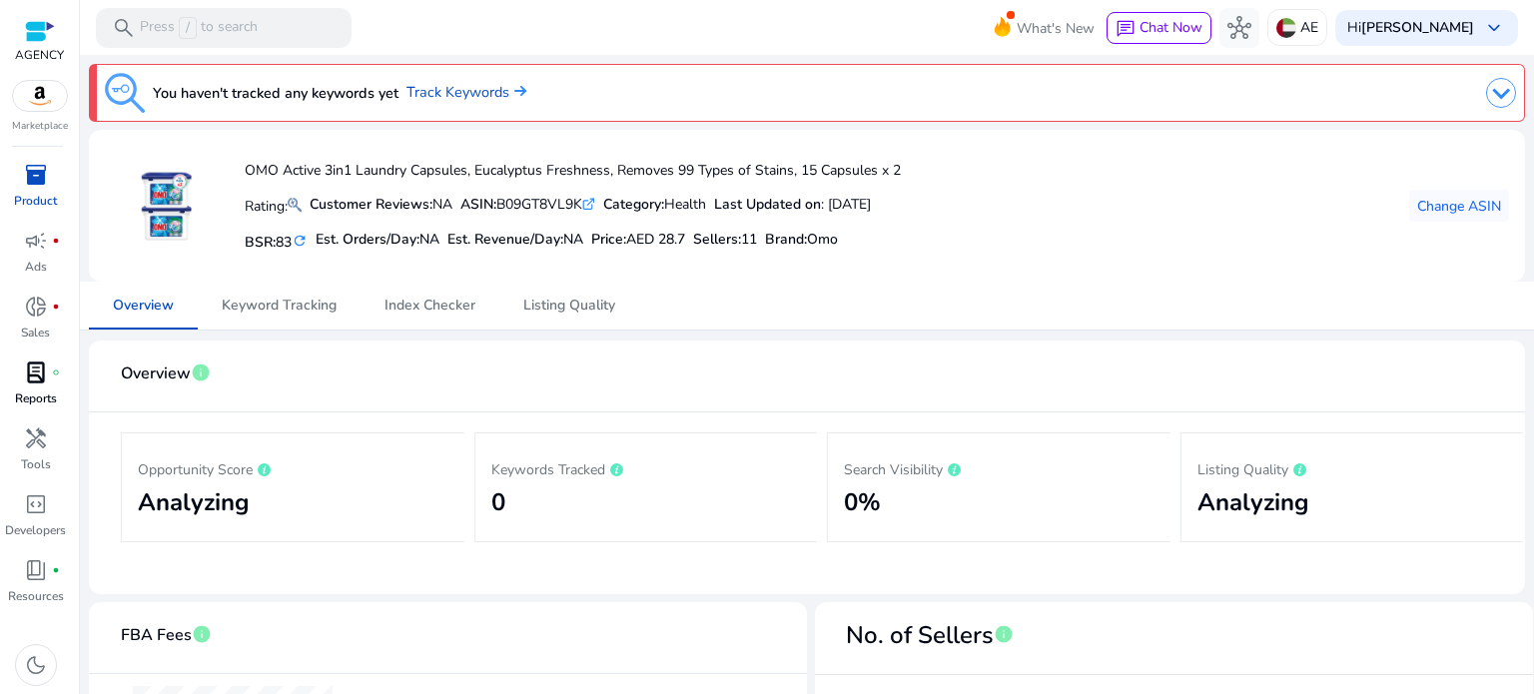
click at [28, 421] on link "lab_profile fiber_manual_record Reports" at bounding box center [35, 390] width 71 height 66
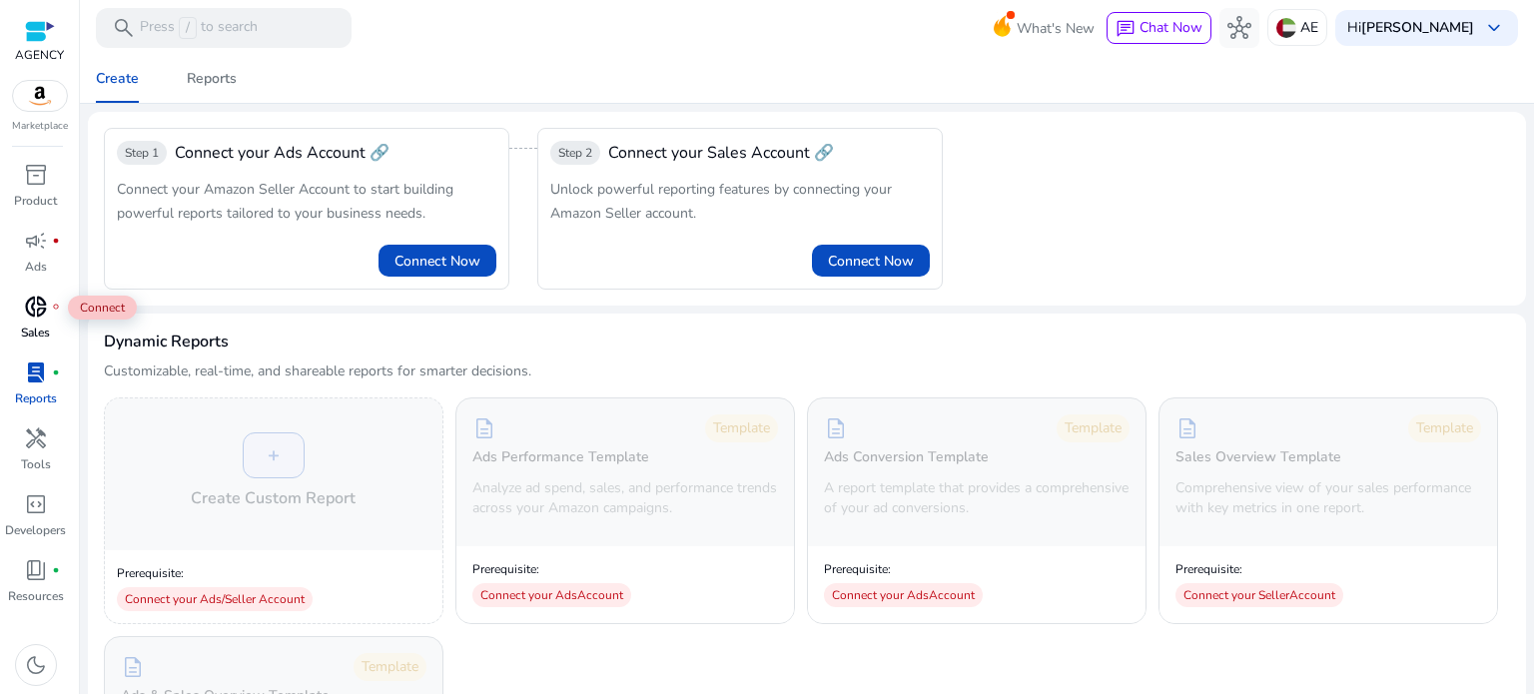
click at [37, 312] on span "donut_small" at bounding box center [36, 307] width 24 height 24
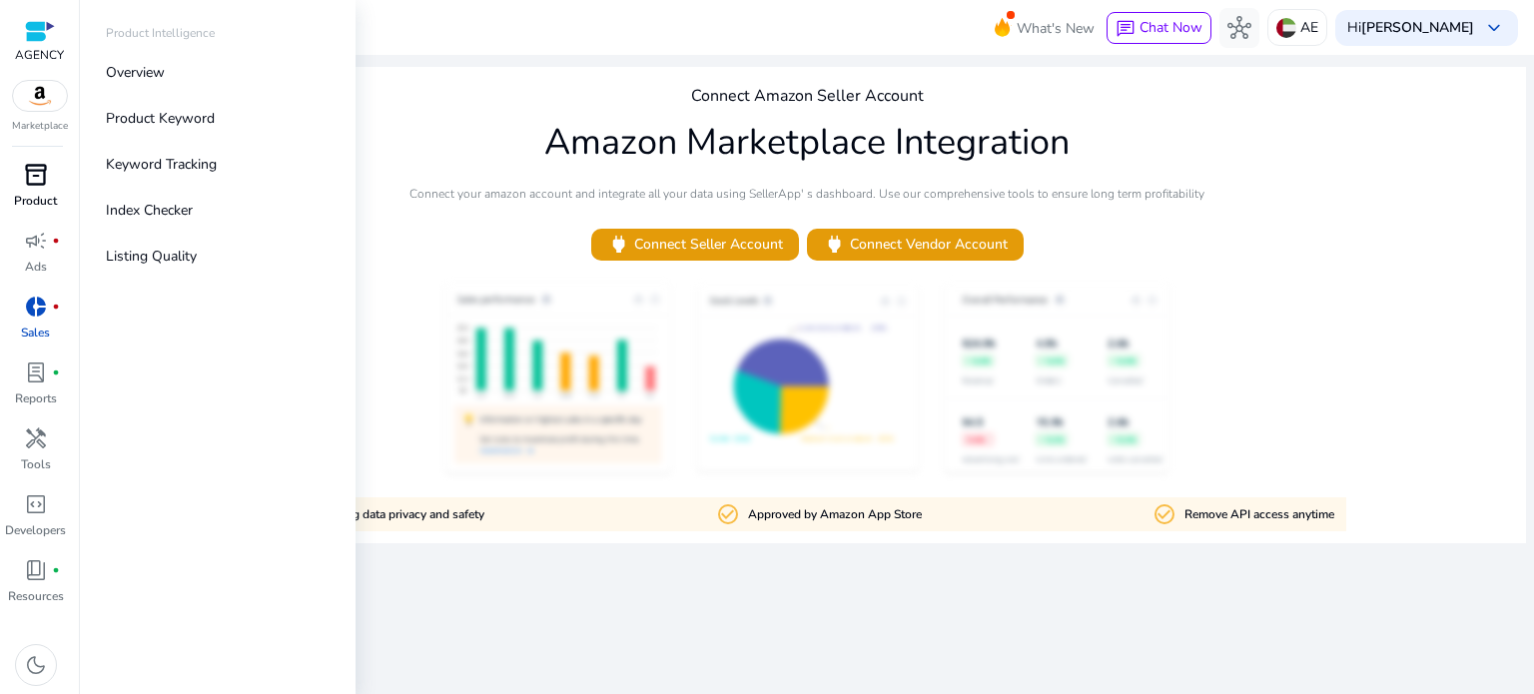
click at [20, 194] on p "Product" at bounding box center [35, 201] width 43 height 18
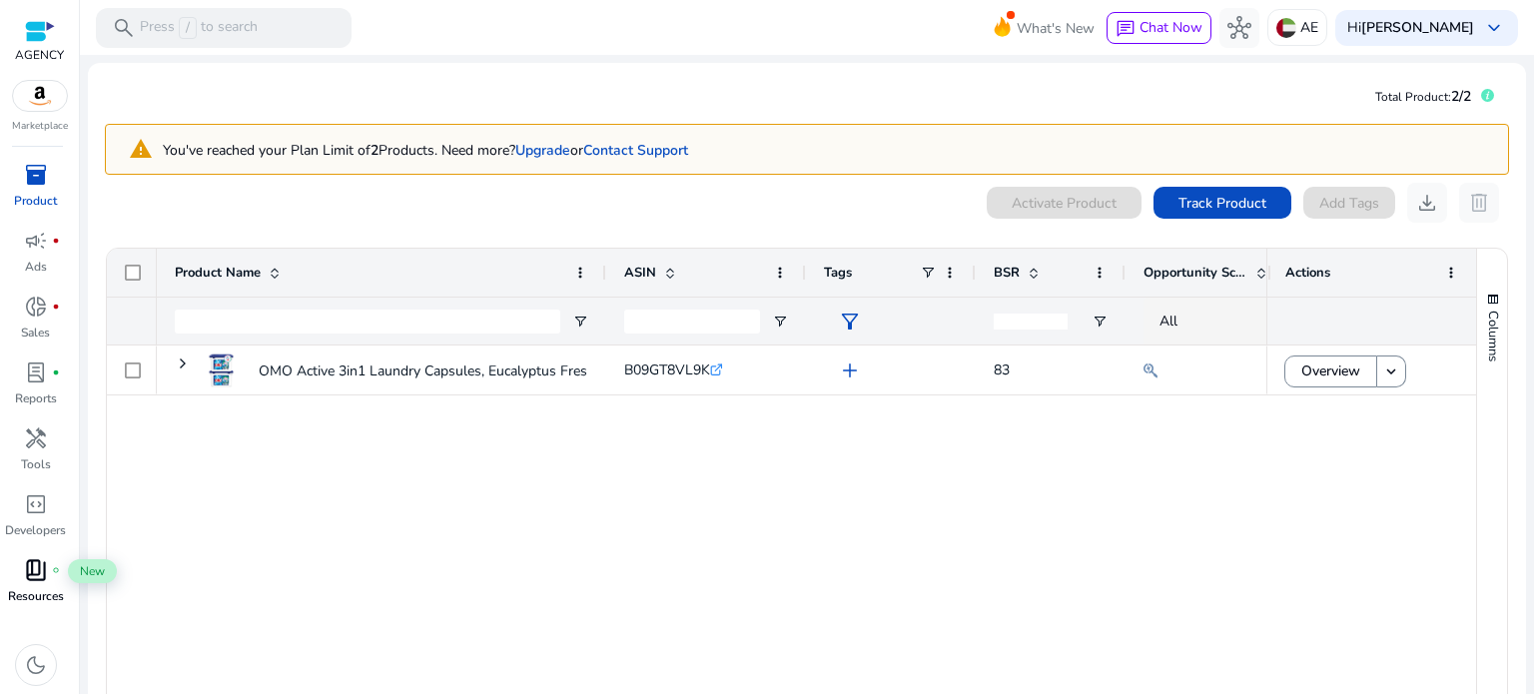
click at [26, 568] on span "book_4" at bounding box center [36, 570] width 24 height 24
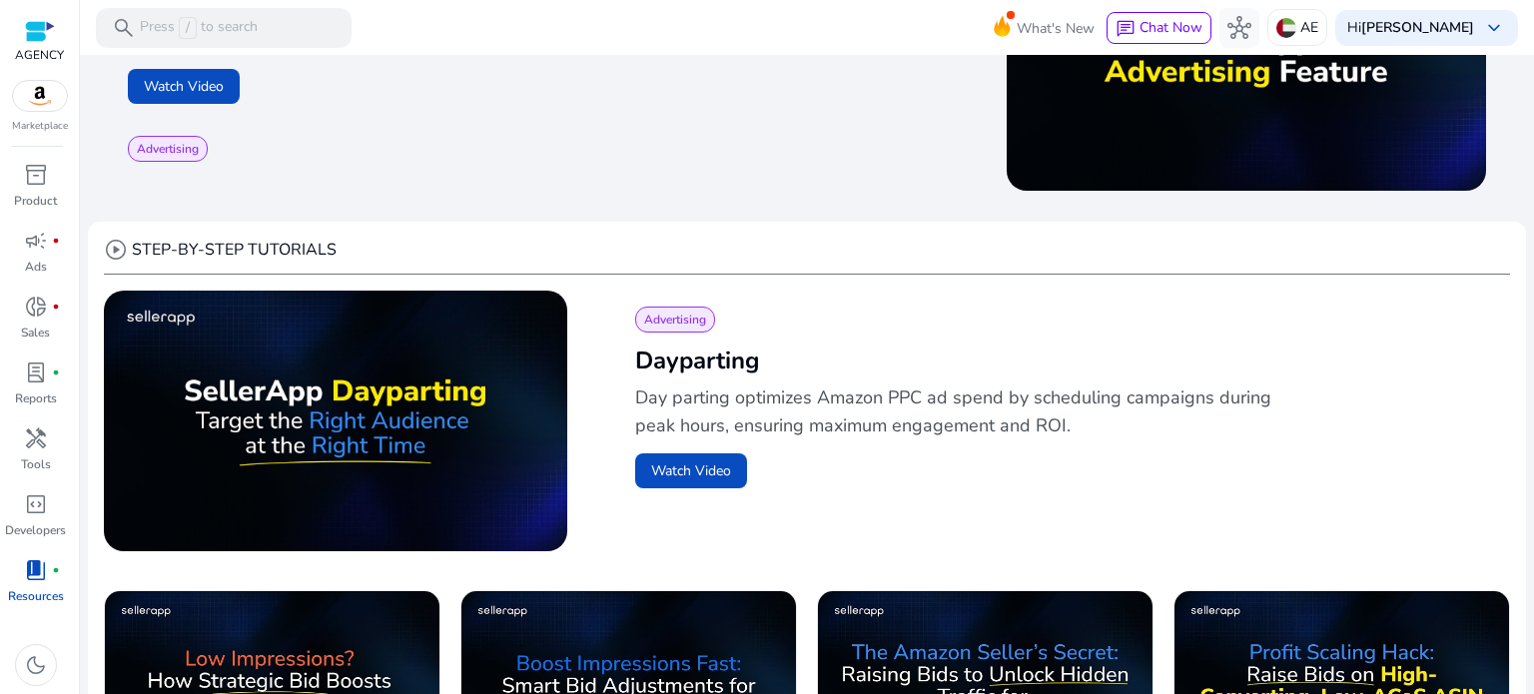
scroll to position [58, 0]
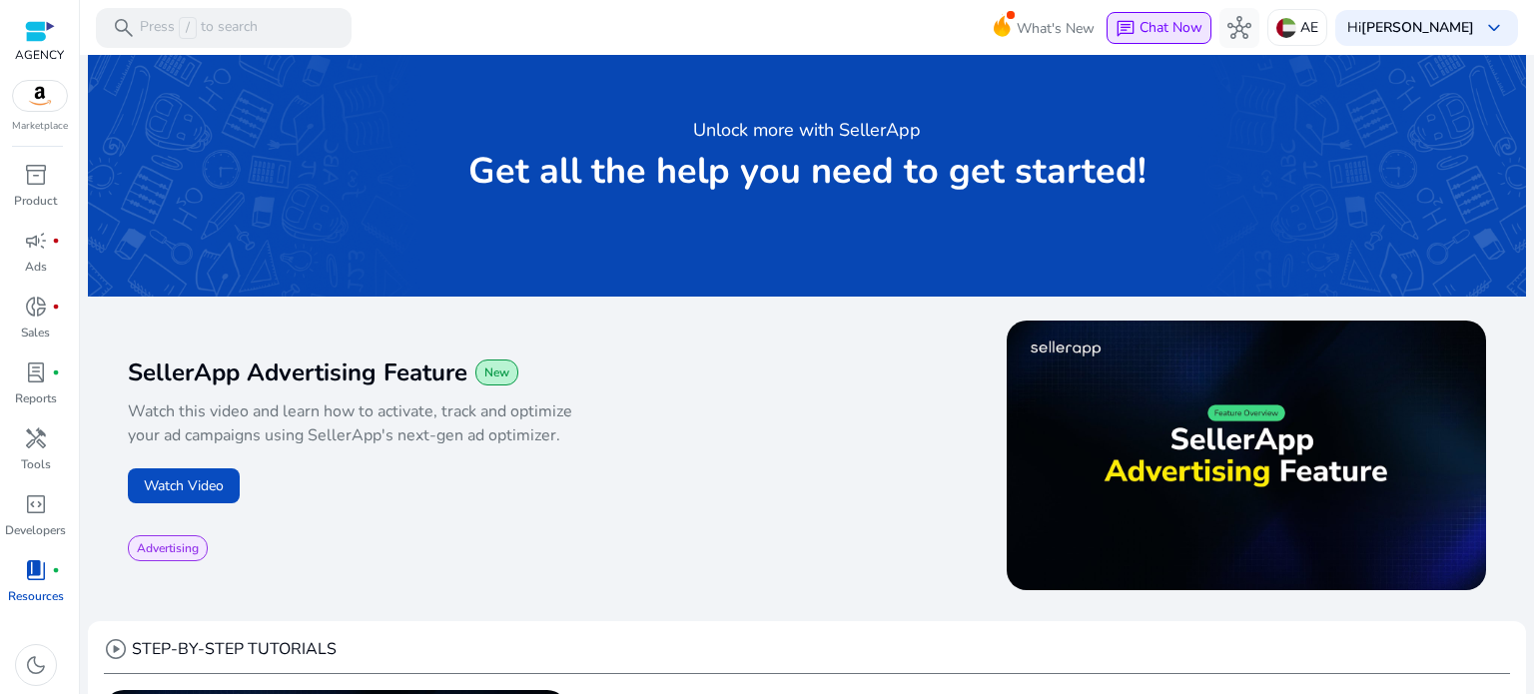
click at [1164, 26] on span "Chat Now" at bounding box center [1171, 27] width 63 height 19
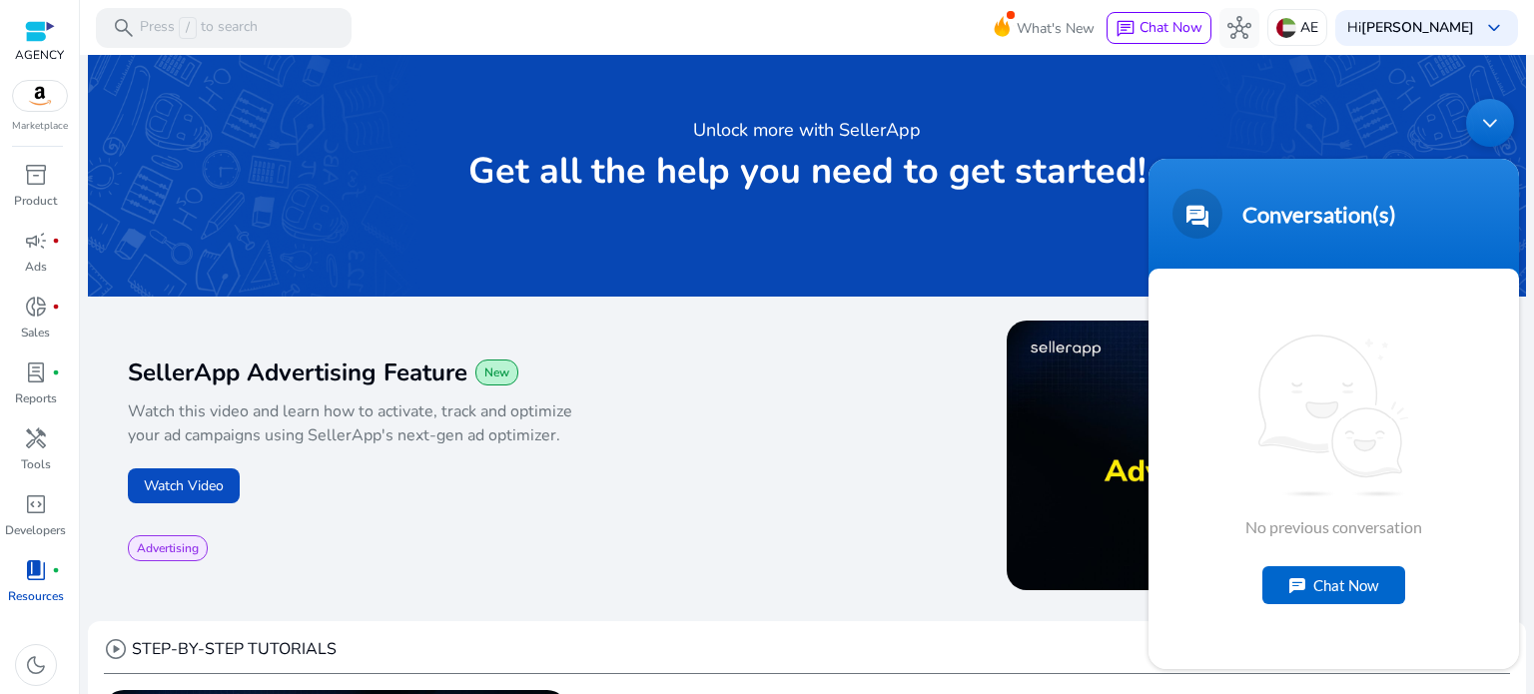
click at [1490, 110] on div "Minimize live chat window" at bounding box center [1490, 123] width 48 height 48
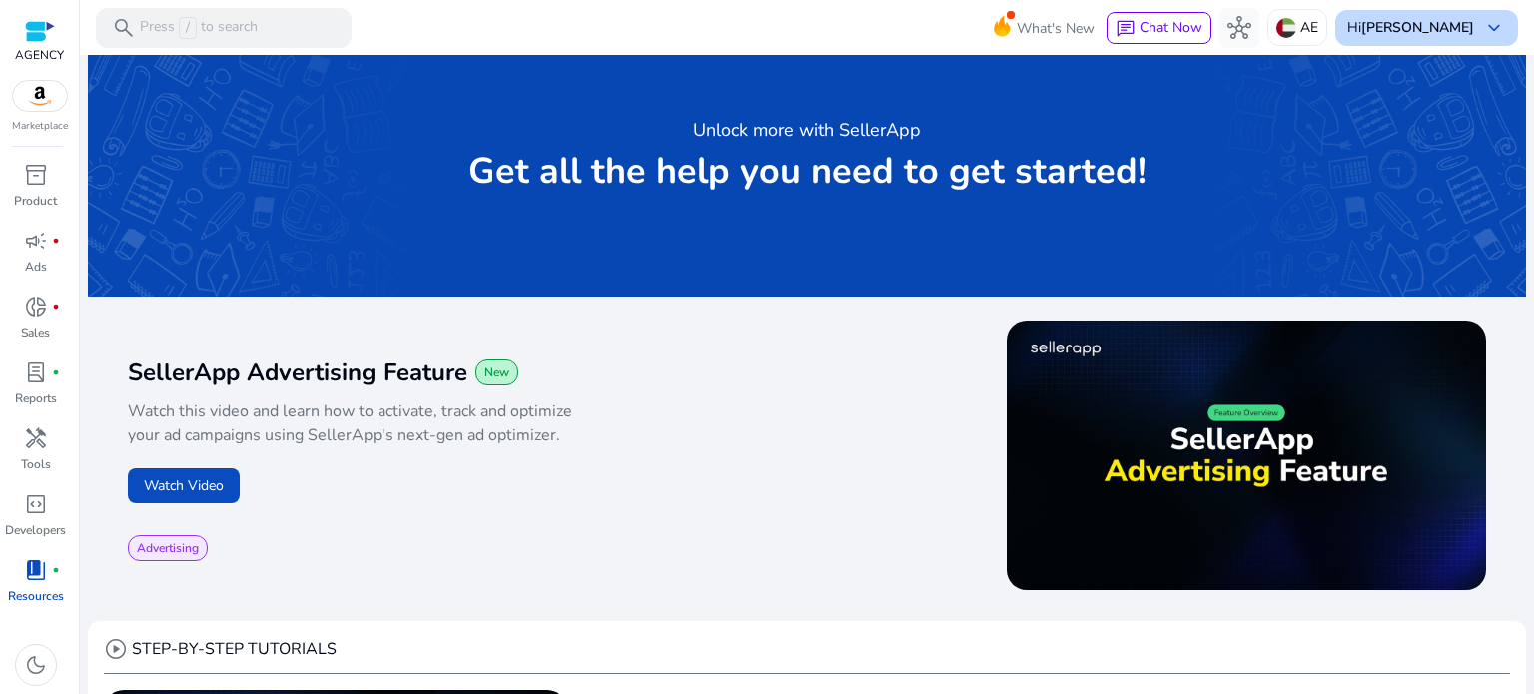
click at [1439, 24] on b "[PERSON_NAME]" at bounding box center [1418, 27] width 113 height 19
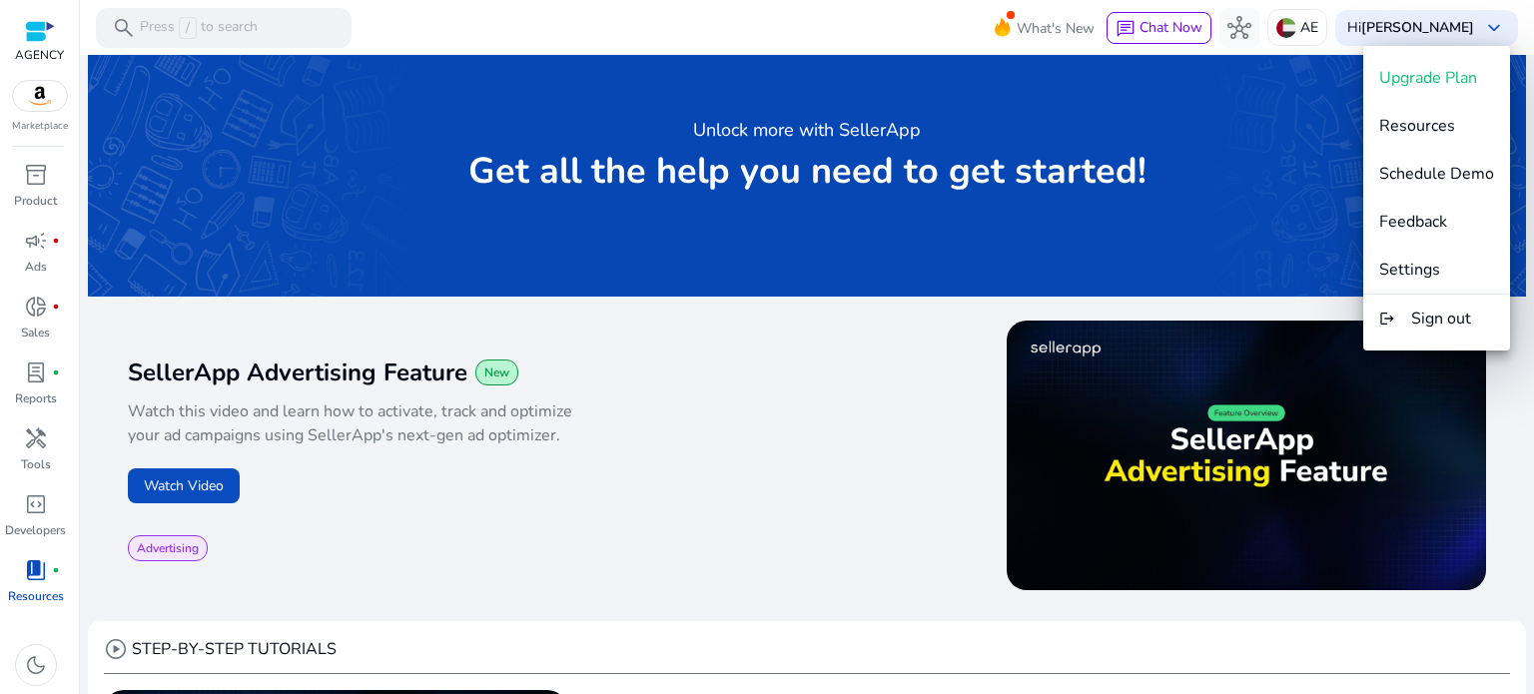
click at [711, 387] on div at bounding box center [767, 347] width 1534 height 694
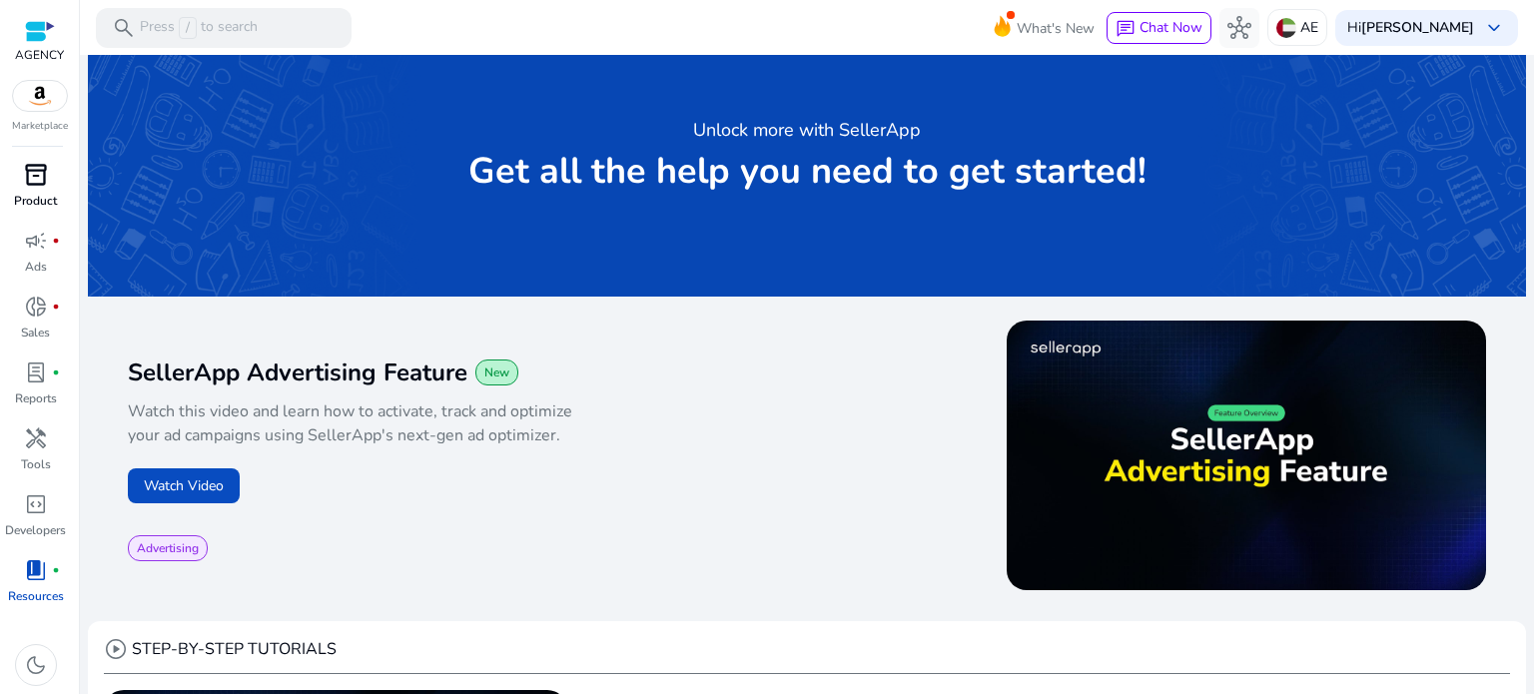
click at [40, 201] on p "Product" at bounding box center [35, 201] width 43 height 18
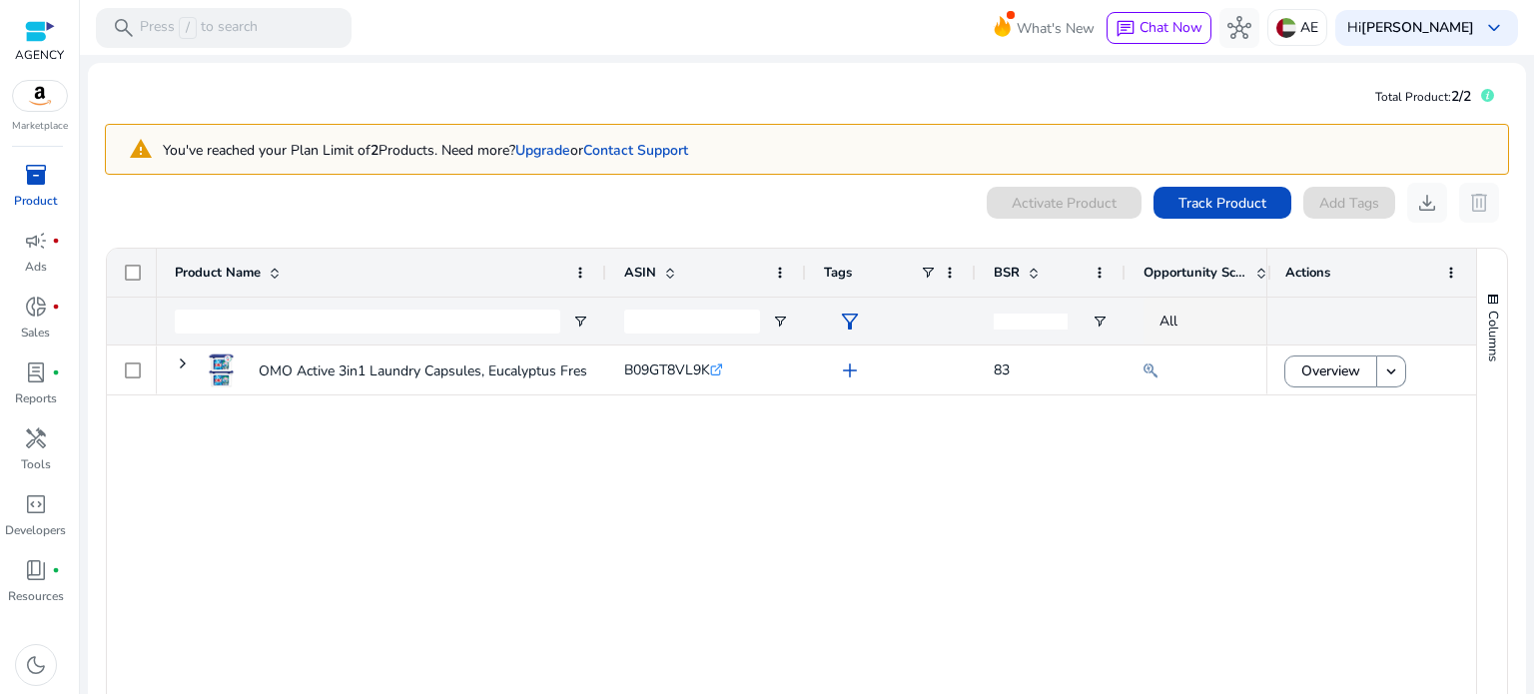
click at [793, 448] on div "OMO Active 3in1 Laundry Capsules, Eucalyptus Freshness, Removes... B09GT8VL9K .…" at bounding box center [712, 532] width 1110 height 372
click at [47, 42] on div at bounding box center [40, 31] width 30 height 23
